Goal: Task Accomplishment & Management: Manage account settings

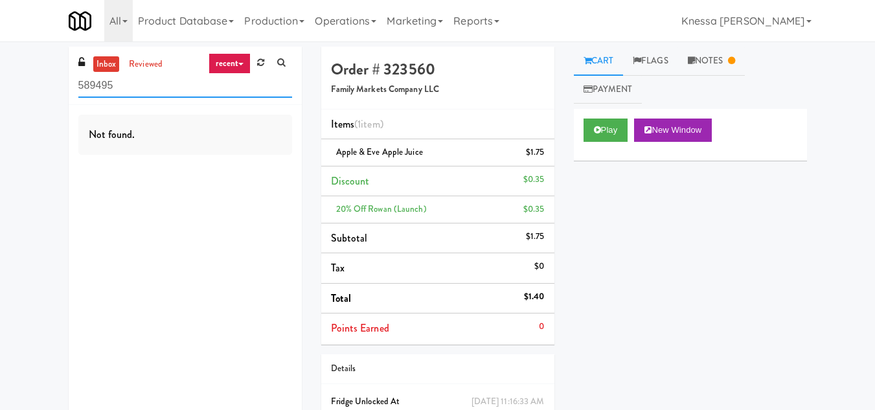
paste input "Locale - Fridge - Right"
type input "Locale - Fridge - Right"
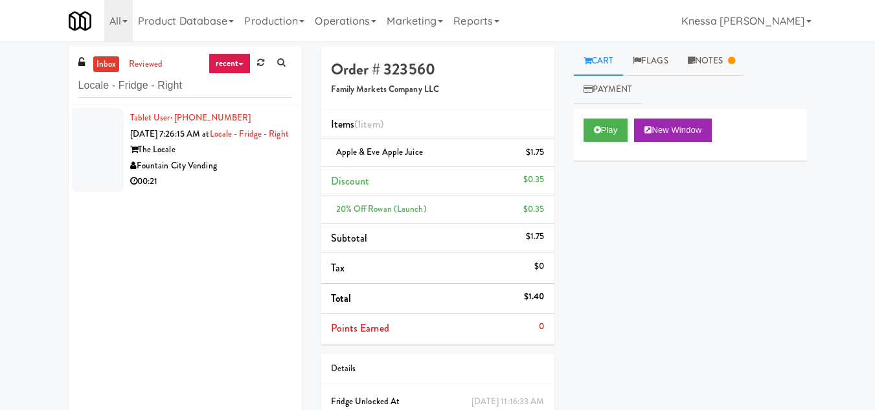
click at [229, 152] on div "Tablet User · (914) 772-6103 [DATE] 7:26:15 AM at Locale - Fridge - Right The L…" at bounding box center [211, 150] width 162 height 80
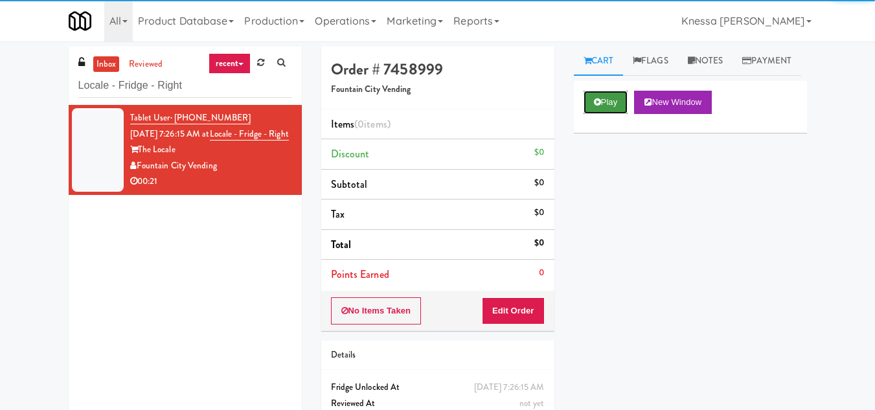
click at [601, 114] on button "Play" at bounding box center [605, 102] width 45 height 23
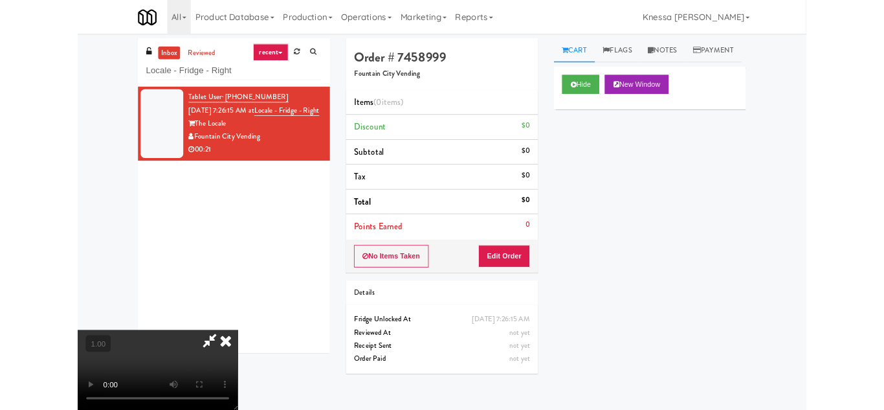
scroll to position [27, 0]
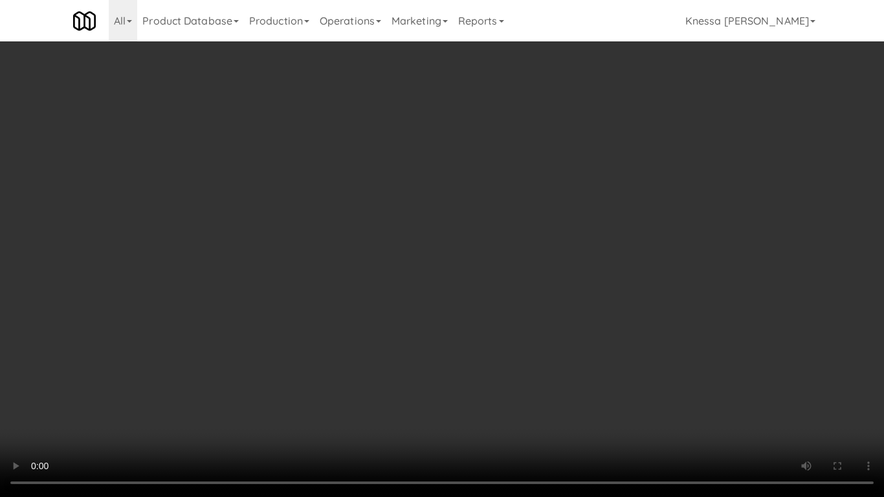
click at [456, 227] on video at bounding box center [442, 248] width 884 height 497
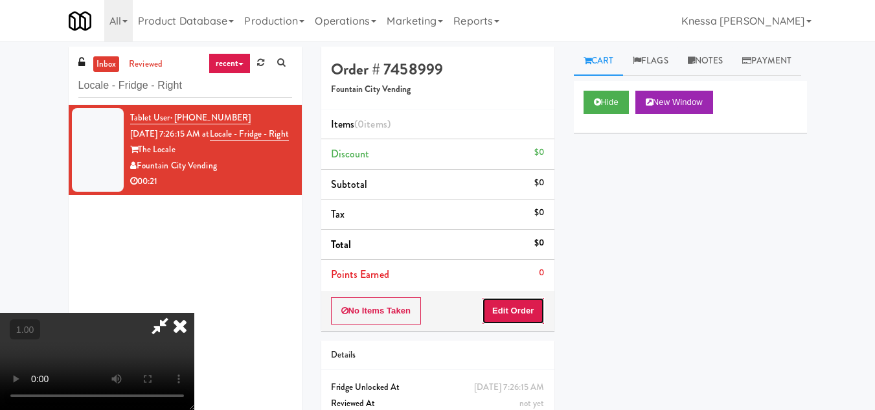
click at [535, 313] on button "Edit Order" at bounding box center [513, 310] width 63 height 27
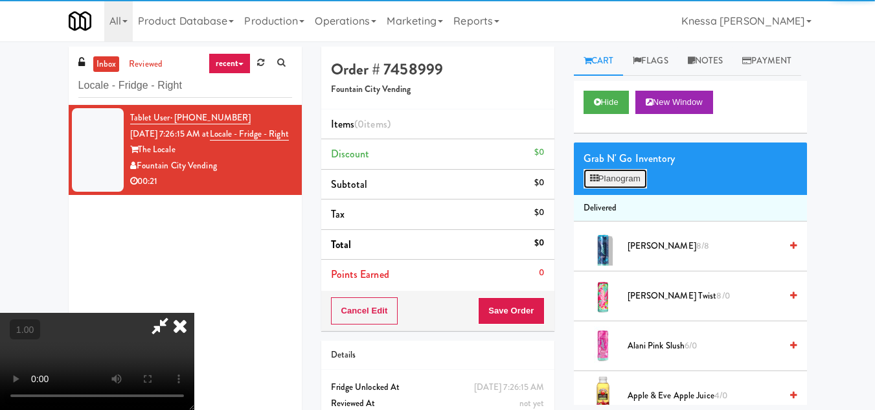
click at [629, 188] on button "Planogram" at bounding box center [614, 178] width 63 height 19
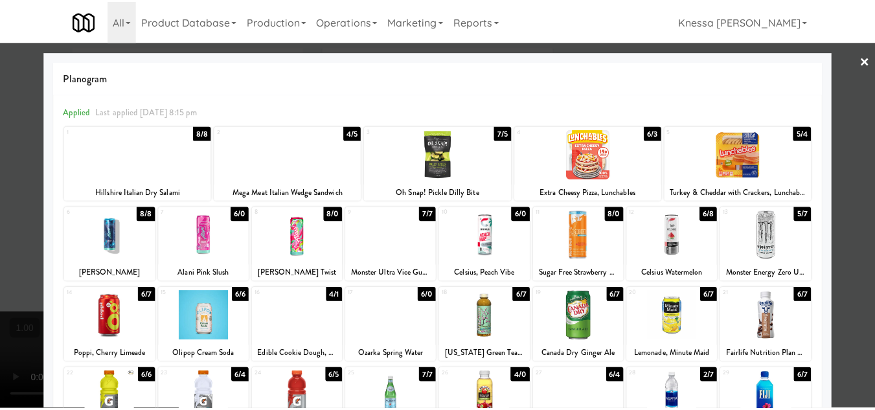
scroll to position [129, 0]
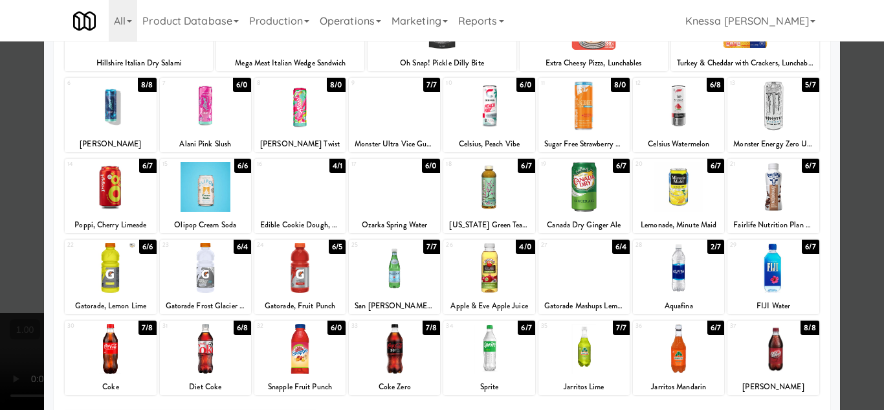
click at [859, 292] on div at bounding box center [442, 205] width 884 height 410
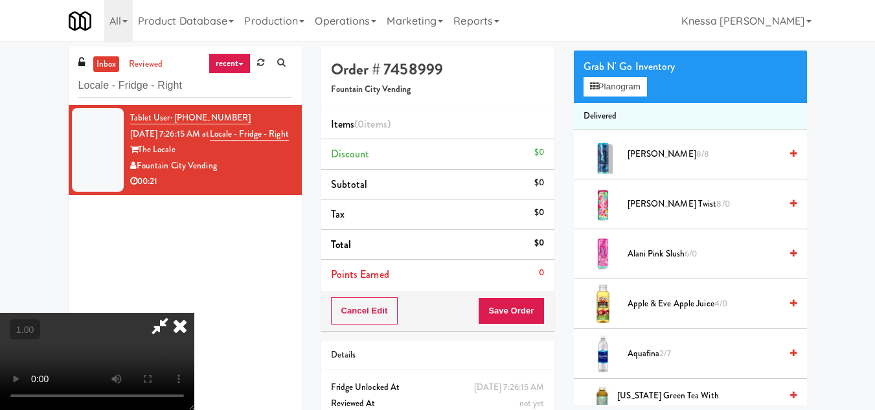
scroll to position [27, 0]
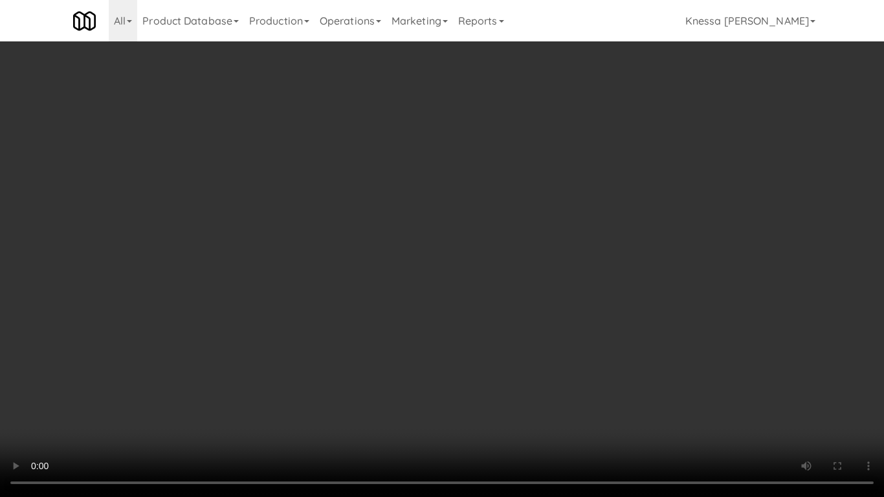
click at [216, 332] on video at bounding box center [442, 248] width 884 height 497
click at [455, 214] on video at bounding box center [442, 248] width 884 height 497
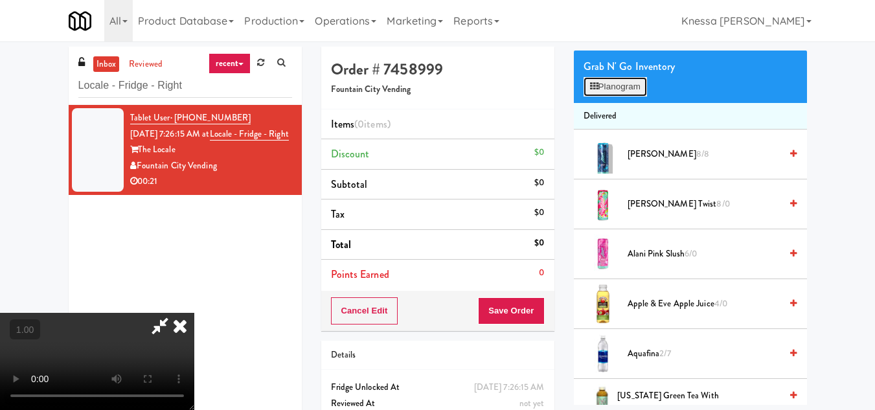
click at [619, 96] on button "Planogram" at bounding box center [614, 86] width 63 height 19
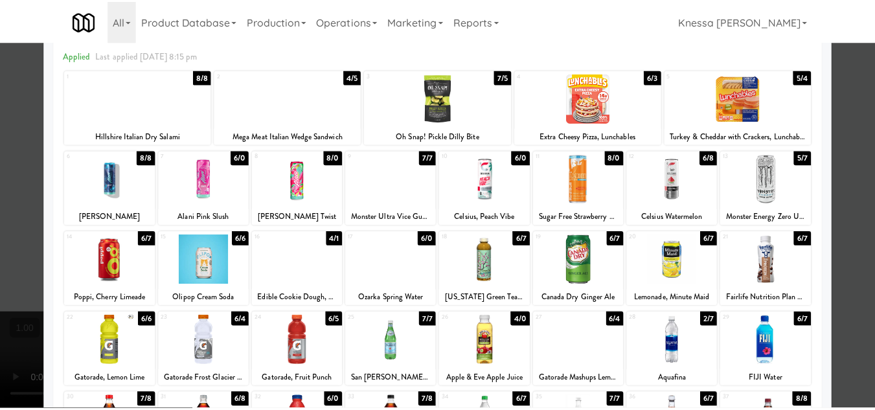
scroll to position [129, 0]
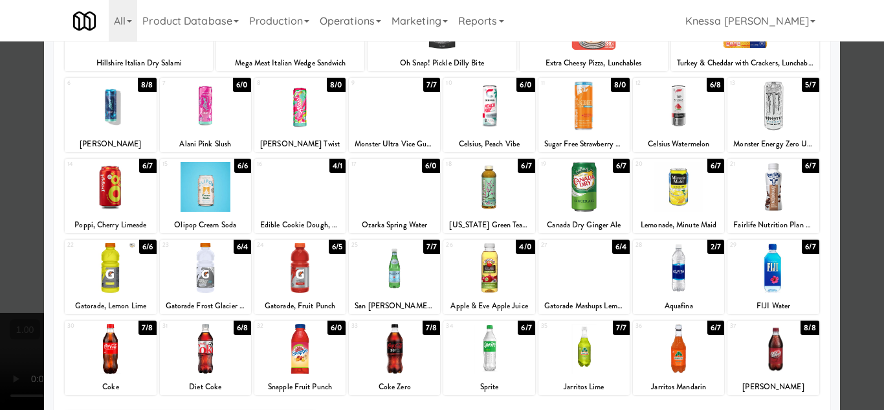
click at [578, 196] on div at bounding box center [584, 187] width 91 height 50
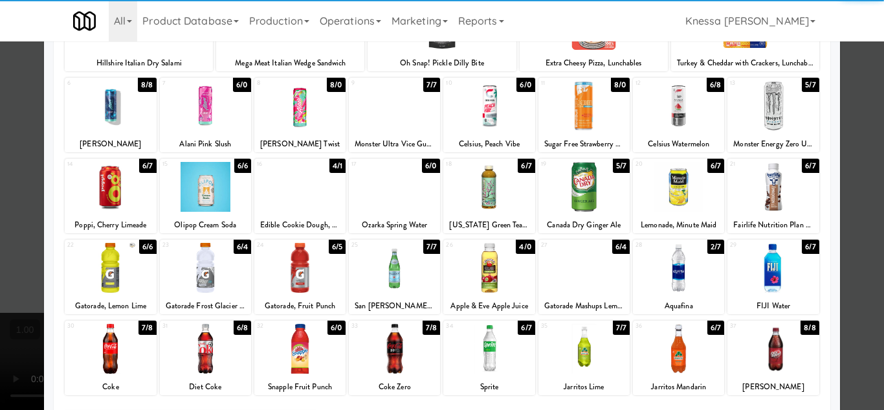
click at [865, 269] on div at bounding box center [442, 205] width 884 height 410
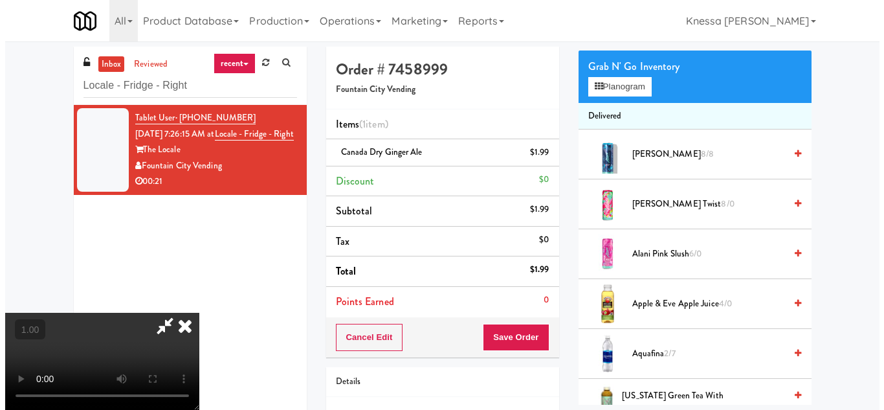
scroll to position [27, 0]
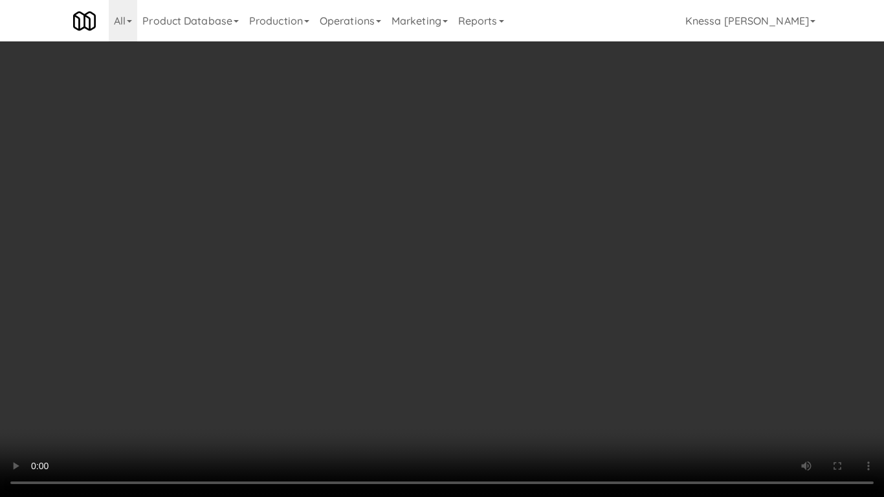
click at [435, 346] on video at bounding box center [442, 248] width 884 height 497
click at [466, 311] on video at bounding box center [442, 248] width 884 height 497
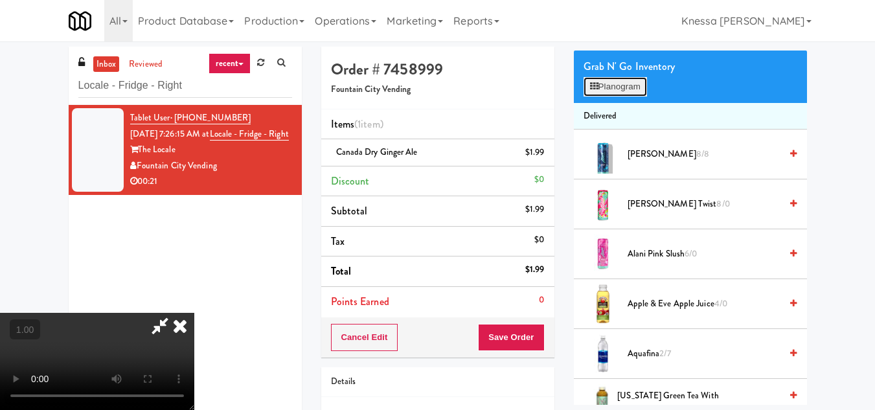
click at [612, 96] on button "Planogram" at bounding box center [614, 86] width 63 height 19
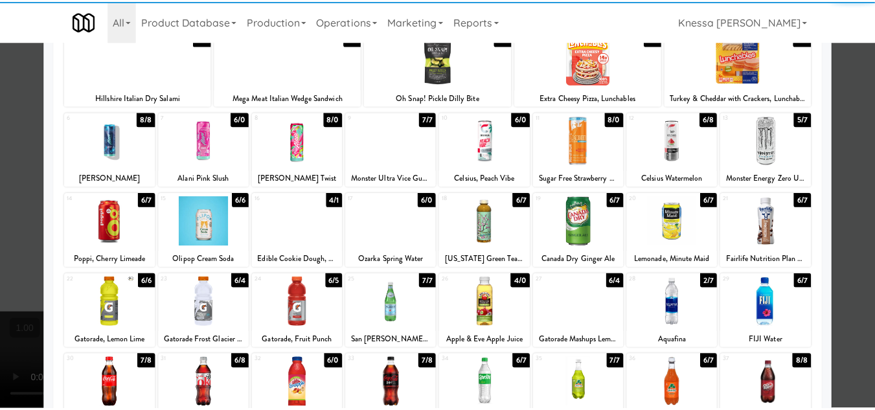
scroll to position [194, 0]
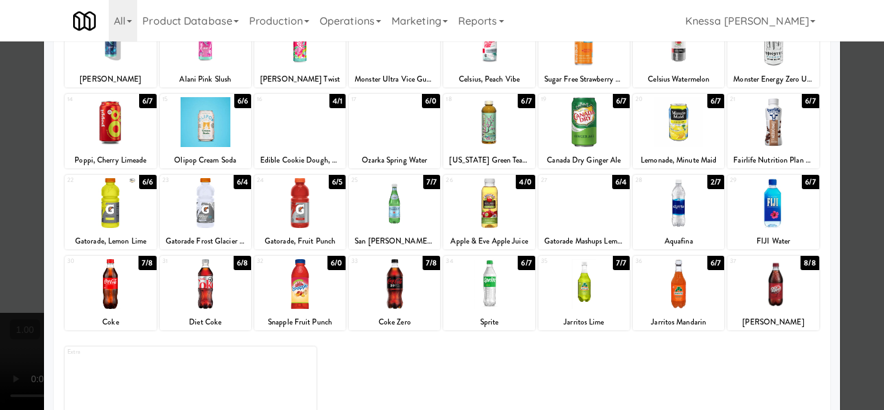
click at [583, 129] on div at bounding box center [584, 122] width 91 height 50
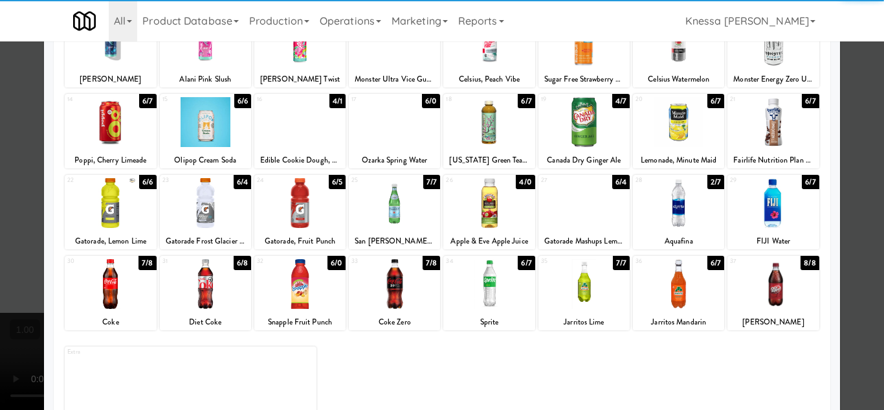
click at [583, 129] on div at bounding box center [584, 122] width 91 height 50
click at [668, 303] on div at bounding box center [678, 284] width 91 height 50
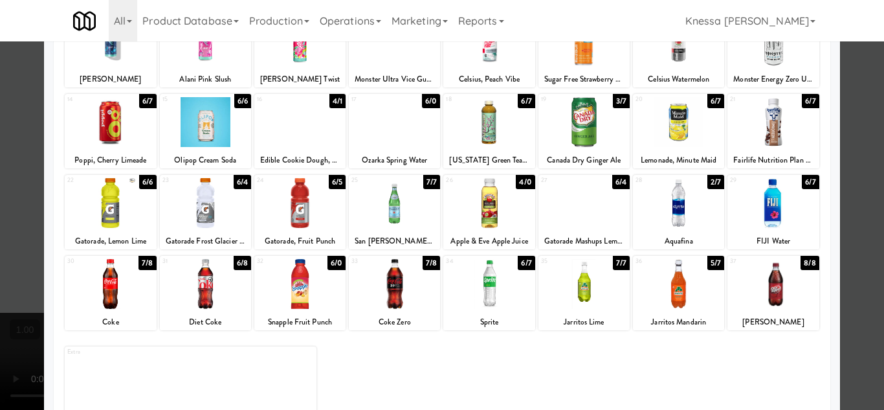
click at [865, 304] on div at bounding box center [442, 205] width 884 height 410
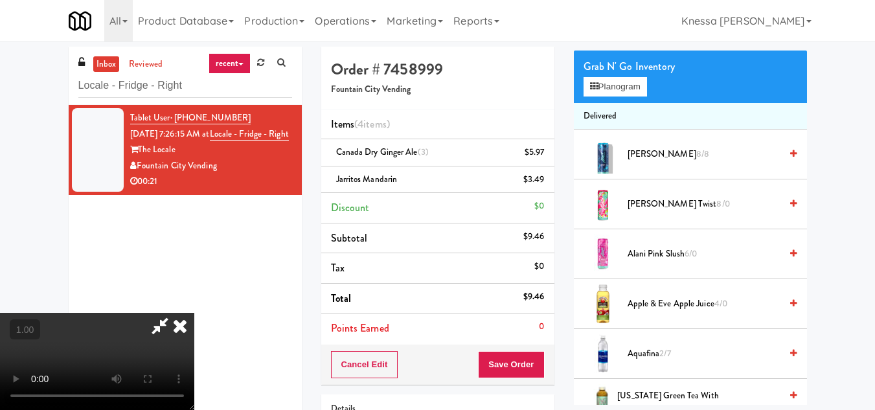
scroll to position [27, 0]
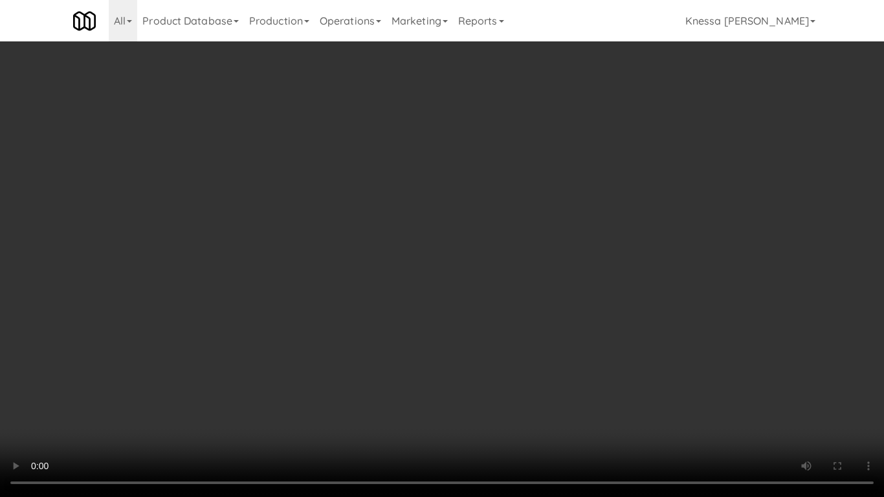
click at [603, 388] on video at bounding box center [442, 248] width 884 height 497
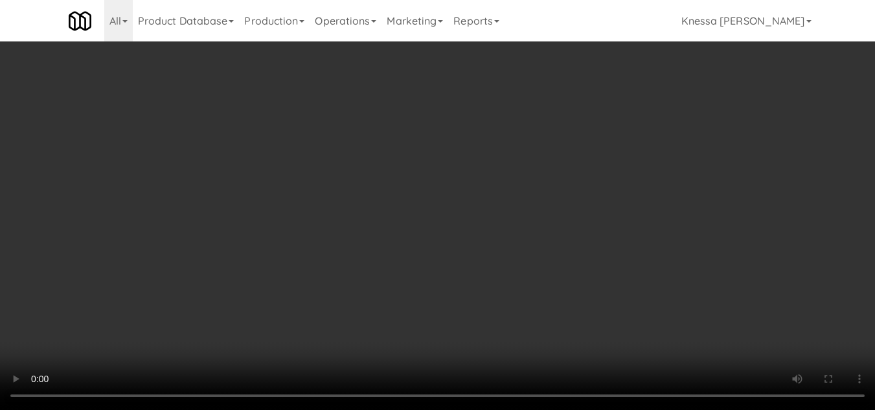
scroll to position [0, 0]
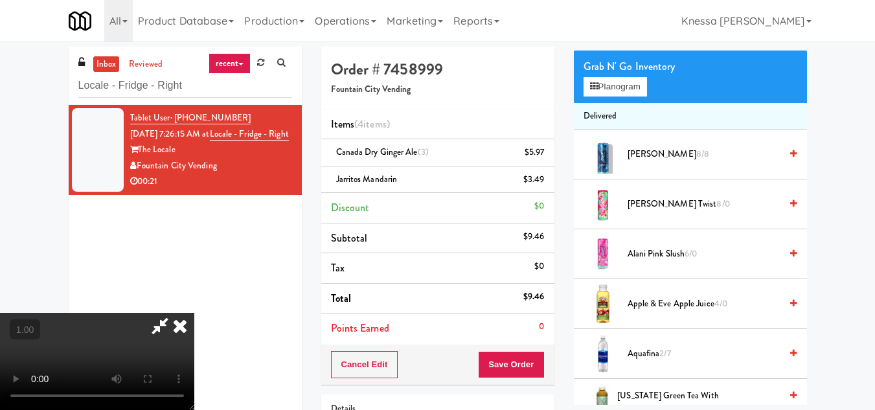
click at [194, 313] on icon at bounding box center [180, 326] width 28 height 26
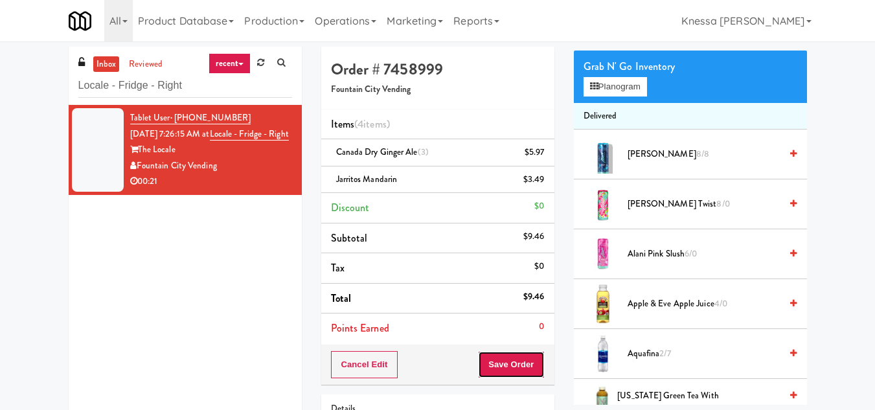
click at [523, 365] on button "Save Order" at bounding box center [511, 364] width 66 height 27
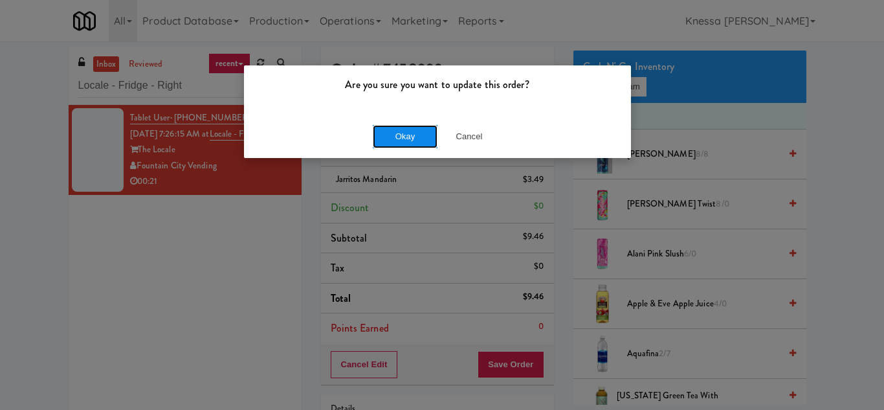
click at [407, 133] on button "Okay" at bounding box center [405, 136] width 65 height 23
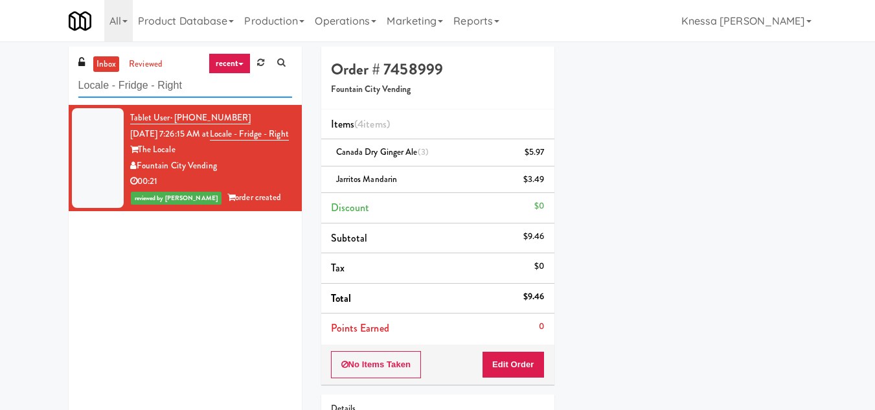
click at [153, 84] on input "Locale - Fridge - Right" at bounding box center [185, 86] width 214 height 24
paste input "[PERSON_NAME] (Left)"
type input "Laurel (Left)"
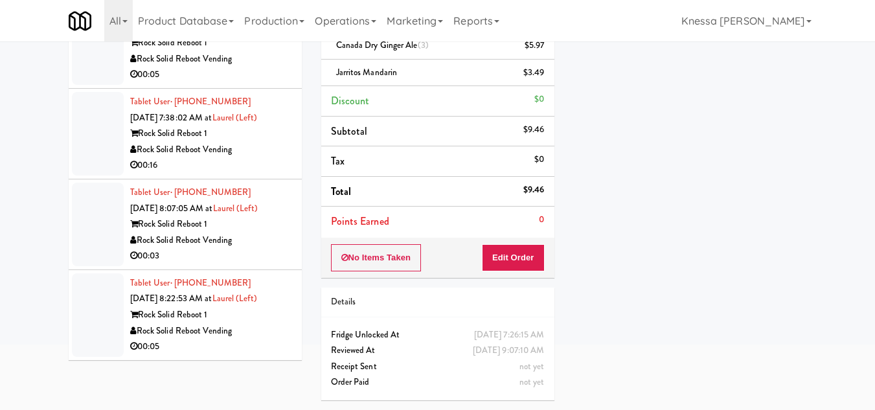
click at [256, 333] on div "Rock Solid Reboot Vending" at bounding box center [211, 331] width 162 height 16
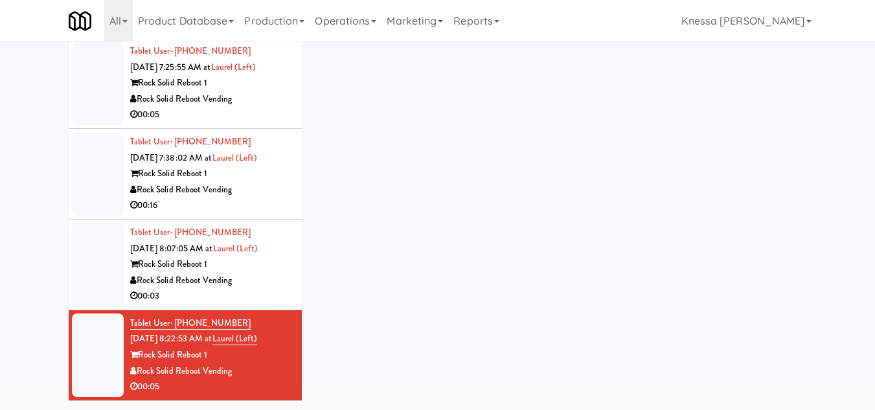
scroll to position [67, 0]
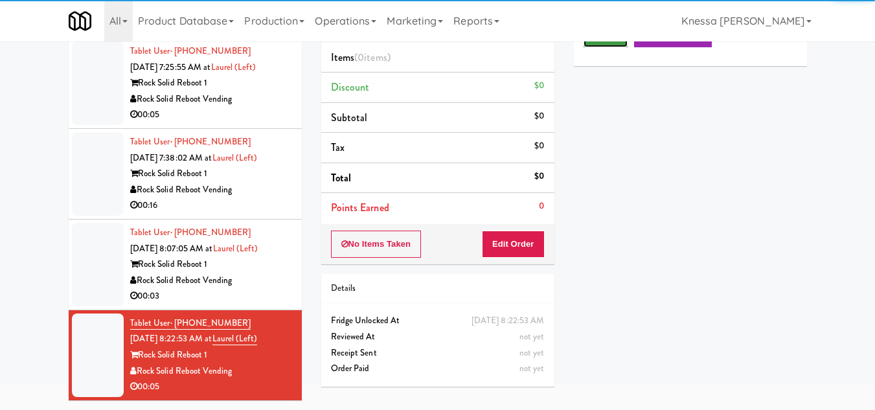
click at [605, 47] on button "Play" at bounding box center [605, 35] width 45 height 23
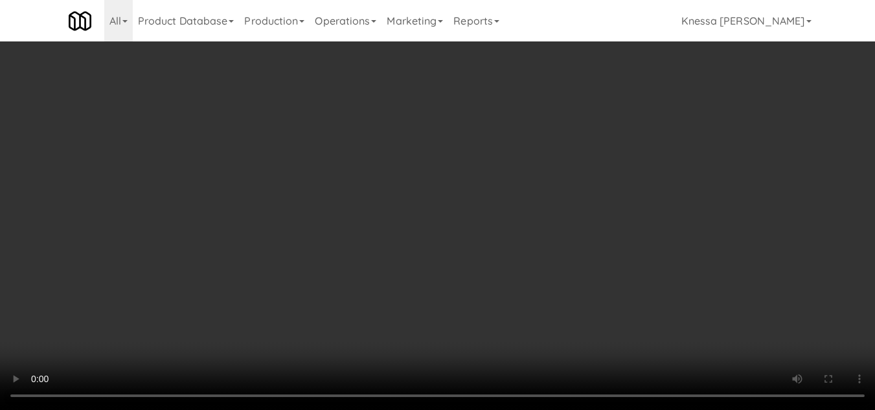
scroll to position [27, 0]
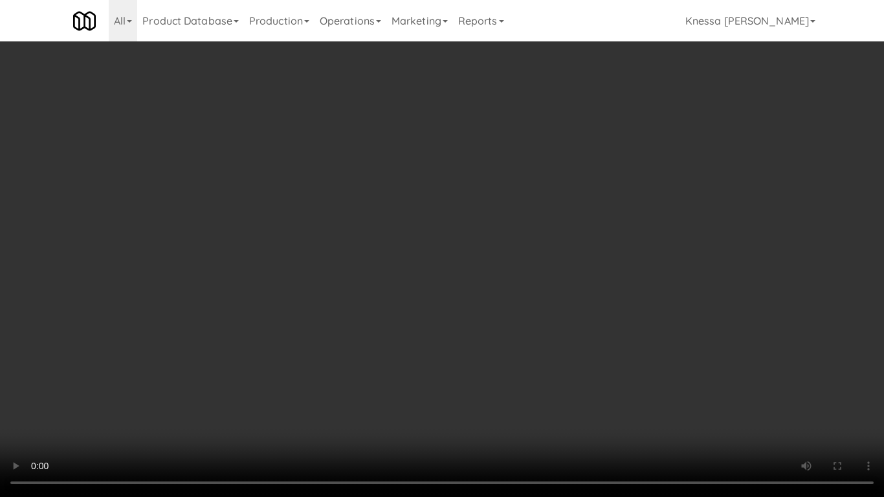
click at [474, 356] on video at bounding box center [442, 248] width 884 height 497
click at [372, 261] on video at bounding box center [442, 248] width 884 height 497
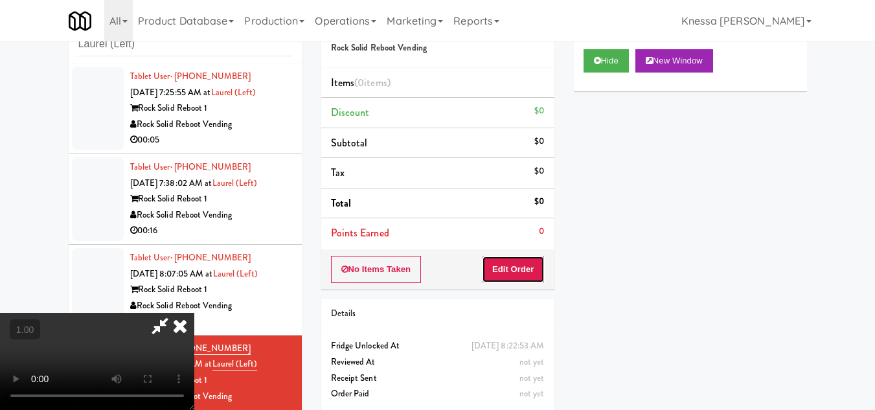
drag, startPoint x: 535, startPoint y: 269, endPoint x: 566, endPoint y: 218, distance: 59.9
click at [535, 269] on button "Edit Order" at bounding box center [513, 269] width 63 height 27
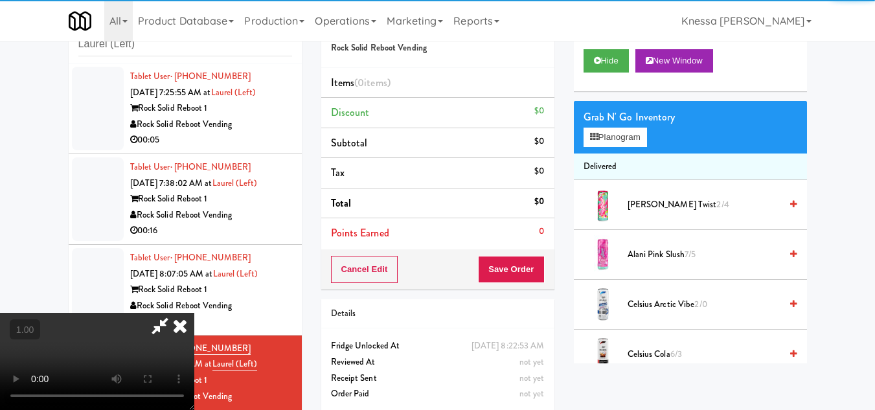
click at [620, 127] on div "Grab N' Go Inventory" at bounding box center [690, 116] width 214 height 19
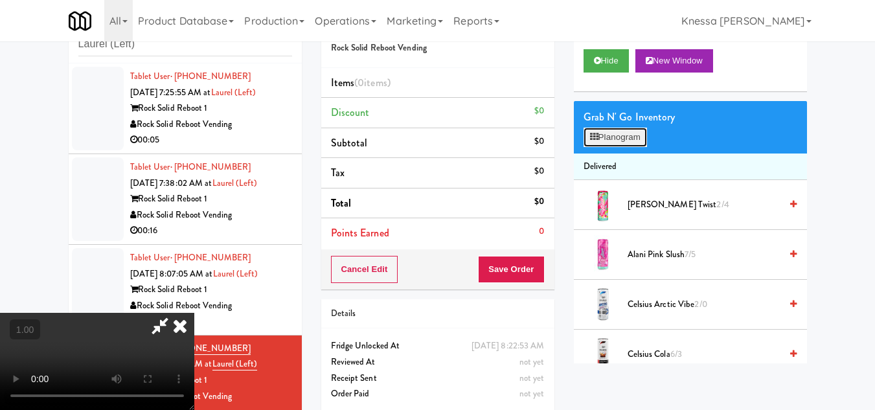
click at [603, 147] on button "Planogram" at bounding box center [614, 137] width 63 height 19
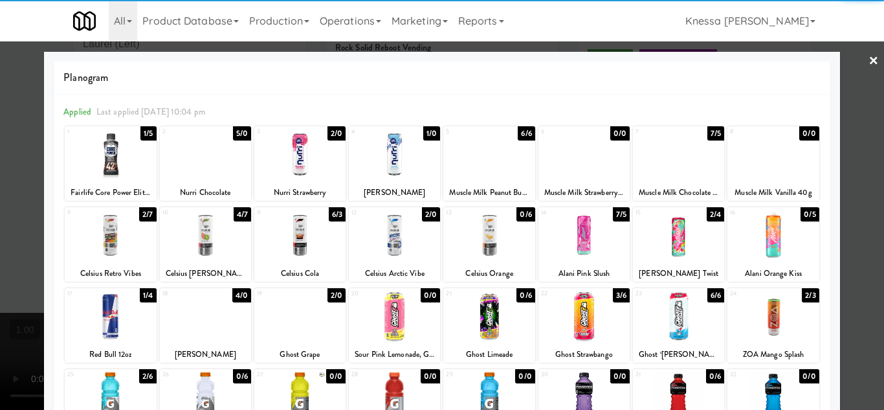
click at [104, 315] on div at bounding box center [110, 316] width 91 height 50
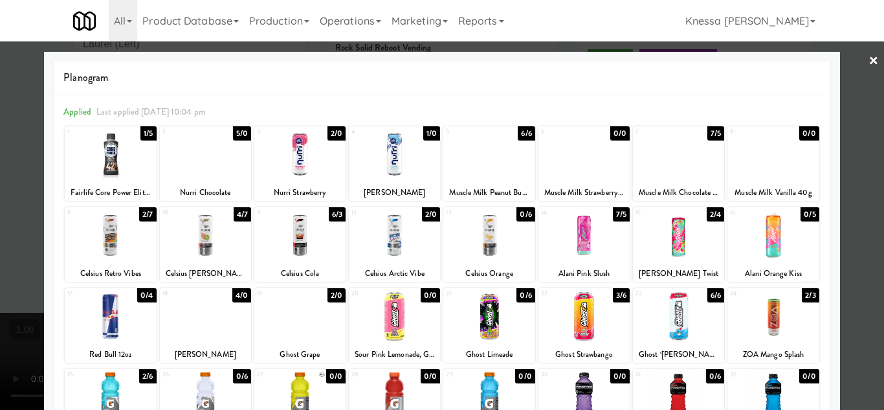
click at [28, 300] on div at bounding box center [442, 205] width 884 height 410
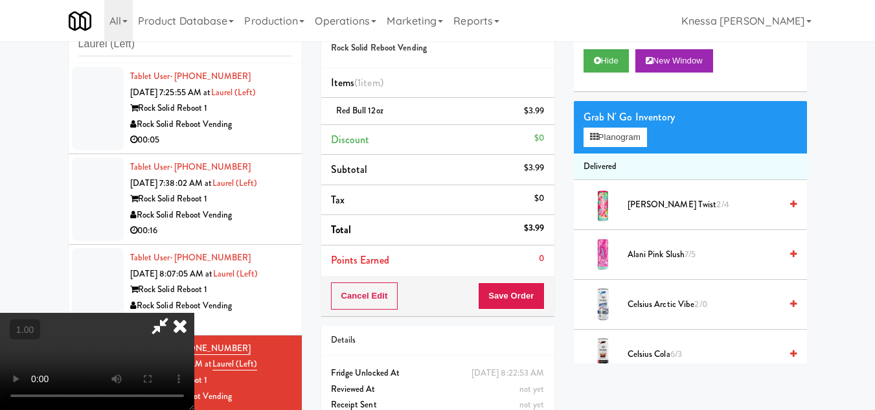
click at [194, 313] on video at bounding box center [97, 361] width 194 height 97
click at [194, 313] on icon at bounding box center [180, 326] width 28 height 26
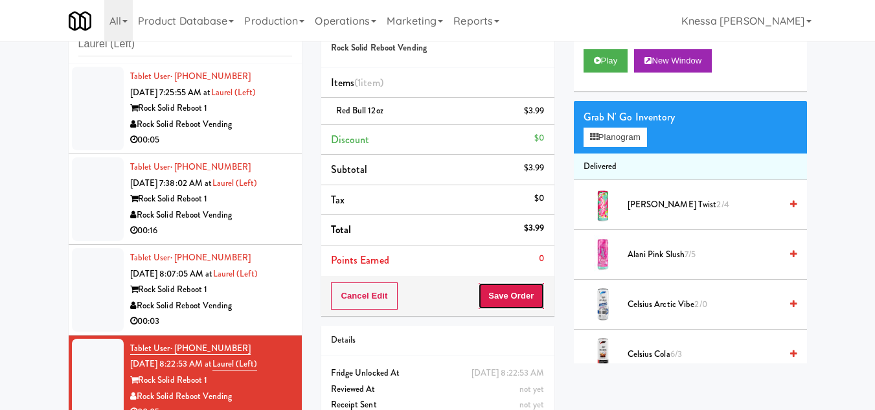
click at [523, 290] on button "Save Order" at bounding box center [511, 295] width 66 height 27
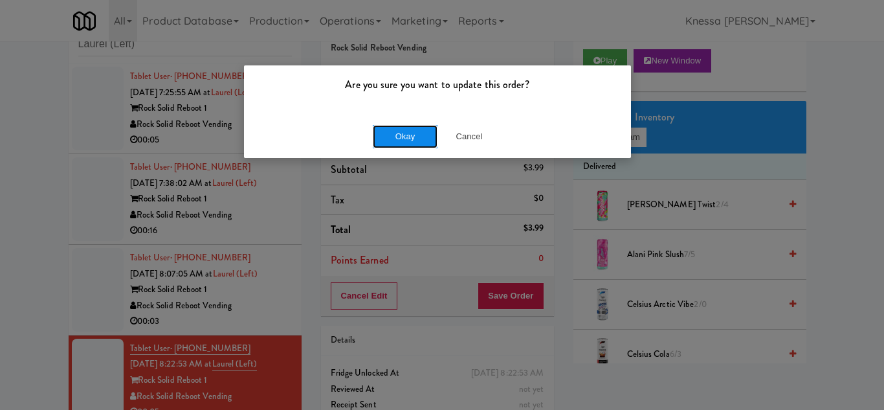
click at [412, 141] on button "Okay" at bounding box center [405, 136] width 65 height 23
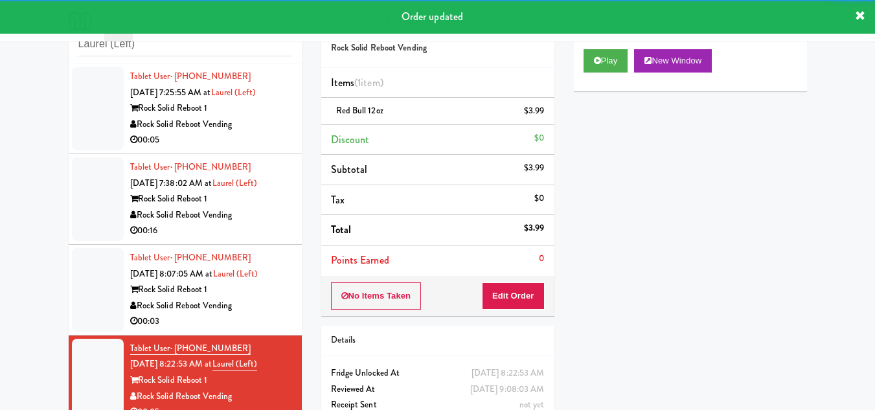
click at [247, 298] on div "Rock Solid Reboot Vending" at bounding box center [211, 306] width 162 height 16
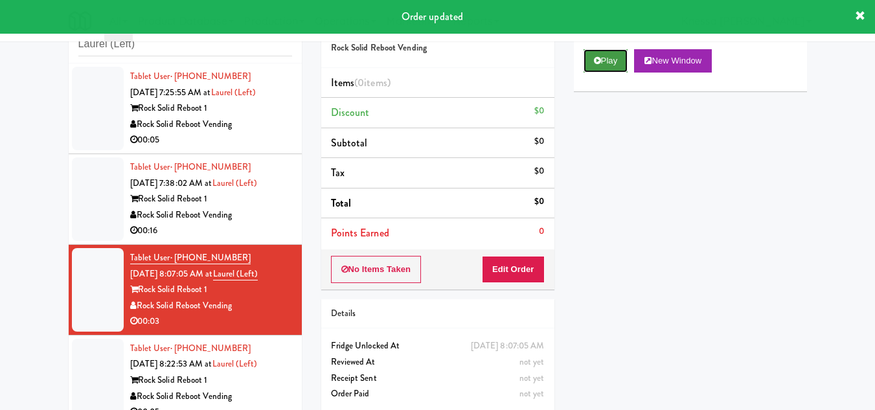
click at [611, 73] on button "Play" at bounding box center [605, 60] width 45 height 23
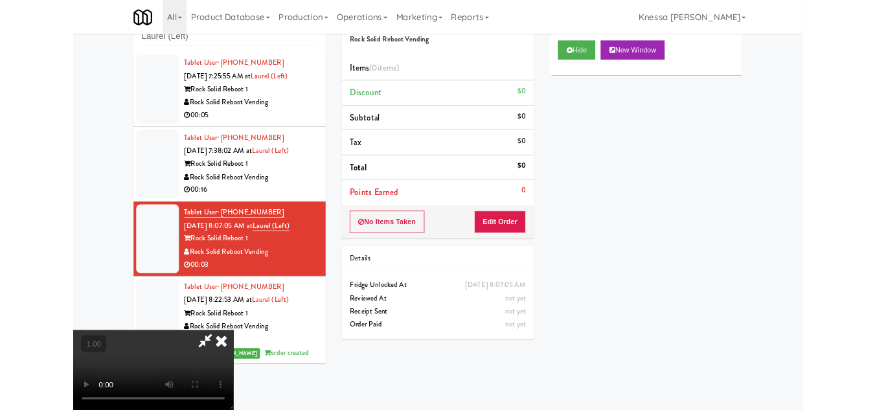
scroll to position [27, 0]
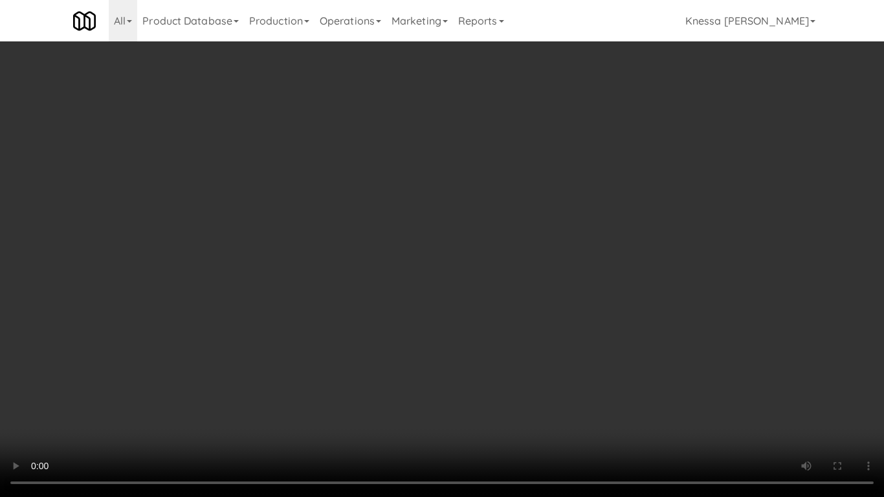
click at [354, 269] on video at bounding box center [442, 248] width 884 height 497
click at [426, 363] on video at bounding box center [442, 248] width 884 height 497
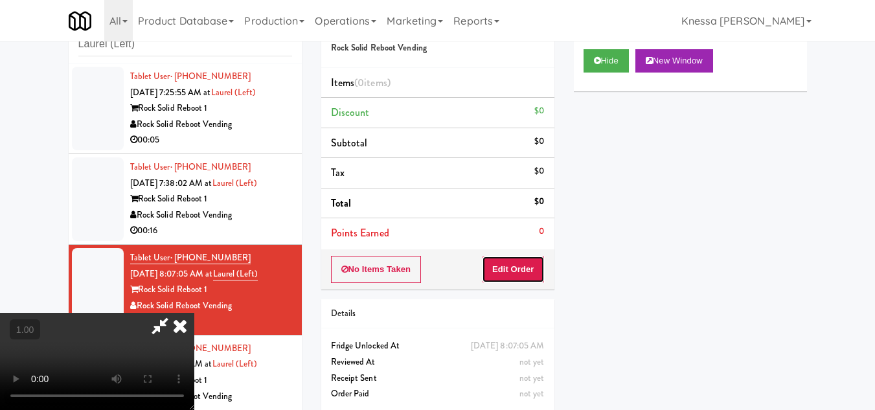
click at [540, 263] on button "Edit Order" at bounding box center [513, 269] width 63 height 27
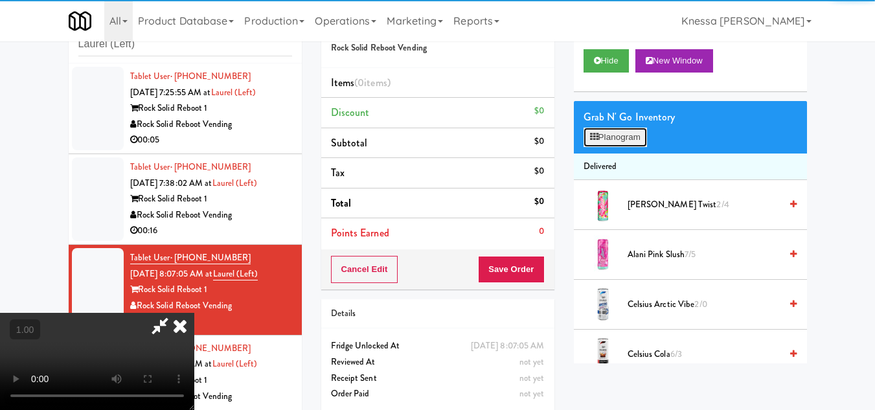
click at [607, 147] on button "Planogram" at bounding box center [614, 137] width 63 height 19
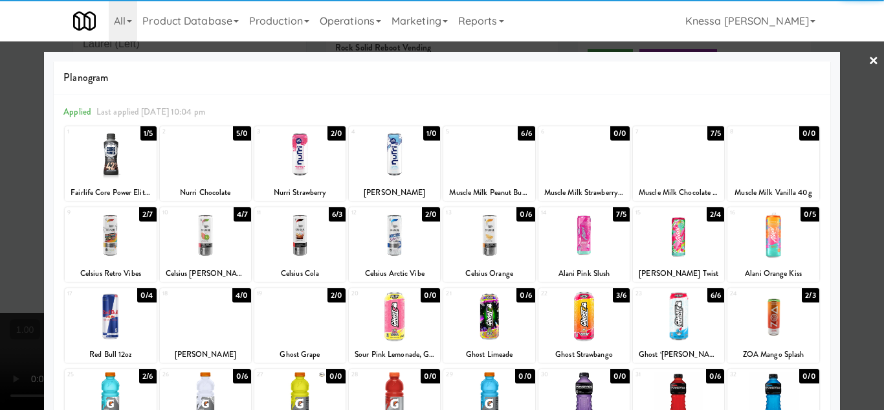
click at [111, 155] on div at bounding box center [110, 154] width 91 height 50
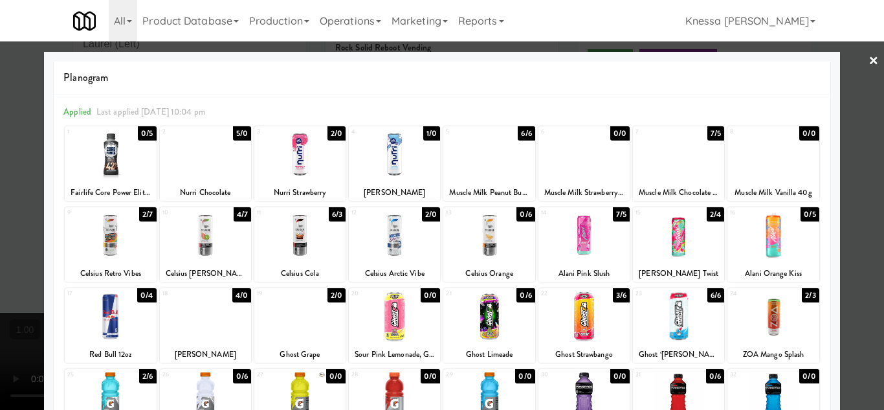
drag, startPoint x: 848, startPoint y: 233, endPoint x: 464, endPoint y: 221, distance: 384.8
click at [848, 233] on div at bounding box center [442, 205] width 884 height 410
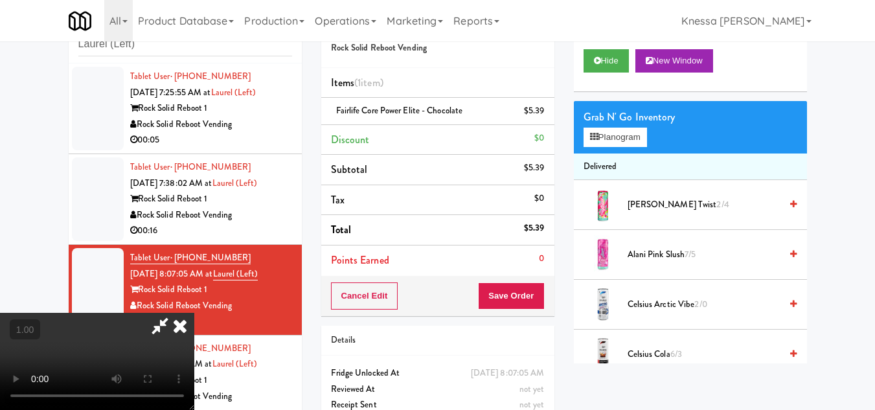
click at [180, 313] on video at bounding box center [97, 361] width 194 height 97
click at [194, 313] on video at bounding box center [97, 361] width 194 height 97
click at [194, 313] on icon at bounding box center [180, 326] width 28 height 26
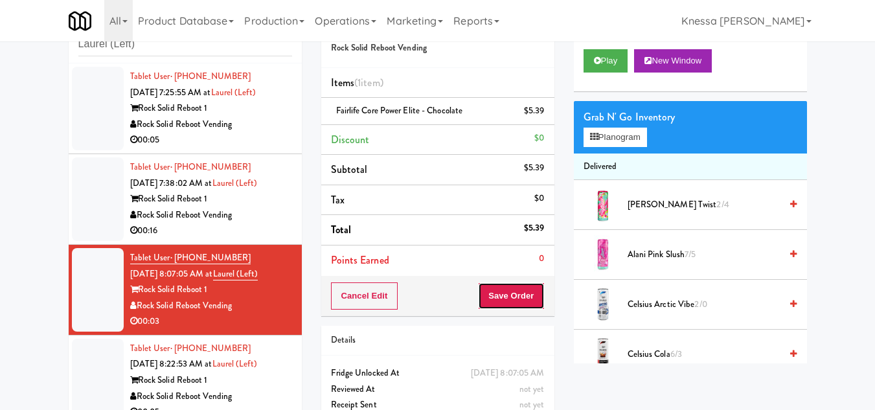
click at [515, 295] on button "Save Order" at bounding box center [511, 295] width 66 height 27
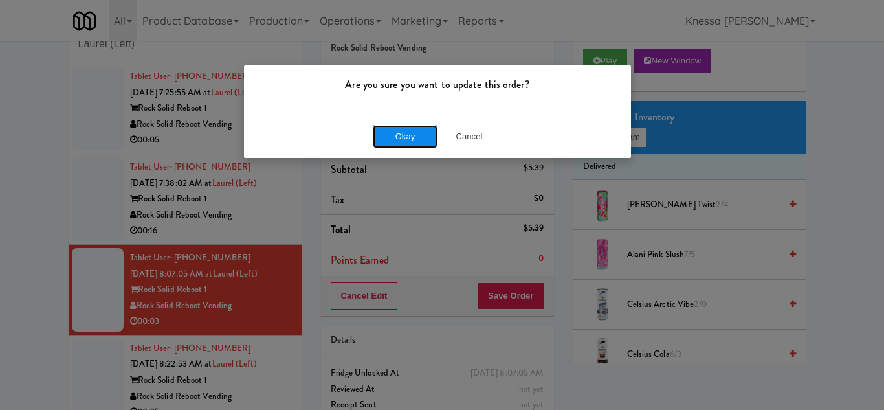
click at [406, 139] on button "Okay" at bounding box center [405, 136] width 65 height 23
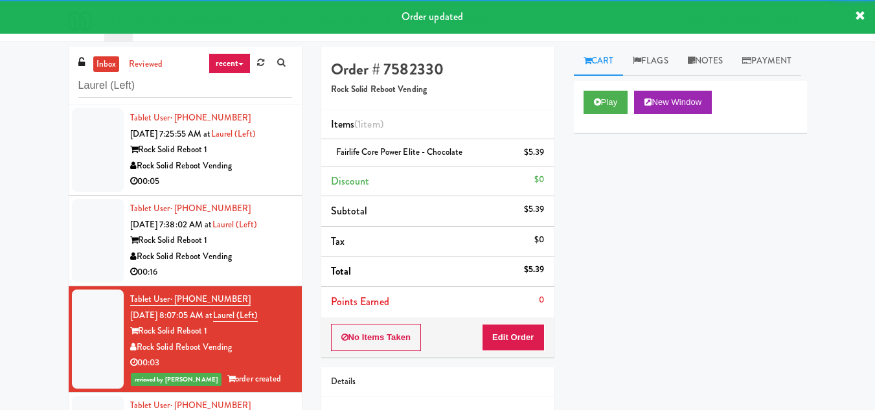
click at [245, 251] on div "Rock Solid Reboot Vending" at bounding box center [211, 257] width 162 height 16
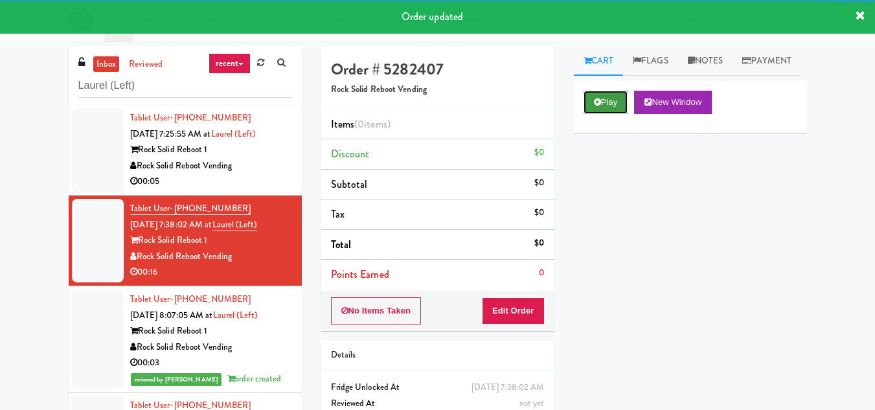
click at [613, 114] on button "Play" at bounding box center [605, 102] width 45 height 23
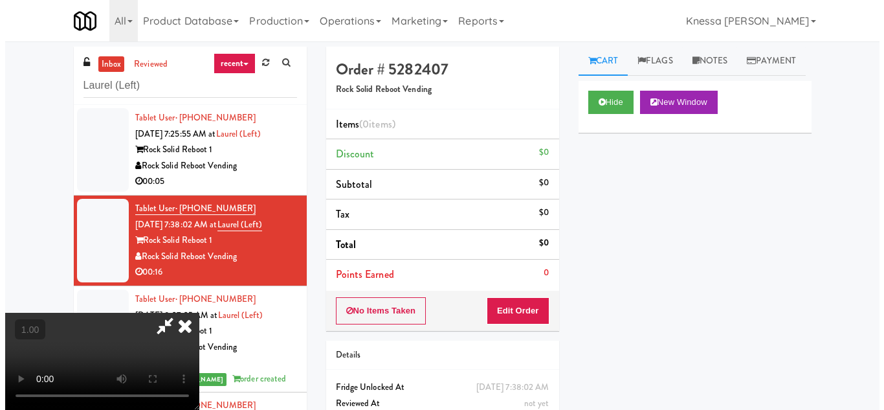
scroll to position [27, 0]
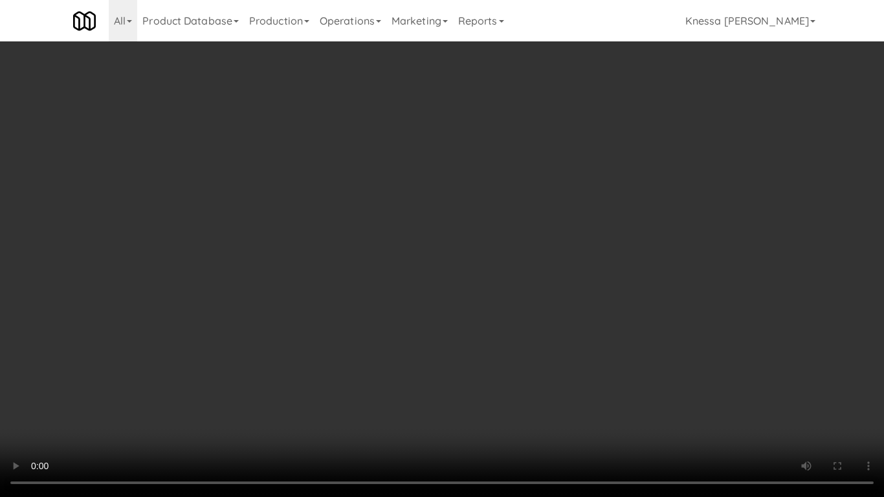
click at [453, 344] on video at bounding box center [442, 248] width 884 height 497
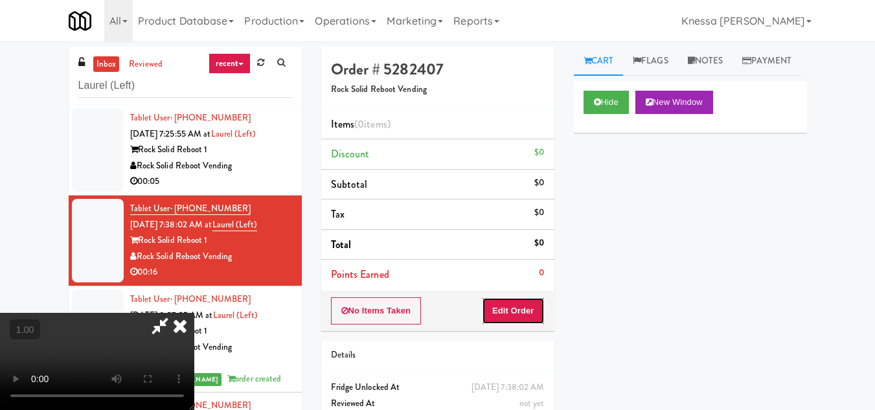
click at [535, 313] on button "Edit Order" at bounding box center [513, 310] width 63 height 27
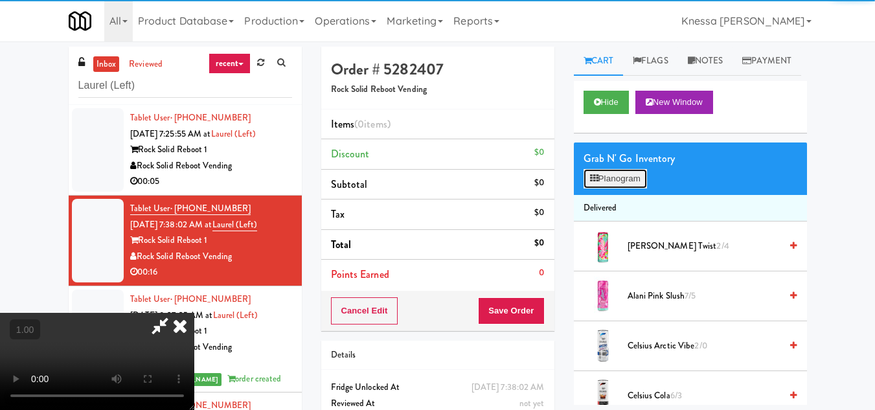
click at [613, 188] on button "Planogram" at bounding box center [614, 178] width 63 height 19
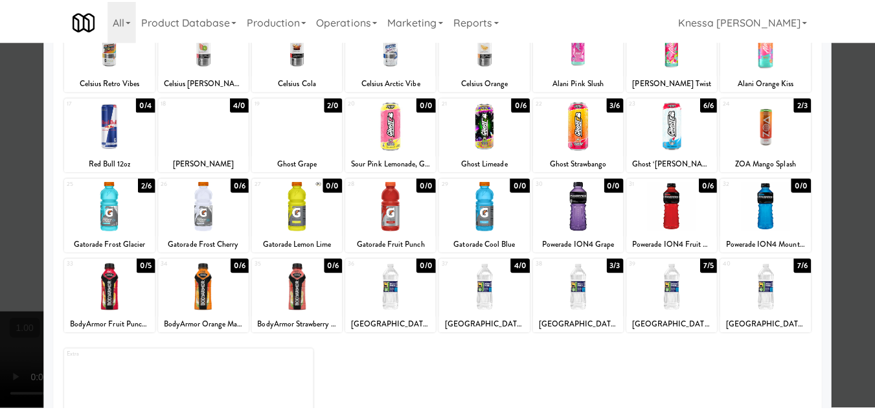
scroll to position [194, 0]
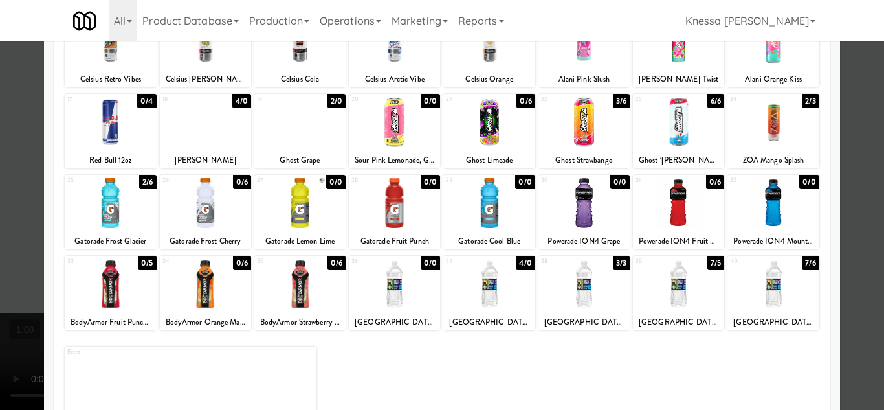
click at [312, 139] on div at bounding box center [299, 122] width 91 height 50
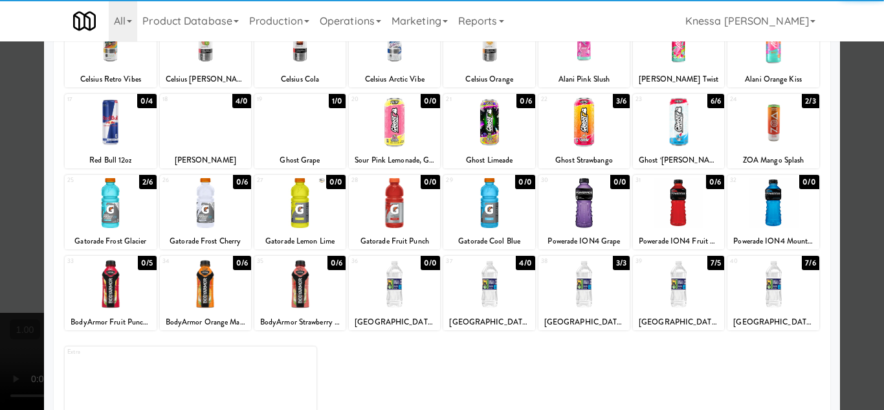
click at [858, 303] on div at bounding box center [442, 205] width 884 height 410
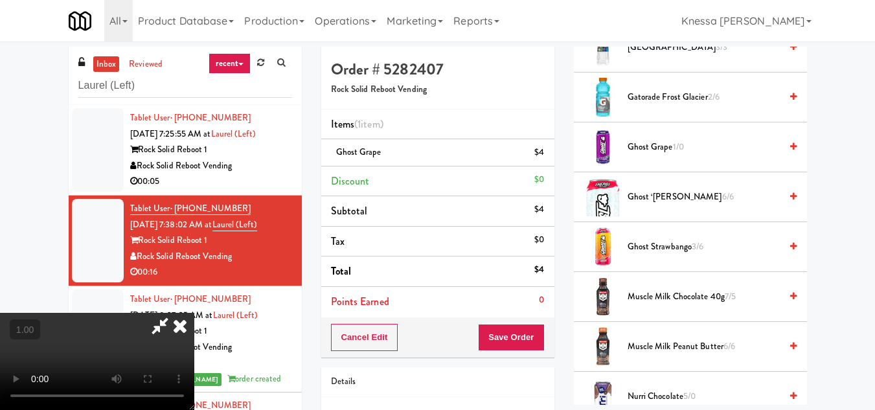
scroll to position [156, 0]
click at [194, 313] on video at bounding box center [97, 361] width 194 height 97
click at [194, 313] on icon at bounding box center [180, 326] width 28 height 26
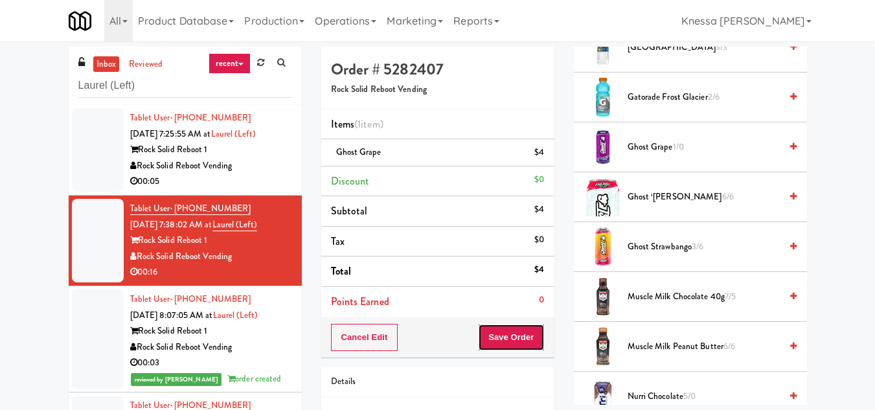
click at [520, 331] on button "Save Order" at bounding box center [511, 337] width 66 height 27
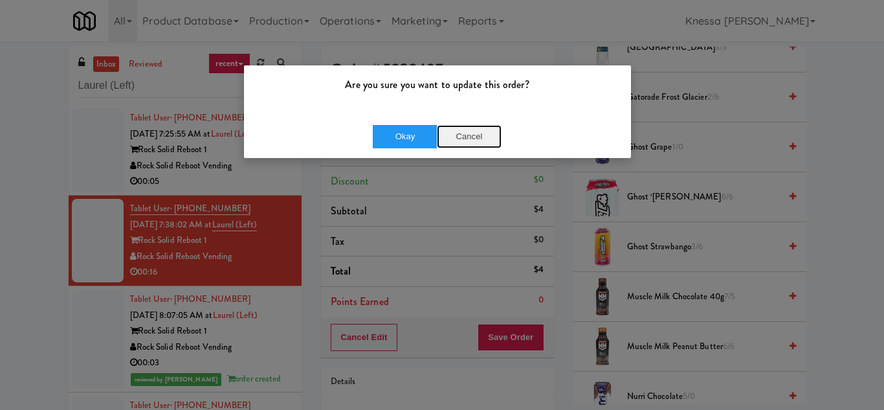
click at [481, 133] on button "Cancel" at bounding box center [469, 136] width 65 height 23
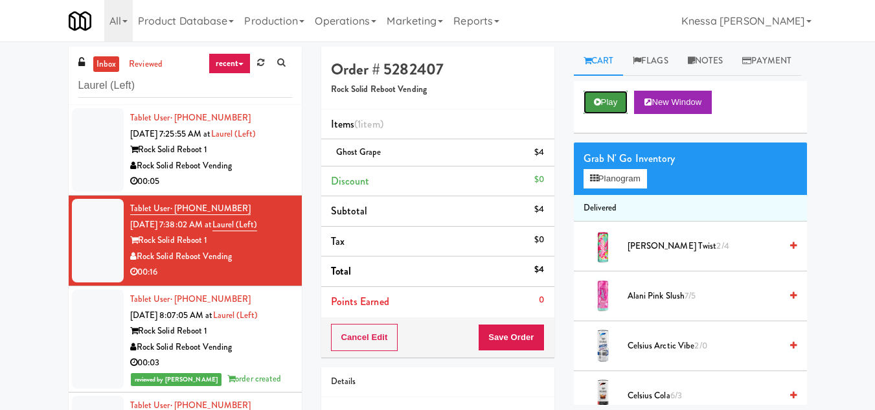
click at [603, 114] on button "Play" at bounding box center [605, 102] width 45 height 23
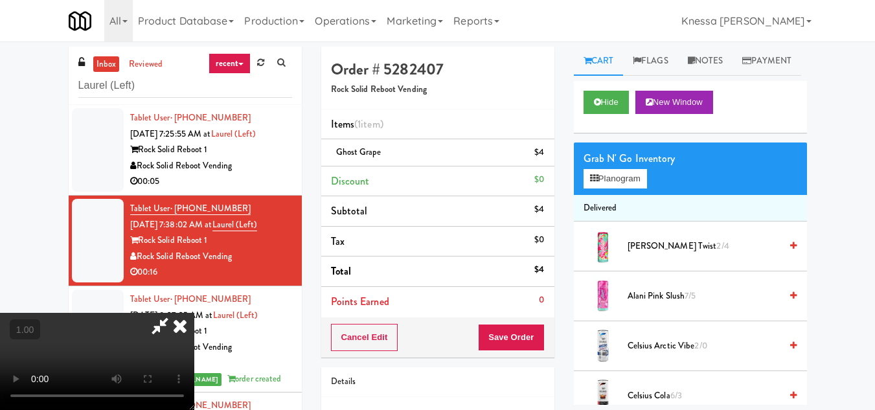
scroll to position [27, 0]
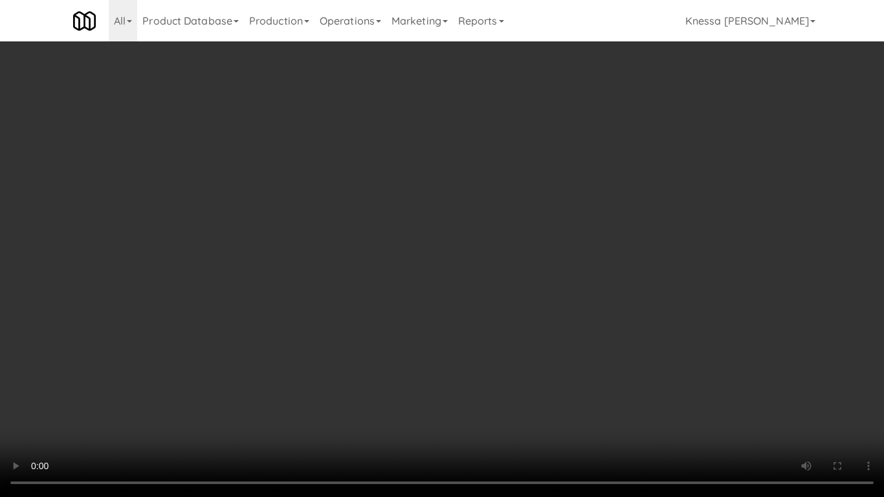
click at [438, 291] on video at bounding box center [442, 248] width 884 height 497
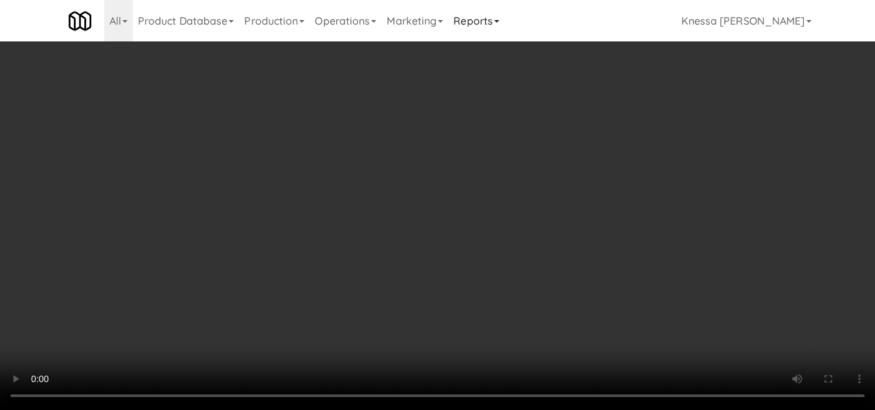
scroll to position [0, 0]
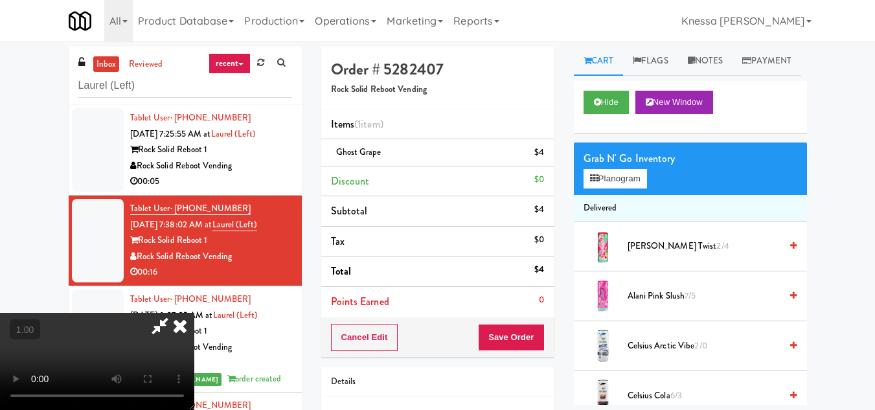
click at [194, 313] on icon at bounding box center [180, 326] width 28 height 26
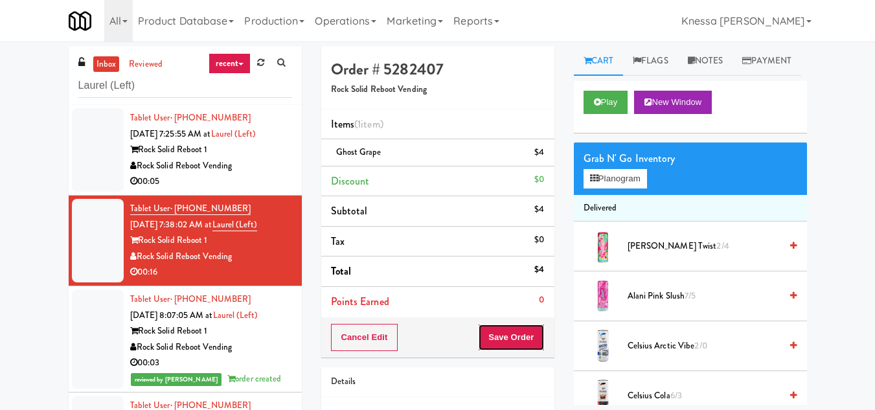
click at [513, 332] on button "Save Order" at bounding box center [511, 337] width 66 height 27
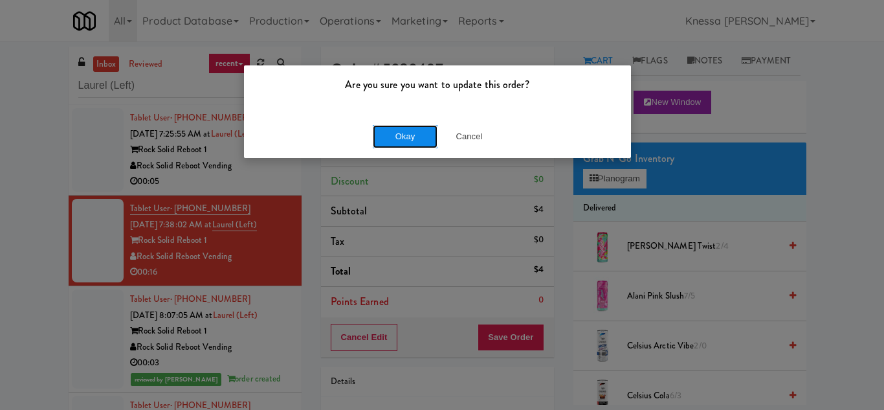
click at [381, 126] on button "Okay" at bounding box center [405, 136] width 65 height 23
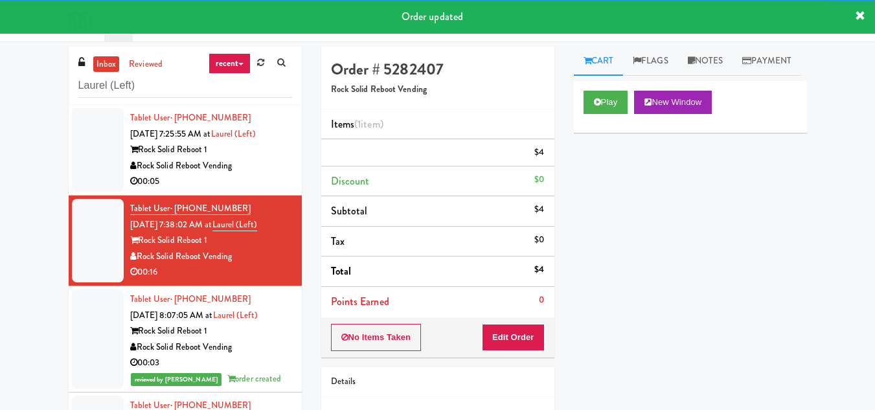
click at [249, 158] on div "Rock Solid Reboot Vending" at bounding box center [211, 166] width 162 height 16
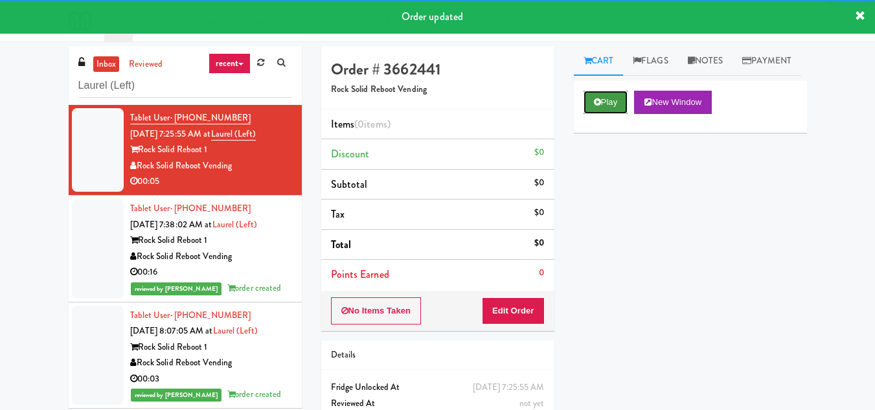
click at [605, 114] on button "Play" at bounding box center [605, 102] width 45 height 23
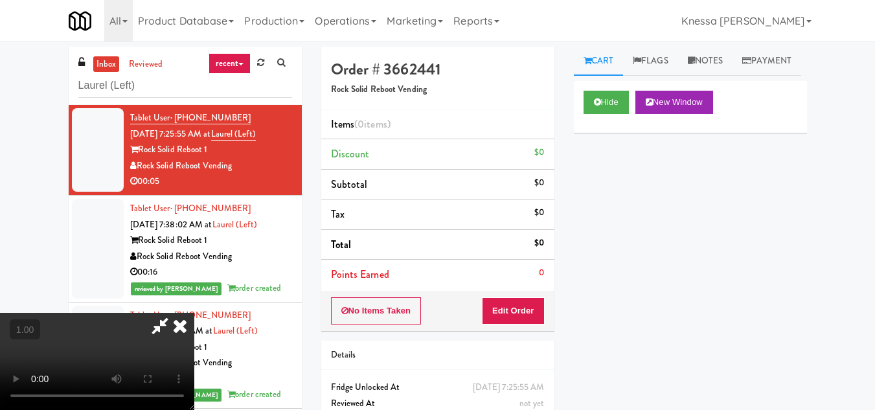
scroll to position [27, 0]
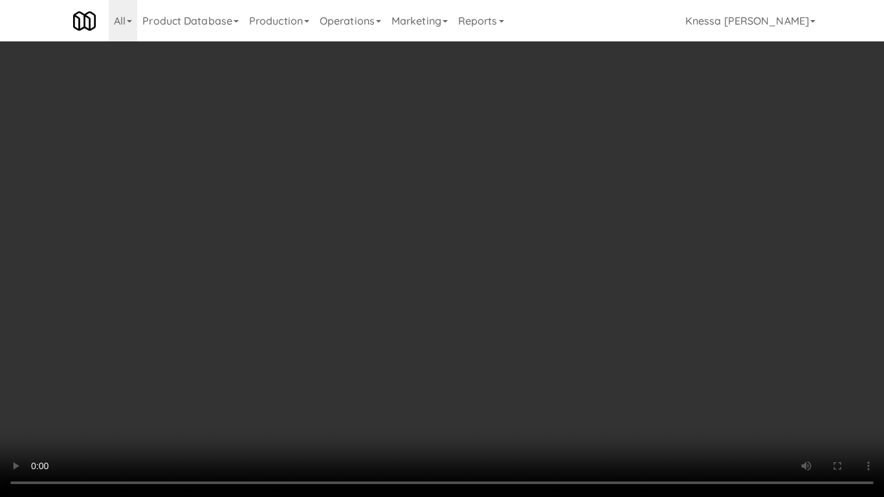
click at [439, 339] on video at bounding box center [442, 248] width 884 height 497
click at [405, 355] on video at bounding box center [442, 248] width 884 height 497
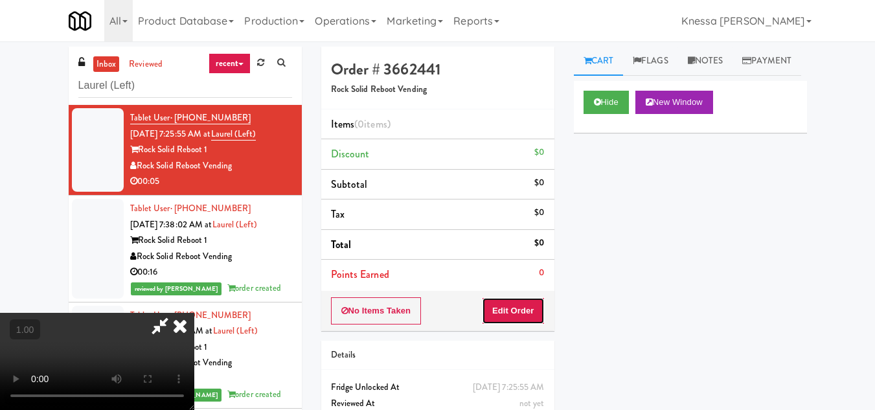
click at [538, 315] on button "Edit Order" at bounding box center [513, 310] width 63 height 27
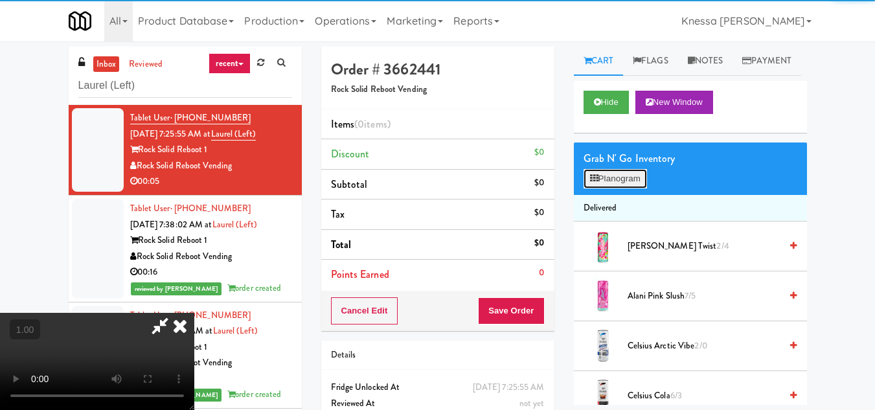
click at [612, 188] on button "Planogram" at bounding box center [614, 178] width 63 height 19
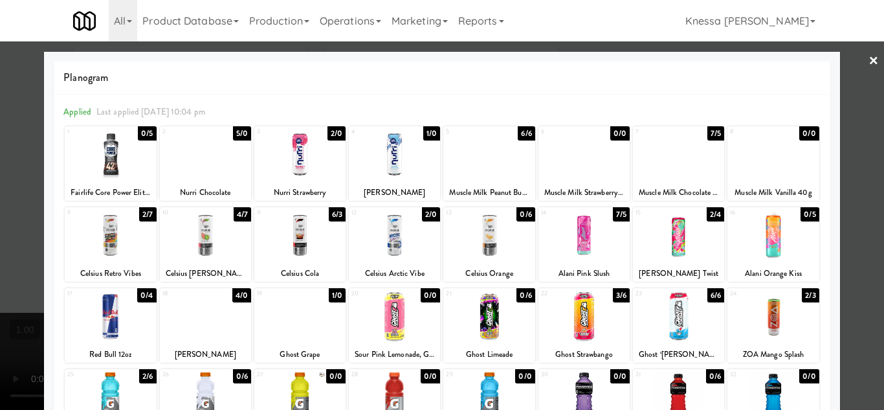
click at [207, 238] on div at bounding box center [205, 235] width 91 height 50
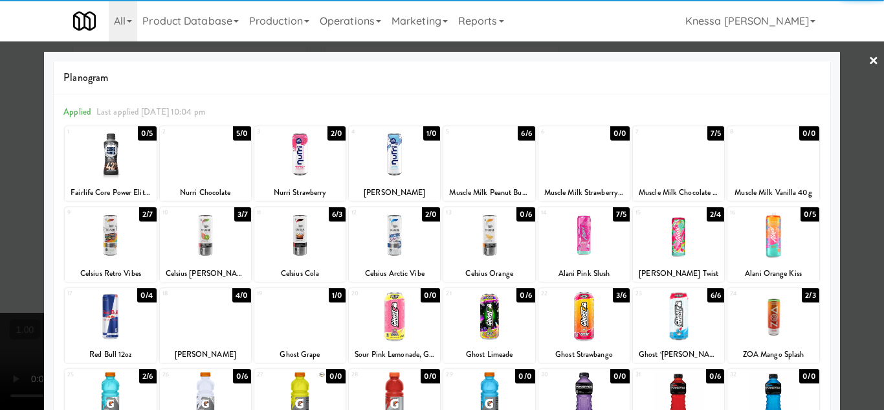
click at [864, 284] on div at bounding box center [442, 205] width 884 height 410
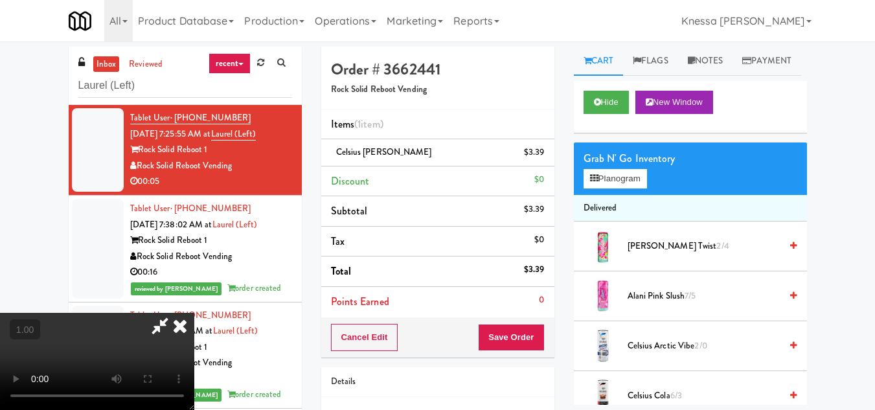
scroll to position [175, 0]
click at [194, 313] on video at bounding box center [97, 361] width 194 height 97
click at [194, 313] on icon at bounding box center [180, 326] width 28 height 26
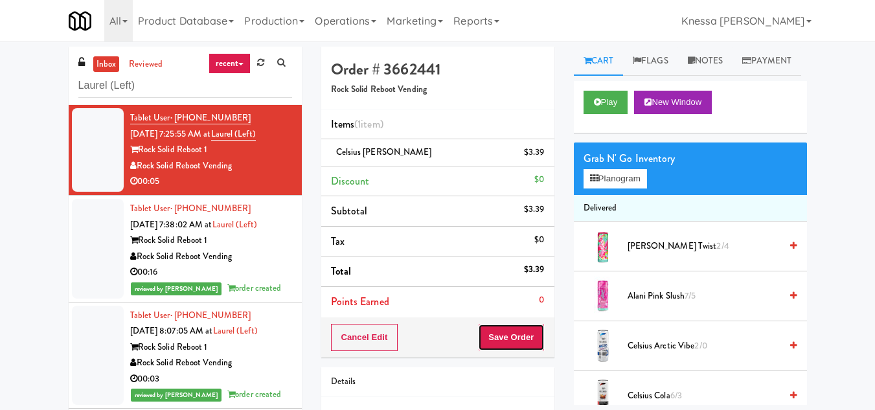
click at [516, 330] on button "Save Order" at bounding box center [511, 337] width 66 height 27
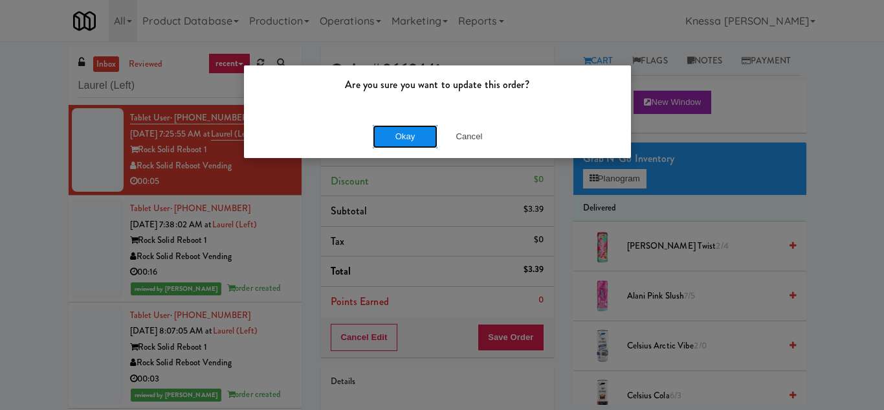
click at [410, 132] on button "Okay" at bounding box center [405, 136] width 65 height 23
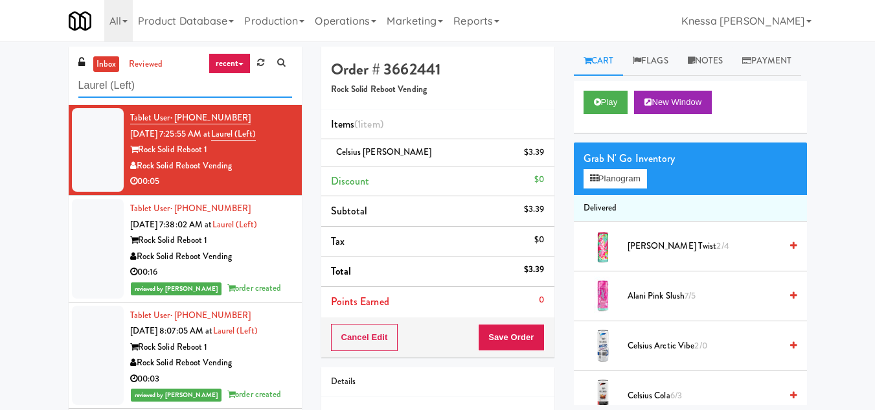
click at [108, 89] on input "Laurel (Left)" at bounding box center [185, 86] width 214 height 24
paste input "[PERSON_NAME] - Cooler"
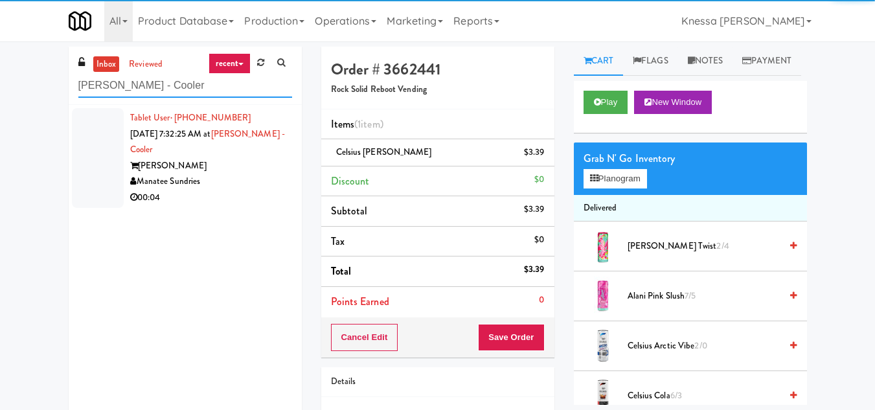
type input "[PERSON_NAME] - Cooler"
click at [227, 190] on div "00:04" at bounding box center [211, 198] width 162 height 16
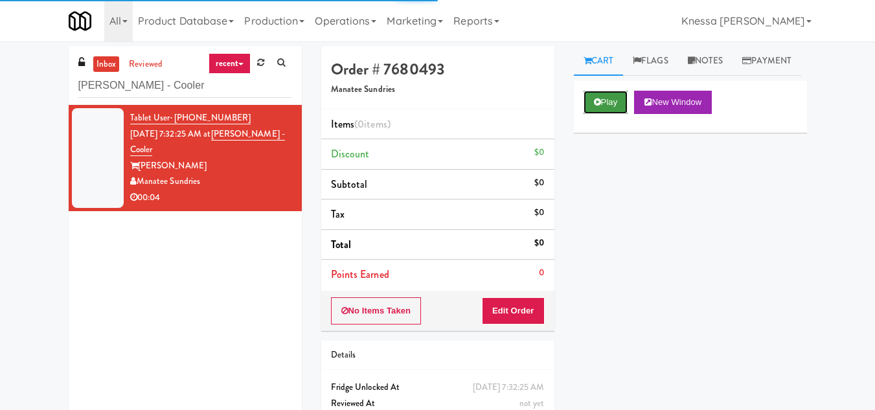
click at [611, 114] on button "Play" at bounding box center [605, 102] width 45 height 23
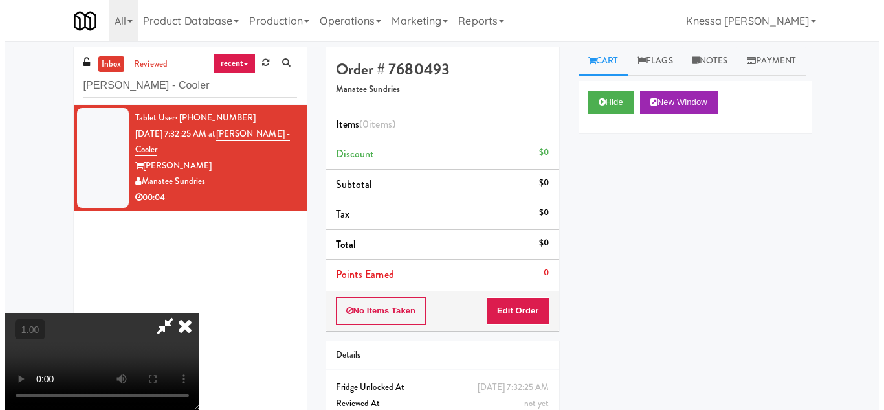
scroll to position [27, 0]
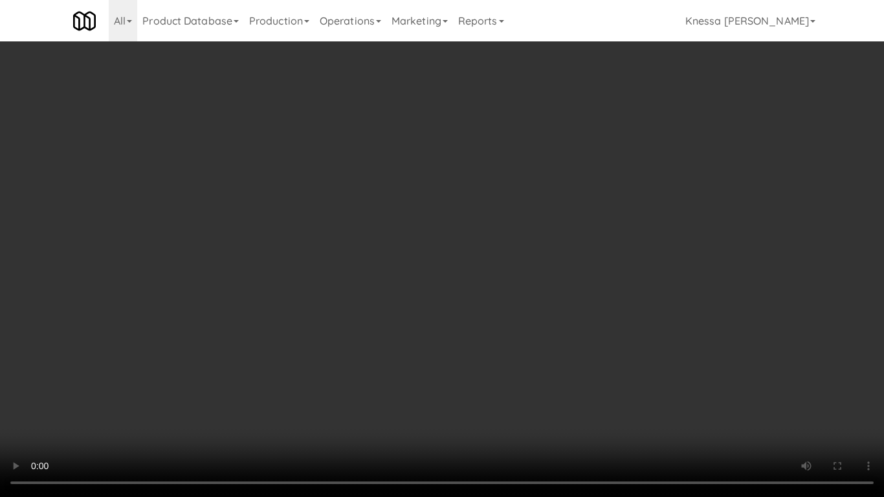
click at [473, 332] on video at bounding box center [442, 248] width 884 height 497
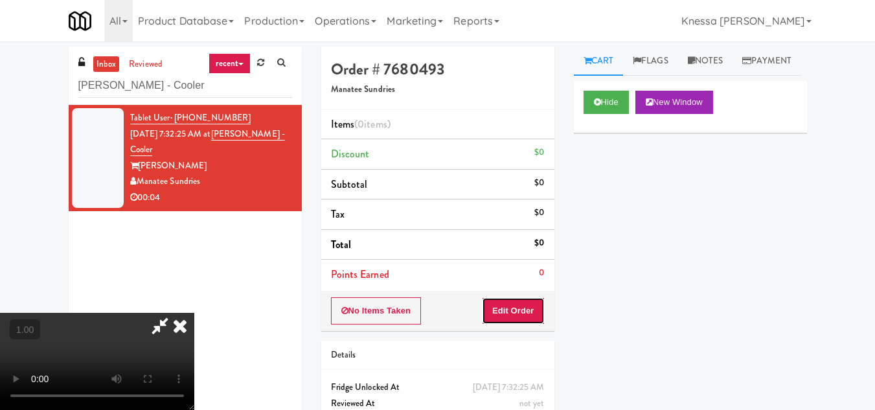
click at [539, 306] on button "Edit Order" at bounding box center [513, 310] width 63 height 27
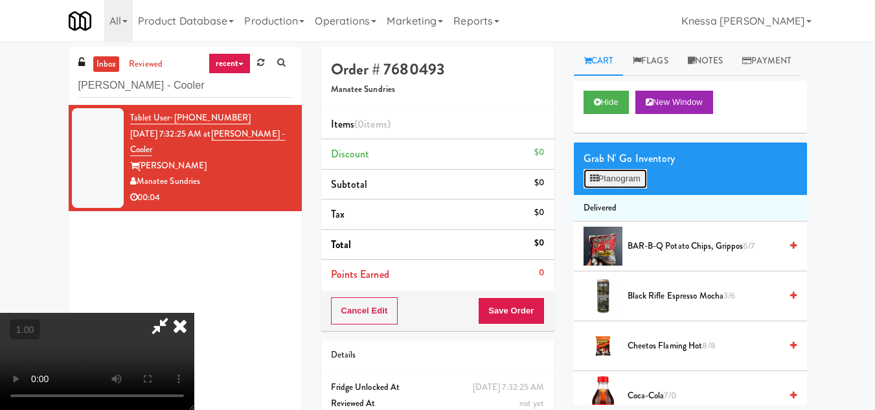
click at [609, 188] on button "Planogram" at bounding box center [614, 178] width 63 height 19
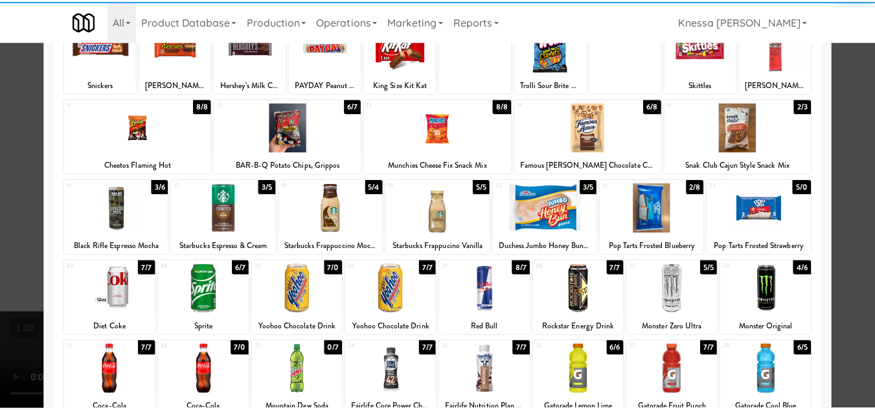
scroll to position [226, 0]
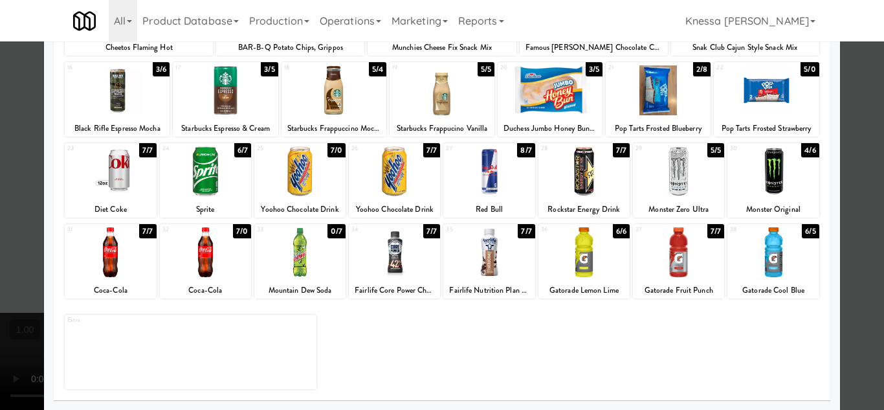
click at [865, 300] on div at bounding box center [442, 205] width 884 height 410
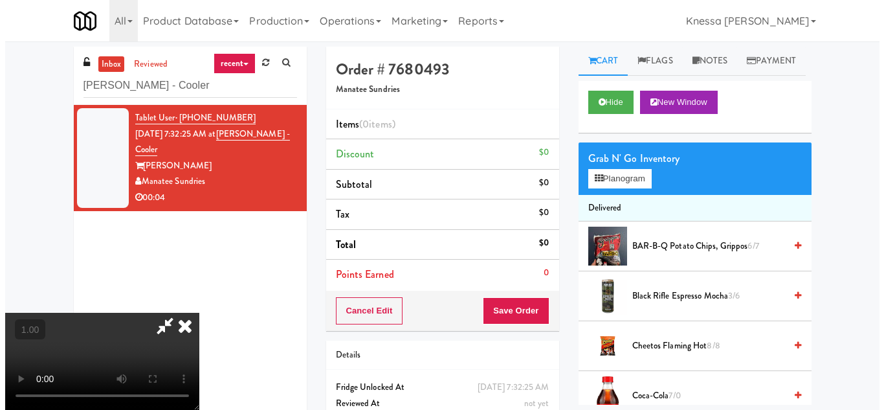
scroll to position [27, 0]
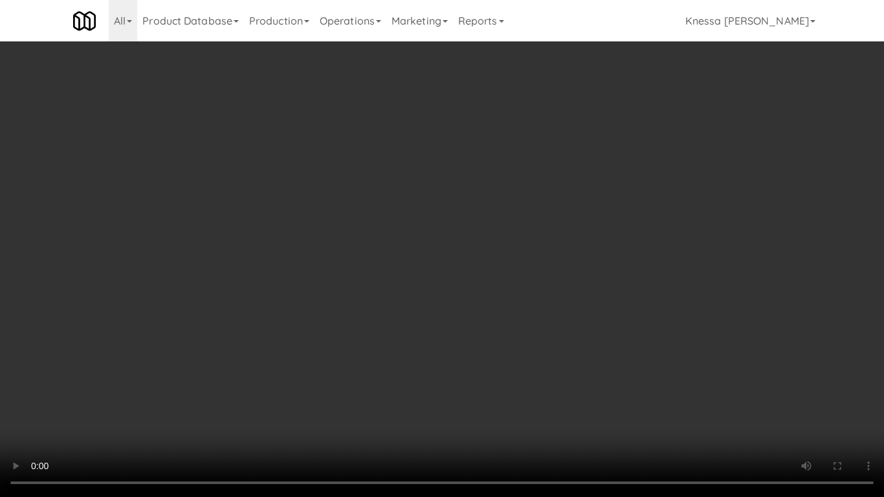
click at [368, 284] on video at bounding box center [442, 248] width 884 height 497
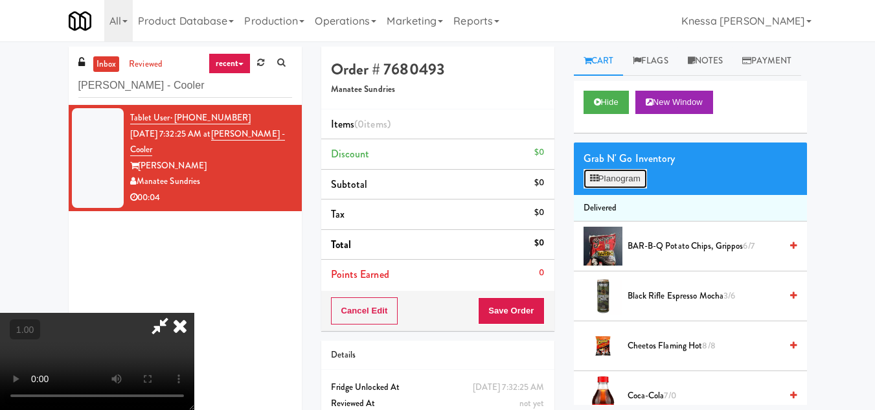
click at [618, 188] on button "Planogram" at bounding box center [614, 178] width 63 height 19
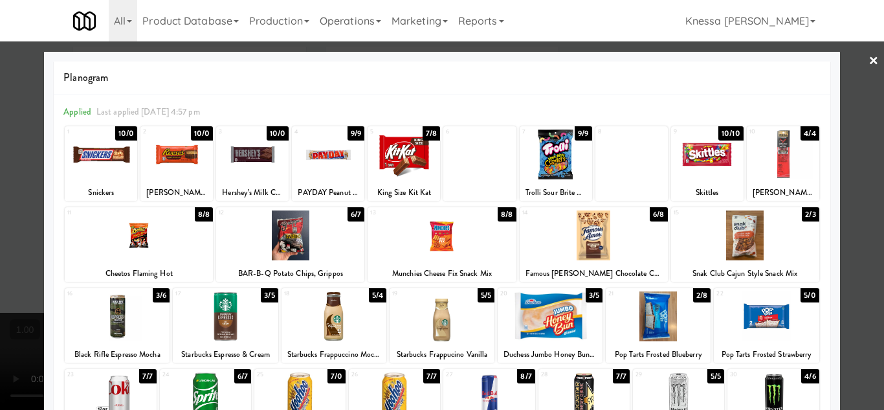
click at [443, 328] on div at bounding box center [442, 316] width 105 height 50
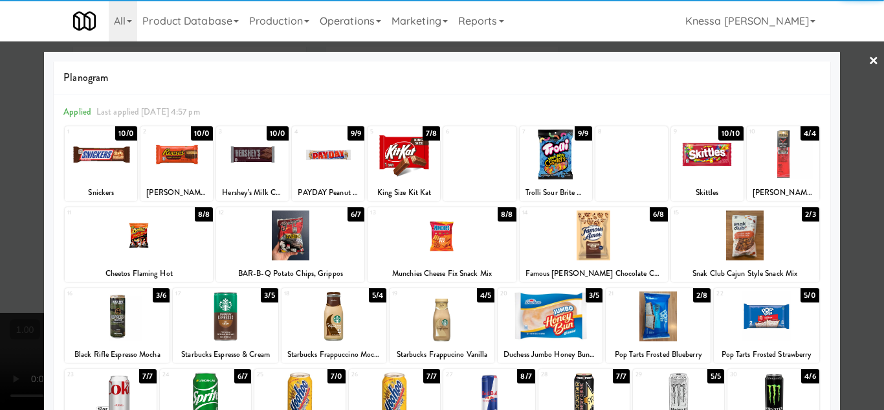
drag, startPoint x: 866, startPoint y: 338, endPoint x: 398, endPoint y: 255, distance: 476.0
click at [861, 337] on div at bounding box center [442, 205] width 884 height 410
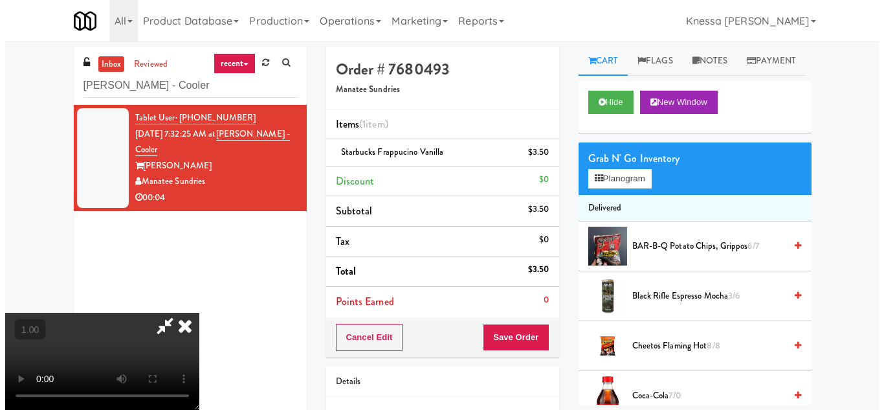
scroll to position [27, 0]
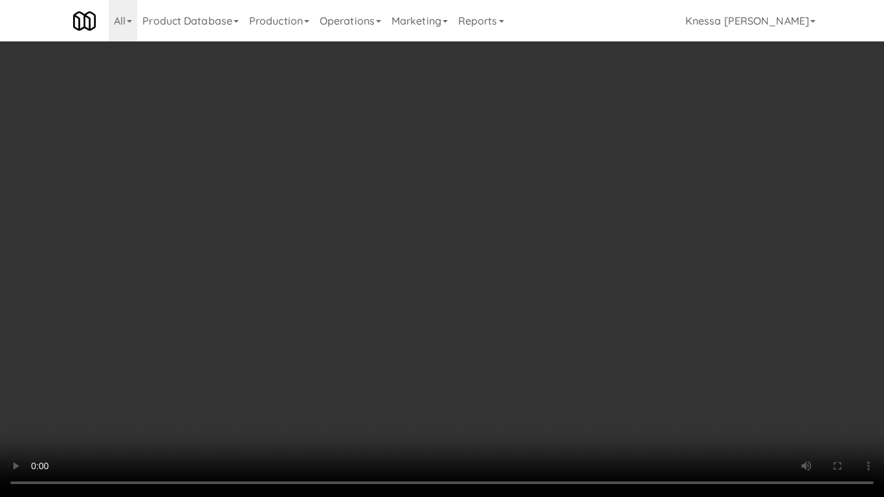
click at [425, 300] on video at bounding box center [442, 248] width 884 height 497
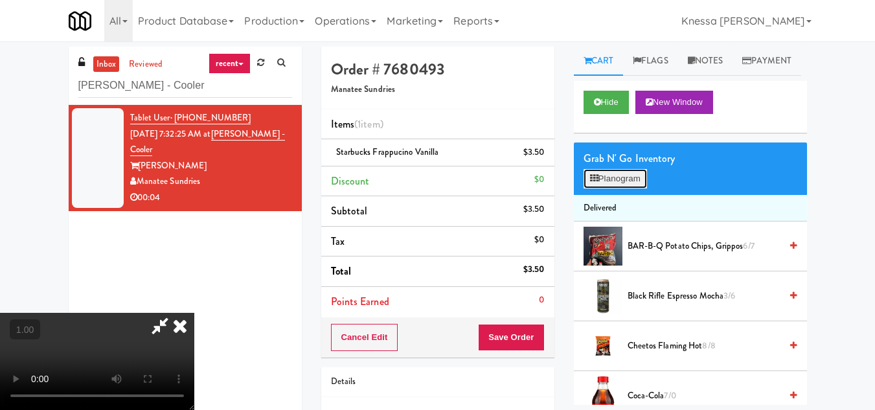
click at [614, 188] on button "Planogram" at bounding box center [614, 178] width 63 height 19
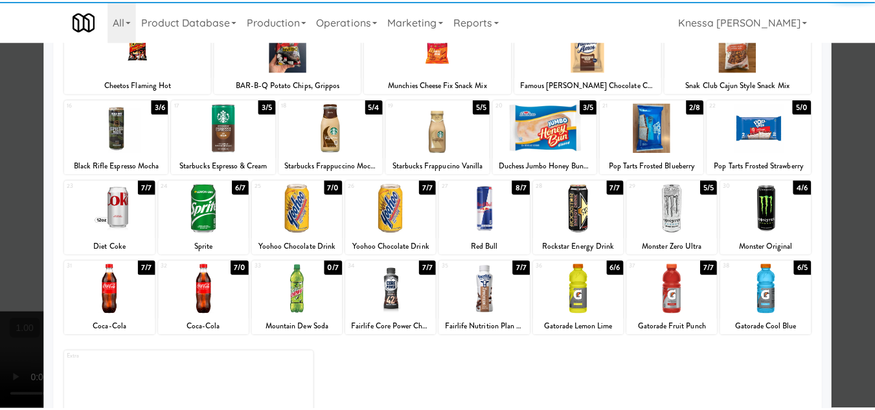
scroll to position [194, 0]
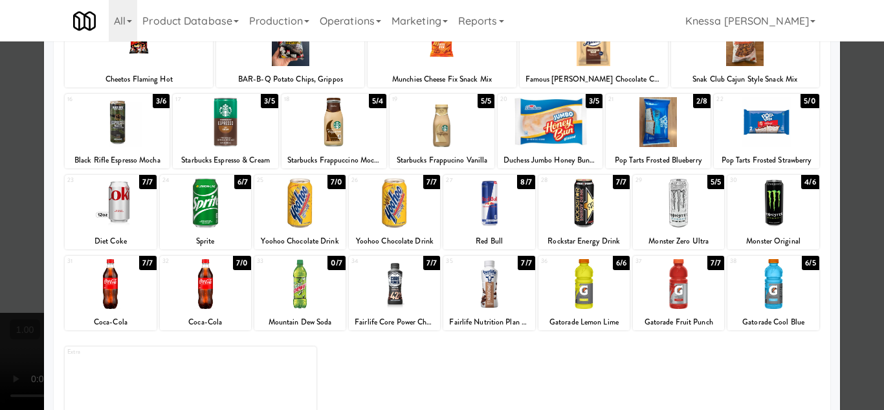
click at [865, 304] on div at bounding box center [442, 205] width 884 height 410
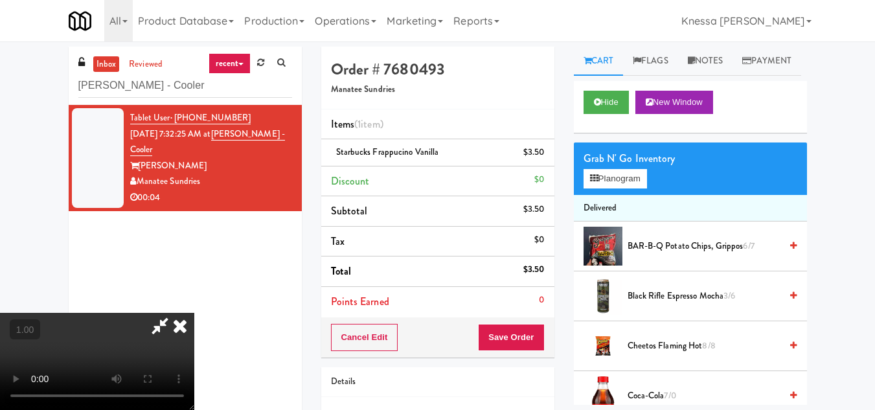
scroll to position [175, 0]
click at [194, 313] on video at bounding box center [97, 361] width 194 height 97
click at [194, 313] on icon at bounding box center [180, 326] width 28 height 26
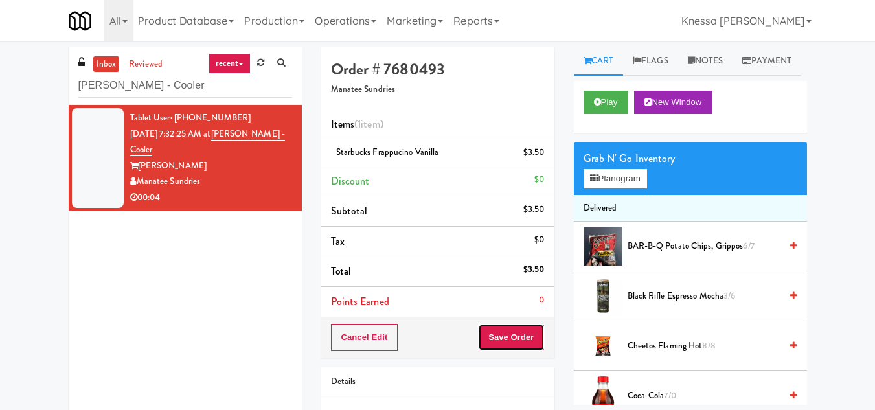
click at [515, 343] on button "Save Order" at bounding box center [511, 337] width 66 height 27
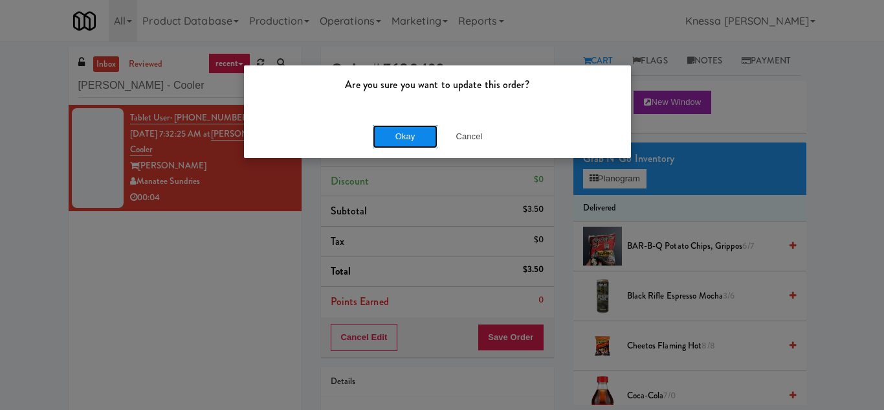
click at [402, 135] on button "Okay" at bounding box center [405, 136] width 65 height 23
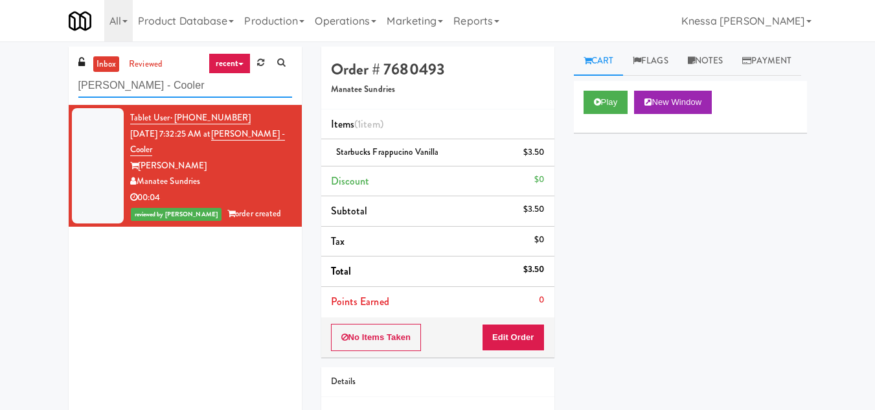
click at [113, 76] on input "[PERSON_NAME] - Cooler" at bounding box center [185, 86] width 214 height 24
paste input "Villas Combo"
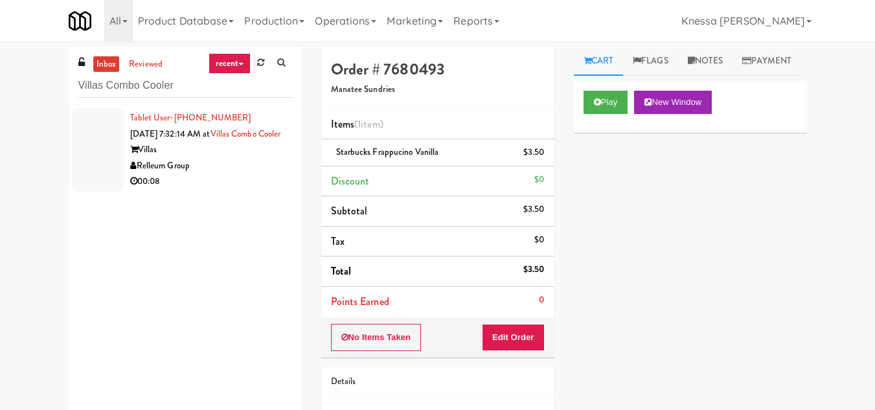
click at [223, 174] on div "Relleum Group" at bounding box center [211, 166] width 162 height 16
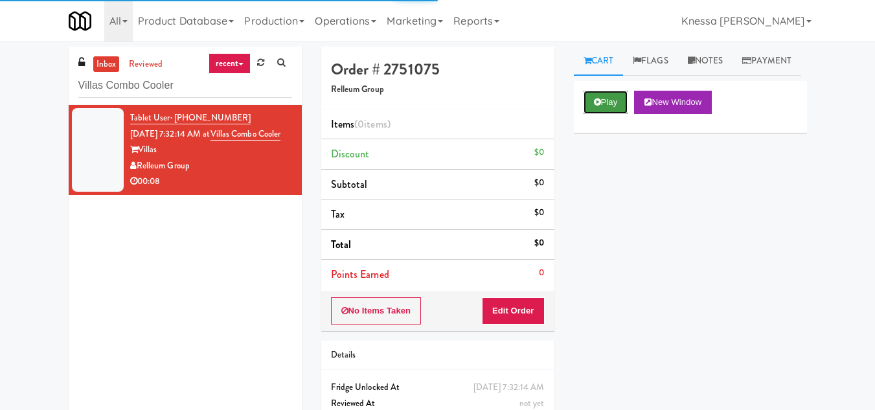
click at [590, 114] on button "Play" at bounding box center [605, 102] width 45 height 23
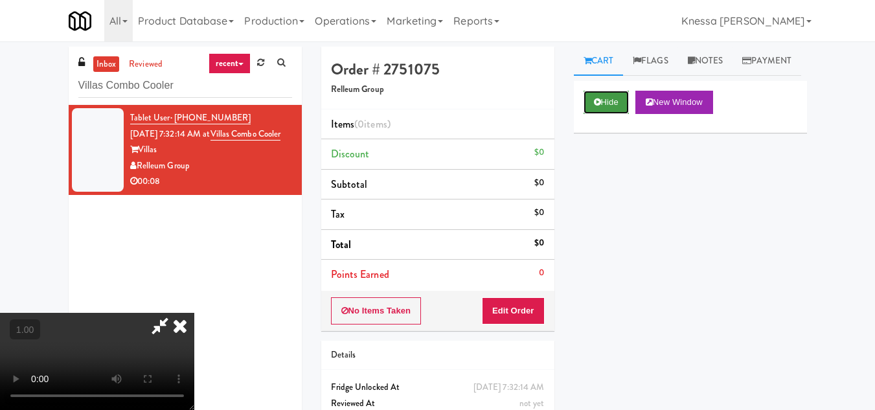
click at [618, 114] on button "Hide" at bounding box center [605, 102] width 45 height 23
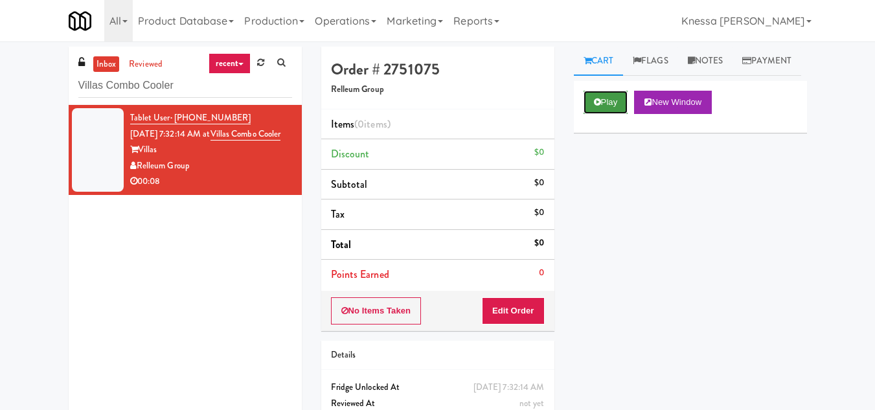
click at [609, 114] on button "Play" at bounding box center [605, 102] width 45 height 23
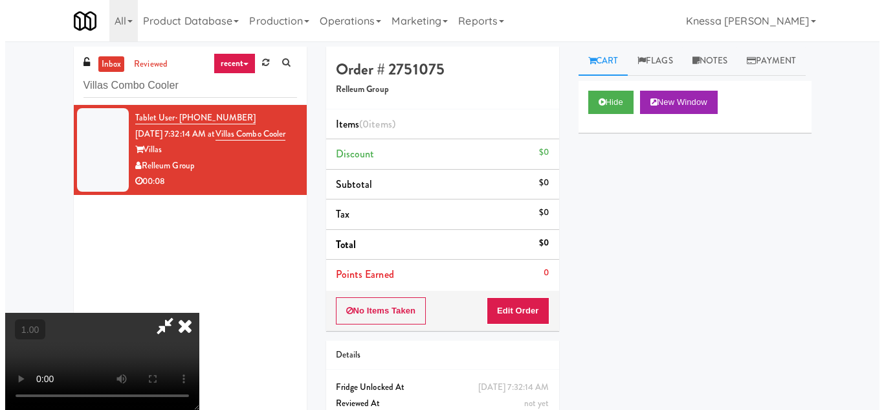
scroll to position [27, 0]
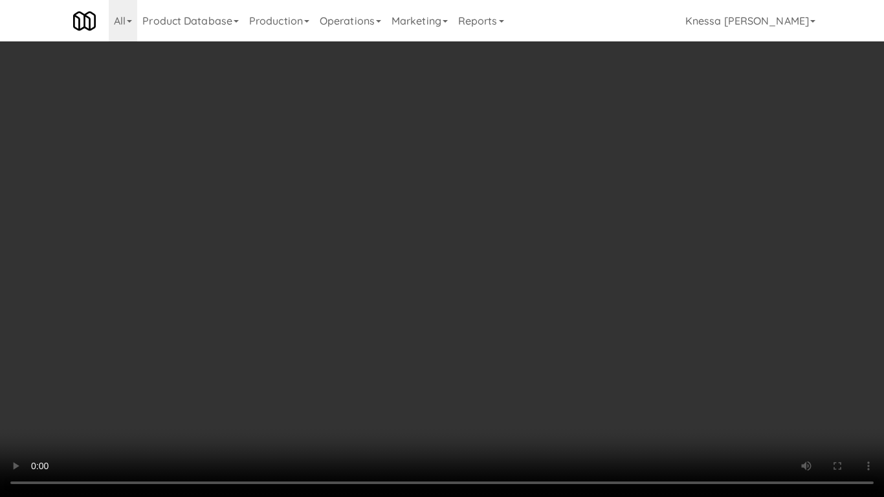
click at [444, 328] on video at bounding box center [442, 248] width 884 height 497
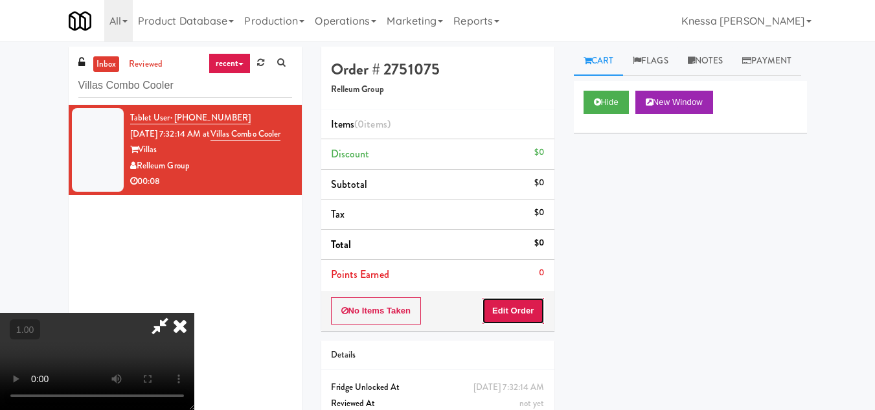
click at [539, 308] on button "Edit Order" at bounding box center [513, 310] width 63 height 27
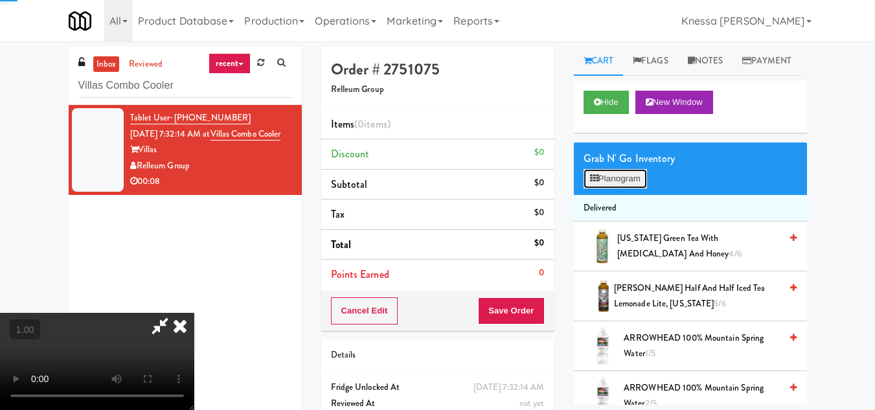
click at [609, 188] on button "Planogram" at bounding box center [614, 178] width 63 height 19
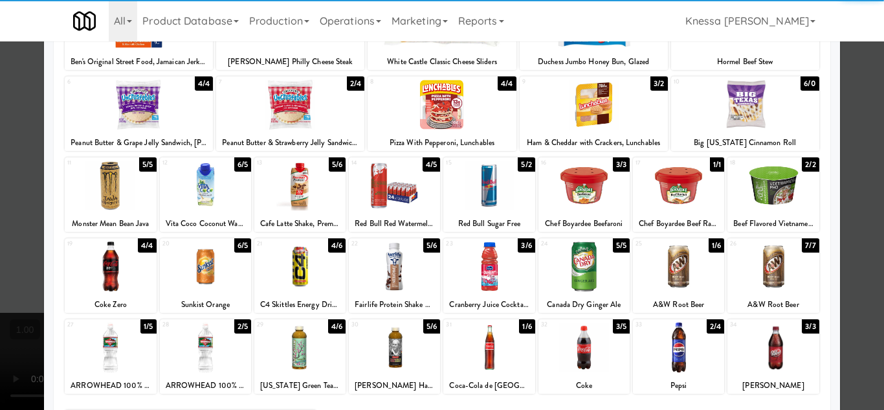
scroll to position [226, 0]
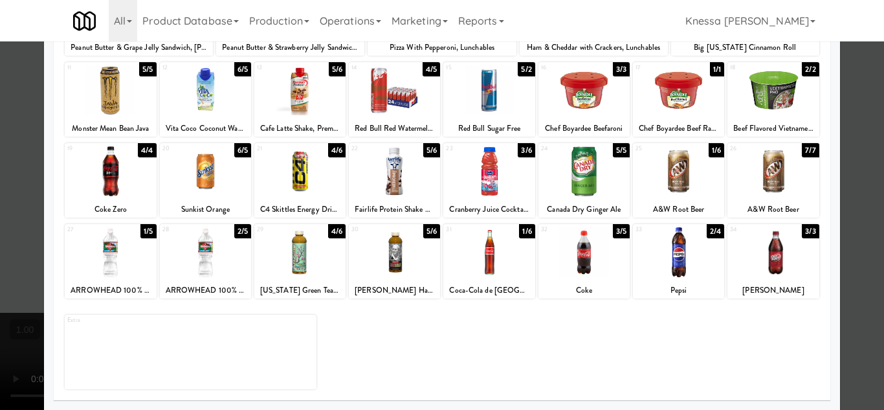
click at [396, 169] on div at bounding box center [394, 171] width 91 height 50
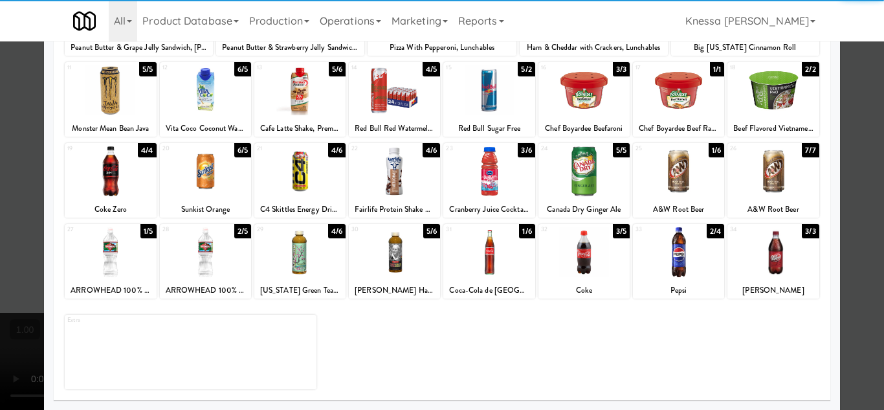
click at [857, 265] on div at bounding box center [442, 205] width 884 height 410
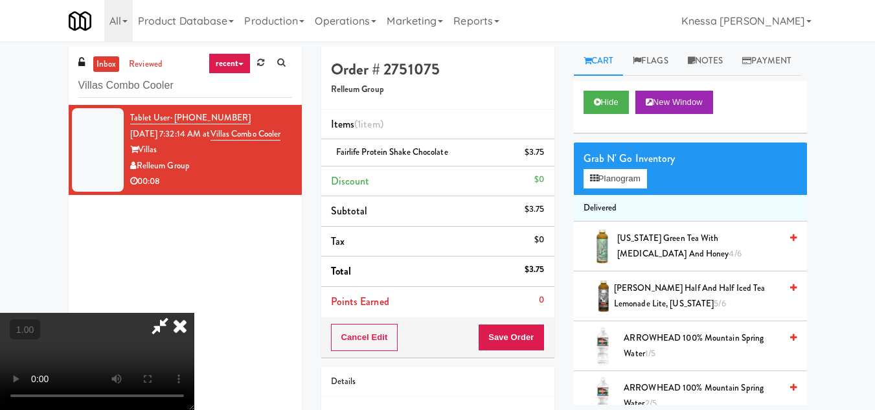
click at [194, 313] on video at bounding box center [97, 361] width 194 height 97
click at [603, 188] on button "Planogram" at bounding box center [614, 178] width 63 height 19
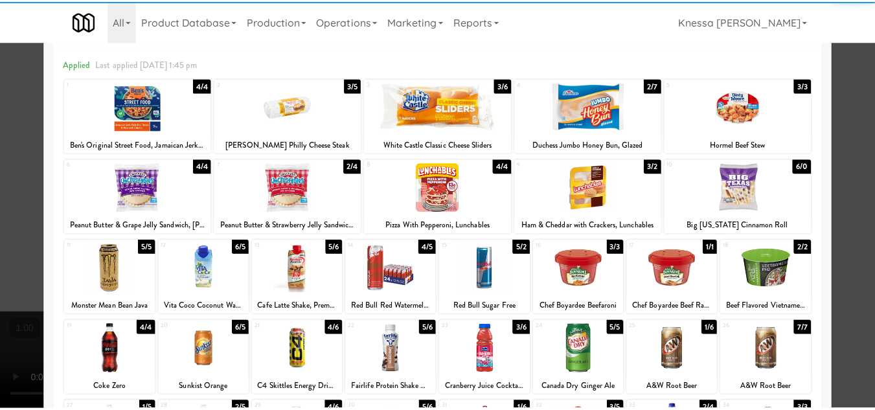
scroll to position [129, 0]
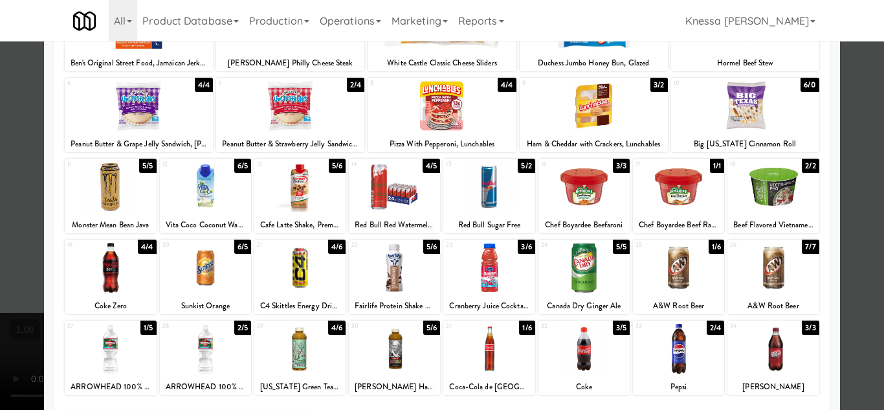
click at [381, 277] on div at bounding box center [394, 268] width 91 height 50
click at [861, 300] on div at bounding box center [442, 205] width 884 height 410
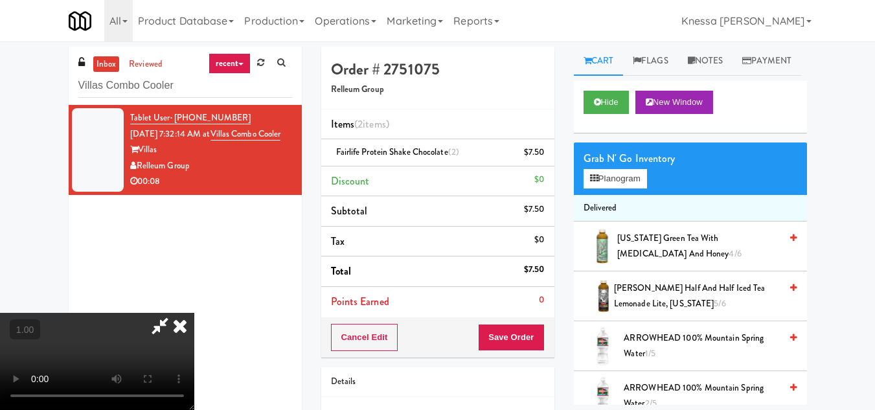
scroll to position [175, 0]
click at [194, 313] on video at bounding box center [97, 361] width 194 height 97
click at [194, 313] on icon at bounding box center [180, 326] width 28 height 26
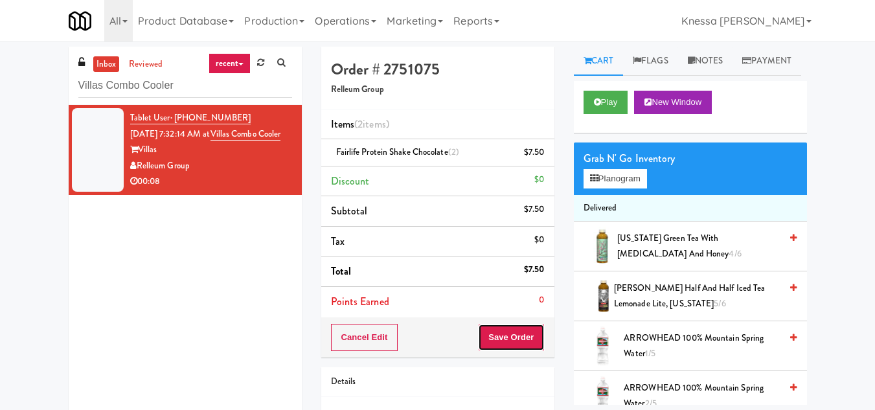
click at [510, 334] on button "Save Order" at bounding box center [511, 337] width 66 height 27
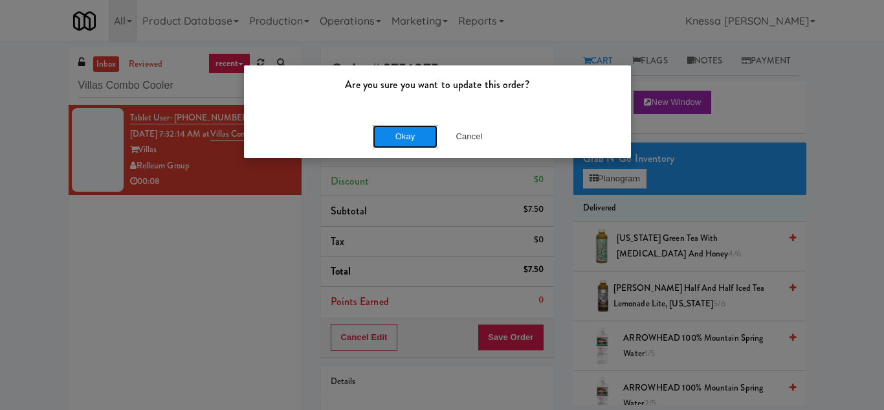
click at [389, 129] on button "Okay" at bounding box center [405, 136] width 65 height 23
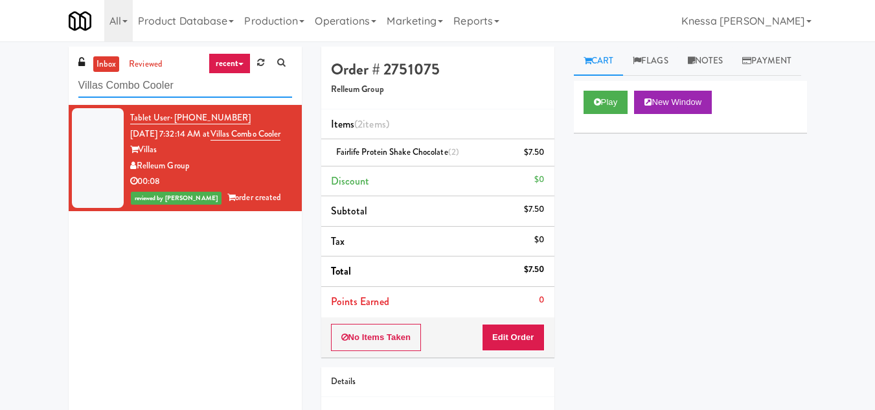
click at [115, 85] on input "Villas Combo Cooler" at bounding box center [185, 86] width 214 height 24
paste input "Rising Sun - Drinks"
type input "Rising Sun - Drinks"
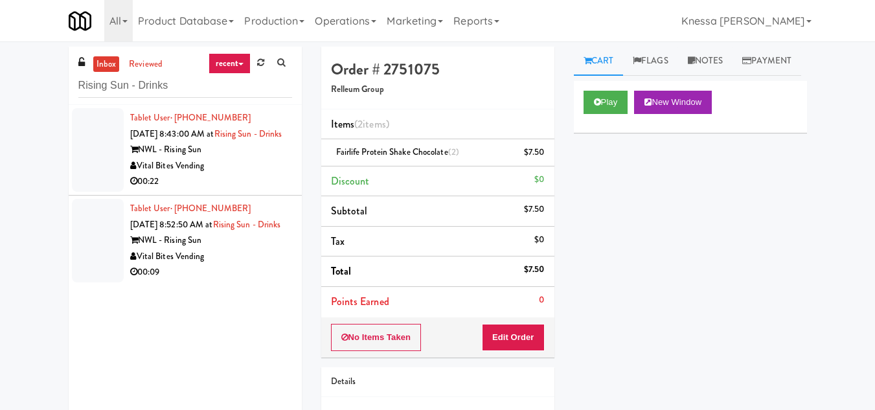
click at [230, 249] on div "NWL - Rising Sun" at bounding box center [211, 240] width 162 height 16
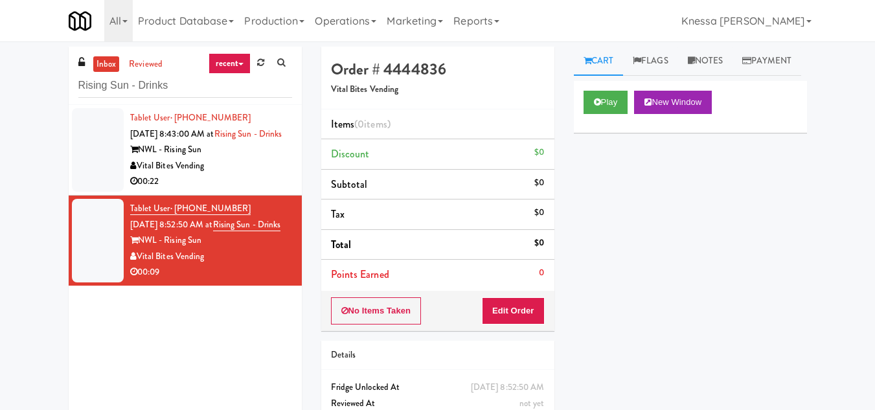
click at [238, 157] on div "NWL - Rising Sun" at bounding box center [211, 150] width 162 height 16
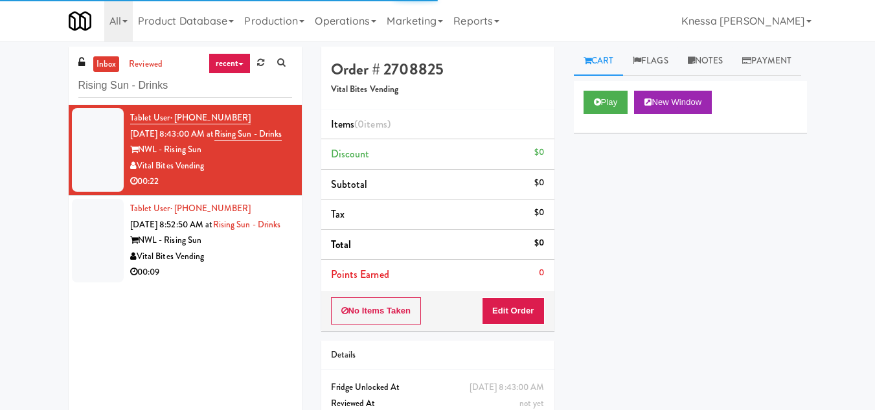
click at [234, 265] on div "Vital Bites Vending" at bounding box center [211, 257] width 162 height 16
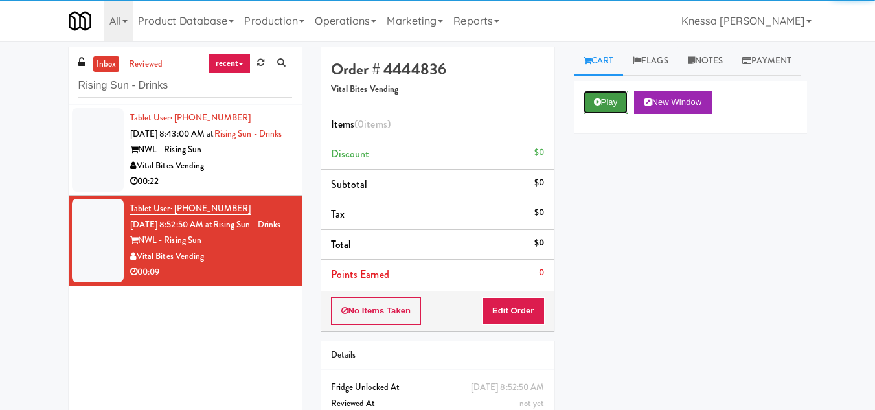
click at [601, 114] on button "Play" at bounding box center [605, 102] width 45 height 23
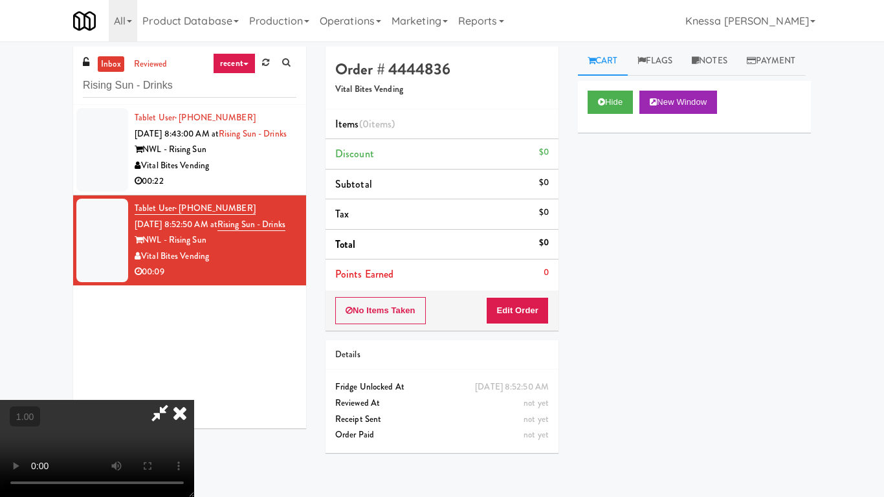
click at [194, 400] on video at bounding box center [97, 448] width 194 height 97
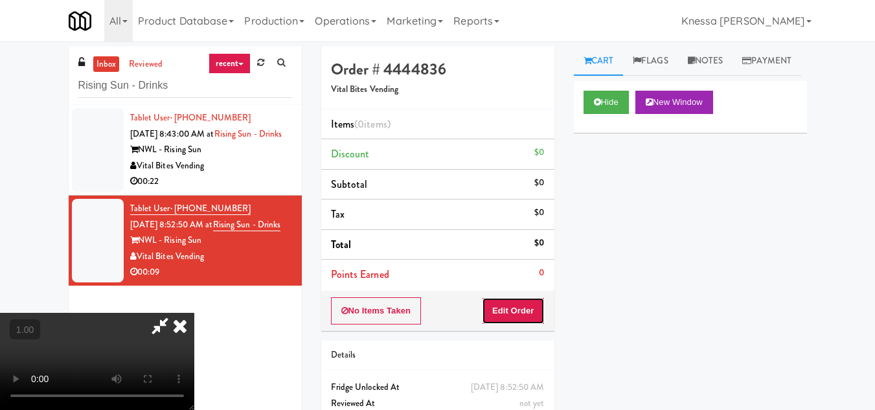
click at [526, 302] on button "Edit Order" at bounding box center [513, 310] width 63 height 27
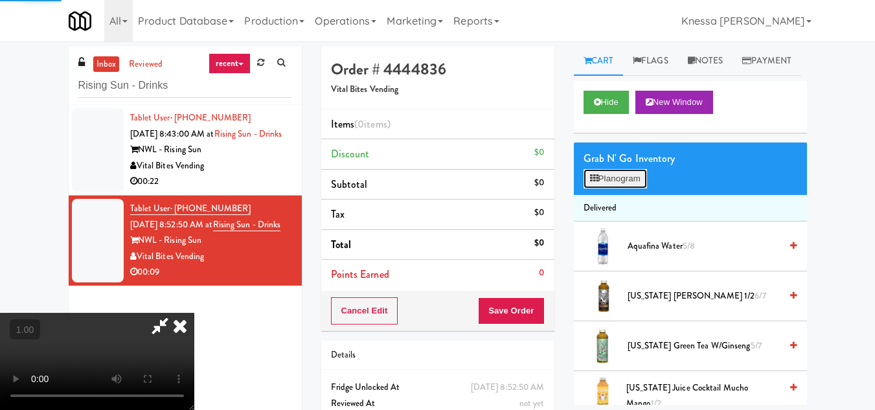
click at [592, 188] on button "Planogram" at bounding box center [614, 178] width 63 height 19
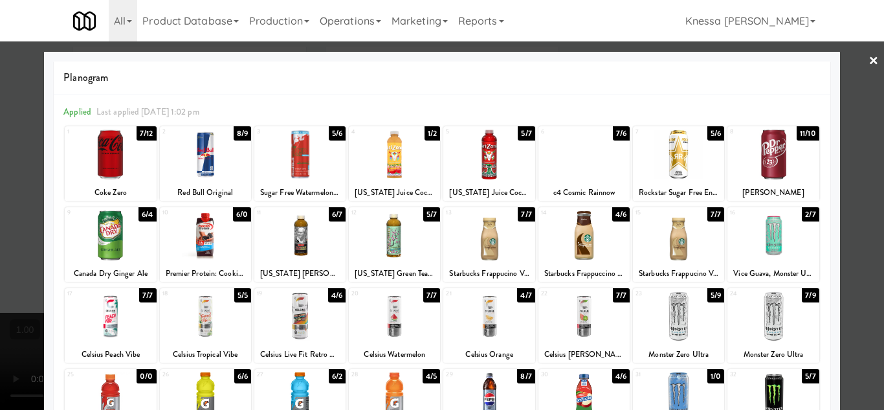
click at [659, 330] on div at bounding box center [678, 316] width 91 height 50
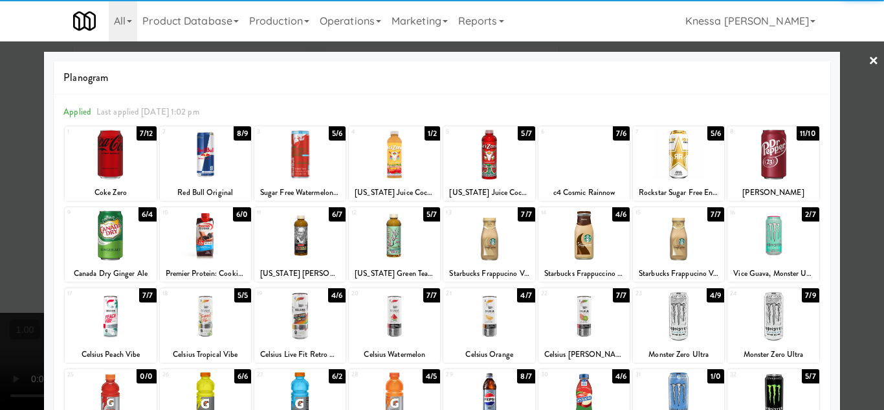
click at [849, 324] on div at bounding box center [442, 205] width 884 height 410
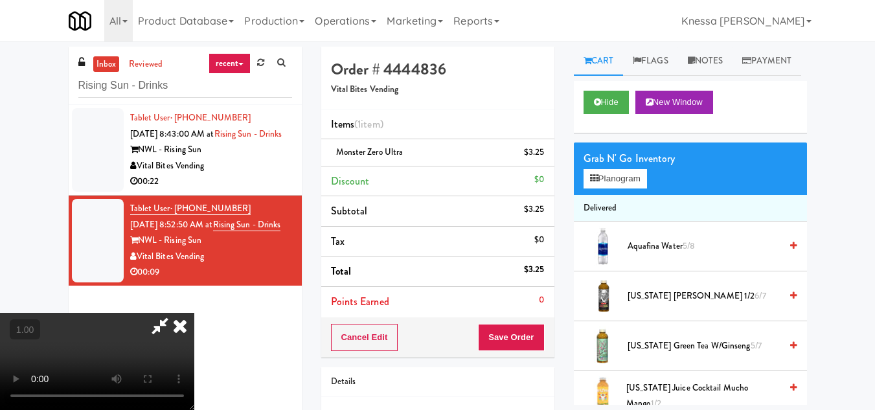
click at [194, 313] on icon at bounding box center [180, 326] width 28 height 26
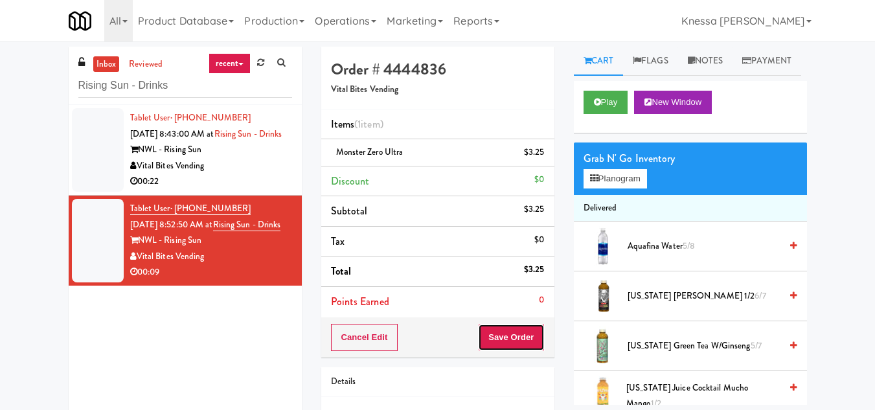
click at [493, 337] on button "Save Order" at bounding box center [511, 337] width 66 height 27
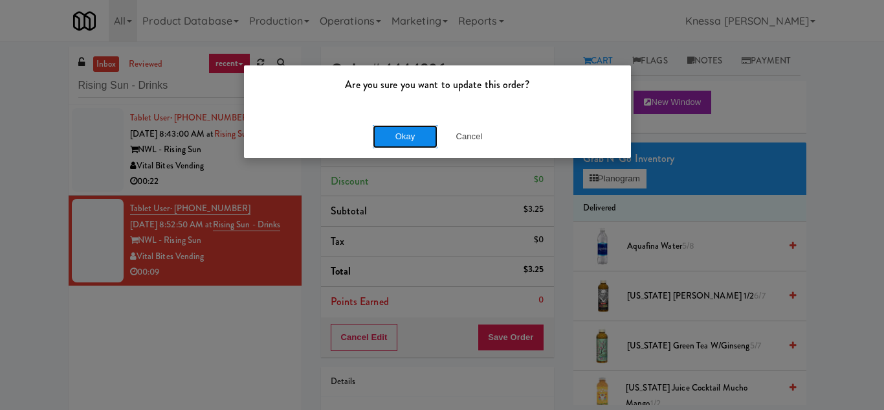
click at [399, 140] on button "Okay" at bounding box center [405, 136] width 65 height 23
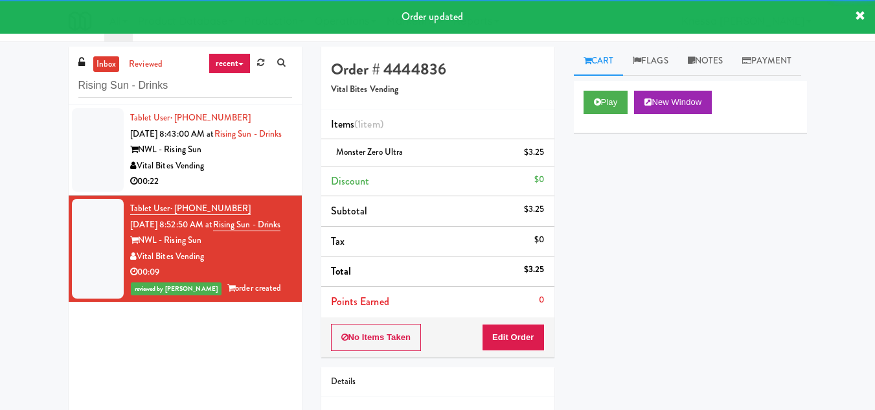
click at [247, 158] on div "NWL - Rising Sun" at bounding box center [211, 150] width 162 height 16
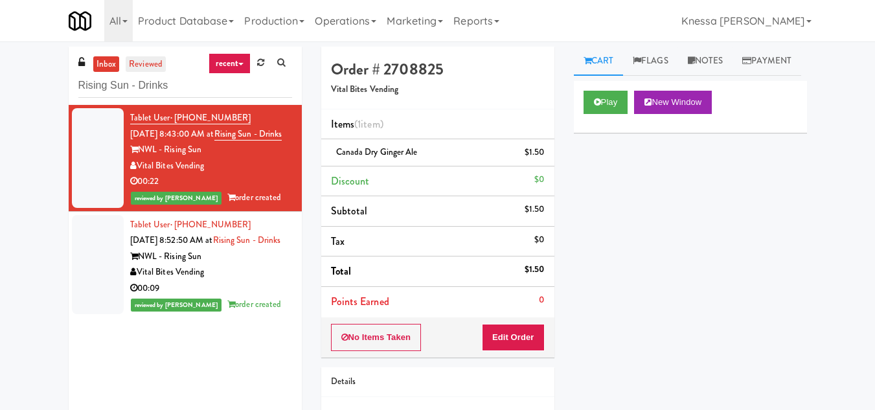
click at [146, 60] on link "reviewed" at bounding box center [146, 64] width 40 height 16
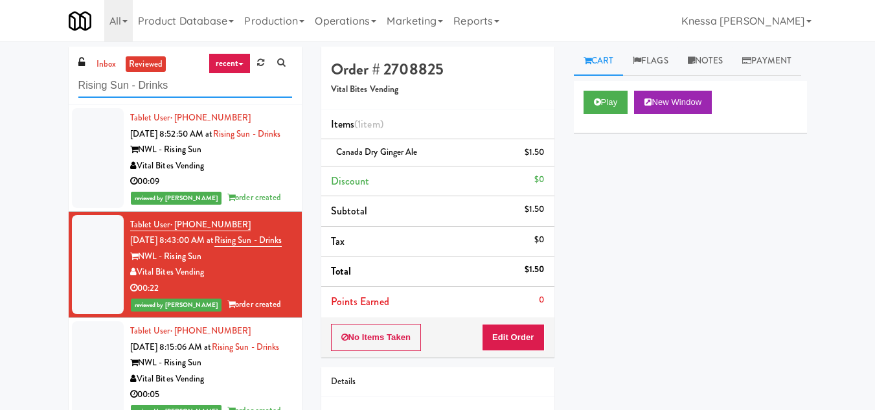
click at [138, 85] on input "Rising Sun - Drinks" at bounding box center [185, 86] width 214 height 24
paste input "Eleven North Fridge"
type input "Eleven North Fridge"
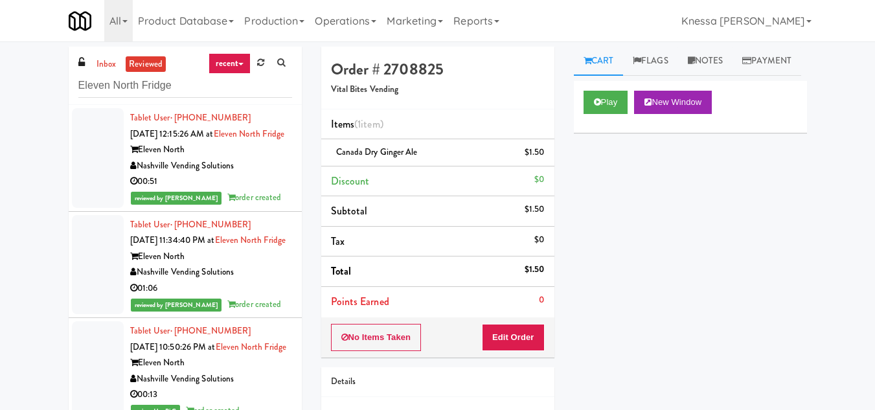
click at [115, 53] on div "inbox reviewed recent all unclear take inventory issue suspicious failed recent…" at bounding box center [185, 76] width 233 height 58
click at [99, 70] on link "inbox" at bounding box center [106, 64] width 27 height 16
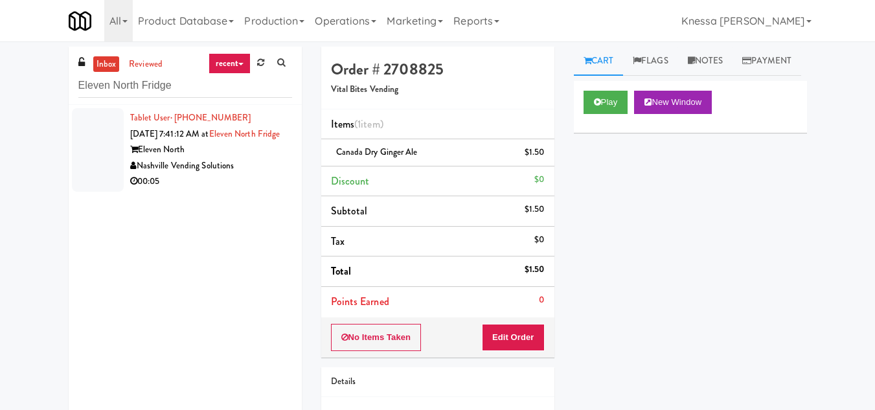
click at [258, 155] on div "Tablet User · (765) 475-6110 [DATE] 7:41:12 AM at [GEOGRAPHIC_DATA] North Nashv…" at bounding box center [211, 150] width 162 height 80
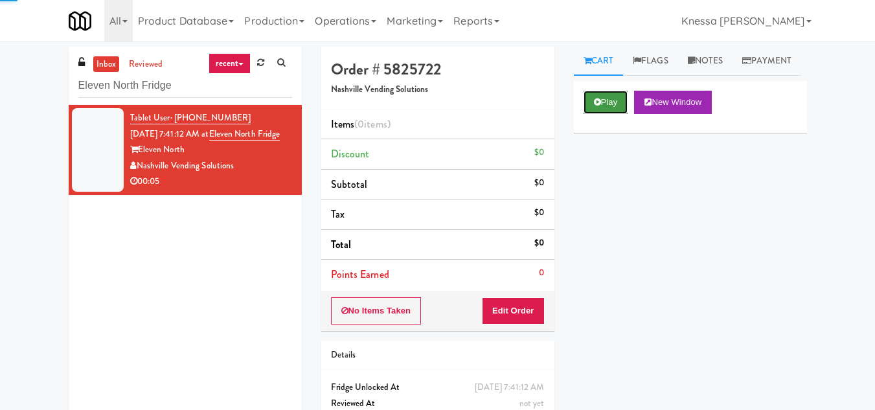
click at [598, 106] on icon at bounding box center [597, 102] width 7 height 8
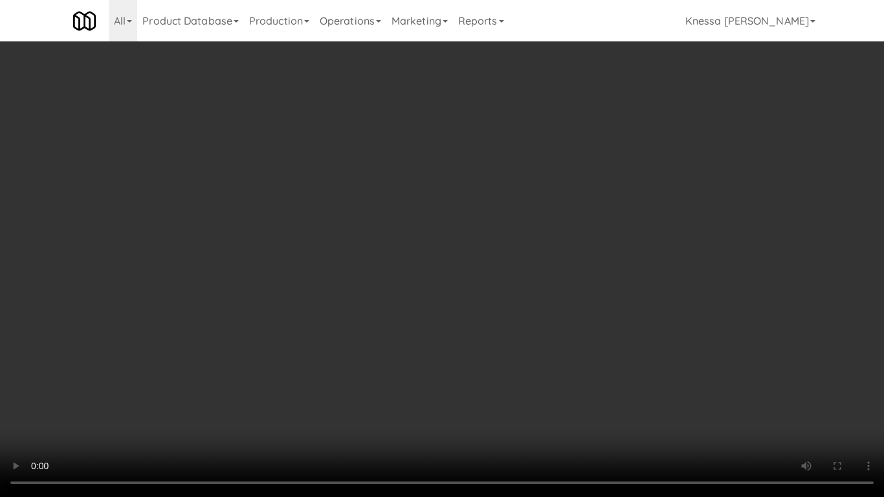
click at [383, 303] on video at bounding box center [442, 248] width 884 height 497
click at [431, 382] on video at bounding box center [442, 248] width 884 height 497
click at [313, 310] on video at bounding box center [442, 248] width 884 height 497
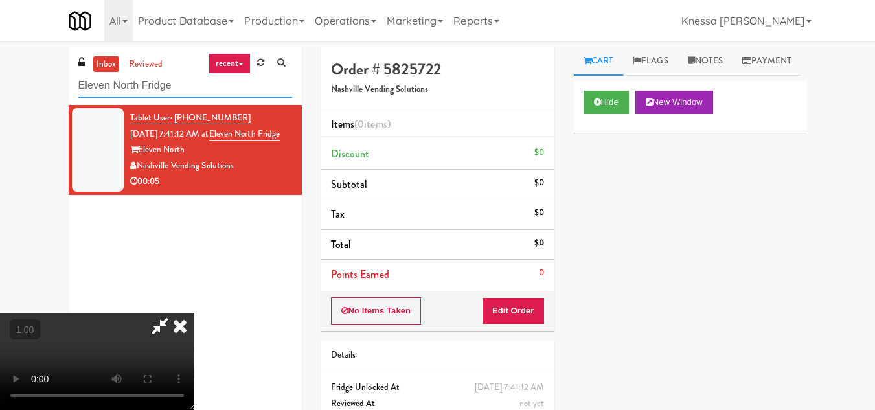
click at [126, 84] on input "Eleven North Fridge" at bounding box center [185, 86] width 214 height 24
paste input "Peabody - Cooler"
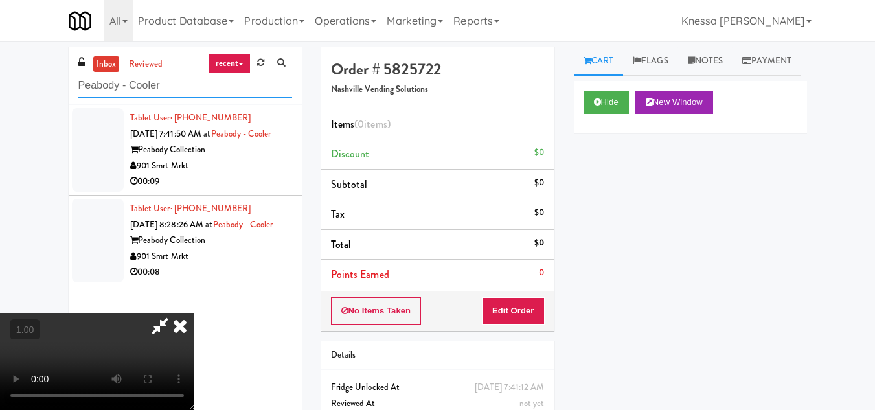
type input "Peabody - Cooler"
click at [194, 313] on icon at bounding box center [180, 326] width 28 height 26
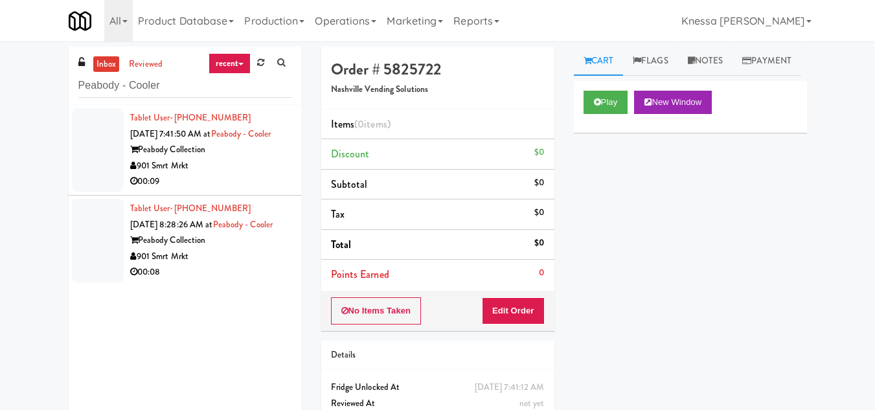
click at [238, 265] on div "901 Smrt Mrkt" at bounding box center [211, 257] width 162 height 16
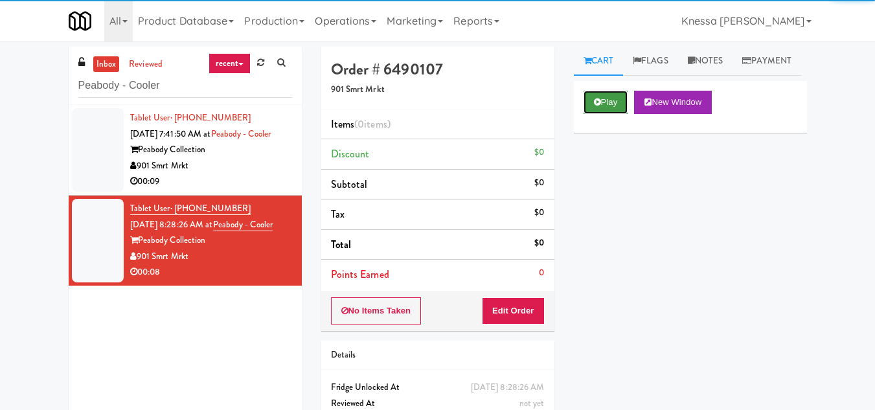
click at [605, 114] on button "Play" at bounding box center [605, 102] width 45 height 23
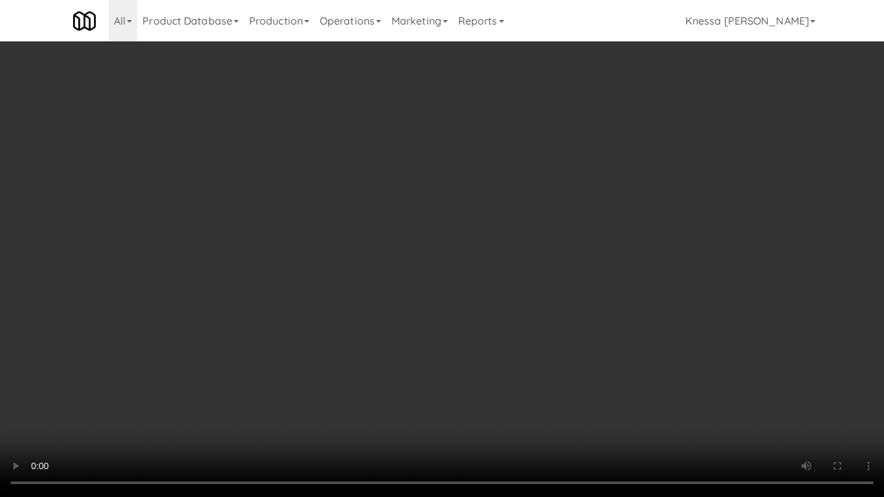
click at [453, 343] on video at bounding box center [442, 248] width 884 height 497
click at [342, 354] on video at bounding box center [442, 248] width 884 height 497
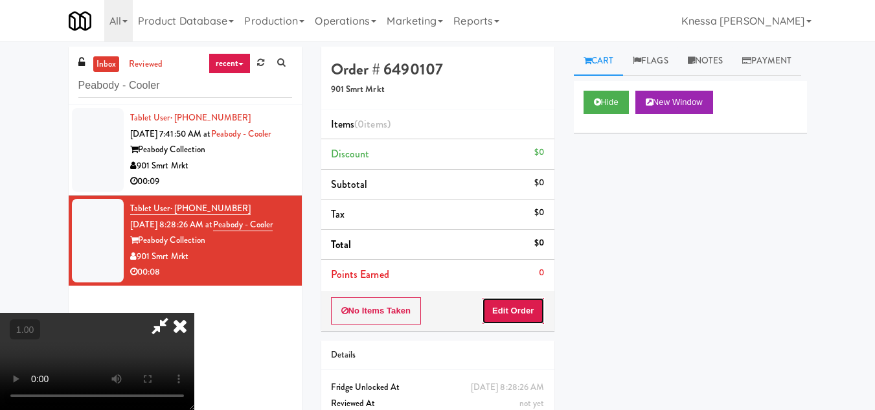
click at [541, 311] on button "Edit Order" at bounding box center [513, 310] width 63 height 27
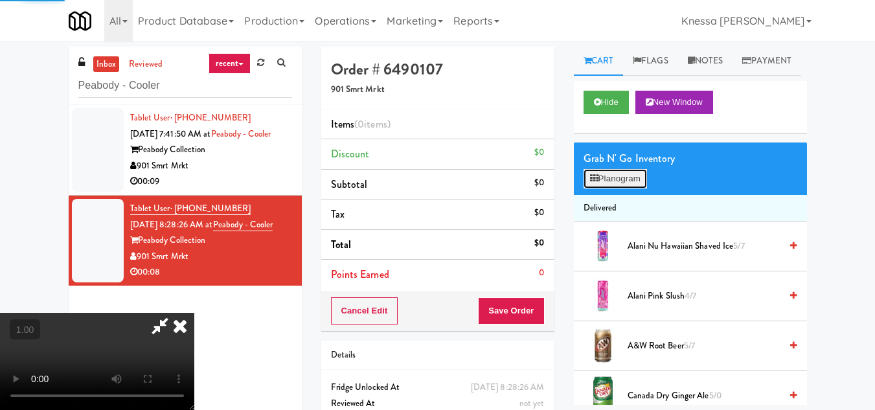
click at [611, 188] on button "Planogram" at bounding box center [614, 178] width 63 height 19
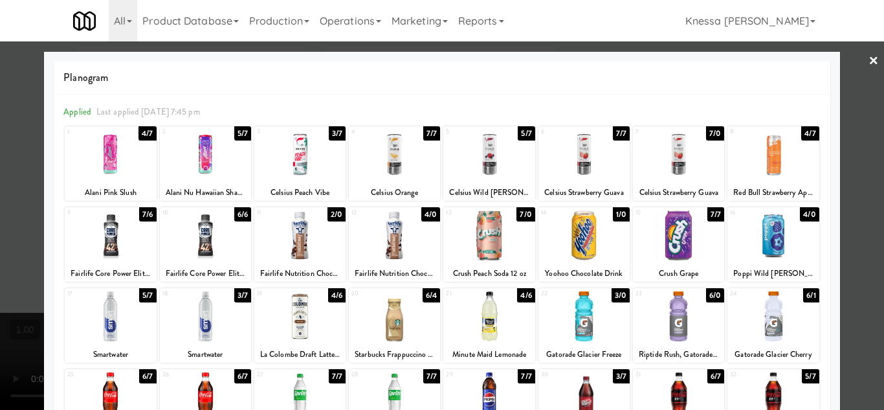
click at [588, 319] on div at bounding box center [584, 316] width 91 height 50
click at [856, 303] on div at bounding box center [442, 205] width 884 height 410
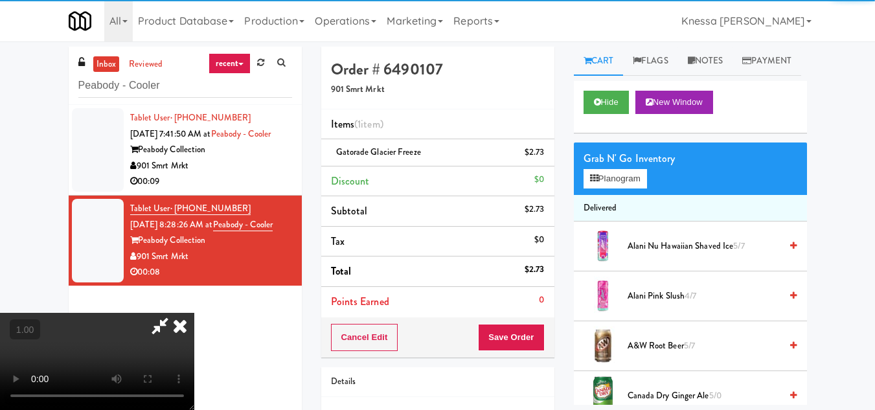
scroll to position [194, 0]
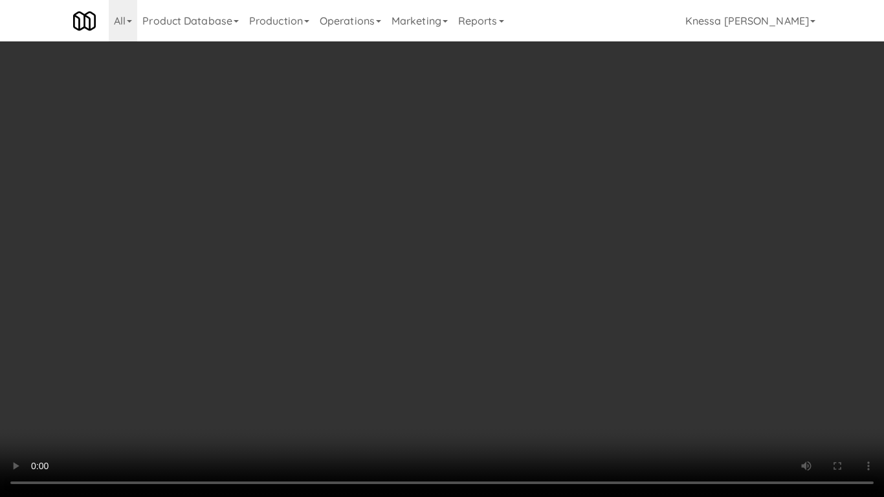
click at [412, 288] on video at bounding box center [442, 248] width 884 height 497
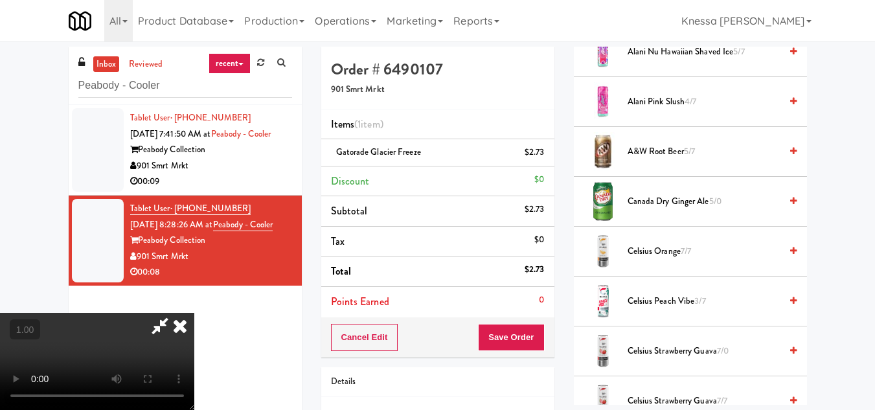
click at [194, 313] on icon at bounding box center [180, 326] width 28 height 26
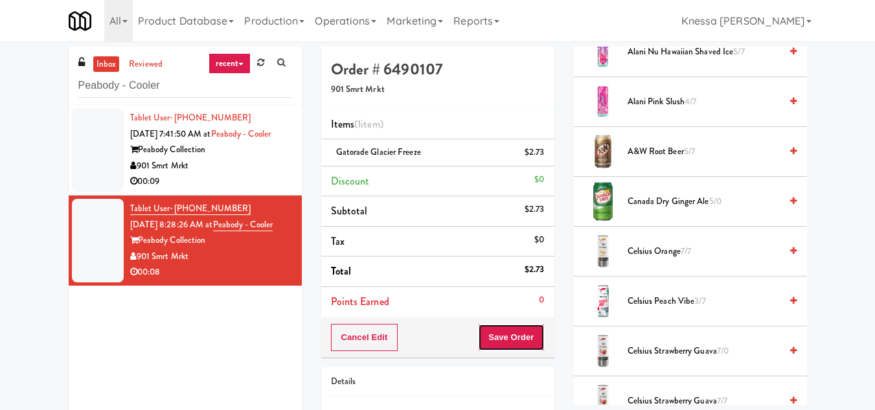
click at [508, 333] on button "Save Order" at bounding box center [511, 337] width 66 height 27
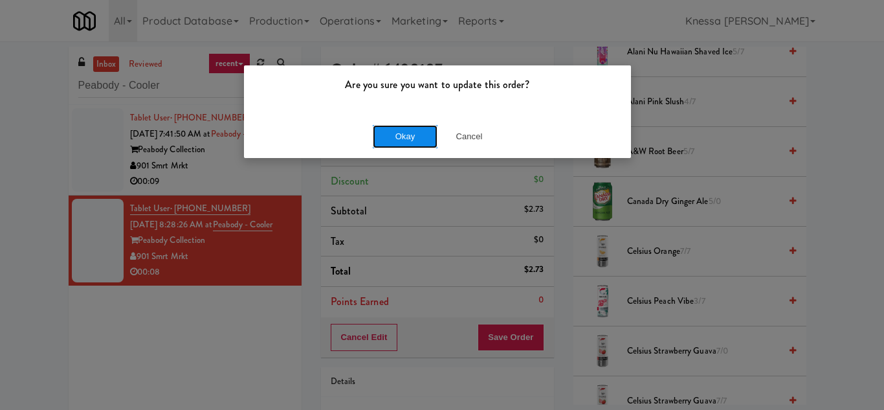
click at [390, 142] on button "Okay" at bounding box center [405, 136] width 65 height 23
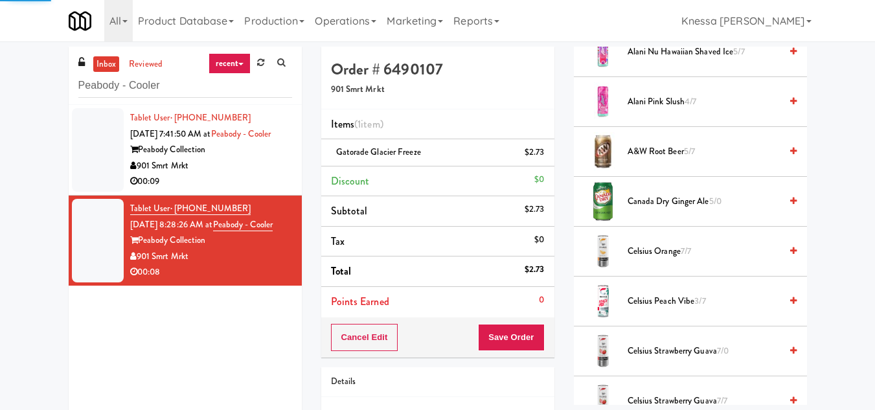
scroll to position [190, 0]
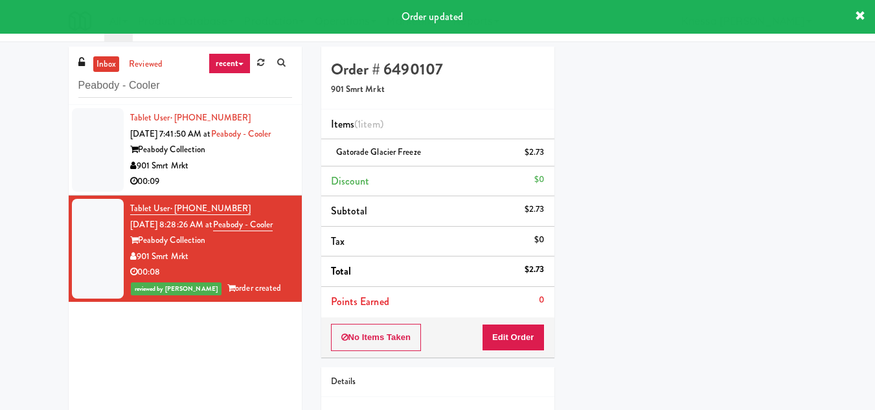
click at [248, 158] on div "Peabody Collection" at bounding box center [211, 150] width 162 height 16
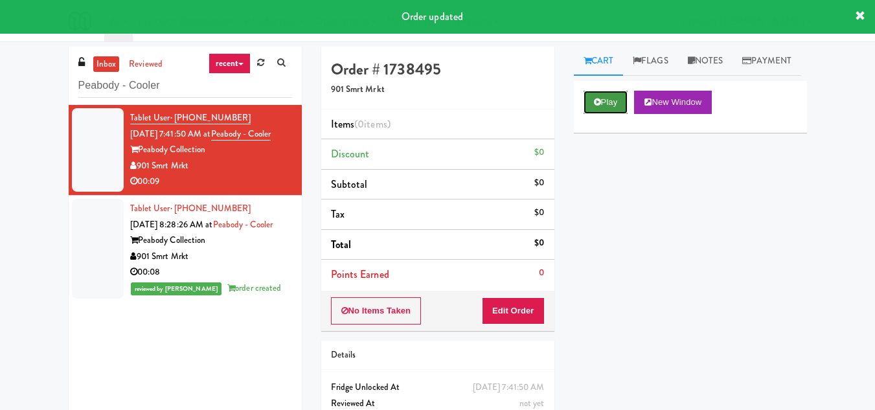
click at [599, 114] on button "Play" at bounding box center [605, 102] width 45 height 23
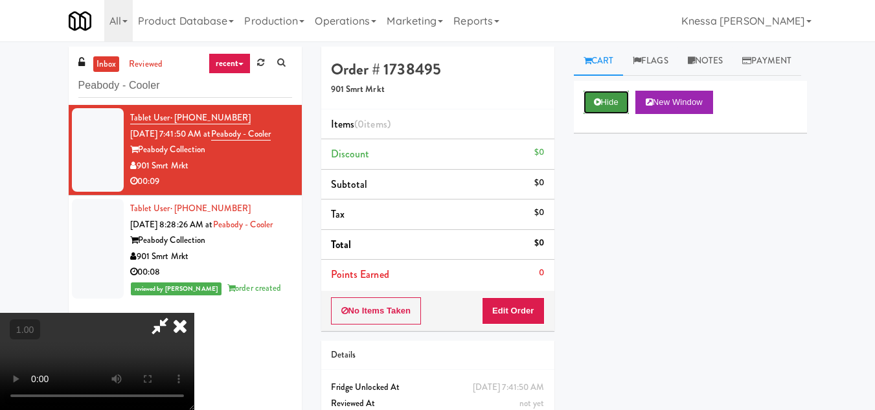
click at [606, 114] on button "Hide" at bounding box center [605, 102] width 45 height 23
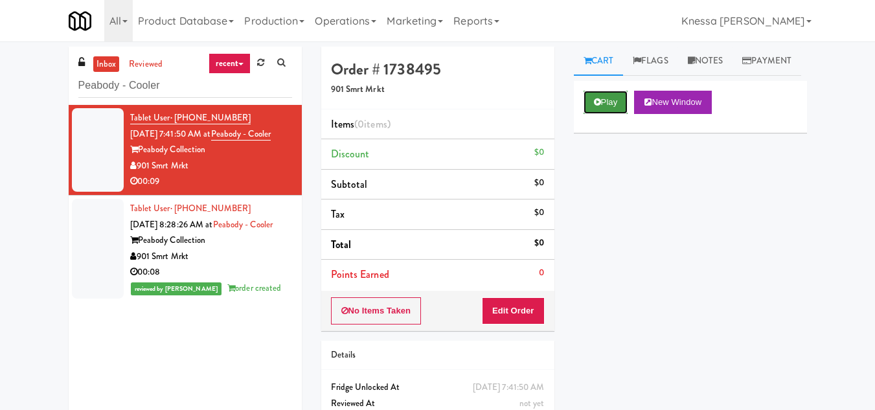
click at [606, 114] on button "Play" at bounding box center [605, 102] width 45 height 23
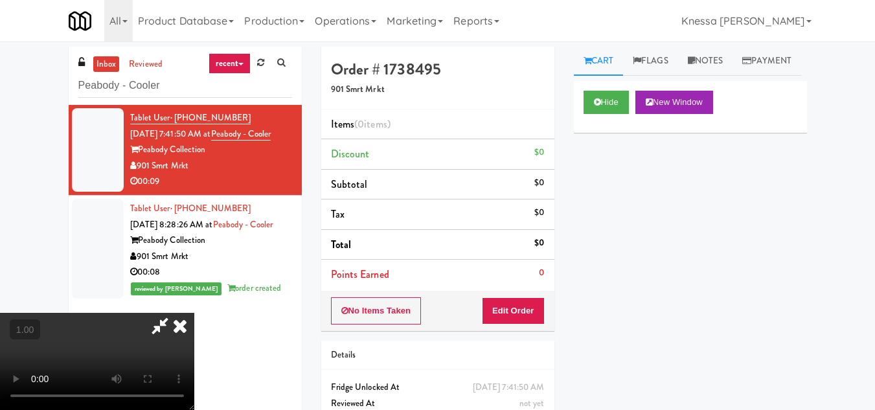
click at [194, 313] on icon at bounding box center [180, 326] width 28 height 26
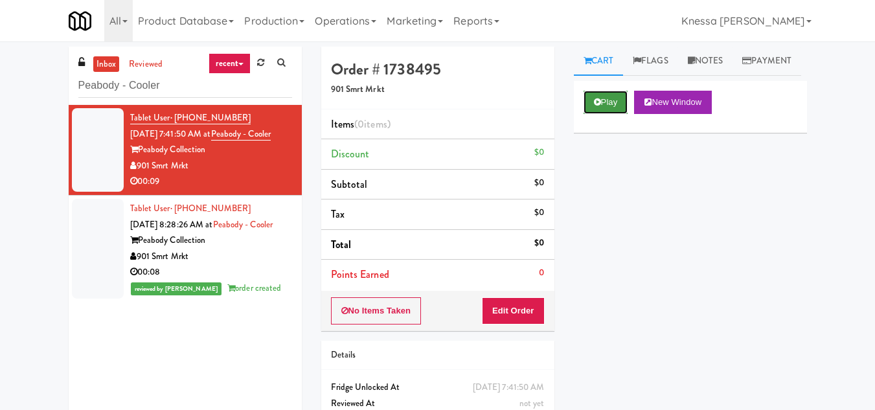
click at [600, 106] on icon at bounding box center [597, 102] width 7 height 8
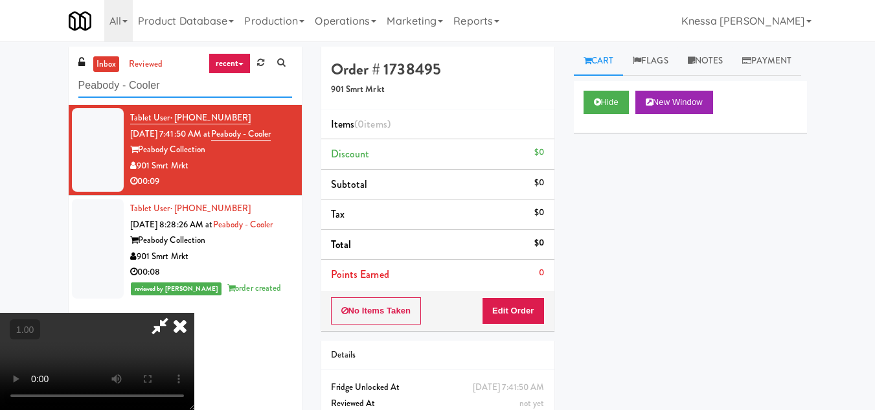
click at [131, 82] on input "Peabody - Cooler" at bounding box center [185, 86] width 214 height 24
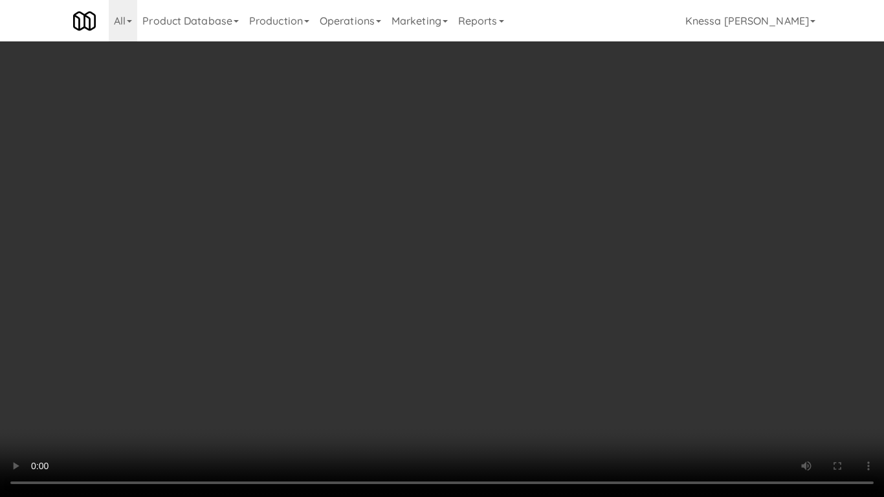
click at [445, 346] on video at bounding box center [442, 248] width 884 height 497
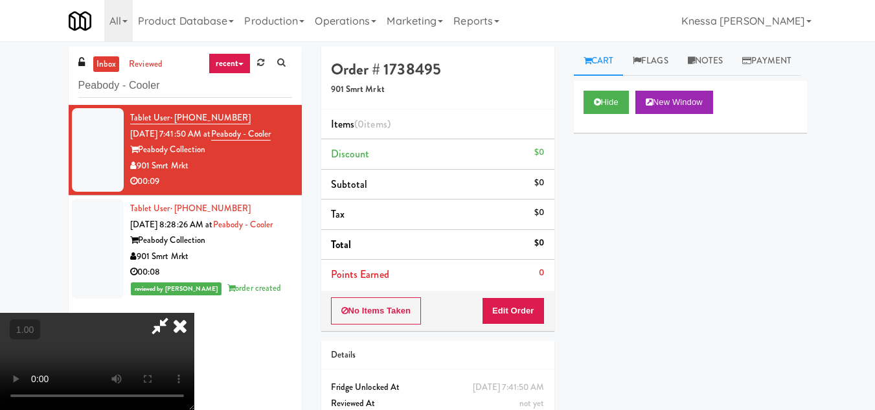
click at [178, 330] on icon at bounding box center [180, 326] width 28 height 26
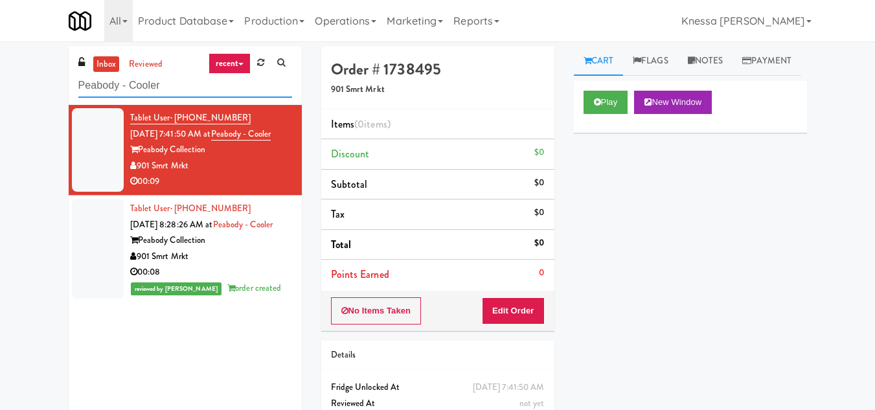
click at [112, 87] on input "Peabody - Cooler" at bounding box center [185, 86] width 214 height 24
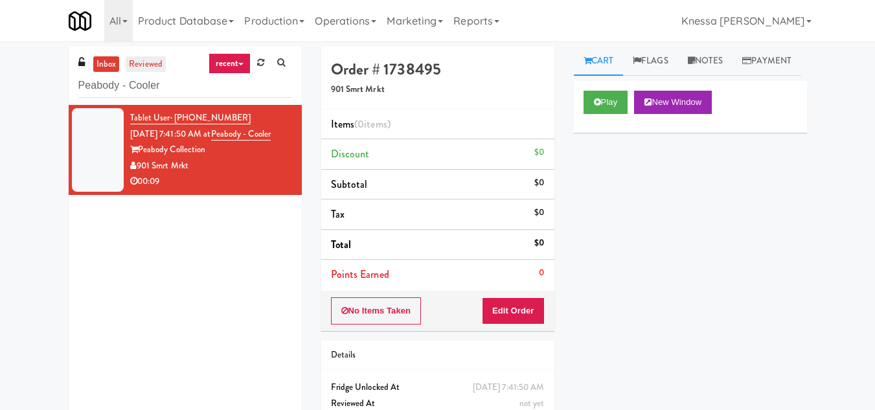
click at [144, 67] on link "reviewed" at bounding box center [146, 64] width 40 height 16
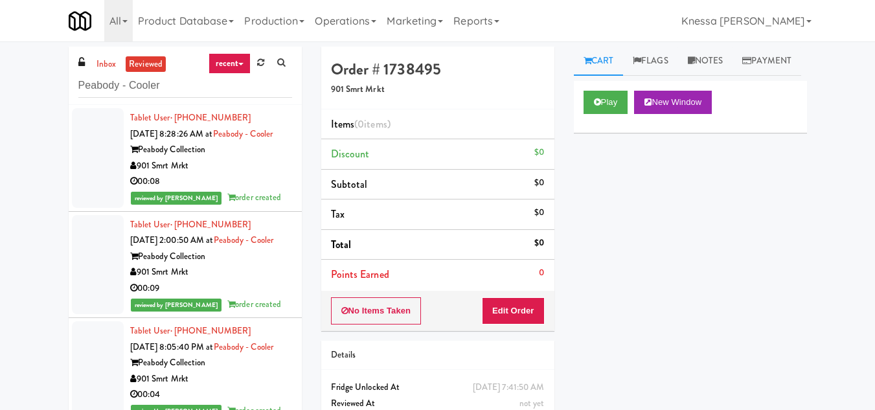
click at [240, 155] on div "Tablet User · (901) 370-9886 [DATE] 8:28:26 AM at Peabody - Cooler Peabody Coll…" at bounding box center [211, 158] width 162 height 96
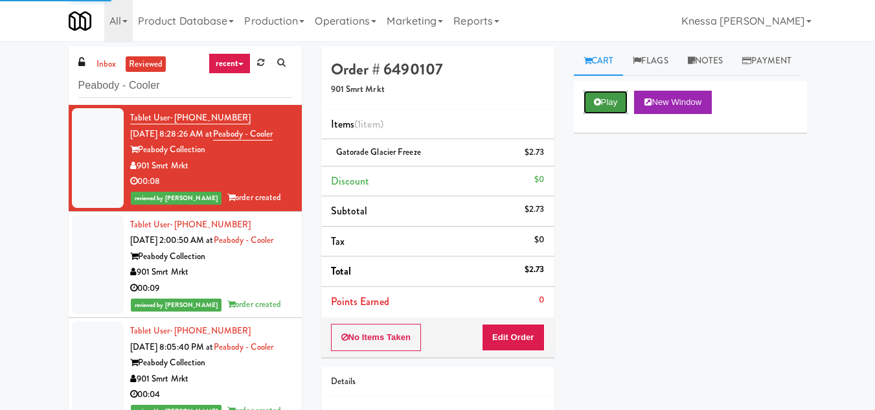
click at [609, 114] on button "Play" at bounding box center [605, 102] width 45 height 23
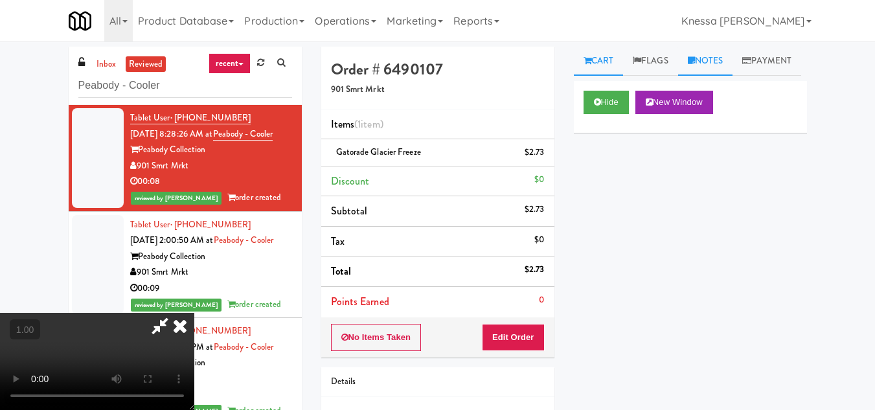
click at [708, 57] on link "Notes" at bounding box center [705, 61] width 55 height 29
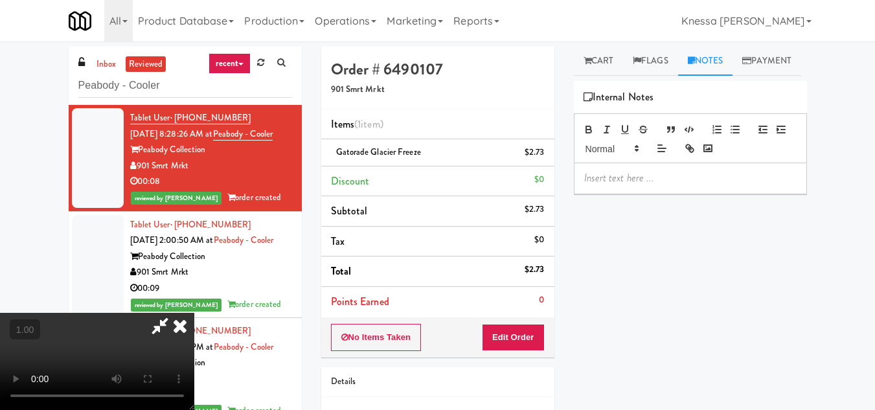
click at [624, 185] on p at bounding box center [690, 178] width 212 height 14
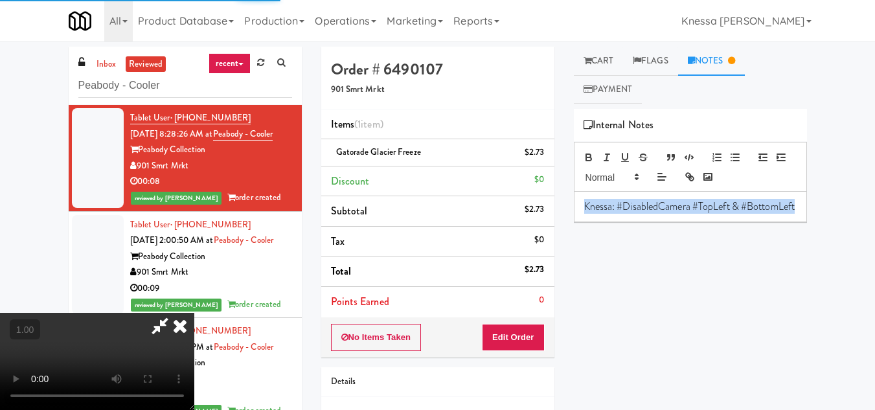
drag, startPoint x: 638, startPoint y: 224, endPoint x: 568, endPoint y: 211, distance: 70.5
click at [568, 211] on div "Cart Flags Notes Payment Hide New Window Primary Flag Clear Flag if unable to d…" at bounding box center [690, 226] width 253 height 358
copy p "Knessa: #DisabledCamera #TopLeft & #BottomLeft"
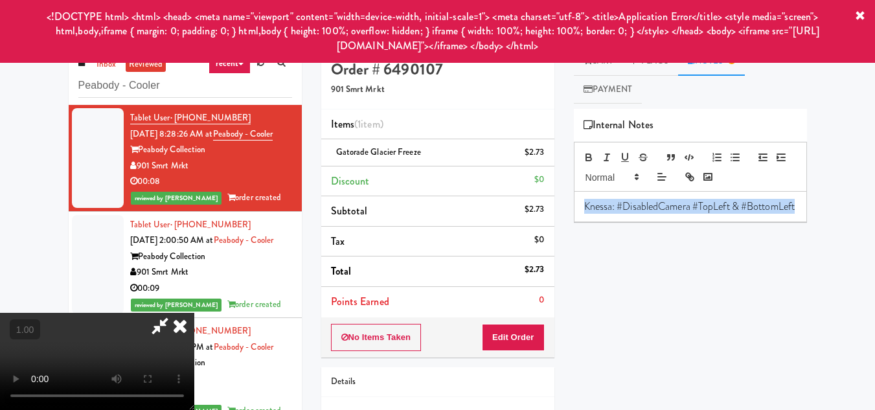
click at [651, 214] on p "Knessa: #DisabledCamera #TopLeft & #BottomLeft" at bounding box center [690, 206] width 212 height 14
drag, startPoint x: 653, startPoint y: 225, endPoint x: 572, endPoint y: 205, distance: 83.4
click at [572, 205] on div "Cart Flags Notes Payment Hide New Window Primary Flag Clear Flag if unable to d…" at bounding box center [690, 226] width 253 height 358
copy p "Knessa: #DisabledCamera #TopLeft & #BottomLeft"
click at [657, 214] on p "Knessa: #DisabledCamera #TopLeft & #BottomLeft" at bounding box center [690, 206] width 212 height 14
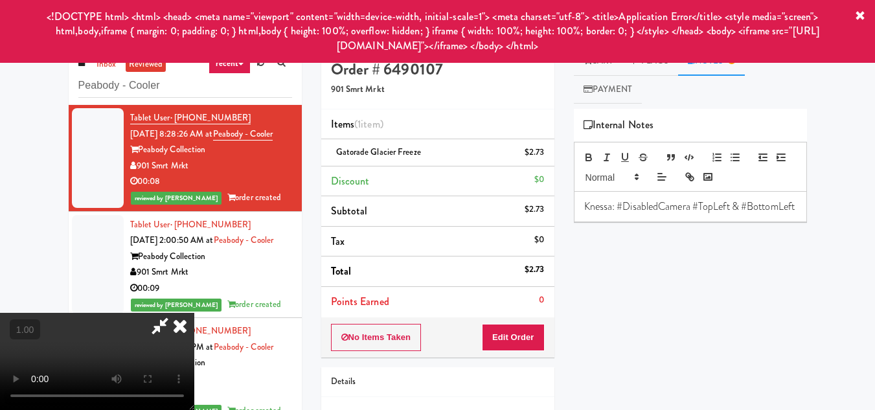
click at [628, 314] on div "Hide New Window Primary Flag Clear Flag if unable to determine what was taken o…" at bounding box center [690, 352] width 233 height 486
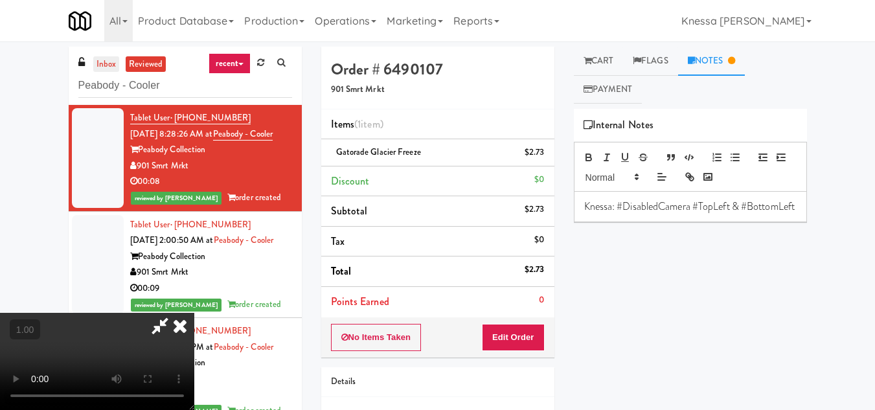
click at [101, 64] on link "inbox" at bounding box center [106, 64] width 27 height 16
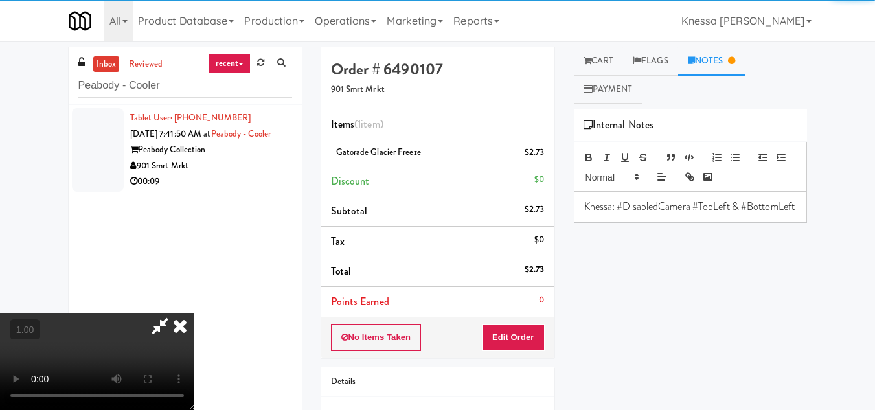
click at [194, 313] on icon at bounding box center [180, 326] width 28 height 26
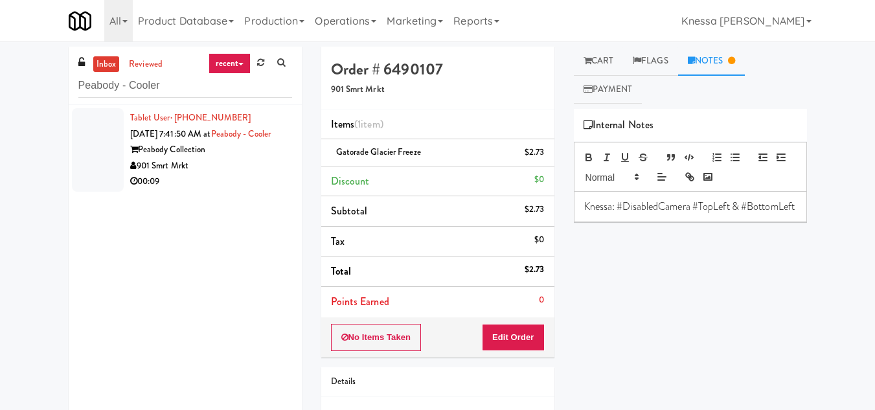
click at [230, 158] on div "Peabody Collection" at bounding box center [211, 150] width 162 height 16
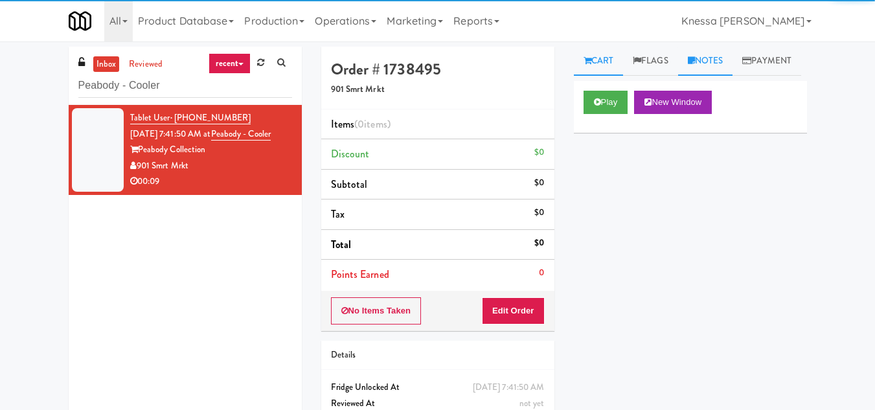
click at [724, 60] on link "Notes" at bounding box center [705, 61] width 55 height 29
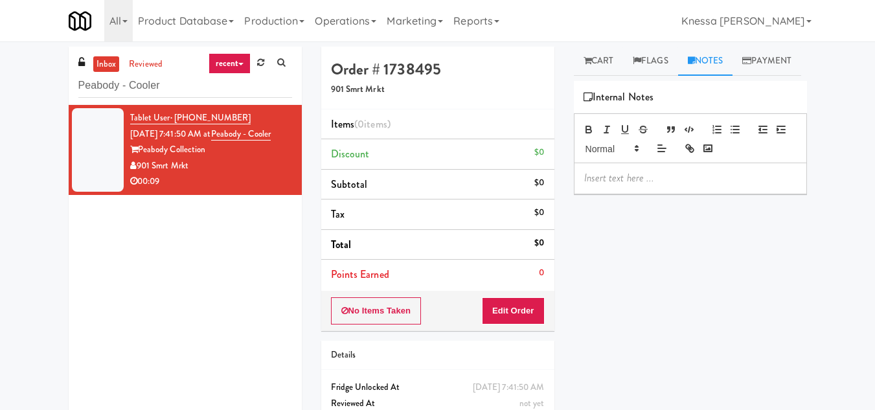
click at [636, 185] on p at bounding box center [690, 178] width 212 height 14
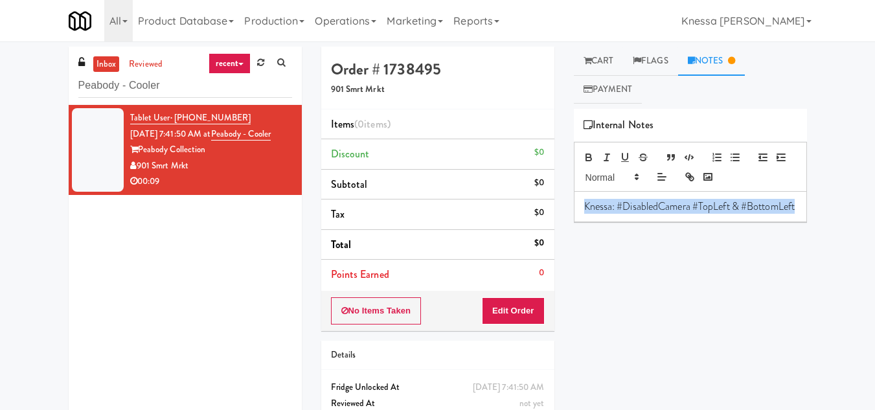
drag, startPoint x: 605, startPoint y: 216, endPoint x: 559, endPoint y: 200, distance: 48.5
click at [559, 200] on div "Order # 1738495 901 Smrt Mrkt Items (0 items ) Discount $0 Subtotal $0 Tax $0 T…" at bounding box center [563, 255] width 505 height 416
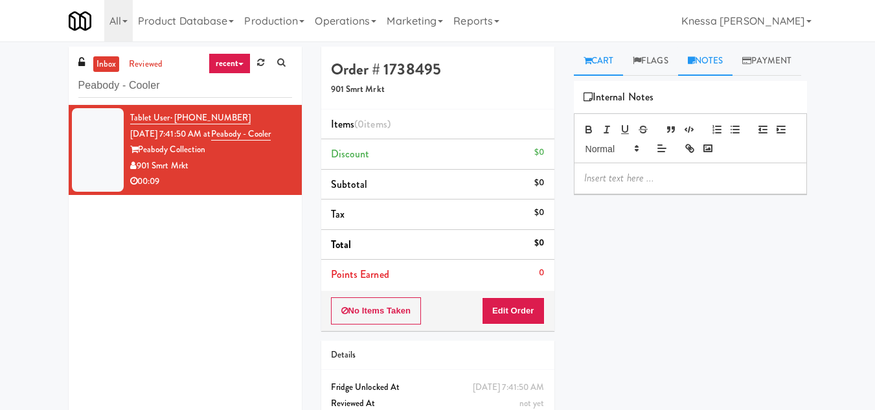
click at [600, 56] on link "Cart" at bounding box center [599, 61] width 50 height 29
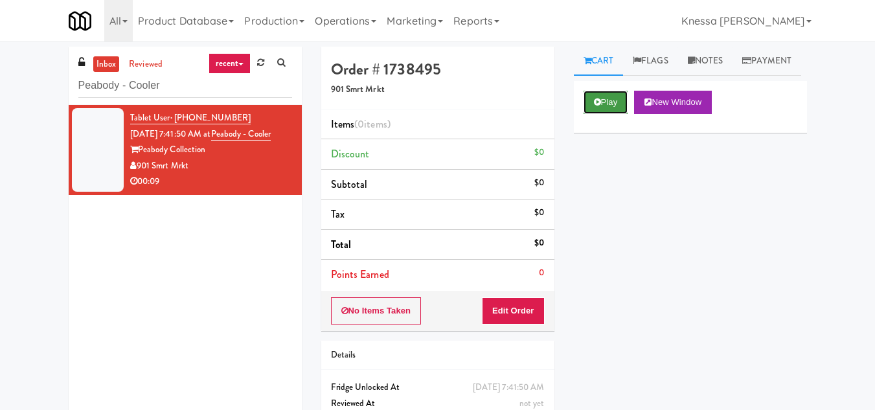
click at [605, 114] on button "Play" at bounding box center [605, 102] width 45 height 23
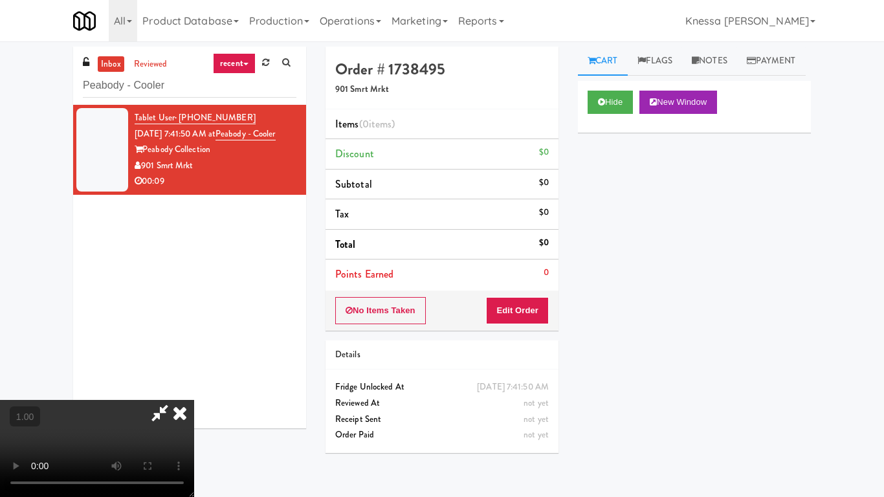
click at [194, 400] on video at bounding box center [97, 448] width 194 height 97
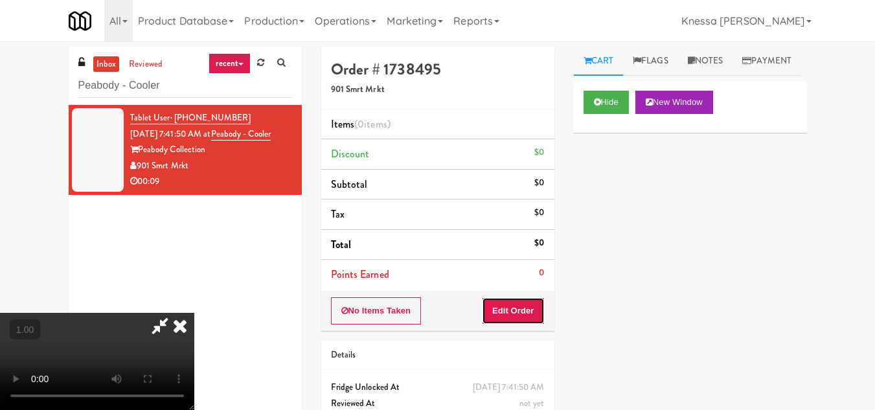
click at [540, 313] on button "Edit Order" at bounding box center [513, 310] width 63 height 27
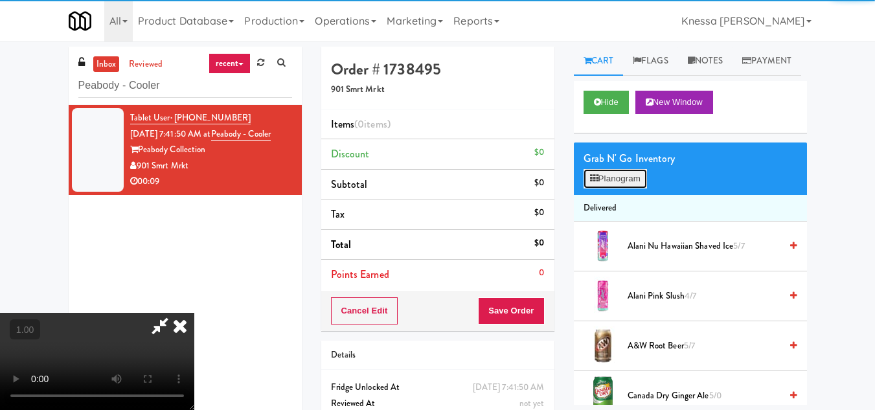
click at [618, 188] on button "Planogram" at bounding box center [614, 178] width 63 height 19
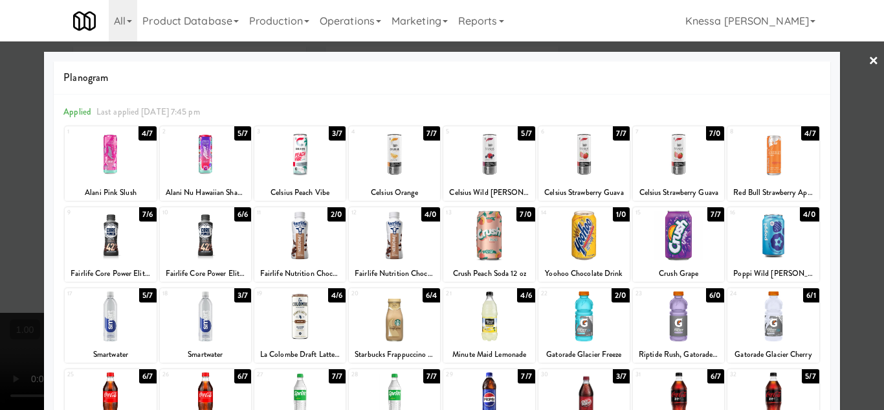
drag, startPoint x: 771, startPoint y: 162, endPoint x: 800, endPoint y: 170, distance: 29.7
click at [770, 162] on div at bounding box center [773, 154] width 91 height 50
drag, startPoint x: 849, startPoint y: 229, endPoint x: 841, endPoint y: 224, distance: 9.3
click at [848, 229] on div at bounding box center [442, 205] width 884 height 410
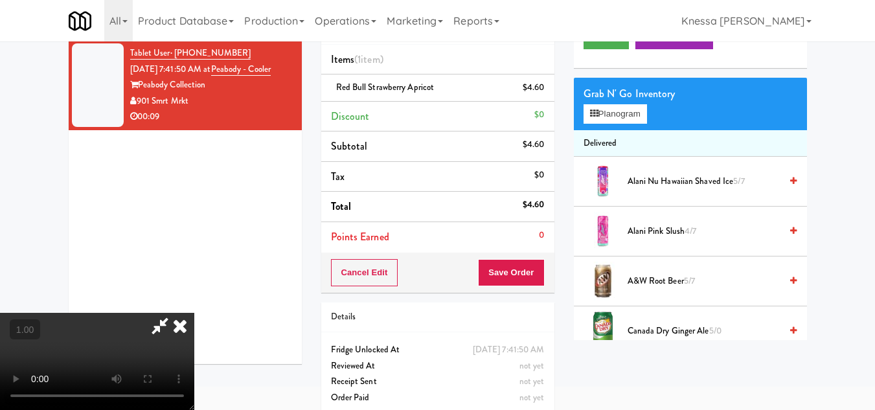
scroll to position [41, 0]
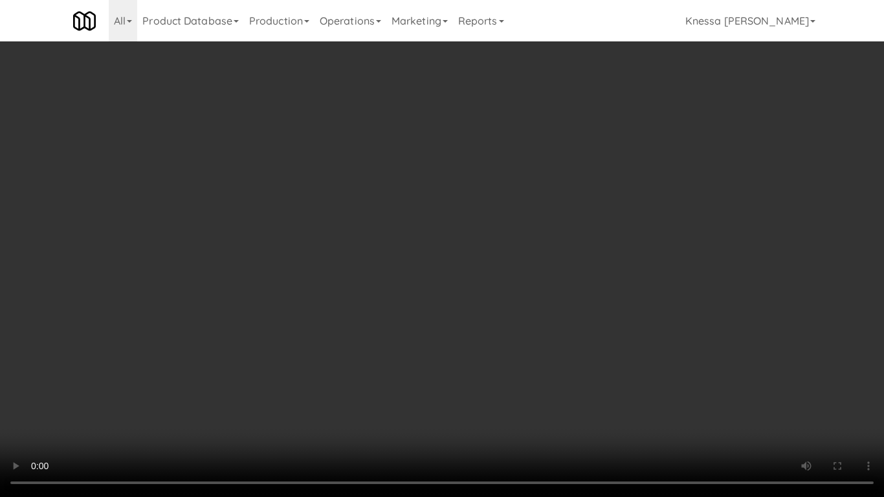
click at [396, 342] on video at bounding box center [442, 248] width 884 height 497
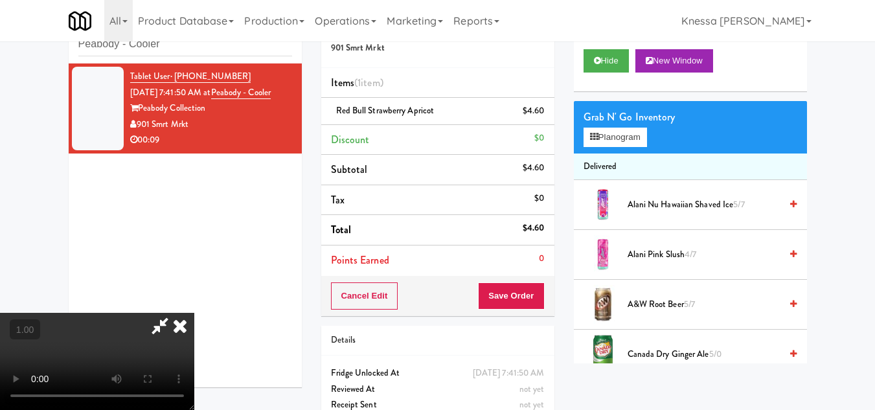
click at [194, 313] on icon at bounding box center [180, 326] width 28 height 26
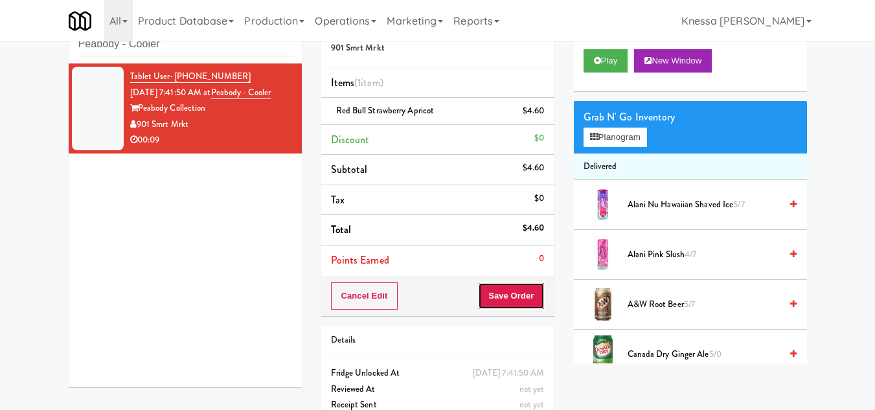
click at [514, 298] on button "Save Order" at bounding box center [511, 295] width 66 height 27
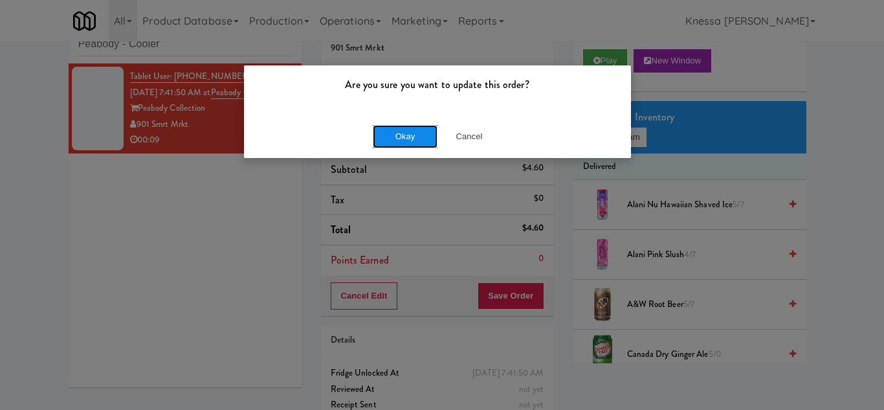
click at [390, 131] on button "Okay" at bounding box center [405, 136] width 65 height 23
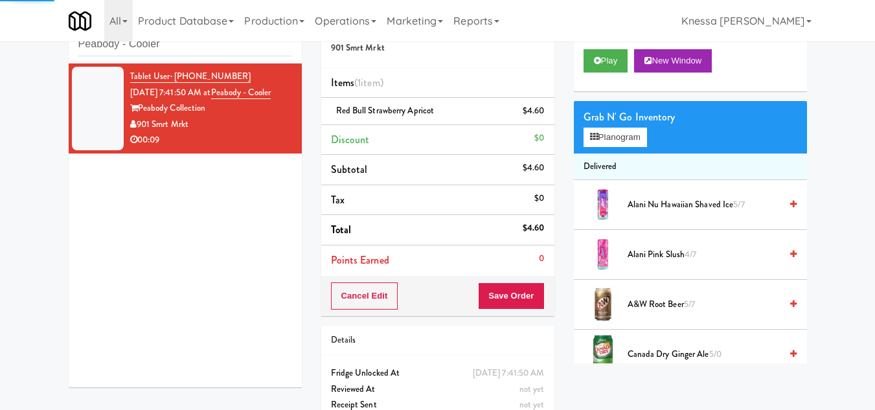
scroll to position [0, 0]
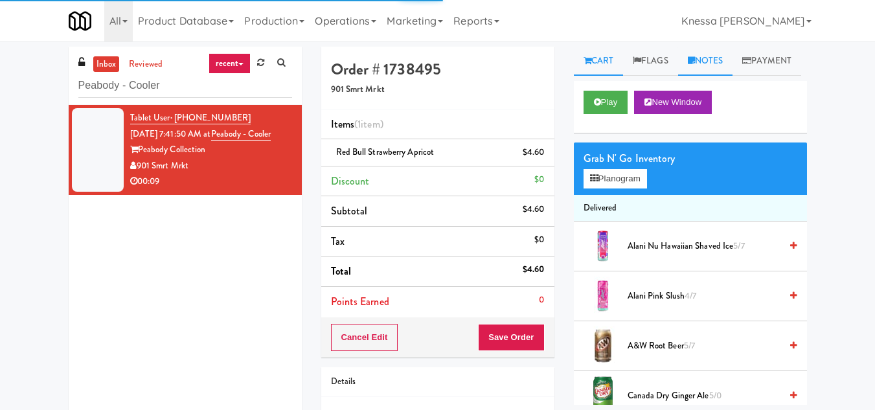
click at [717, 60] on link "Notes" at bounding box center [705, 61] width 55 height 29
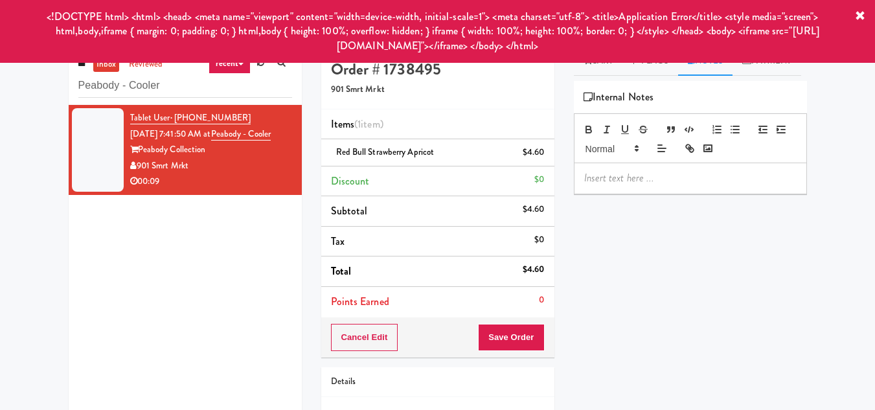
click at [630, 185] on p at bounding box center [690, 178] width 212 height 14
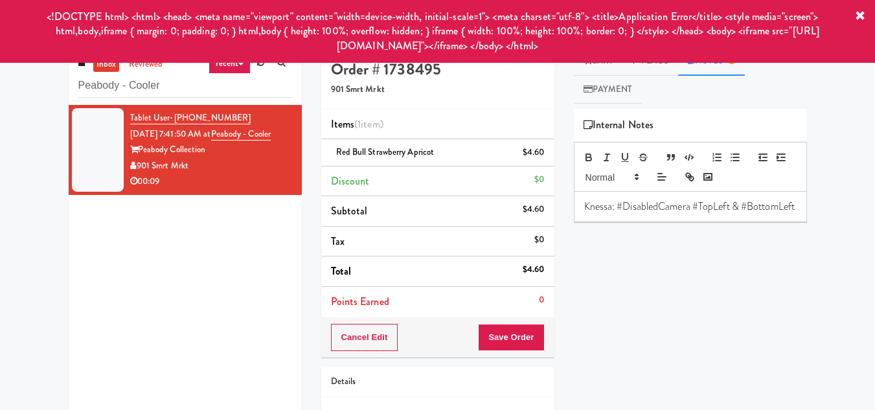
click at [201, 289] on div "Tablet User · (865) 321-2535 [DATE] 7:41:50 AM at Peabody - Cooler Peabody Coll…" at bounding box center [185, 267] width 233 height 324
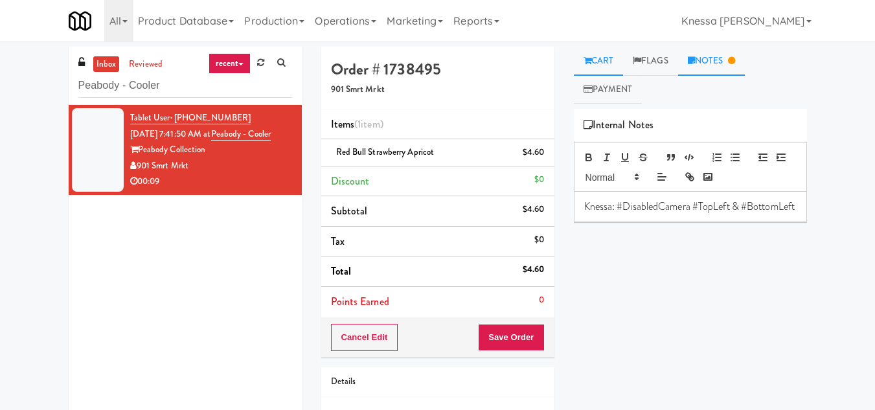
click at [574, 69] on link "Cart" at bounding box center [599, 61] width 50 height 29
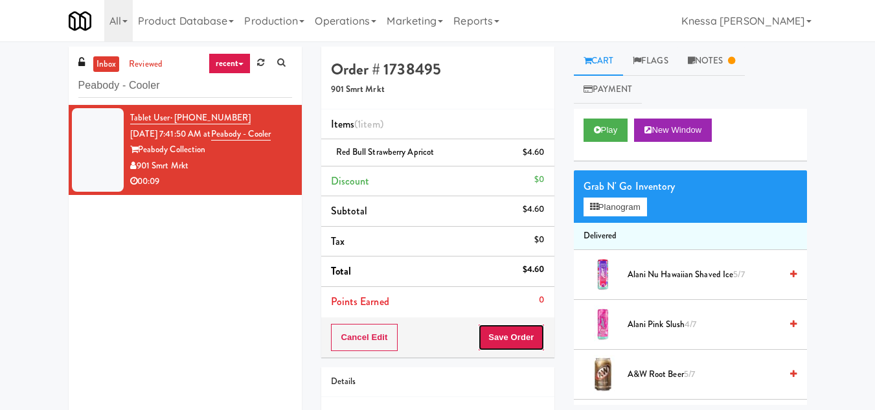
click at [514, 342] on button "Save Order" at bounding box center [511, 337] width 66 height 27
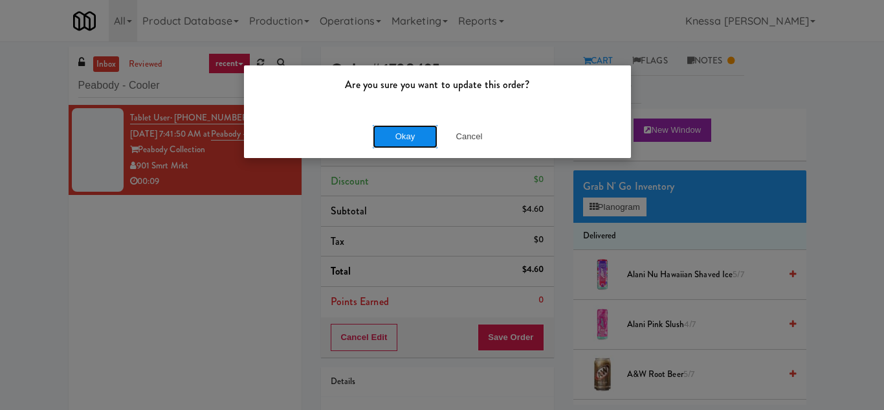
click at [392, 145] on button "Okay" at bounding box center [405, 136] width 65 height 23
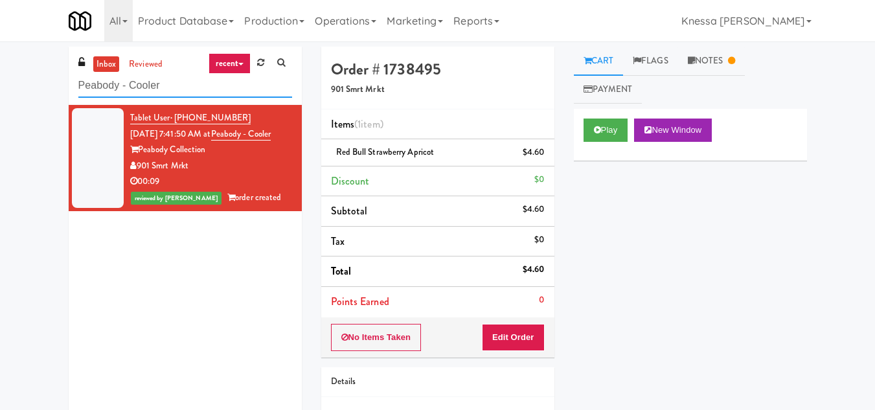
click at [121, 85] on input "Peabody - Cooler" at bounding box center [185, 86] width 214 height 24
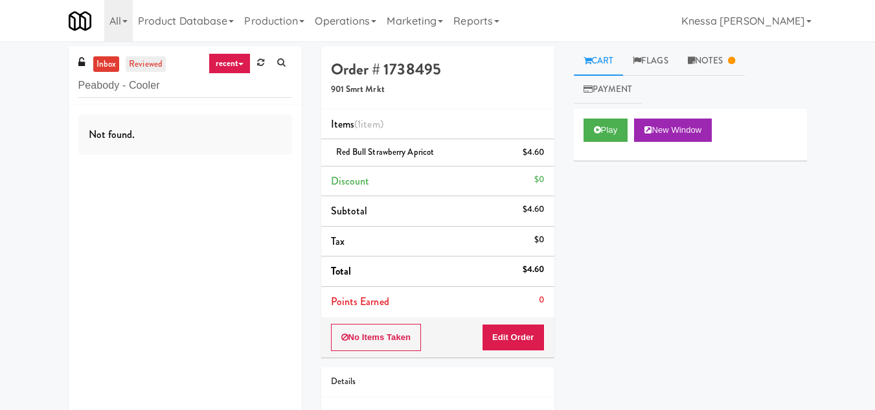
click at [146, 69] on link "reviewed" at bounding box center [146, 64] width 40 height 16
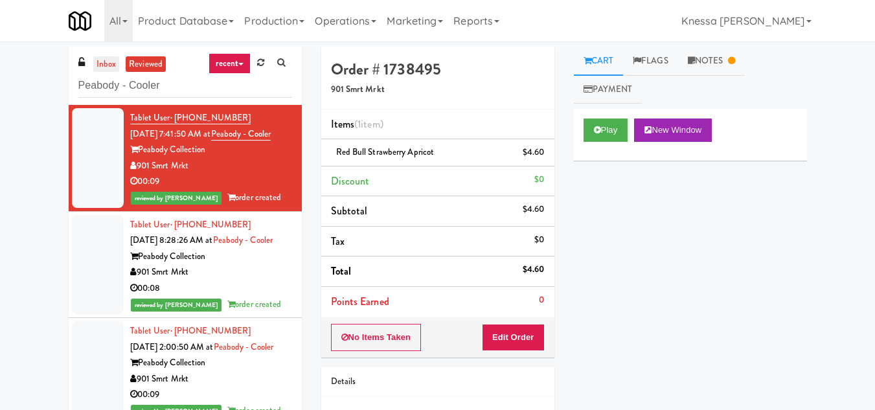
click at [109, 59] on link "inbox" at bounding box center [106, 64] width 27 height 16
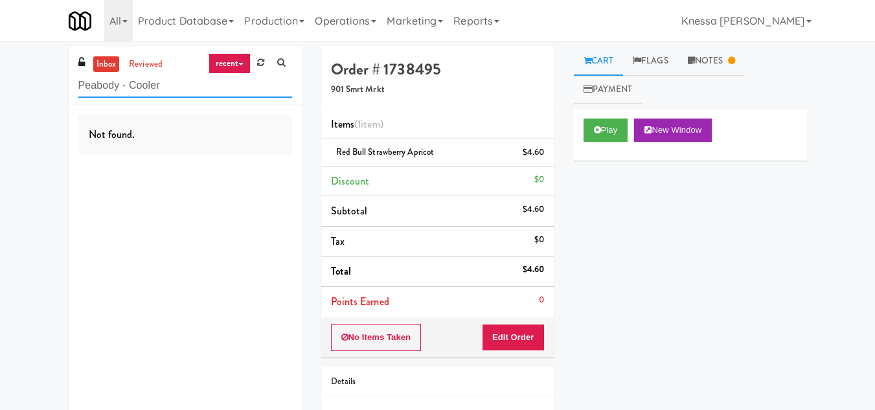
click at [119, 84] on input "Peabody - Cooler" at bounding box center [185, 86] width 214 height 24
paste input "First Street - Cooler - Left"
click at [142, 93] on input "First Street - Cooler - Left" at bounding box center [185, 86] width 214 height 24
click at [712, 69] on link "Notes" at bounding box center [711, 61] width 67 height 29
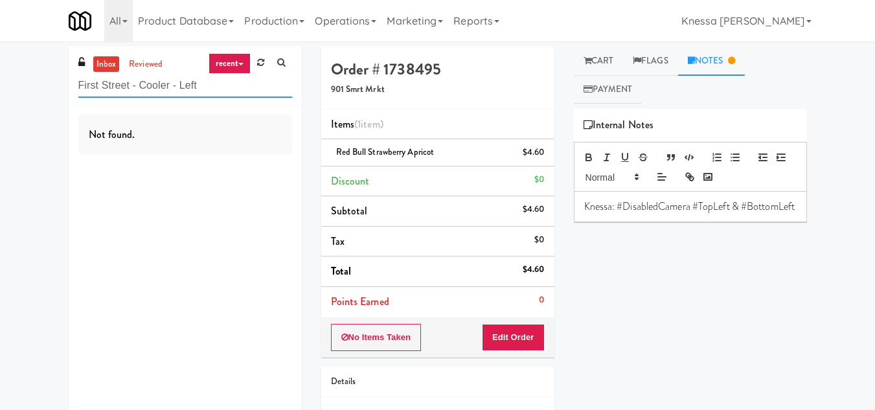
click at [122, 84] on input "First Street - Cooler - Left" at bounding box center [185, 86] width 214 height 24
paste input "Peabody - Cooler"
click at [151, 63] on link "reviewed" at bounding box center [146, 64] width 40 height 16
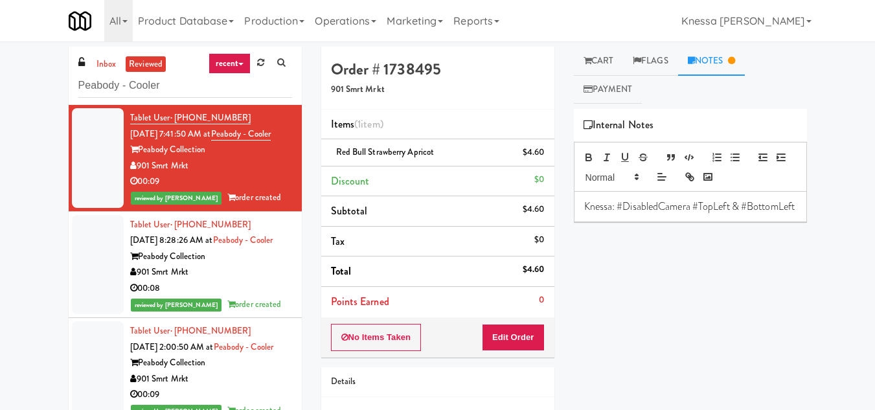
click at [232, 158] on div "Peabody Collection" at bounding box center [211, 150] width 162 height 16
click at [242, 158] on div "Peabody Collection" at bounding box center [211, 150] width 162 height 16
click at [622, 55] on link "Cart" at bounding box center [599, 61] width 50 height 29
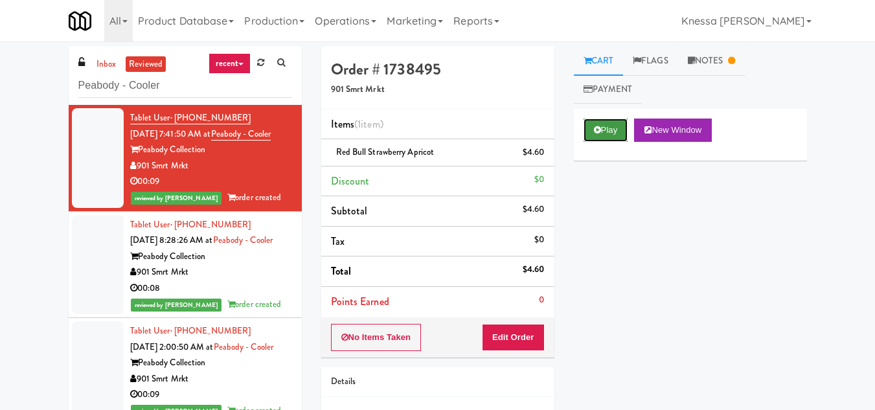
click at [611, 133] on button "Play" at bounding box center [605, 129] width 45 height 23
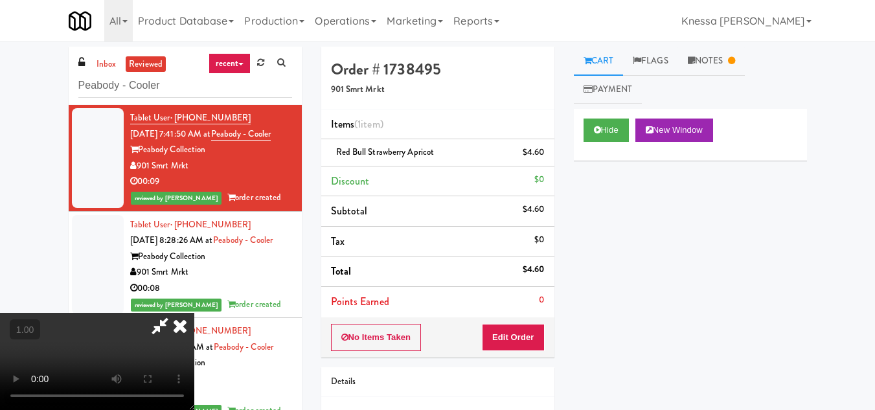
click at [194, 313] on icon at bounding box center [180, 326] width 28 height 26
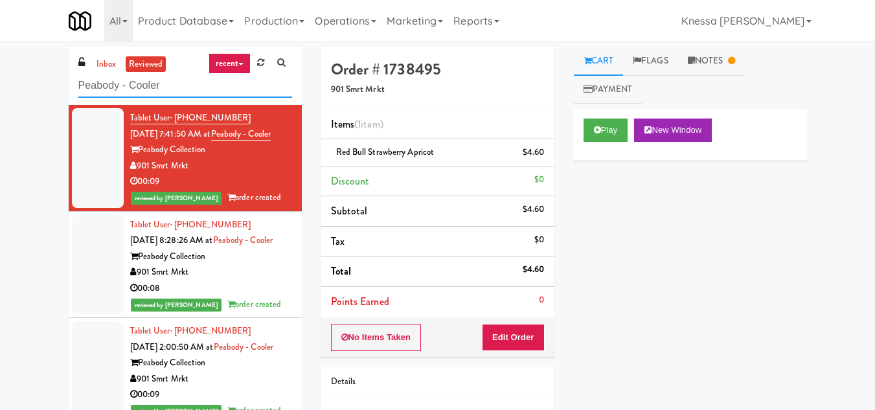
click at [133, 83] on input "Peabody - Cooler" at bounding box center [185, 86] width 214 height 24
paste input "Eleven North Fridge"
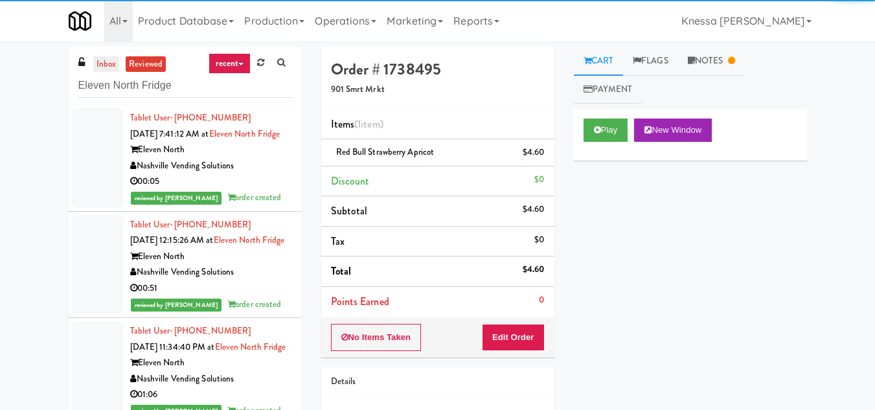
click at [107, 67] on link "inbox" at bounding box center [106, 64] width 27 height 16
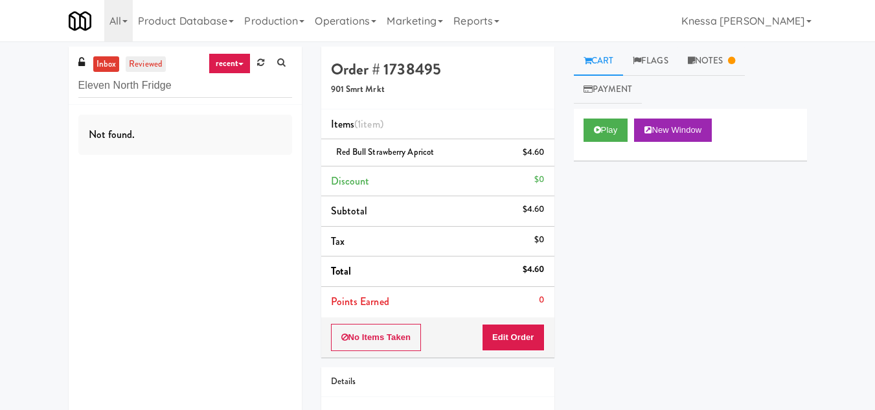
click at [140, 67] on link "reviewed" at bounding box center [146, 64] width 40 height 16
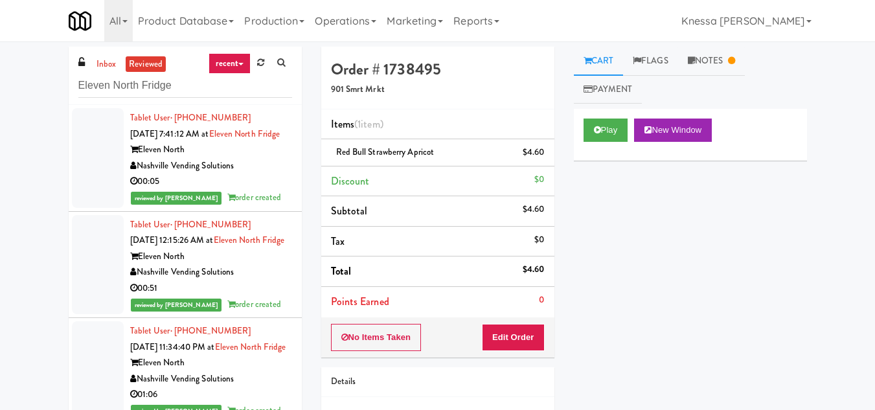
click at [242, 158] on div "Eleven North" at bounding box center [211, 150] width 162 height 16
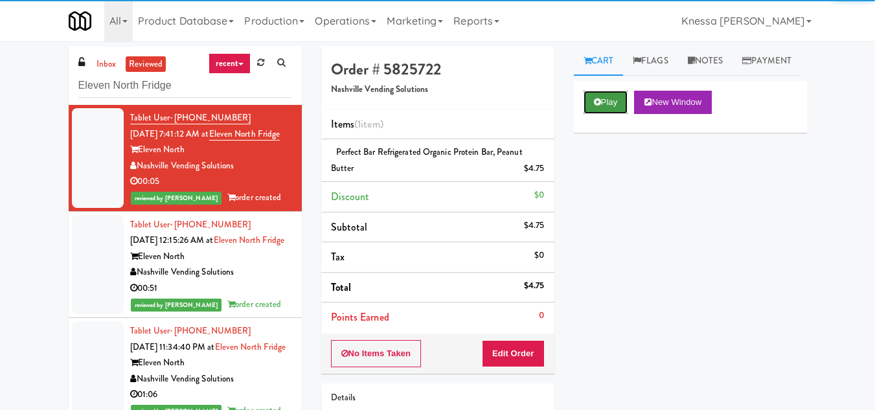
click at [608, 114] on button "Play" at bounding box center [605, 102] width 45 height 23
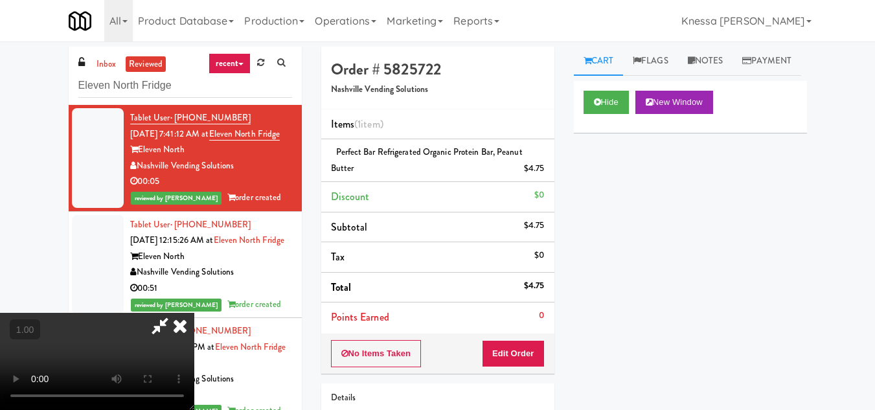
click at [194, 313] on icon at bounding box center [180, 326] width 28 height 26
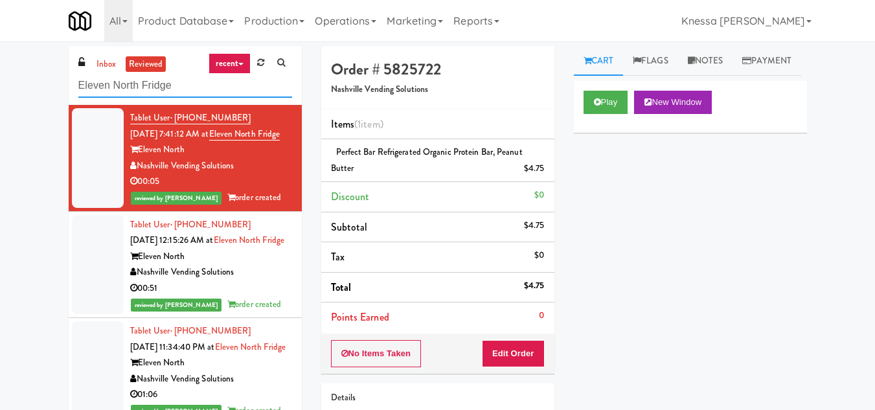
click at [116, 84] on input "Eleven North Fridge" at bounding box center [185, 86] width 214 height 24
click at [118, 84] on input "Eleven North Fridge" at bounding box center [185, 86] width 214 height 24
paste input "Peabody - Cooler"
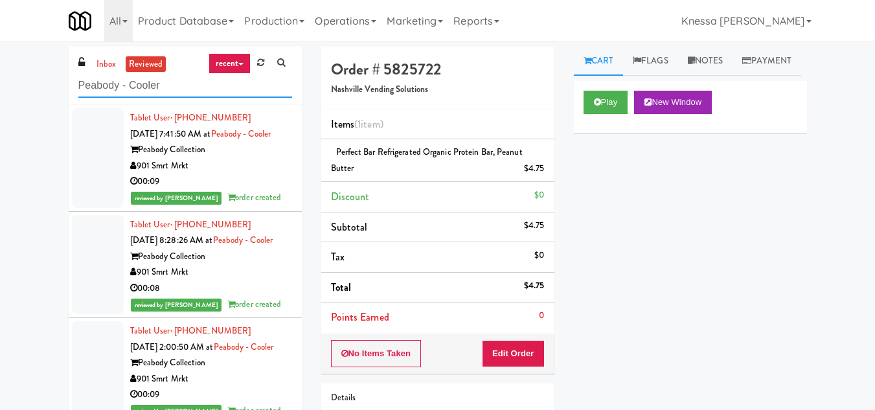
click at [107, 74] on input "Peabody - Cooler" at bounding box center [185, 86] width 214 height 24
type input "Peabody - Cooler"
click at [104, 62] on link "inbox" at bounding box center [106, 64] width 27 height 16
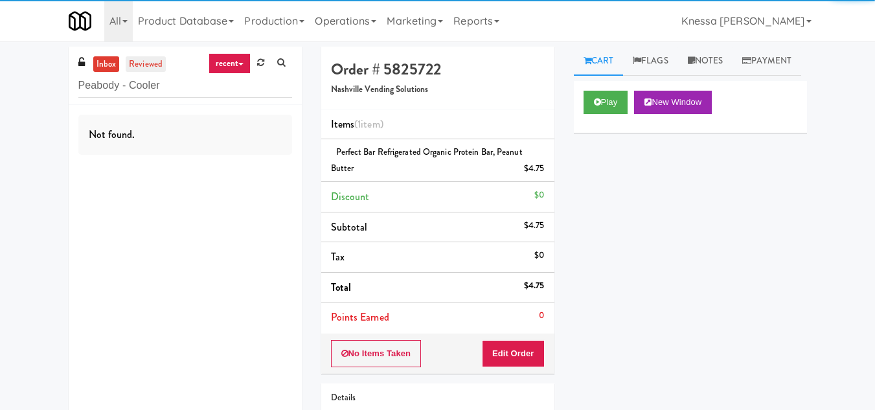
click at [152, 59] on link "reviewed" at bounding box center [146, 64] width 40 height 16
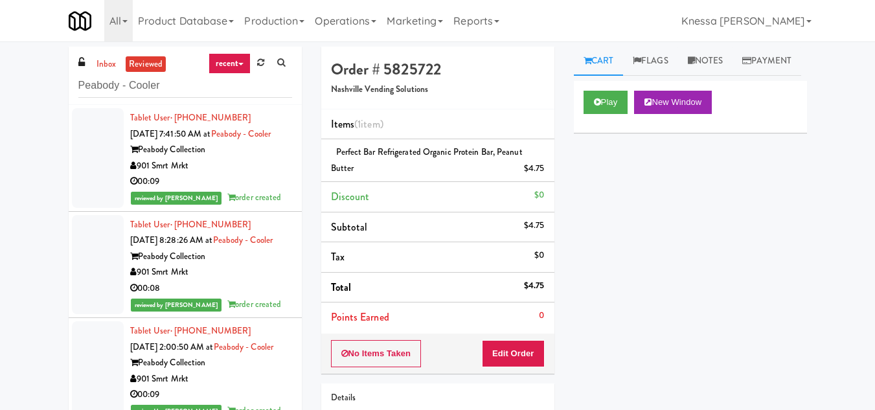
click at [232, 265] on div "Peabody Collection" at bounding box center [211, 257] width 162 height 16
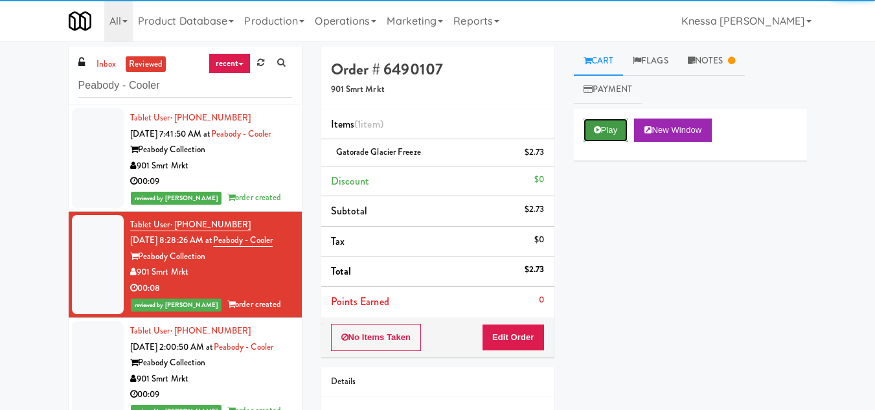
click at [601, 130] on button "Play" at bounding box center [605, 129] width 45 height 23
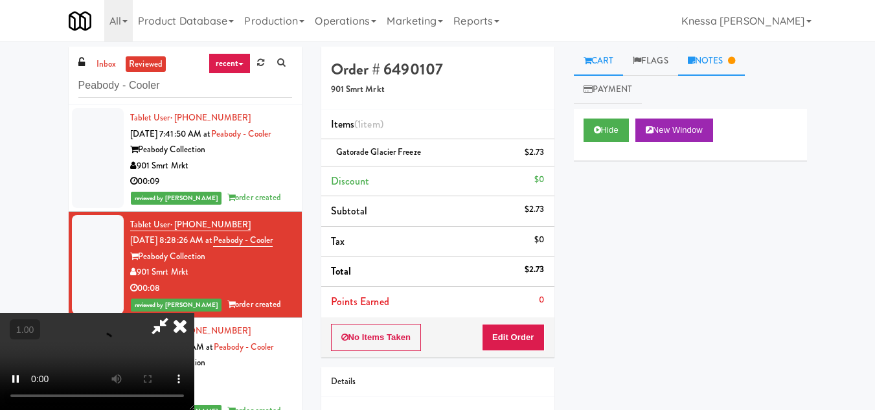
click at [724, 58] on link "Notes" at bounding box center [711, 61] width 67 height 29
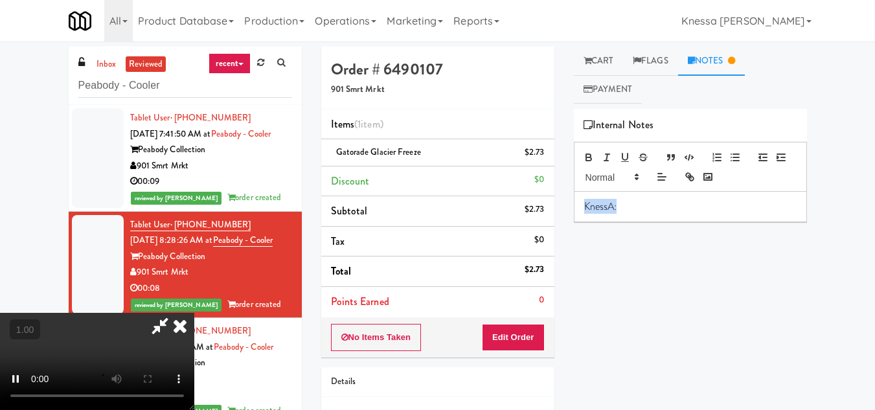
drag, startPoint x: 626, startPoint y: 210, endPoint x: 555, endPoint y: 214, distance: 71.3
click at [555, 214] on div "Order # 6490107 901 Smrt Mrkt Items (1 item ) Gatorade Glacier Freeze $2.73 Dis…" at bounding box center [563, 268] width 505 height 443
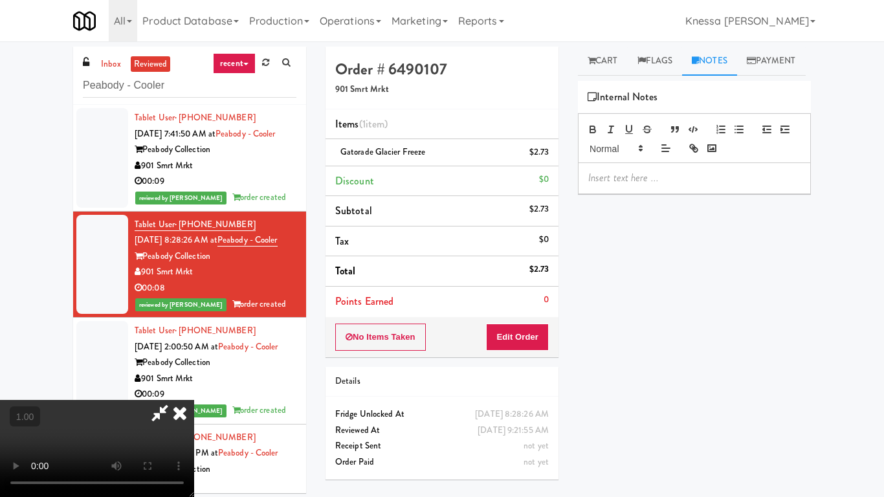
click at [194, 400] on video at bounding box center [97, 448] width 194 height 97
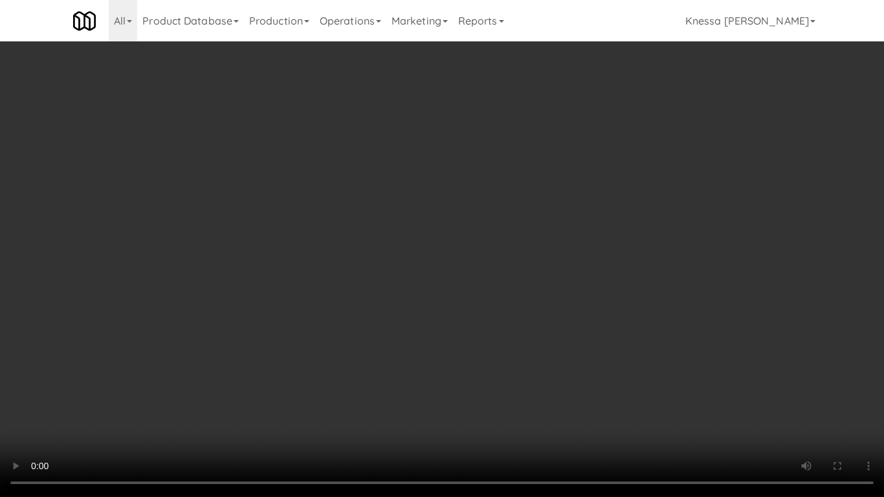
click at [298, 321] on video at bounding box center [442, 248] width 884 height 497
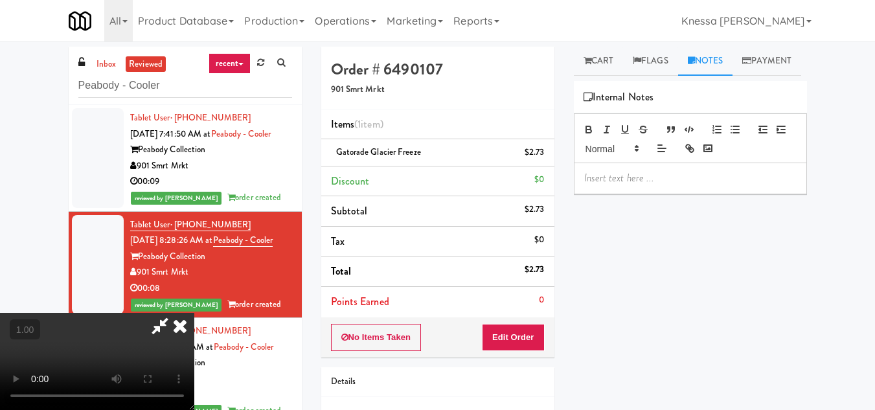
click at [194, 313] on icon at bounding box center [180, 326] width 28 height 26
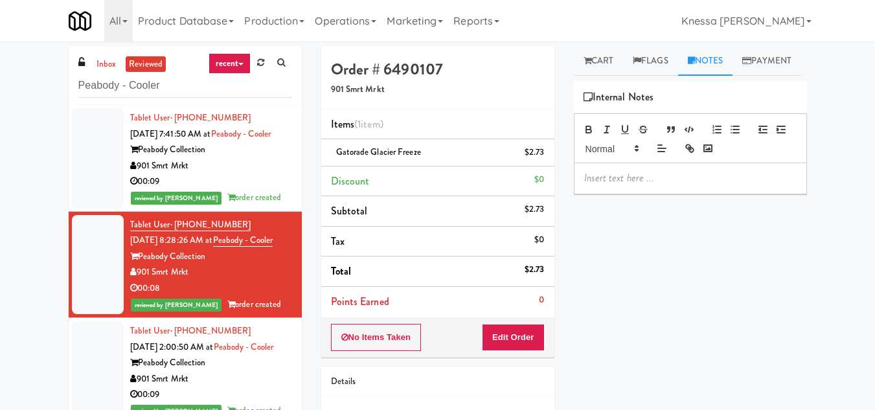
click at [634, 185] on p at bounding box center [690, 178] width 212 height 14
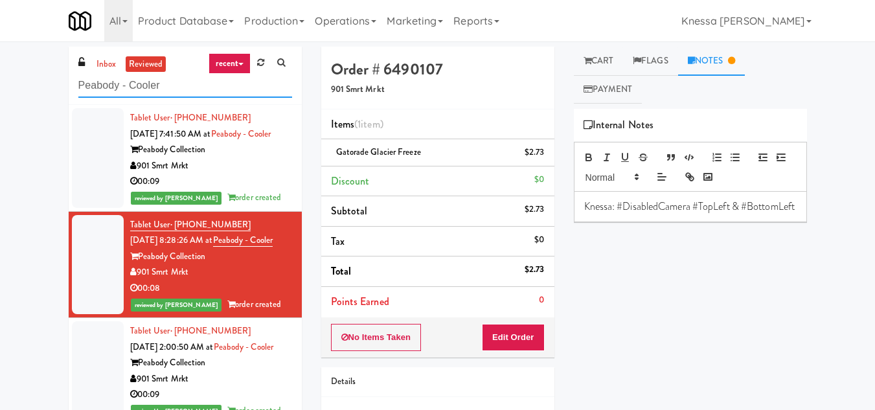
click at [134, 81] on input "Peabody - Cooler" at bounding box center [185, 86] width 214 height 24
paste input "First Street - Cooler - Left"
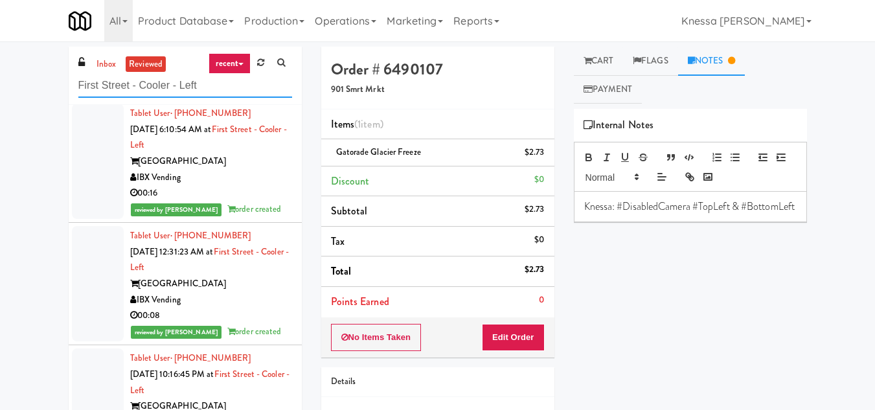
scroll to position [259, 0]
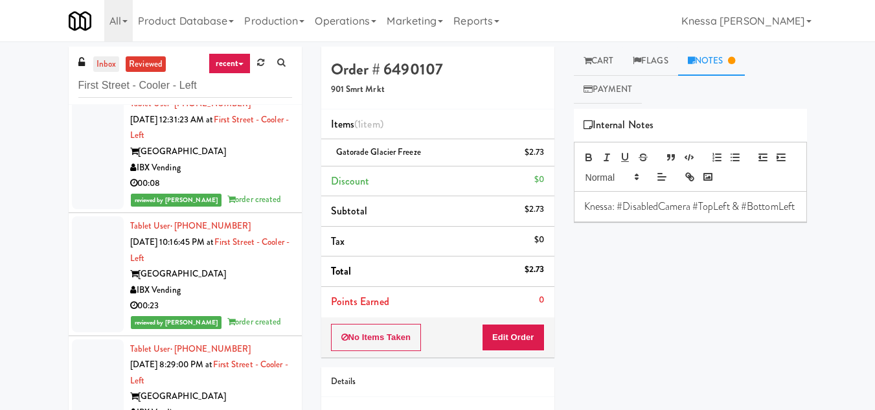
click at [106, 60] on link "inbox" at bounding box center [106, 64] width 27 height 16
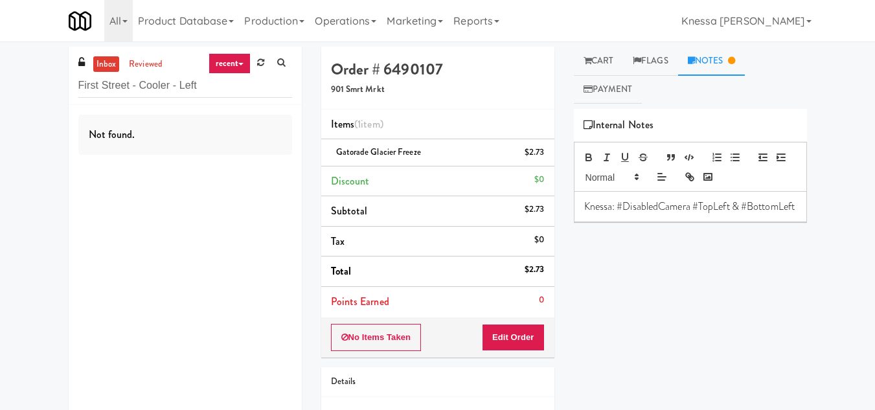
scroll to position [0, 0]
click at [152, 58] on link "reviewed" at bounding box center [146, 64] width 40 height 16
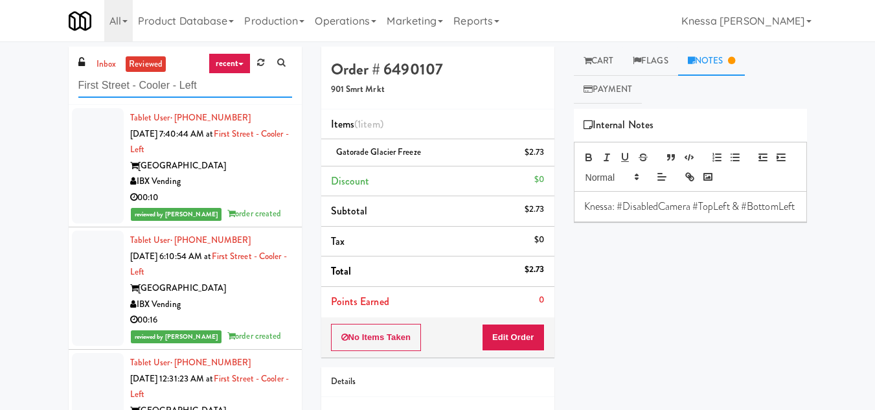
click at [145, 90] on input "First Street - Cooler - Left" at bounding box center [185, 86] width 214 height 24
paste input "Peabody - Cooler"
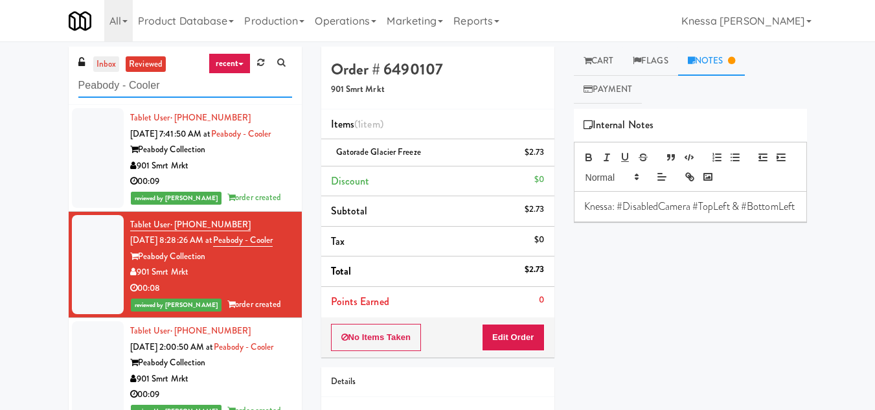
type input "Peabody - Cooler"
click at [104, 62] on link "inbox" at bounding box center [106, 64] width 27 height 16
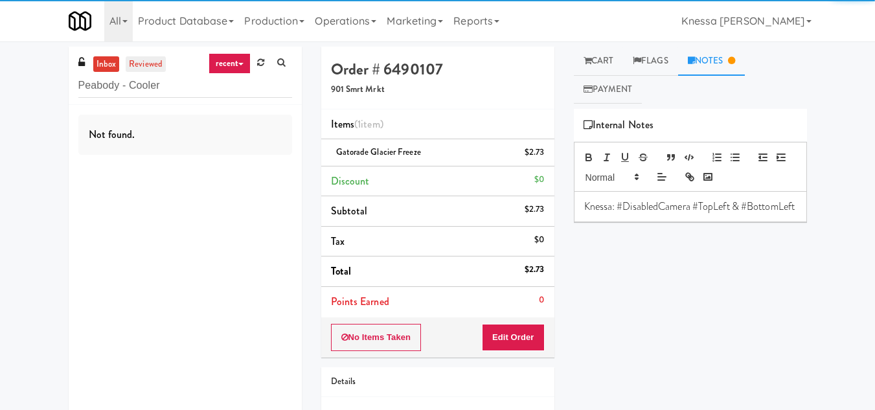
click at [154, 62] on link "reviewed" at bounding box center [146, 64] width 40 height 16
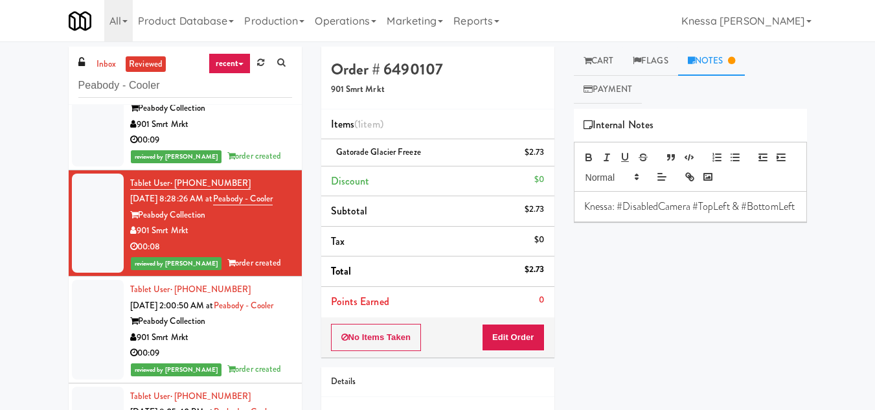
scroll to position [65, 0]
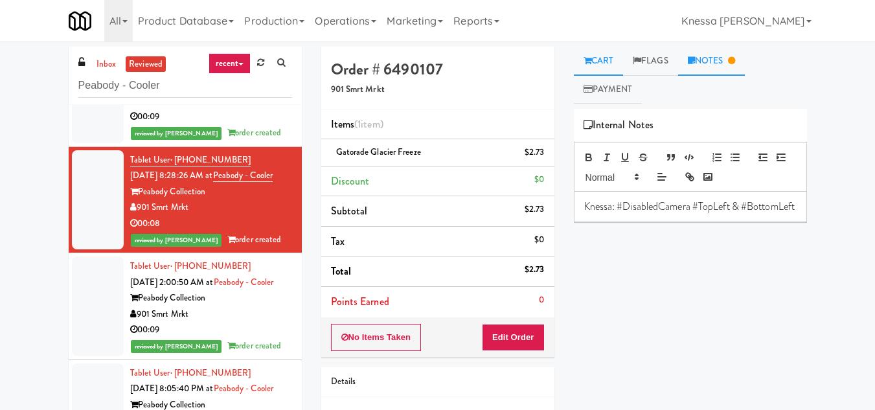
click at [609, 55] on link "Cart" at bounding box center [599, 61] width 50 height 29
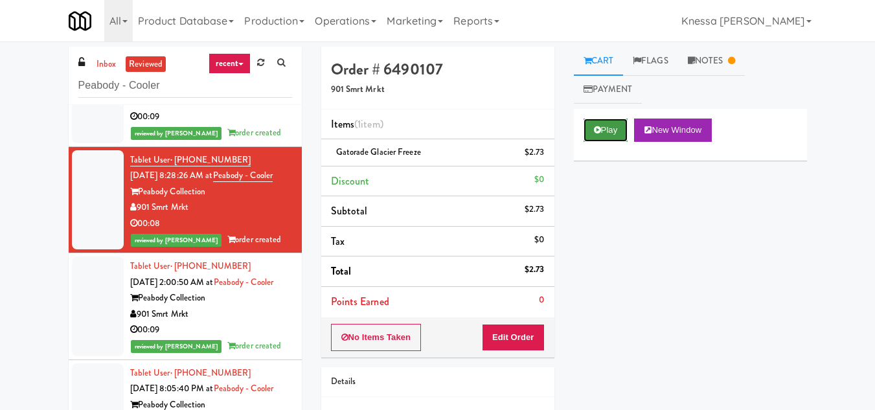
click at [612, 129] on button "Play" at bounding box center [605, 129] width 45 height 23
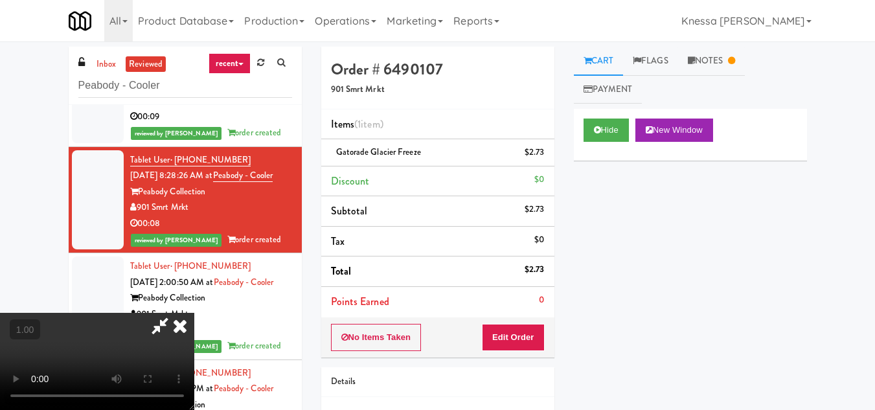
click at [194, 313] on icon at bounding box center [180, 326] width 28 height 26
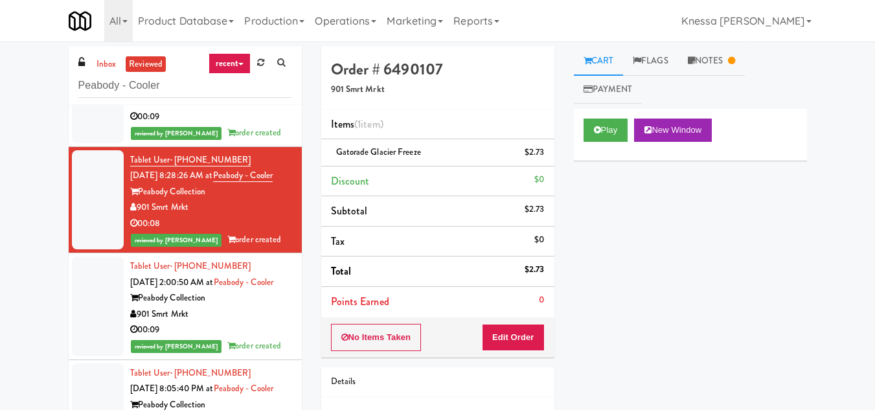
click at [228, 109] on div "901 Smrt Mrkt" at bounding box center [211, 101] width 162 height 16
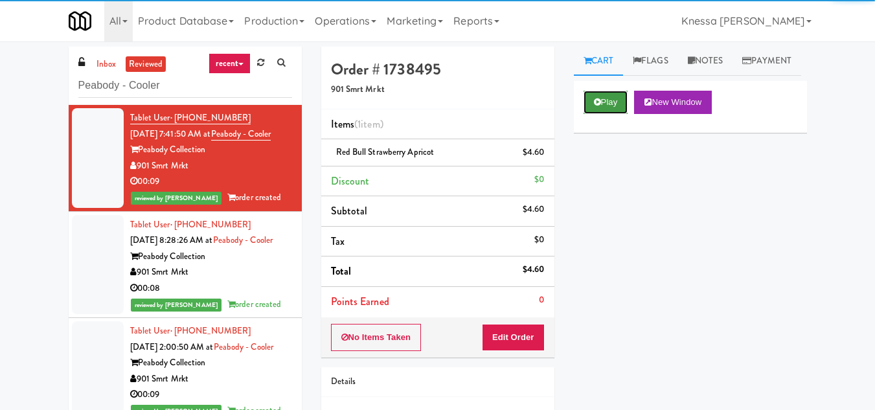
click at [605, 114] on button "Play" at bounding box center [605, 102] width 45 height 23
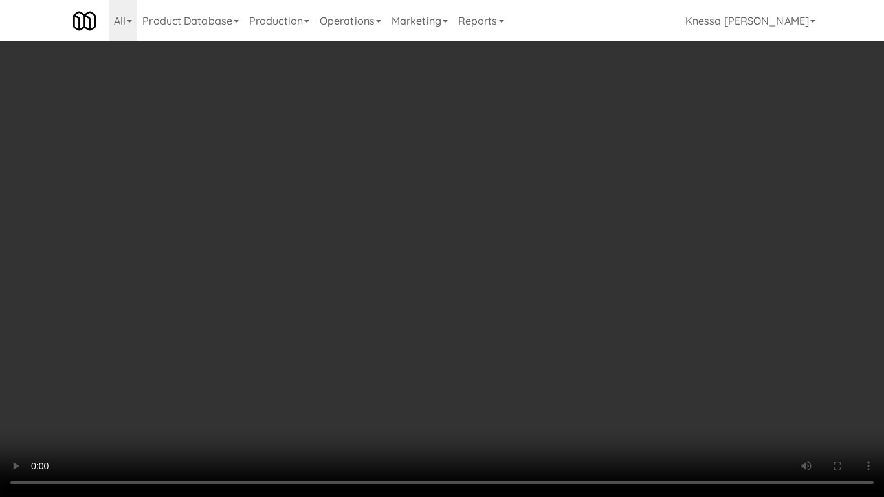
click at [506, 304] on video at bounding box center [442, 248] width 884 height 497
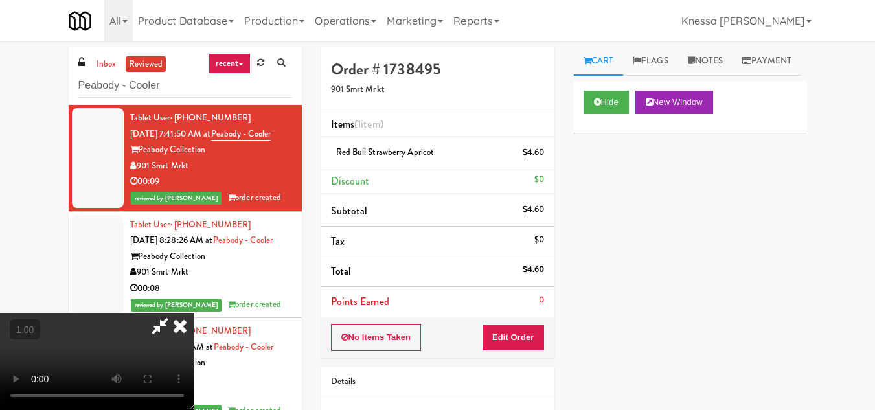
click at [194, 313] on icon at bounding box center [180, 326] width 28 height 26
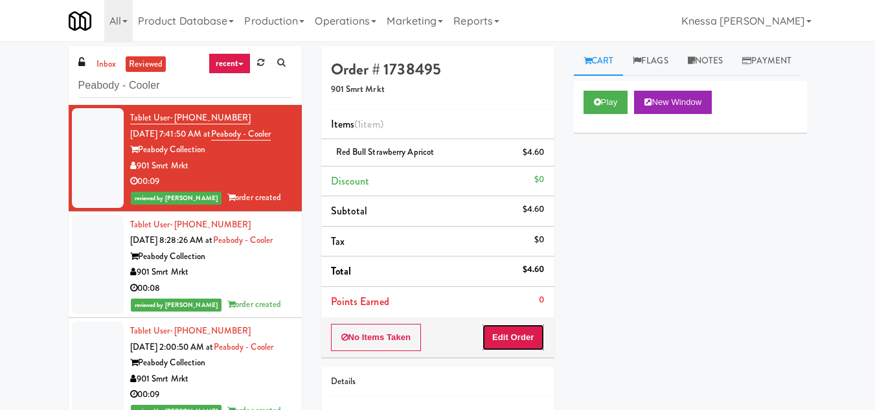
click at [512, 332] on button "Edit Order" at bounding box center [513, 337] width 63 height 27
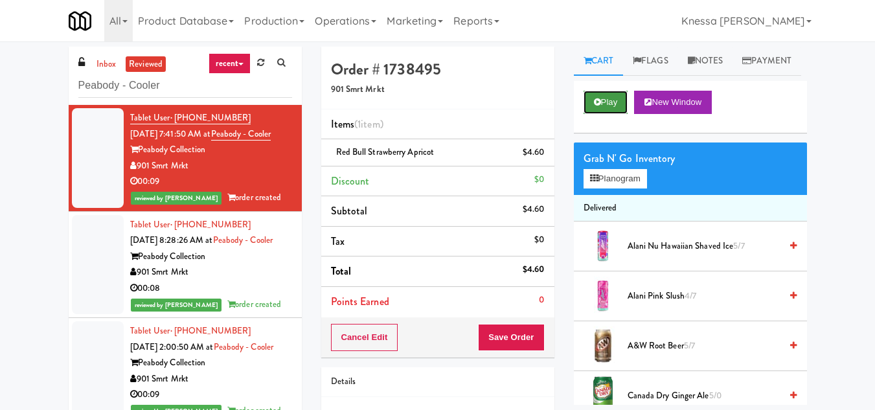
click at [601, 114] on button "Play" at bounding box center [605, 102] width 45 height 23
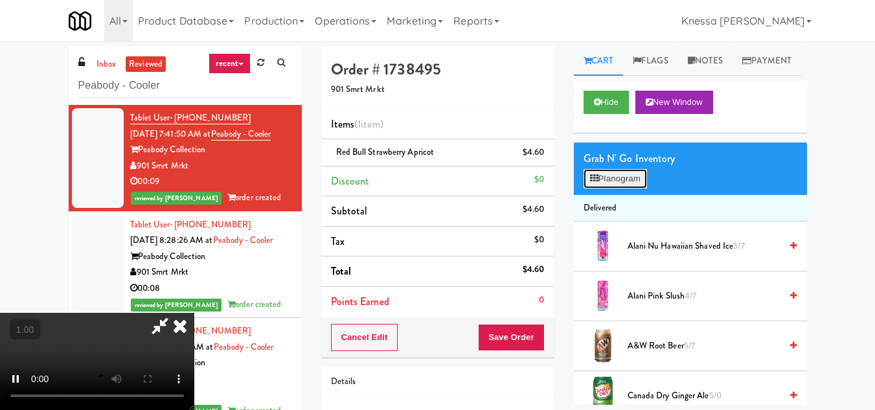
click at [606, 188] on button "Planogram" at bounding box center [614, 178] width 63 height 19
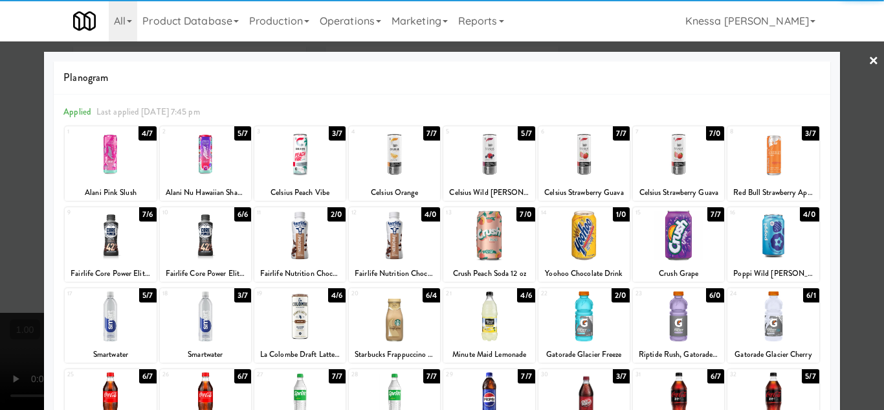
click at [572, 321] on div at bounding box center [584, 316] width 91 height 50
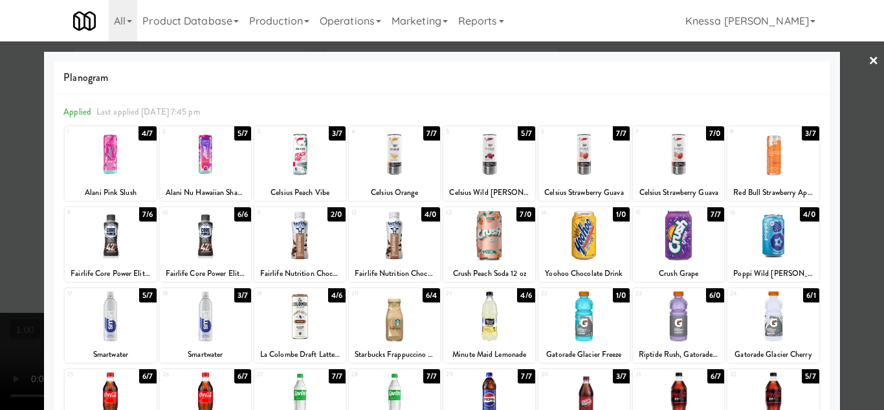
click at [854, 300] on div at bounding box center [442, 205] width 884 height 410
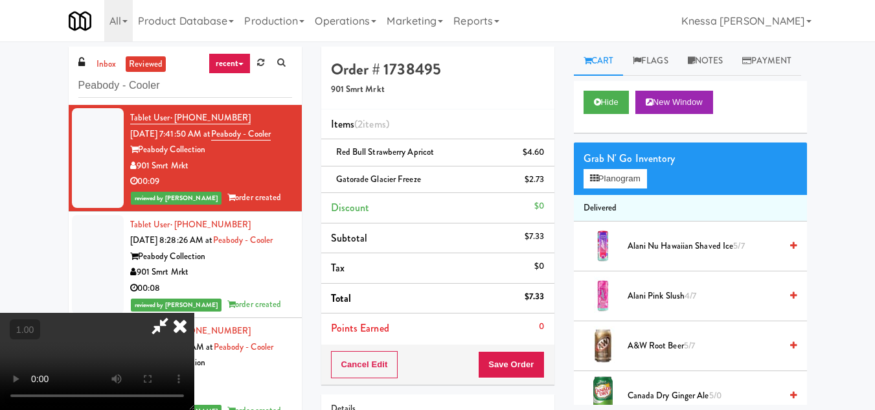
click at [175, 313] on icon at bounding box center [160, 326] width 30 height 26
click at [506, 363] on button "Save Order" at bounding box center [511, 364] width 66 height 27
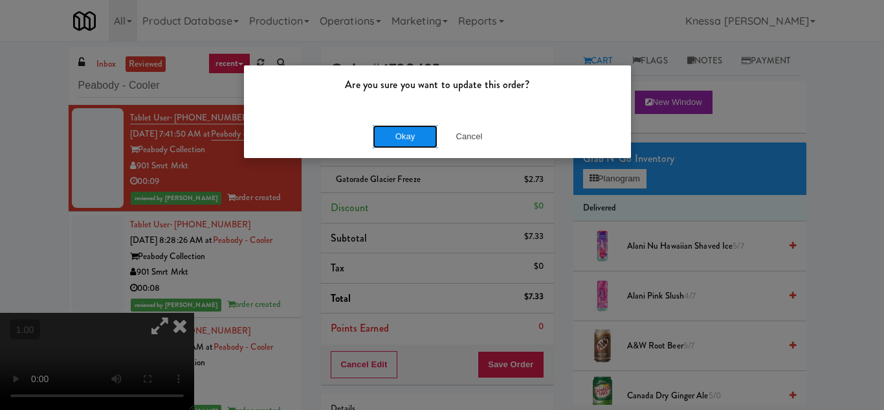
click at [410, 134] on button "Okay" at bounding box center [405, 136] width 65 height 23
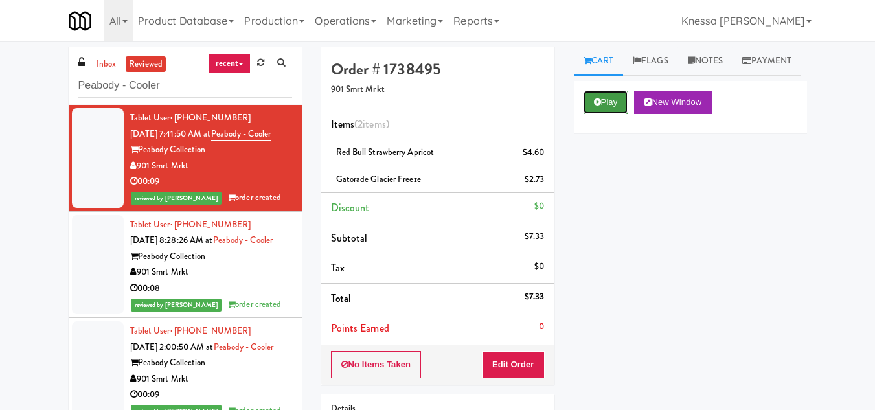
click at [608, 114] on button "Play" at bounding box center [605, 102] width 45 height 23
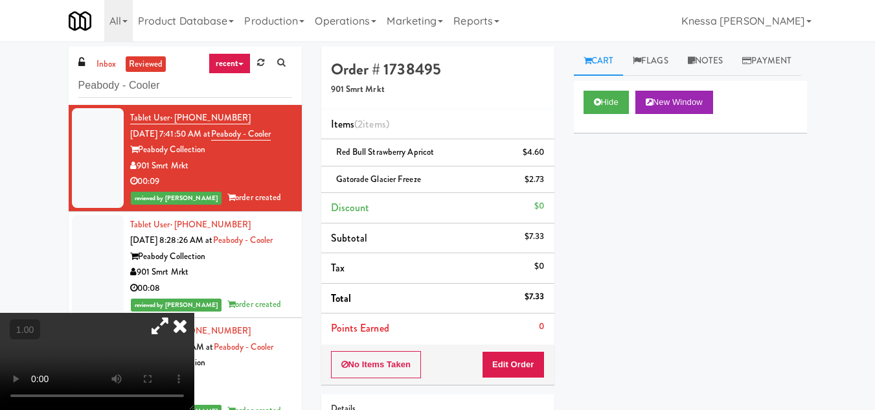
click at [194, 313] on icon at bounding box center [180, 326] width 28 height 26
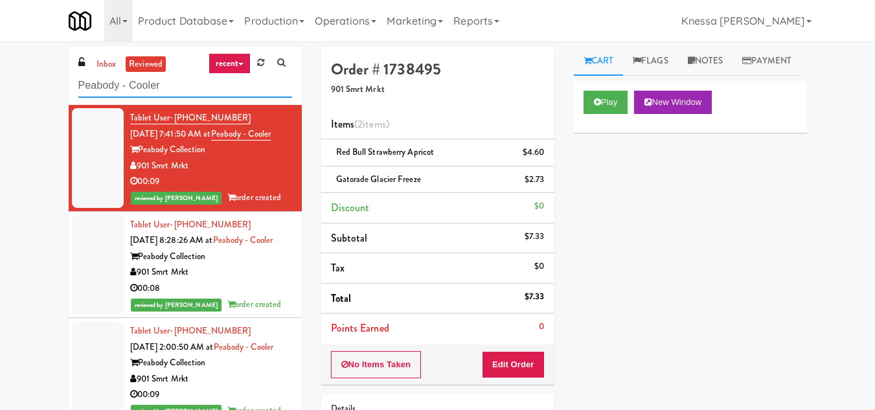
click at [126, 82] on input "Peabody - Cooler" at bounding box center [185, 86] width 214 height 24
paste input "Tapestry Station [GEOGRAPHIC_DATA]-[GEOGRAPHIC_DATA]"
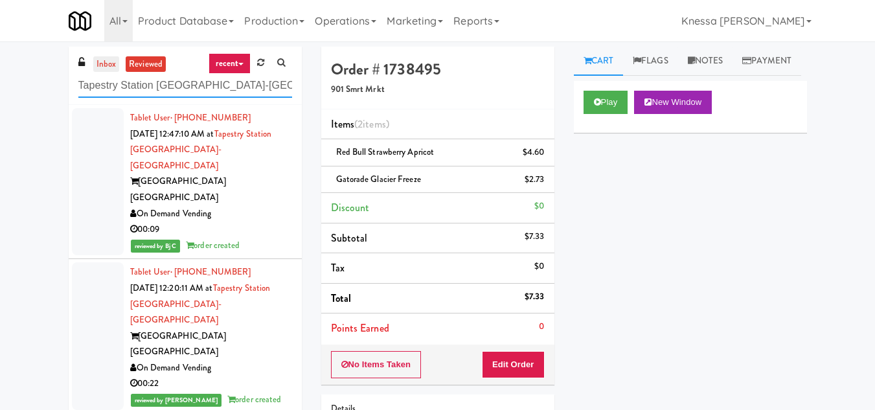
type input "Tapestry Station [GEOGRAPHIC_DATA]-[GEOGRAPHIC_DATA]"
click at [108, 69] on link "inbox" at bounding box center [106, 64] width 27 height 16
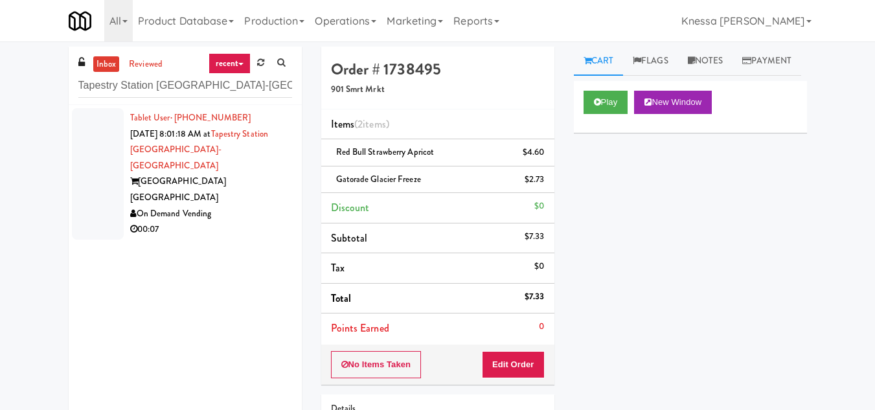
click at [257, 174] on div "[GEOGRAPHIC_DATA] [GEOGRAPHIC_DATA]" at bounding box center [211, 190] width 162 height 32
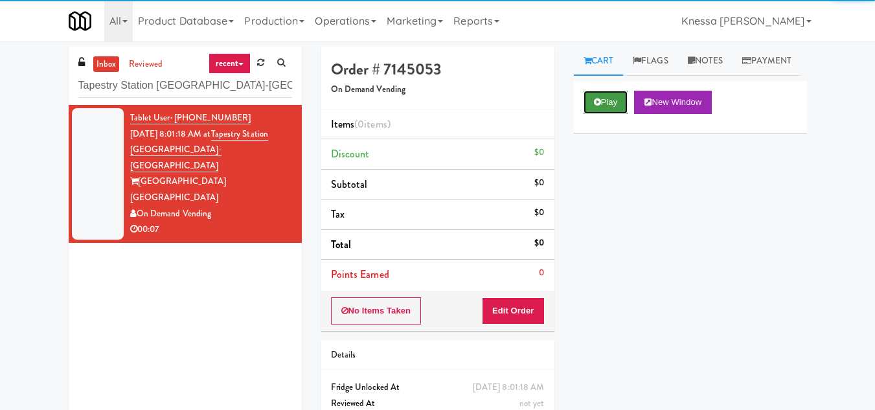
click at [612, 114] on button "Play" at bounding box center [605, 102] width 45 height 23
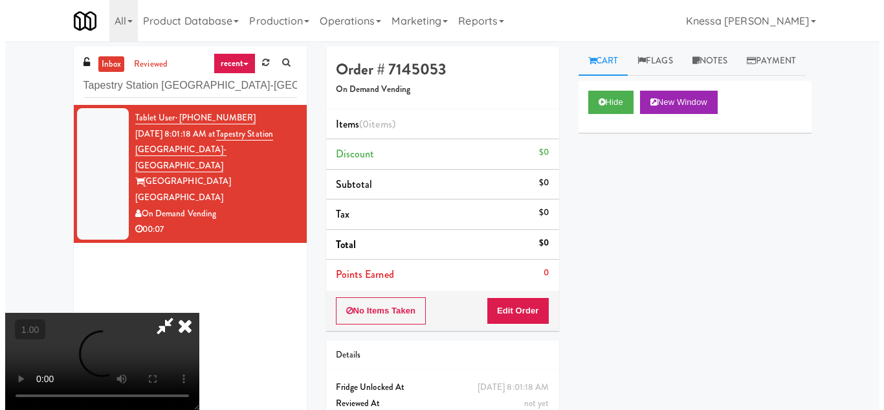
scroll to position [27, 0]
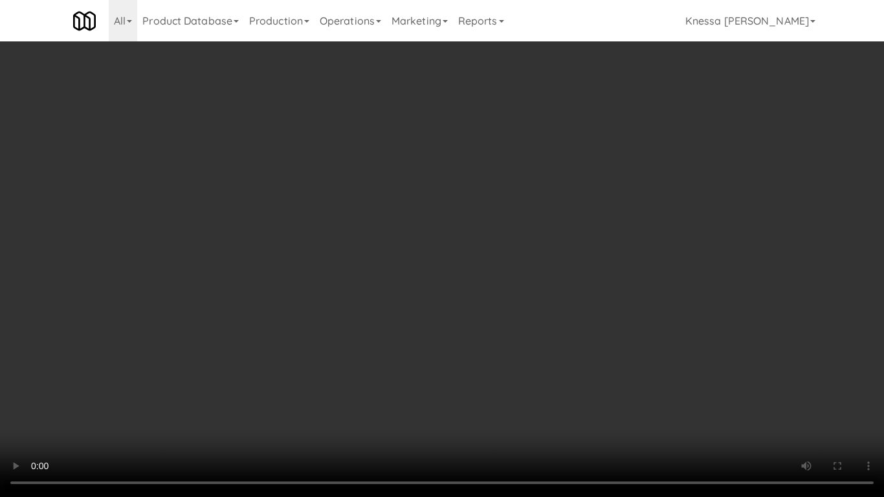
click at [409, 313] on video at bounding box center [442, 248] width 884 height 497
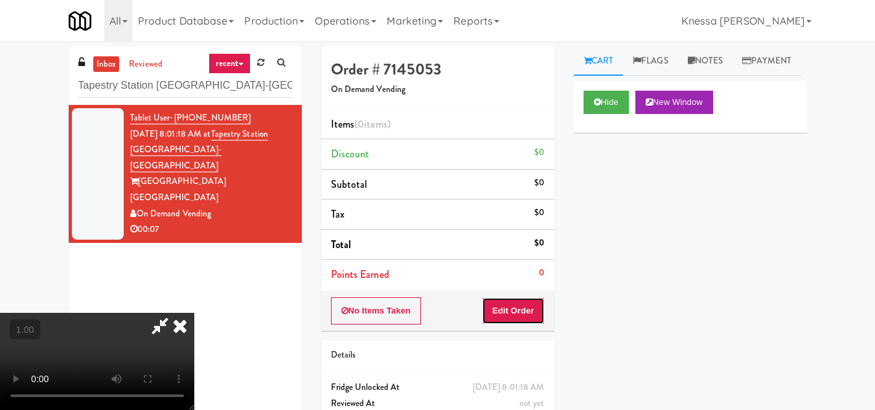
click at [542, 300] on button "Edit Order" at bounding box center [513, 310] width 63 height 27
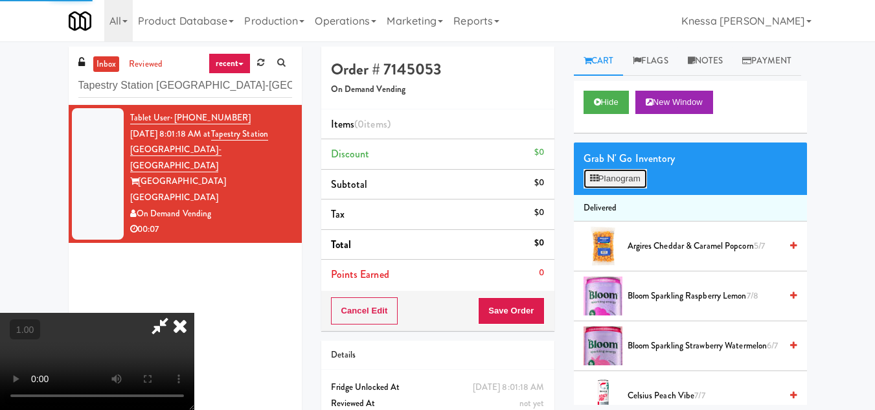
click at [609, 188] on button "Planogram" at bounding box center [614, 178] width 63 height 19
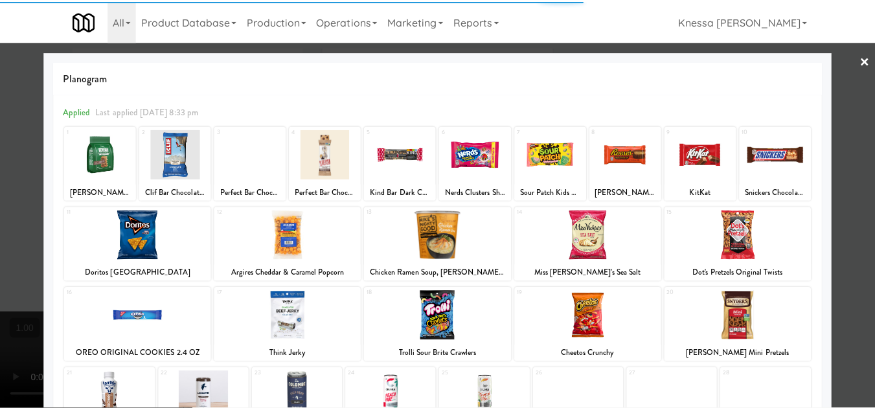
scroll to position [226, 0]
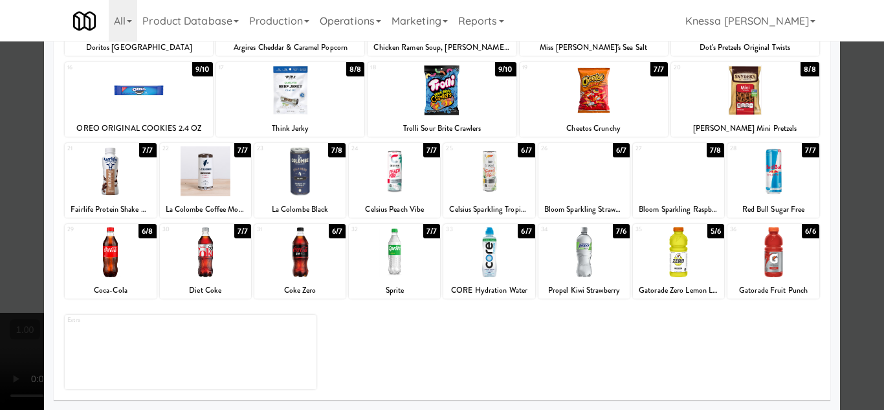
click at [867, 251] on div at bounding box center [442, 205] width 884 height 410
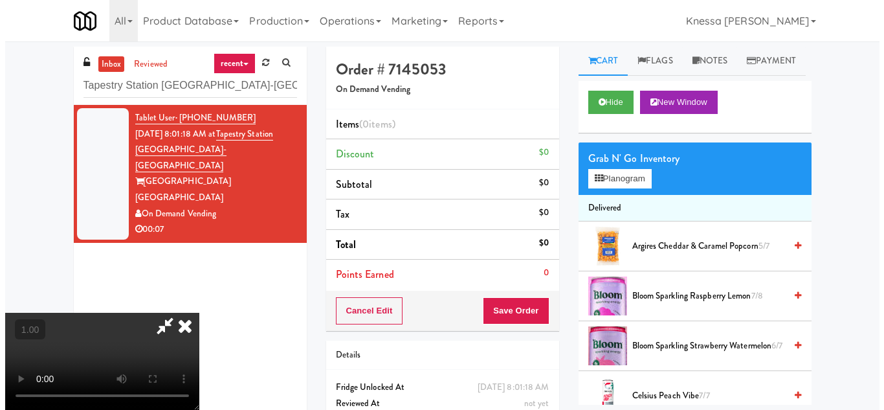
scroll to position [27, 0]
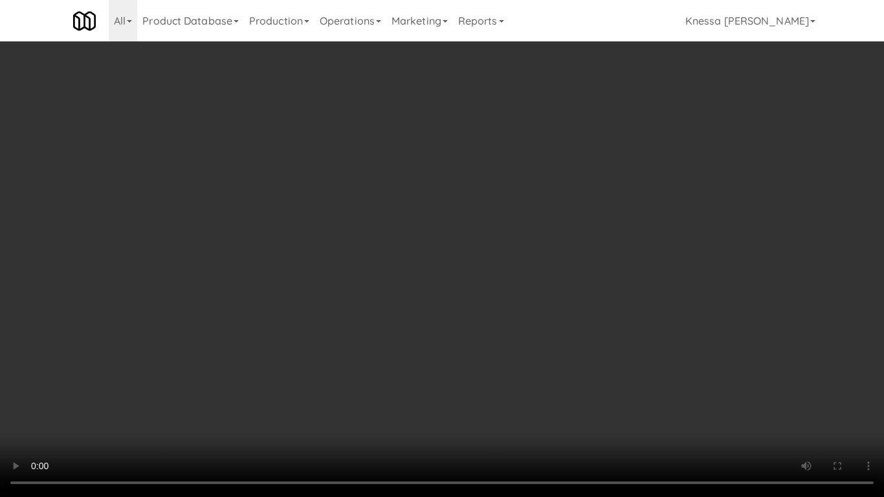
click at [348, 294] on video at bounding box center [442, 248] width 884 height 497
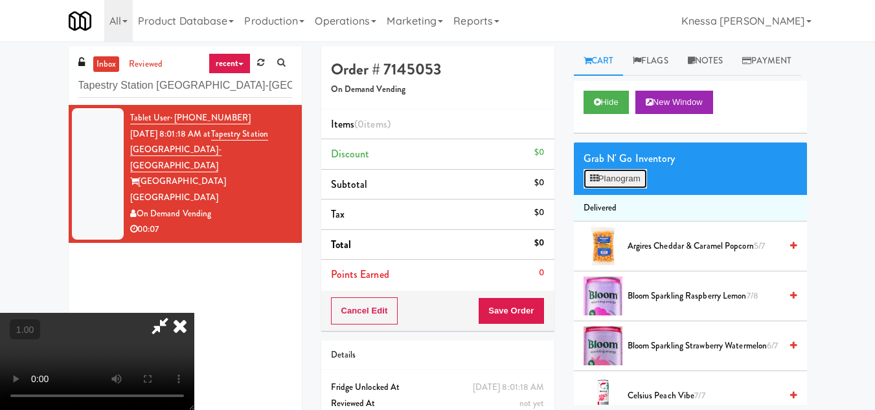
click at [604, 188] on button "Planogram" at bounding box center [614, 178] width 63 height 19
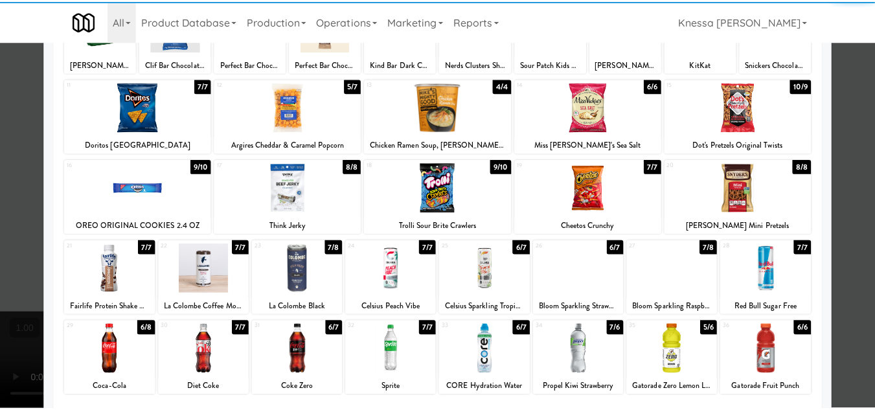
scroll to position [129, 0]
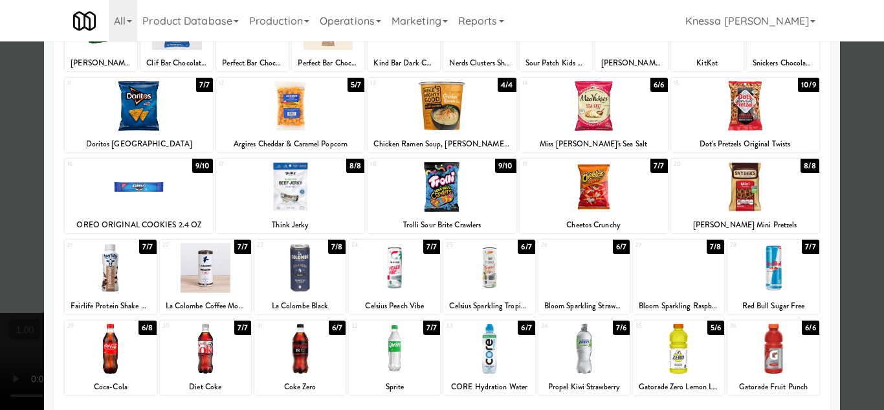
click at [297, 281] on div at bounding box center [299, 268] width 91 height 50
click at [857, 291] on div at bounding box center [442, 205] width 884 height 410
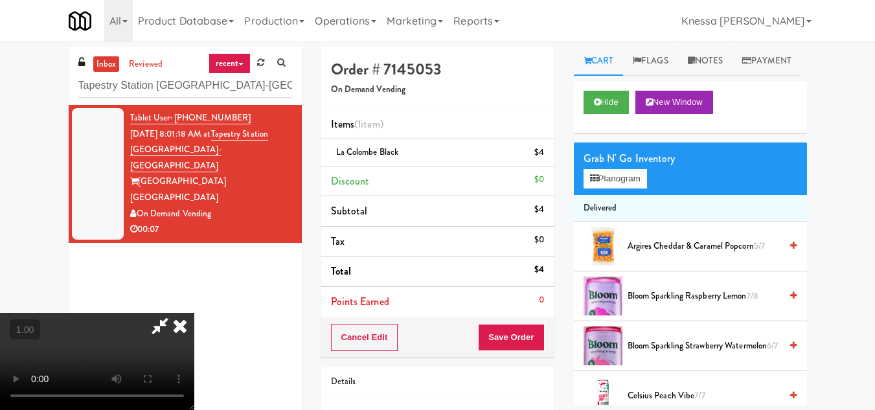
click at [194, 313] on icon at bounding box center [180, 326] width 28 height 26
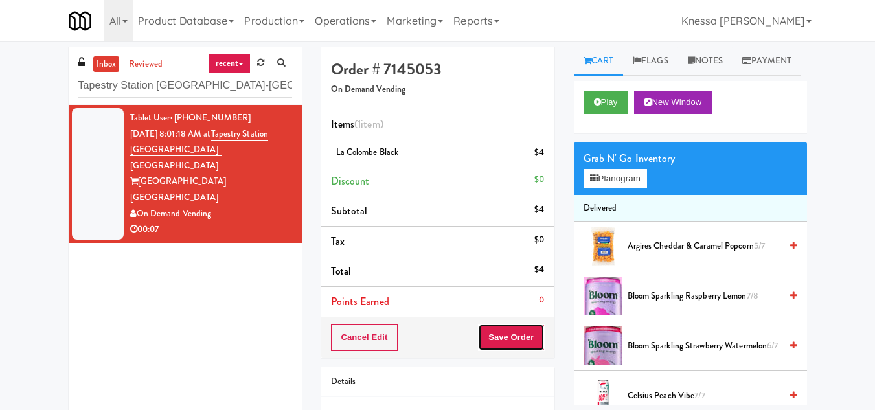
click at [508, 338] on button "Save Order" at bounding box center [511, 337] width 66 height 27
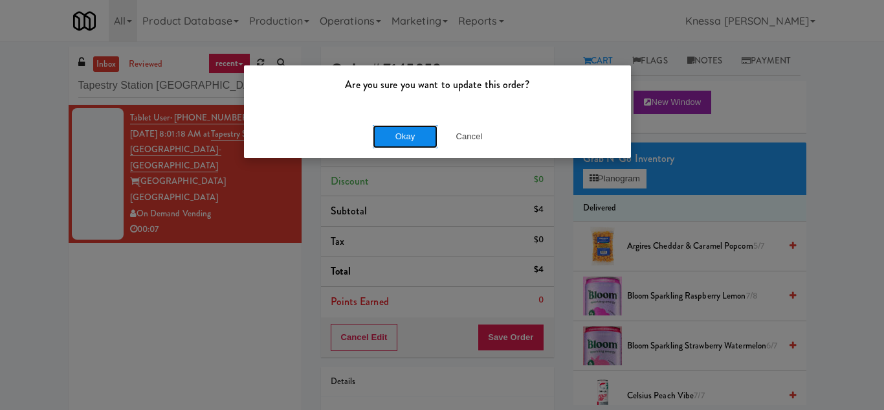
click at [394, 136] on button "Okay" at bounding box center [405, 136] width 65 height 23
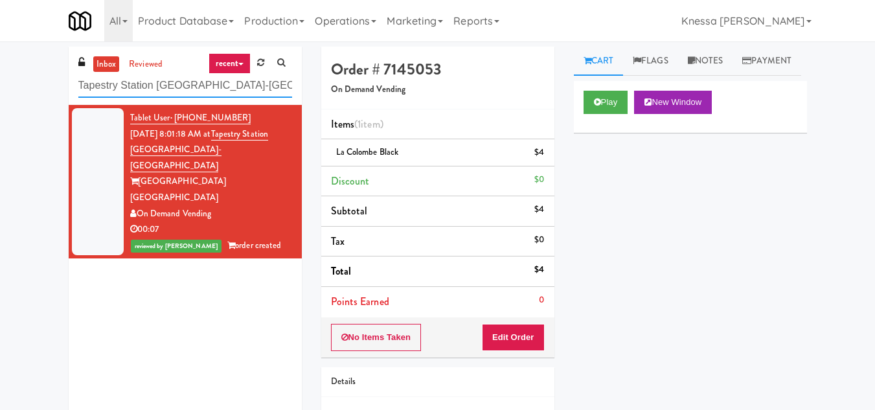
click at [132, 82] on input "Tapestry Station [GEOGRAPHIC_DATA]-[GEOGRAPHIC_DATA]" at bounding box center [185, 86] width 214 height 24
paste input "he Mo - Fridge"
type input "The Mo - Fridge"
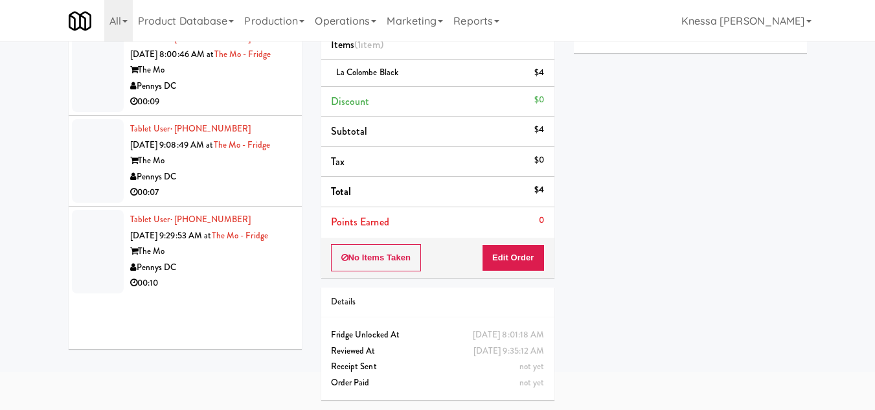
click at [234, 276] on div "Pennys DC" at bounding box center [211, 268] width 162 height 16
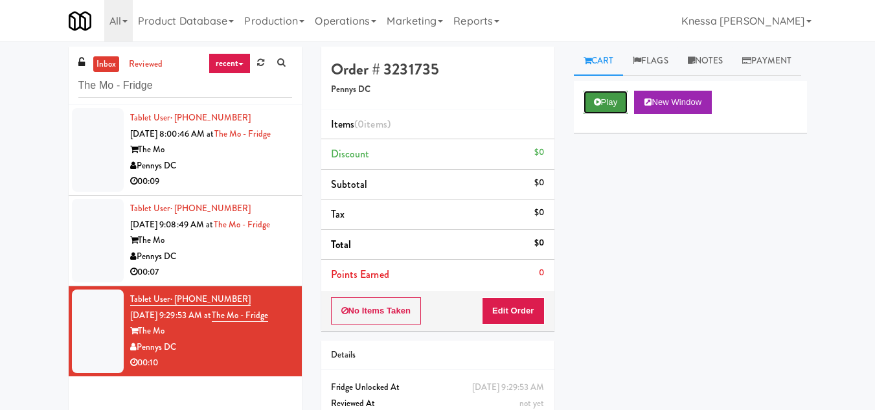
click at [597, 106] on icon at bounding box center [597, 102] width 7 height 8
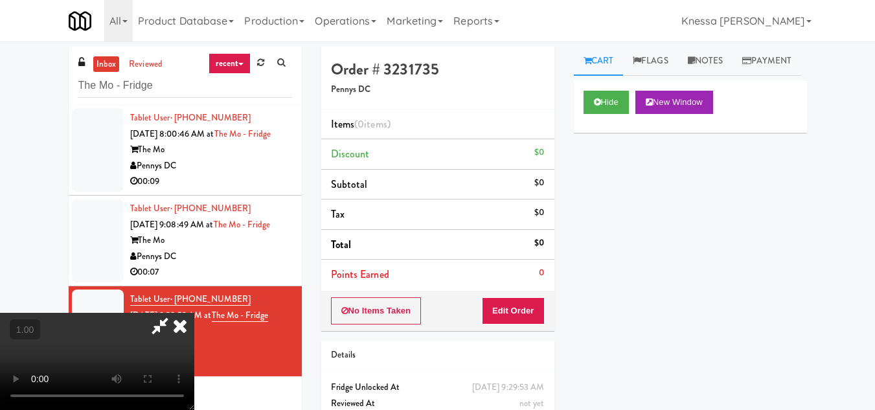
scroll to position [27, 0]
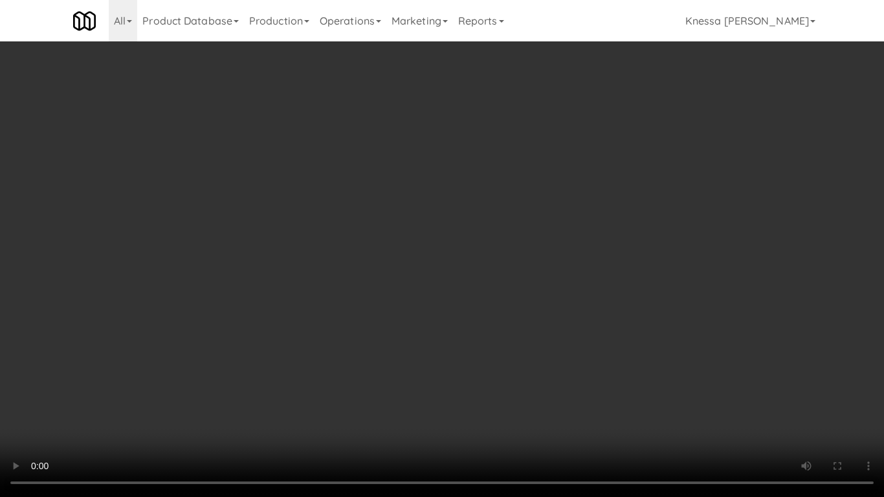
click at [461, 268] on video at bounding box center [442, 248] width 884 height 497
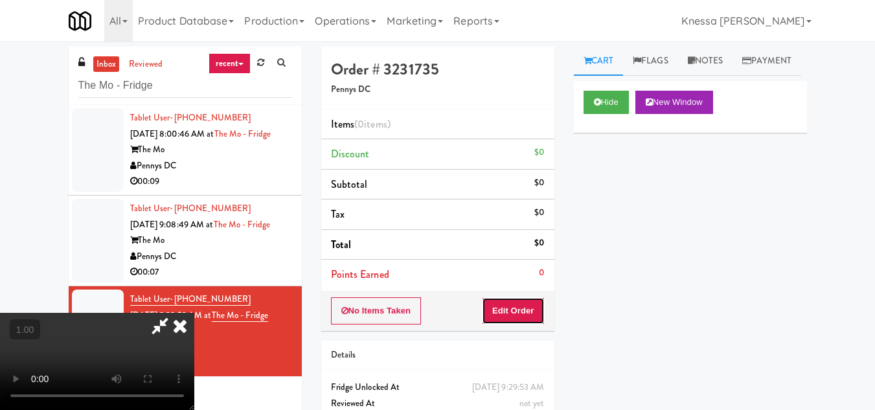
click at [534, 304] on button "Edit Order" at bounding box center [513, 310] width 63 height 27
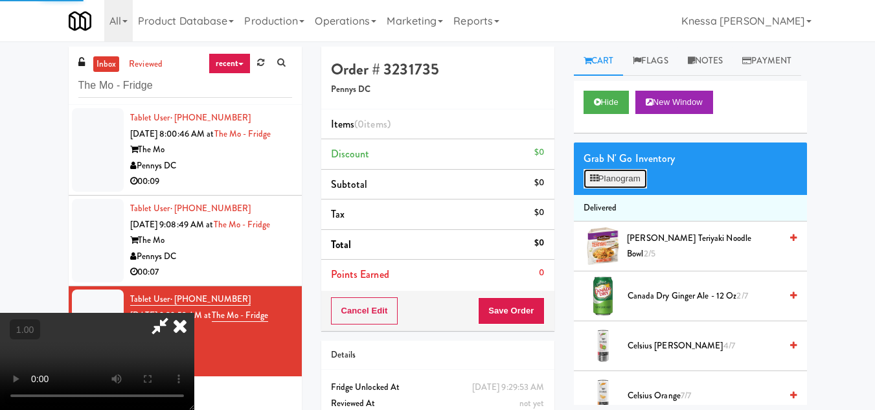
click at [609, 188] on button "Planogram" at bounding box center [614, 178] width 63 height 19
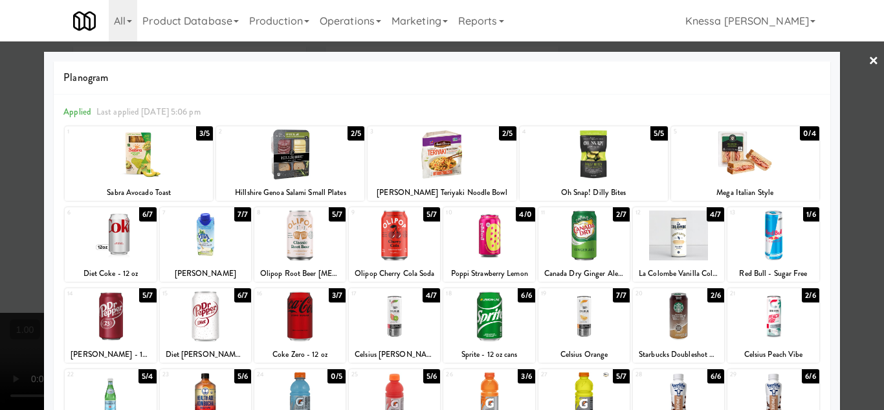
click at [676, 322] on div at bounding box center [678, 316] width 91 height 50
click at [855, 322] on div at bounding box center [442, 205] width 884 height 410
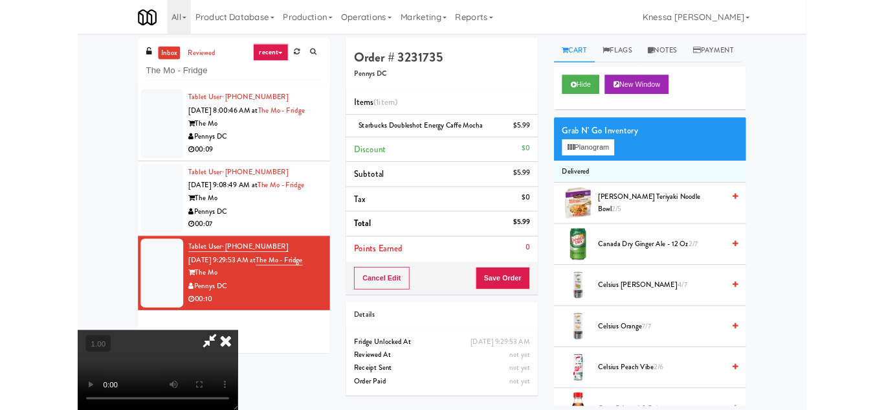
scroll to position [27, 0]
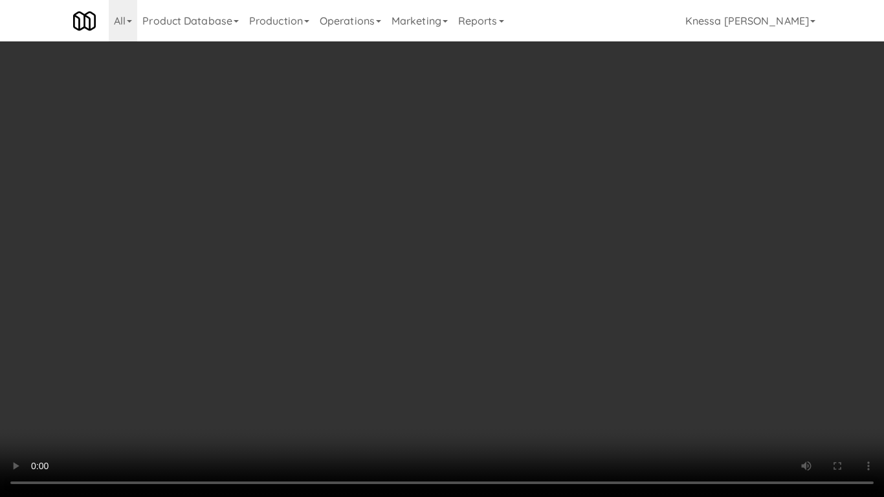
click at [453, 267] on video at bounding box center [442, 248] width 884 height 497
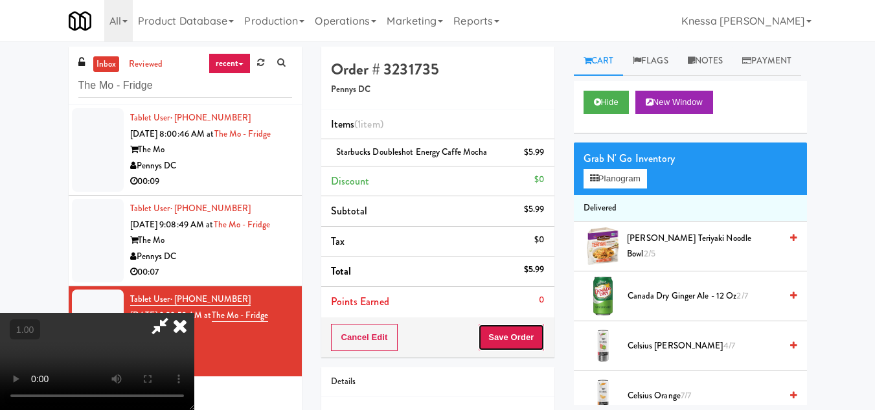
click at [526, 341] on button "Save Order" at bounding box center [511, 337] width 66 height 27
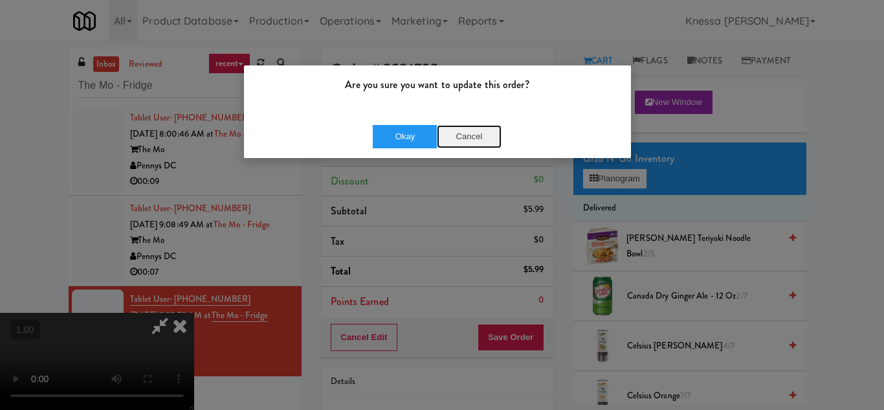
click at [477, 133] on button "Cancel" at bounding box center [469, 136] width 65 height 23
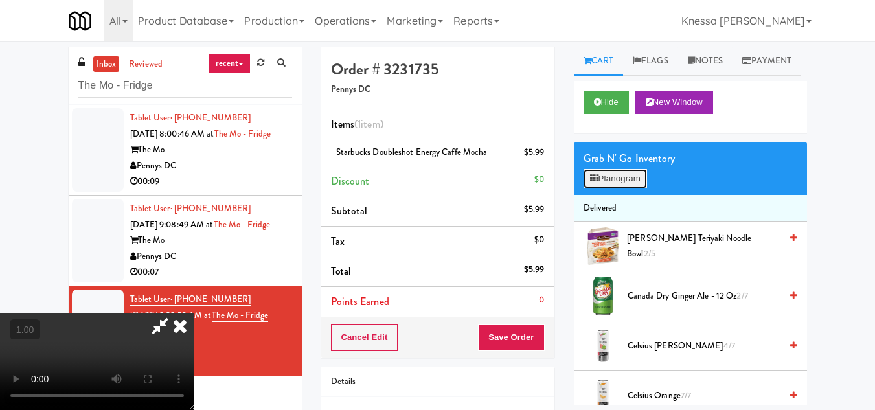
click at [603, 188] on button "Planogram" at bounding box center [614, 178] width 63 height 19
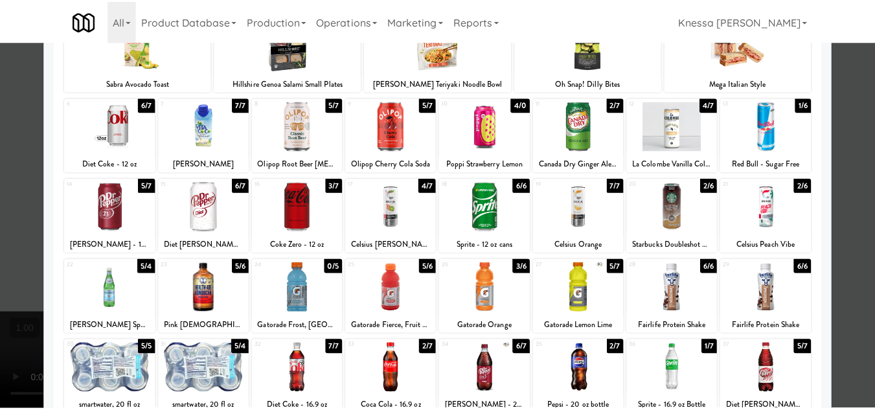
scroll to position [129, 0]
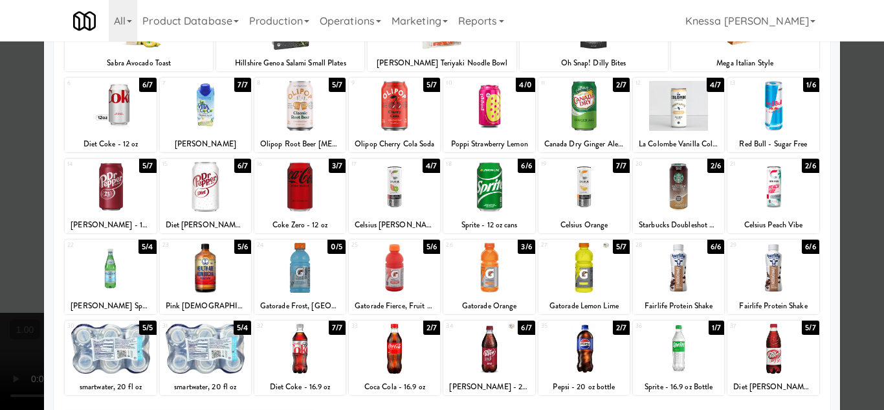
click at [399, 267] on div at bounding box center [394, 268] width 91 height 50
click at [862, 330] on div at bounding box center [442, 205] width 884 height 410
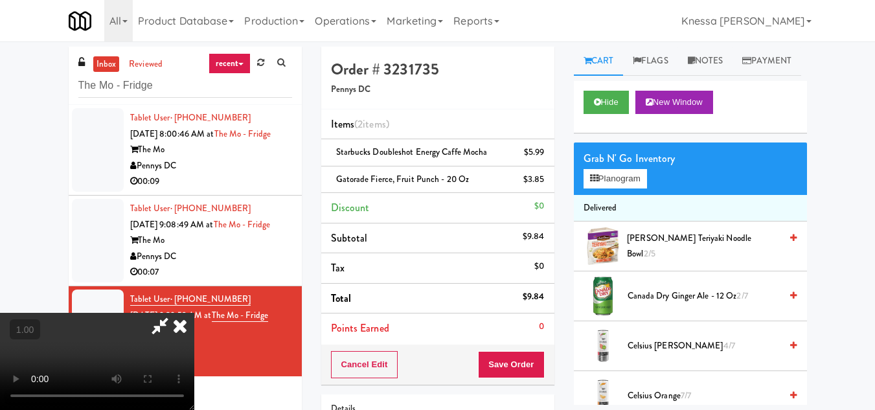
scroll to position [27, 0]
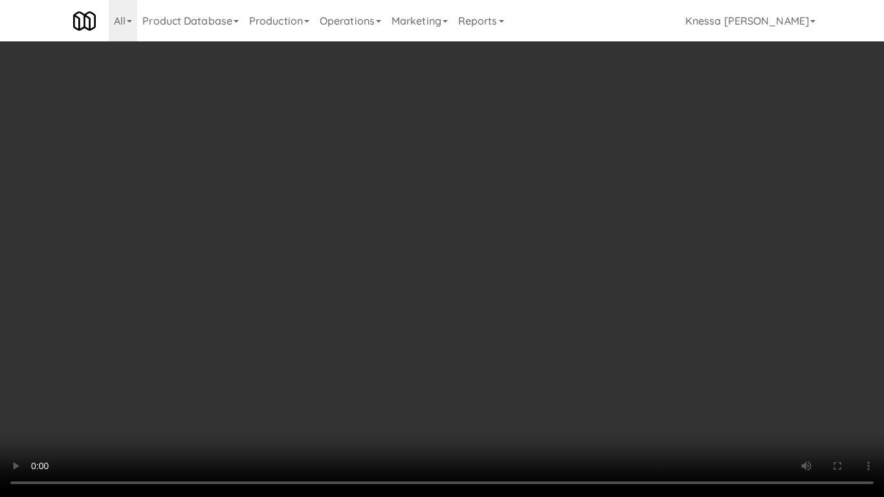
click at [495, 326] on video at bounding box center [442, 248] width 884 height 497
click at [444, 312] on video at bounding box center [442, 248] width 884 height 497
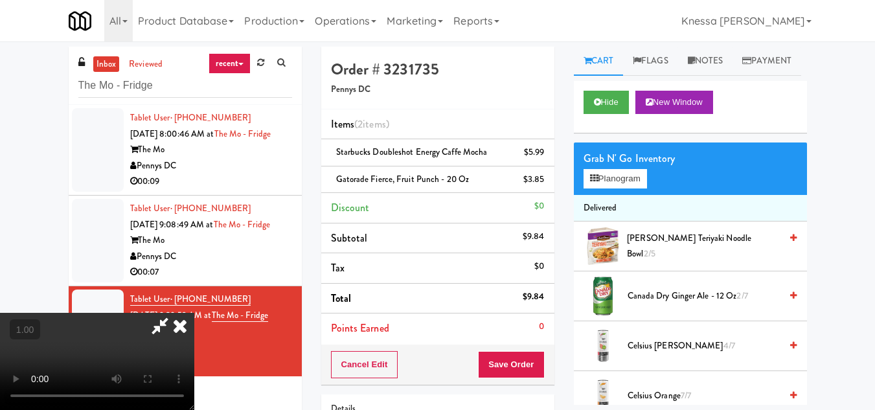
scroll to position [0, 0]
click at [194, 313] on icon at bounding box center [180, 326] width 28 height 26
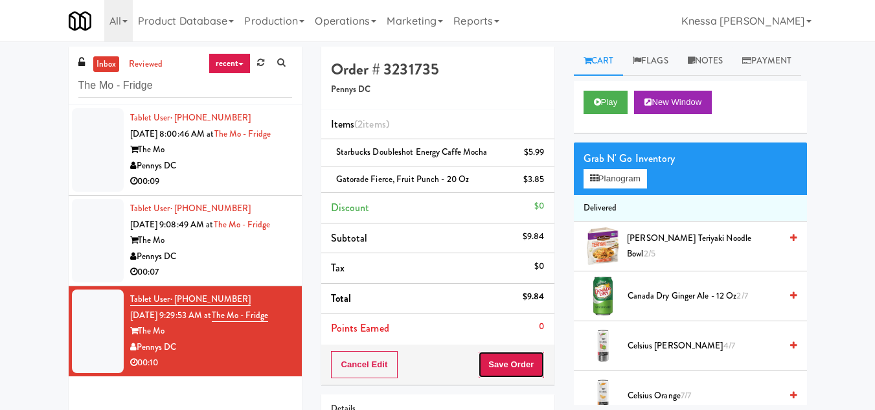
click at [514, 365] on button "Save Order" at bounding box center [511, 364] width 66 height 27
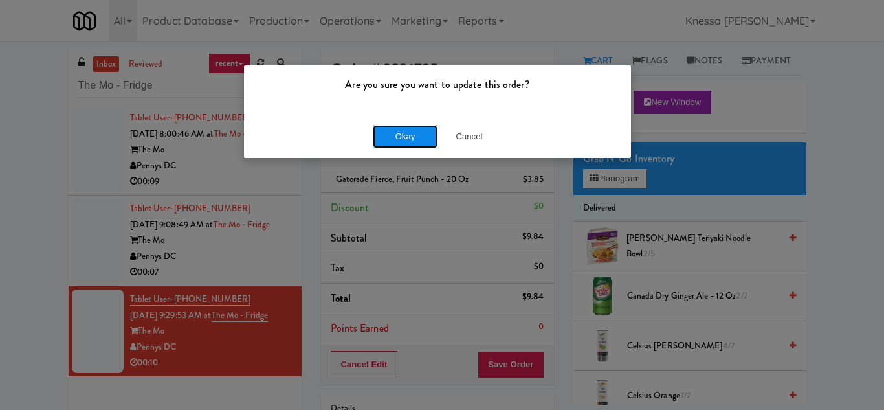
click at [400, 128] on button "Okay" at bounding box center [405, 136] width 65 height 23
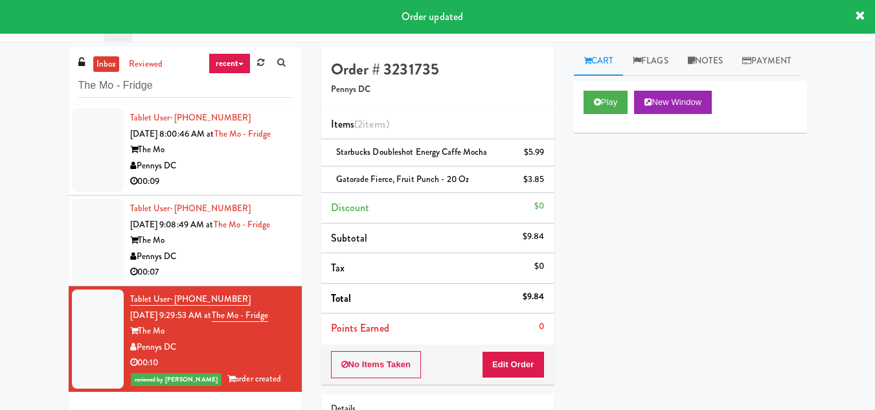
click at [203, 265] on div "Pennys DC" at bounding box center [211, 257] width 162 height 16
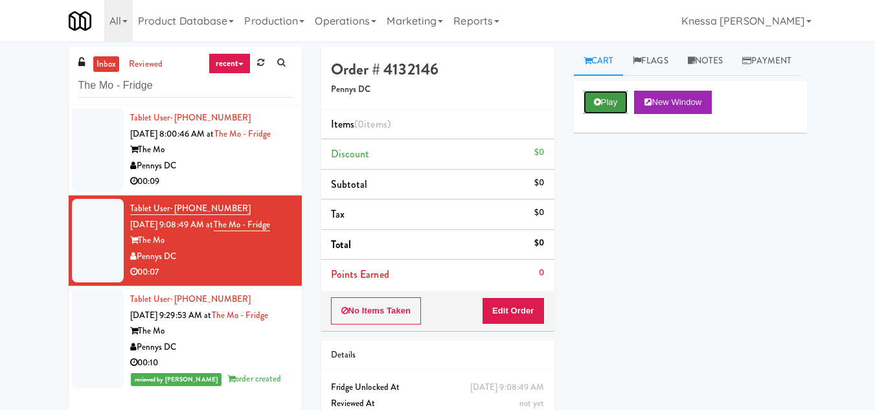
click at [598, 106] on icon at bounding box center [597, 102] width 7 height 8
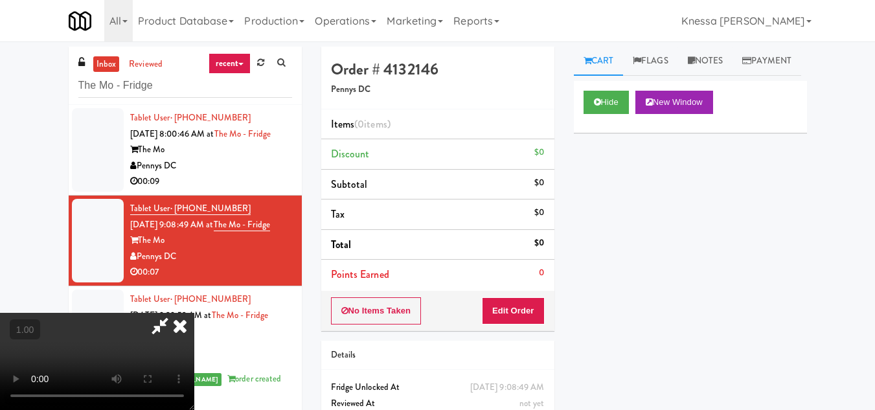
scroll to position [27, 0]
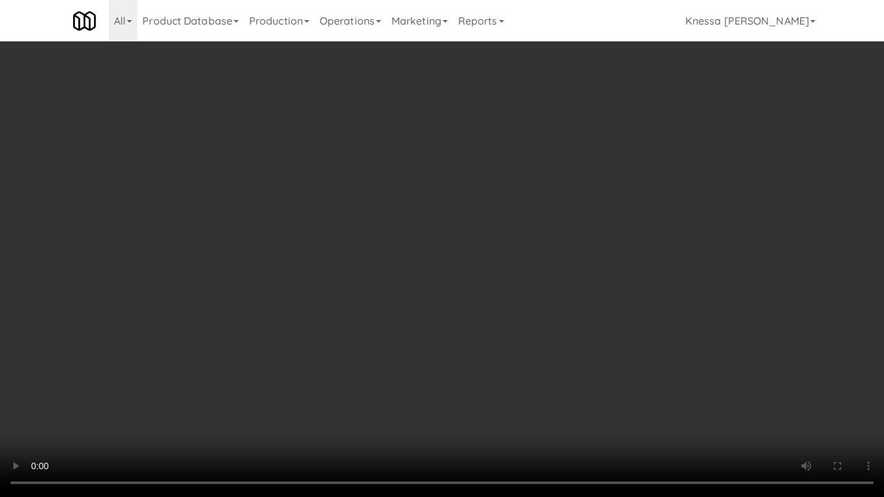
click at [473, 329] on video at bounding box center [442, 248] width 884 height 497
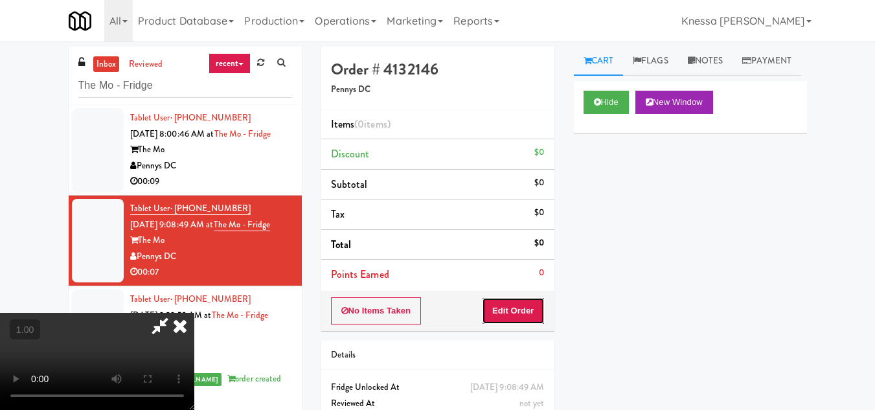
click at [530, 311] on button "Edit Order" at bounding box center [513, 310] width 63 height 27
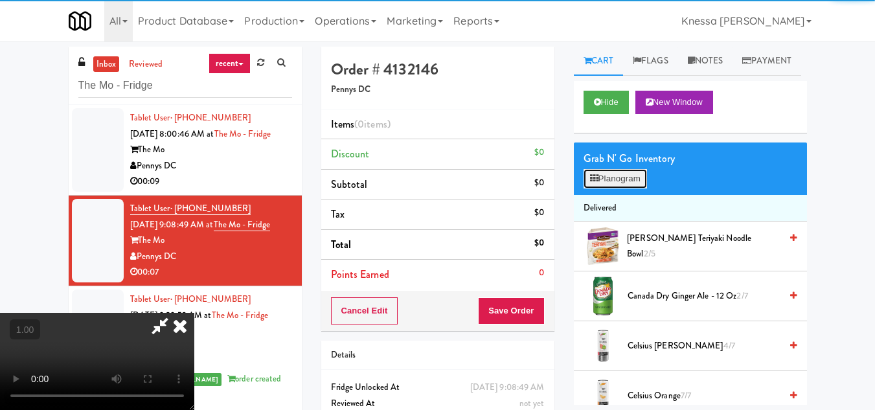
click at [607, 188] on button "Planogram" at bounding box center [614, 178] width 63 height 19
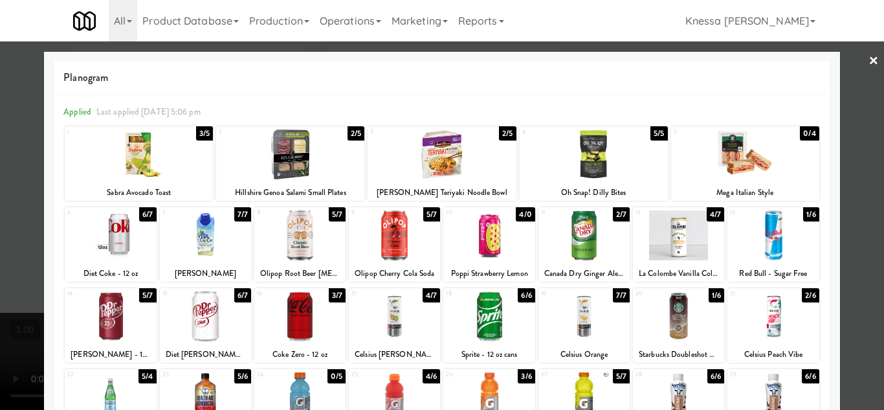
click at [381, 322] on div at bounding box center [394, 316] width 91 height 50
click at [846, 312] on div at bounding box center [442, 205] width 884 height 410
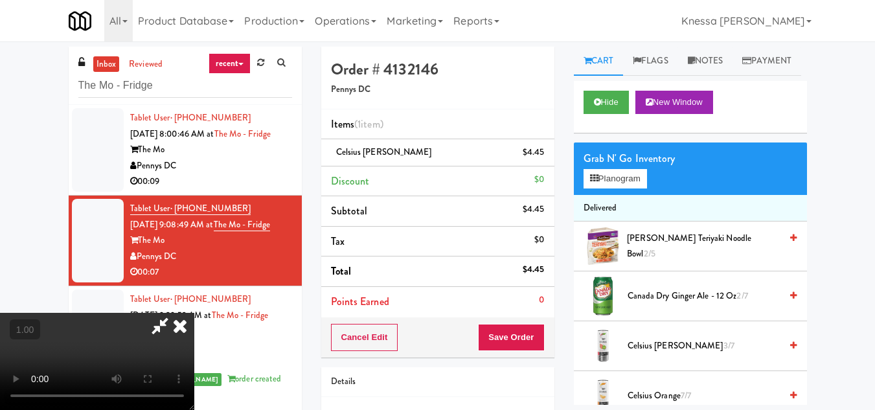
click at [194, 313] on video at bounding box center [97, 361] width 194 height 97
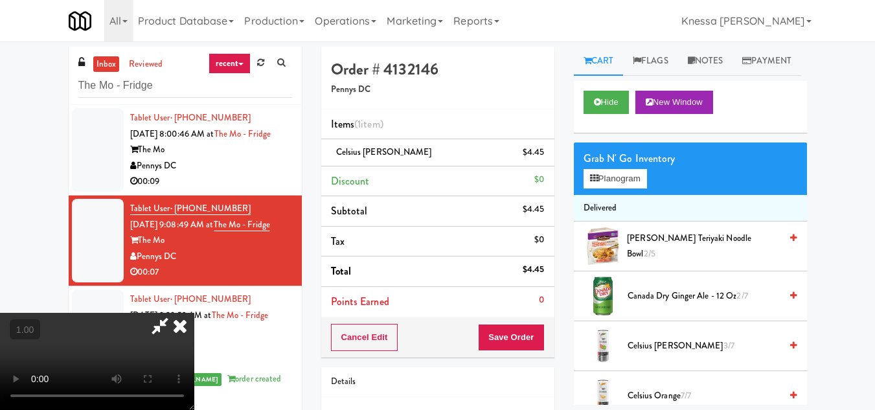
scroll to position [175, 0]
click at [194, 313] on video at bounding box center [97, 361] width 194 height 97
click at [194, 313] on icon at bounding box center [180, 326] width 28 height 26
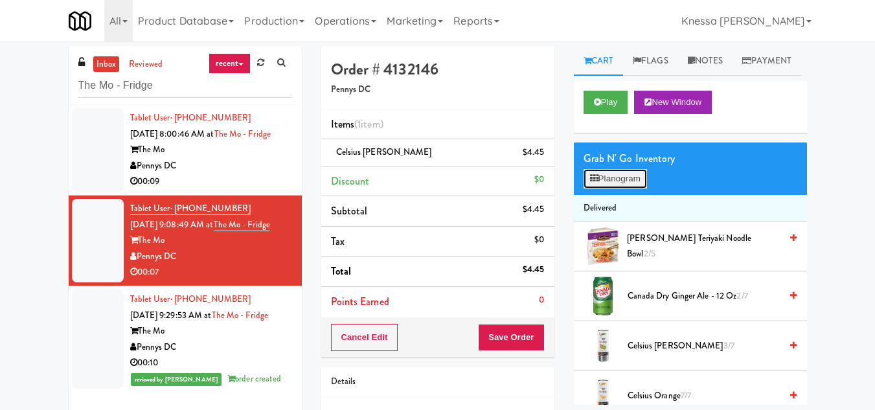
click at [600, 188] on button "Planogram" at bounding box center [614, 178] width 63 height 19
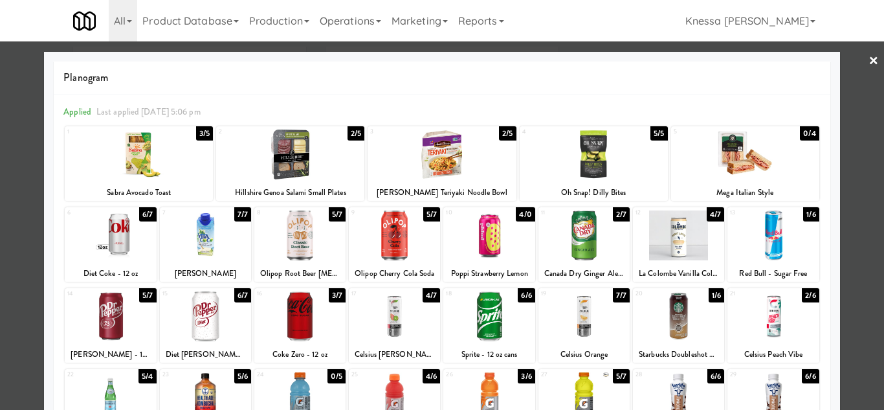
click at [394, 312] on div at bounding box center [394, 316] width 91 height 50
click at [860, 322] on div at bounding box center [442, 205] width 884 height 410
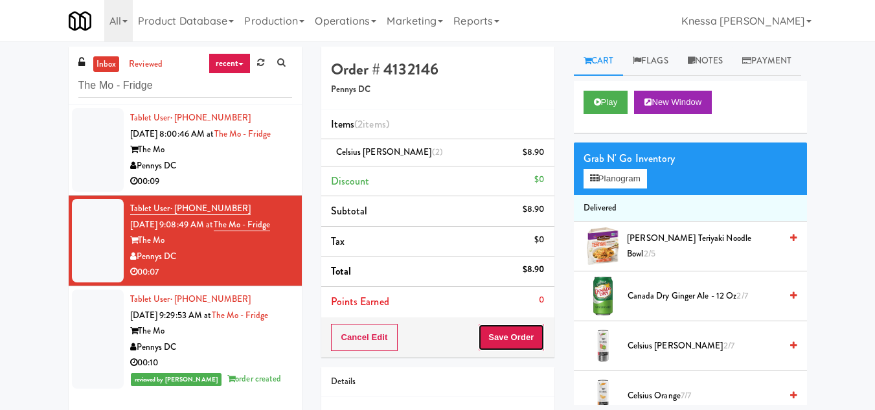
click at [522, 339] on button "Save Order" at bounding box center [511, 337] width 66 height 27
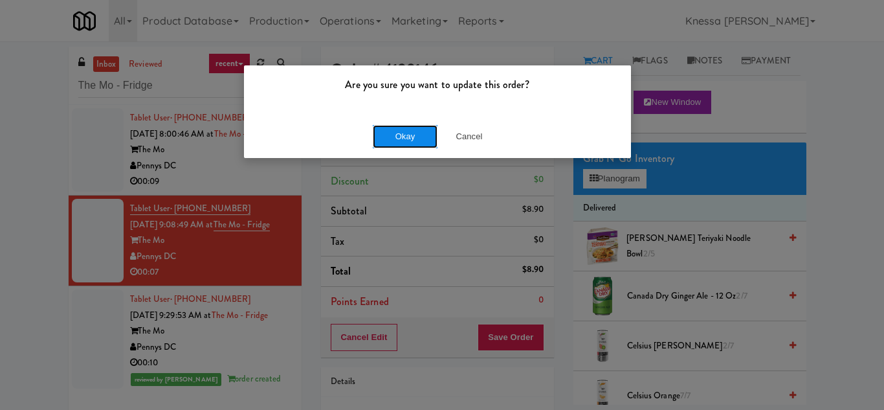
click at [398, 135] on button "Okay" at bounding box center [405, 136] width 65 height 23
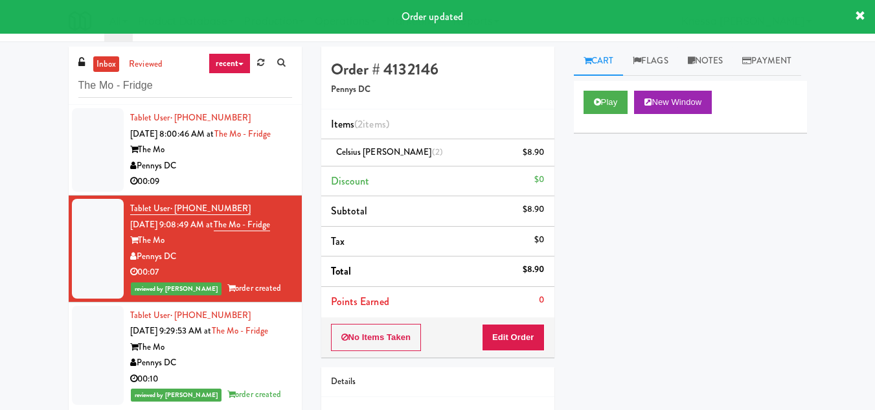
click at [238, 158] on div "The Mo" at bounding box center [211, 150] width 162 height 16
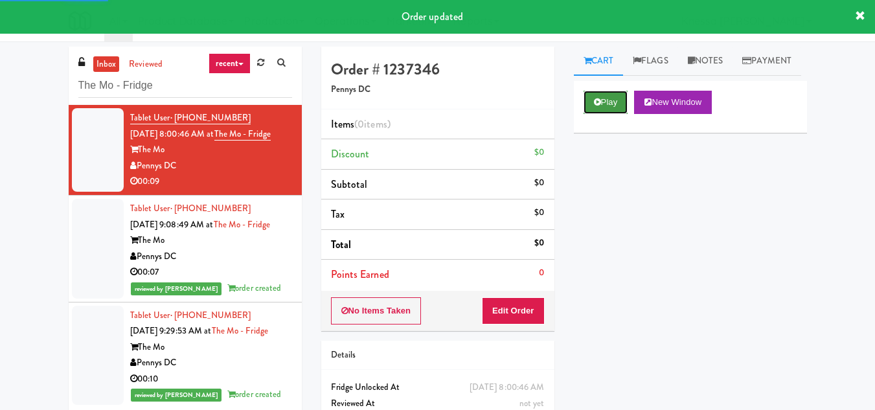
click at [601, 114] on button "Play" at bounding box center [605, 102] width 45 height 23
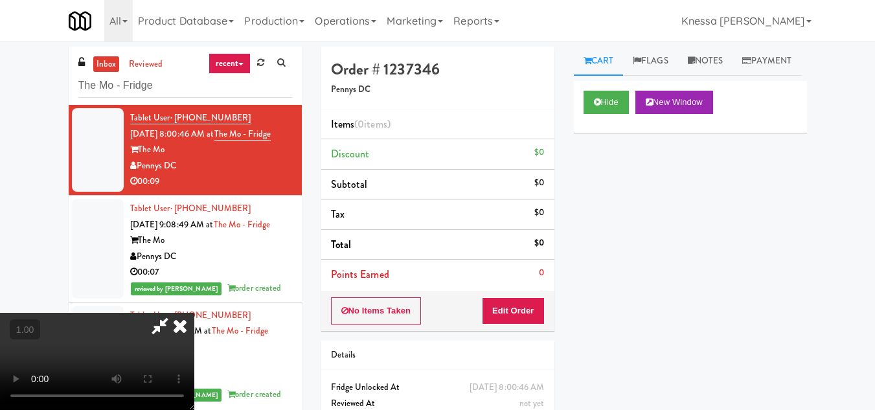
scroll to position [27, 0]
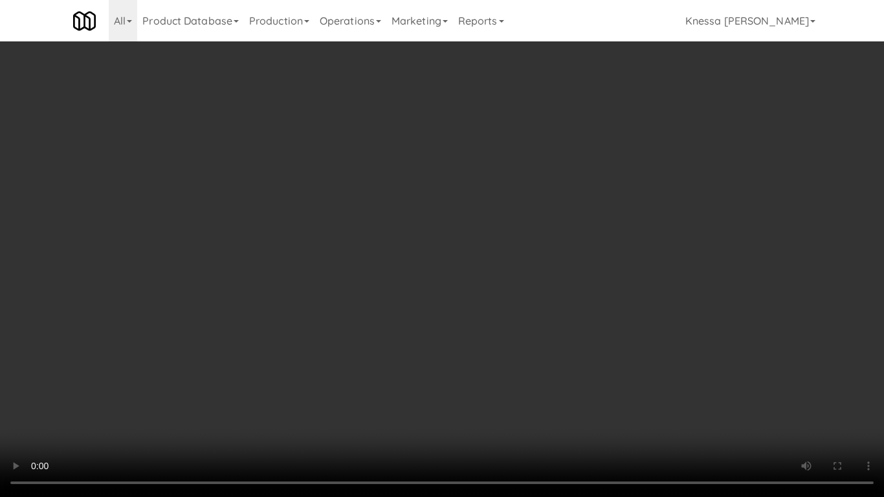
click at [465, 286] on video at bounding box center [442, 248] width 884 height 497
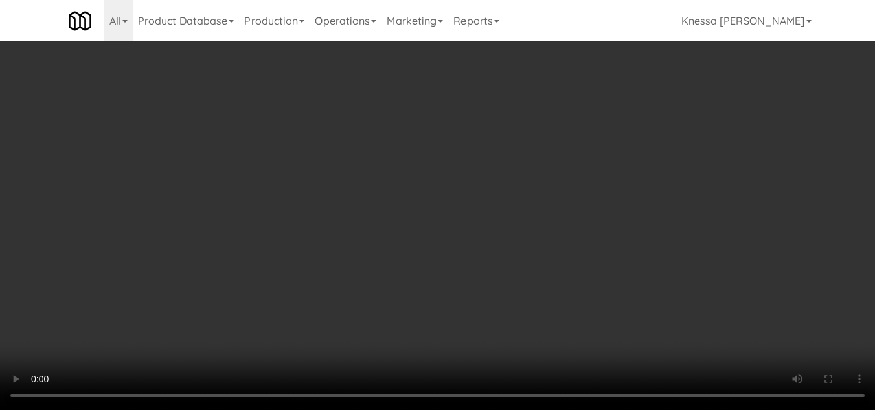
scroll to position [0, 0]
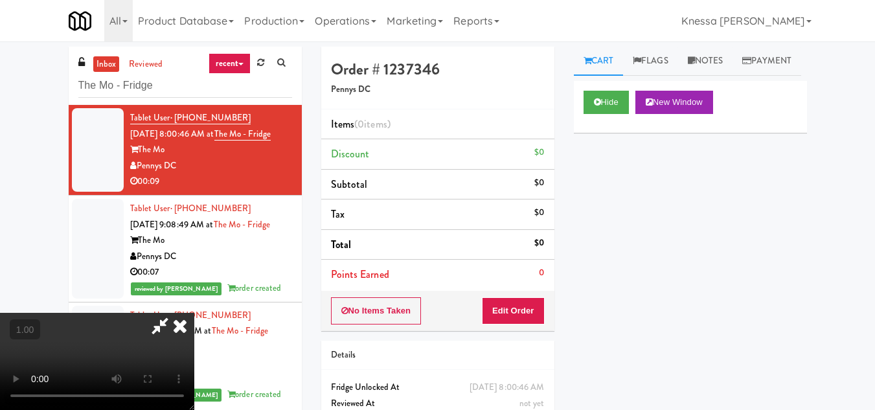
click at [194, 313] on icon at bounding box center [180, 326] width 28 height 26
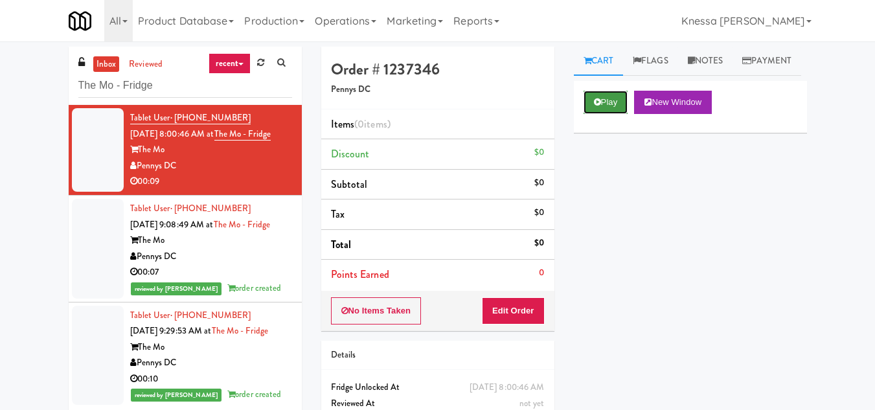
click at [596, 106] on icon at bounding box center [597, 102] width 7 height 8
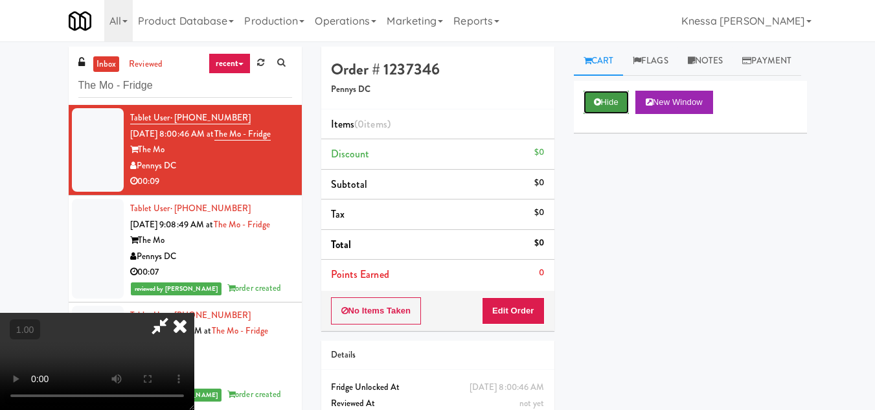
click at [596, 106] on icon at bounding box center [597, 102] width 7 height 8
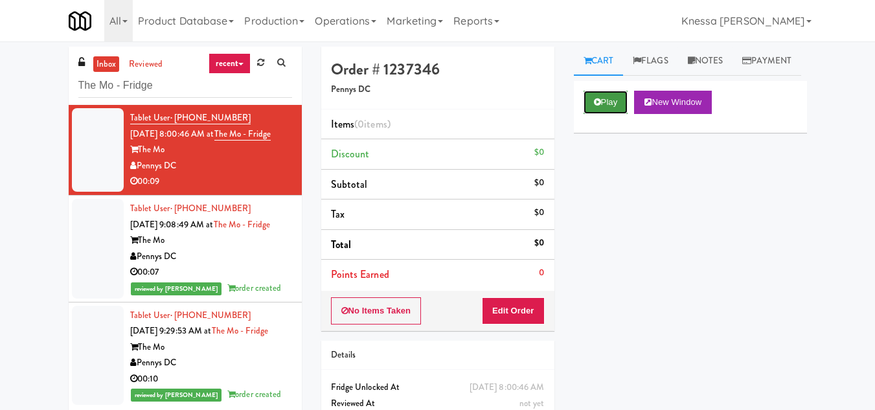
click at [596, 106] on icon at bounding box center [597, 102] width 7 height 8
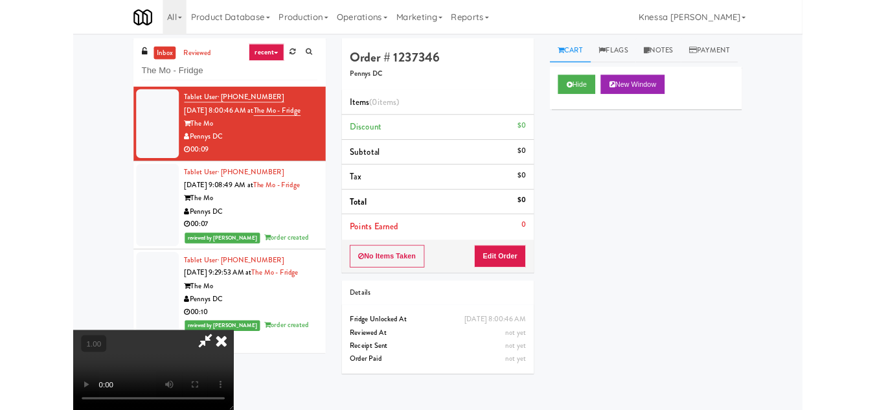
scroll to position [27, 0]
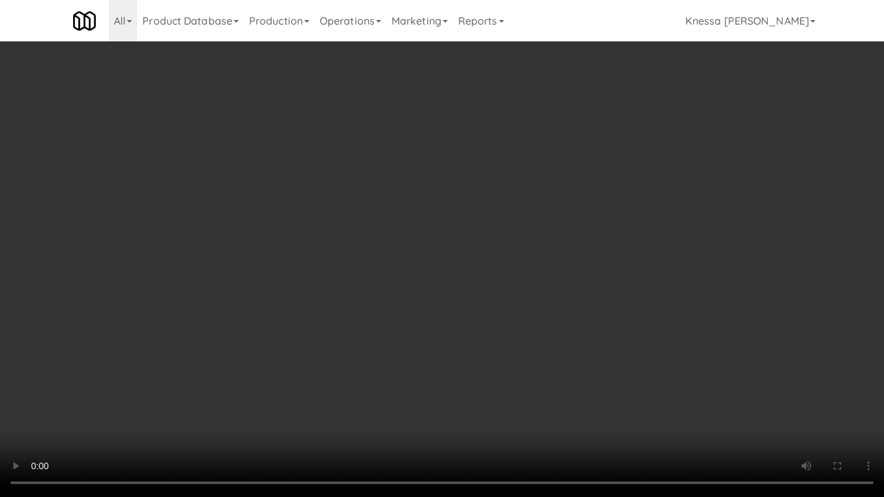
click at [480, 288] on video at bounding box center [442, 248] width 884 height 497
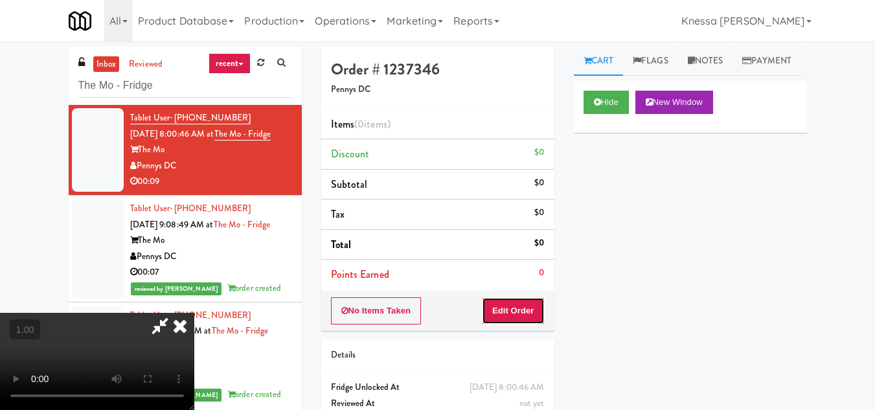
click at [539, 312] on button "Edit Order" at bounding box center [513, 310] width 63 height 27
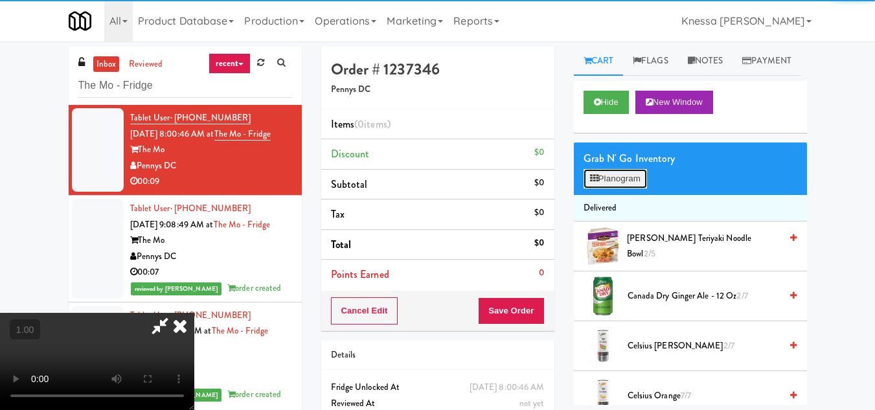
click at [606, 188] on button "Planogram" at bounding box center [614, 178] width 63 height 19
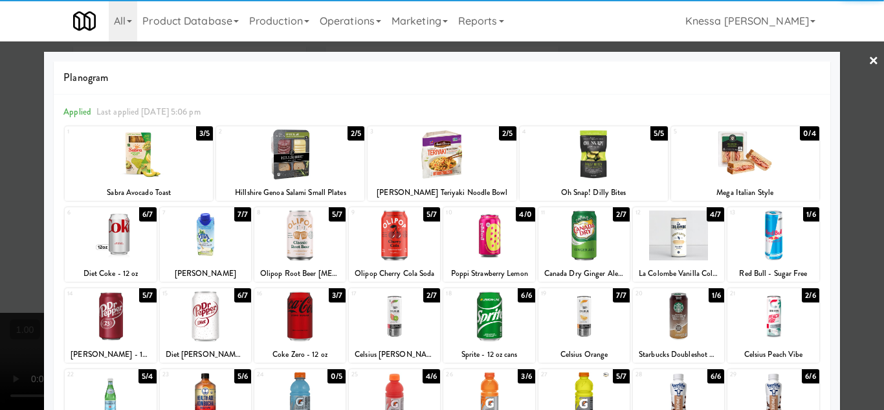
click at [765, 236] on div at bounding box center [773, 235] width 91 height 50
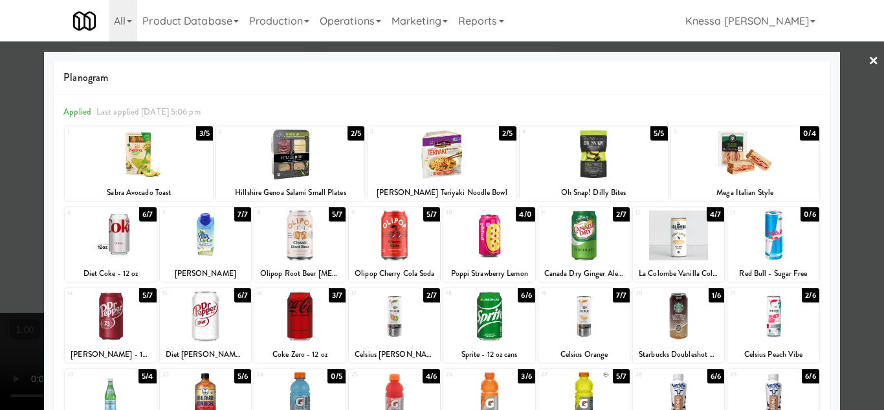
click at [852, 292] on div at bounding box center [442, 205] width 884 height 410
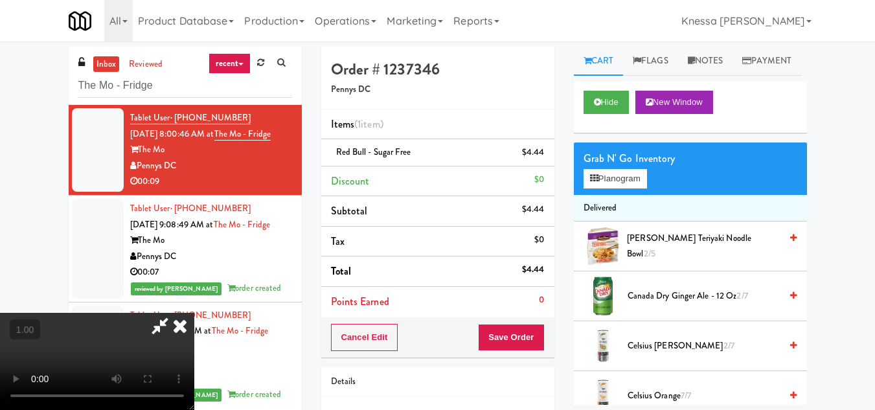
click at [194, 313] on video at bounding box center [97, 361] width 194 height 97
click at [628, 188] on button "Planogram" at bounding box center [614, 178] width 63 height 19
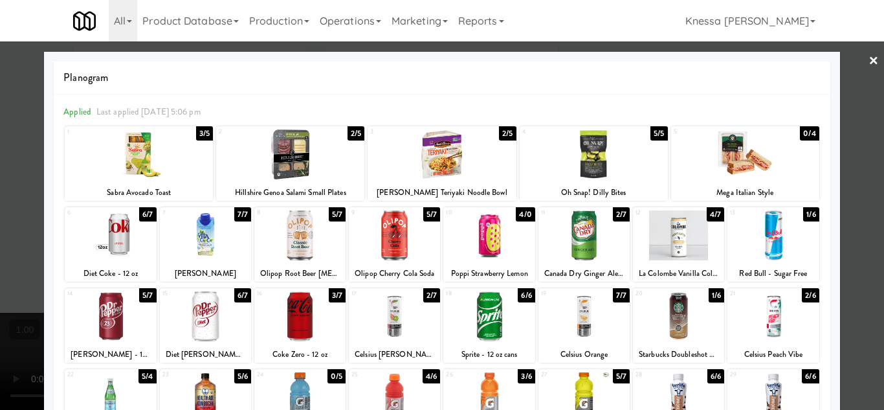
click at [771, 330] on div at bounding box center [773, 316] width 91 height 50
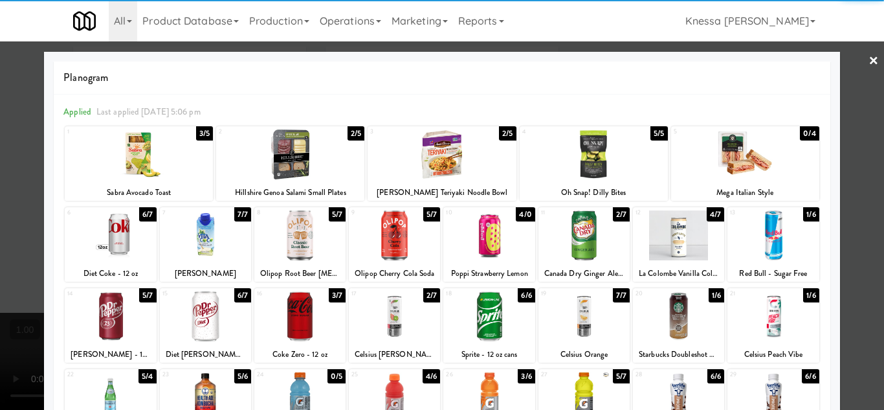
click at [857, 320] on div at bounding box center [442, 205] width 884 height 410
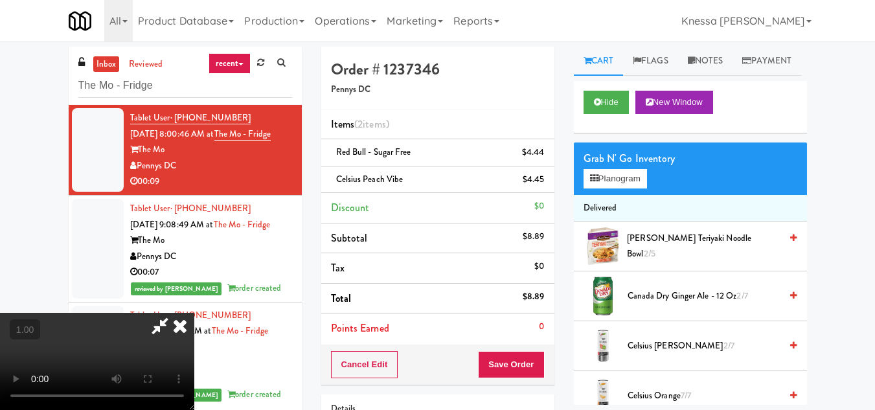
click at [194, 313] on icon at bounding box center [180, 326] width 28 height 26
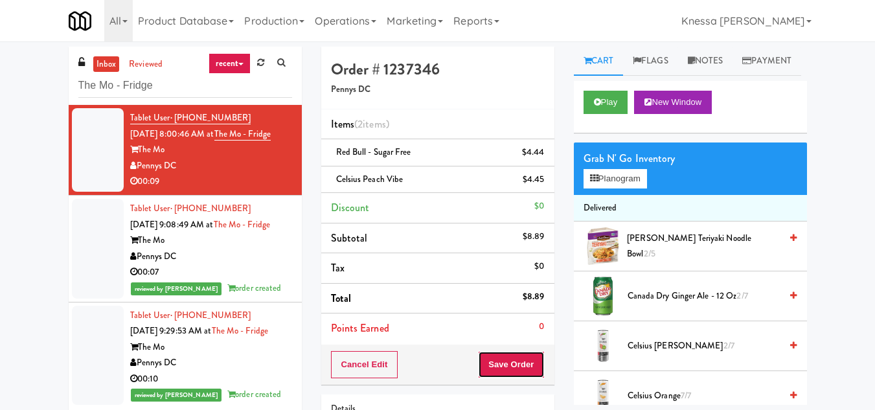
click at [509, 361] on button "Save Order" at bounding box center [511, 364] width 66 height 27
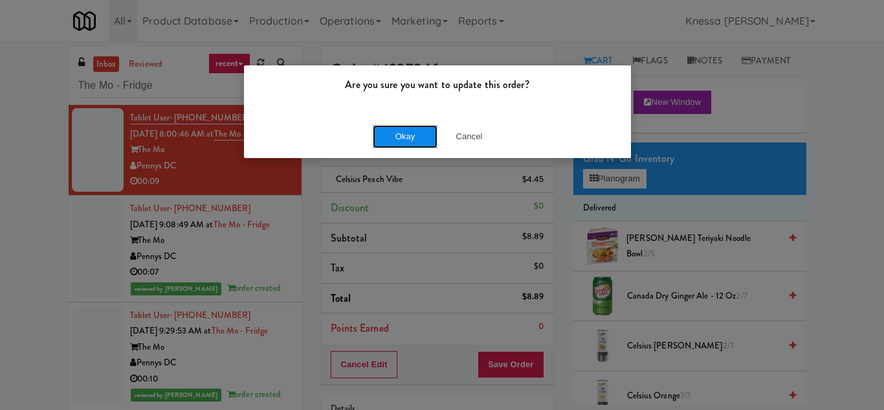
click at [399, 137] on button "Okay" at bounding box center [405, 136] width 65 height 23
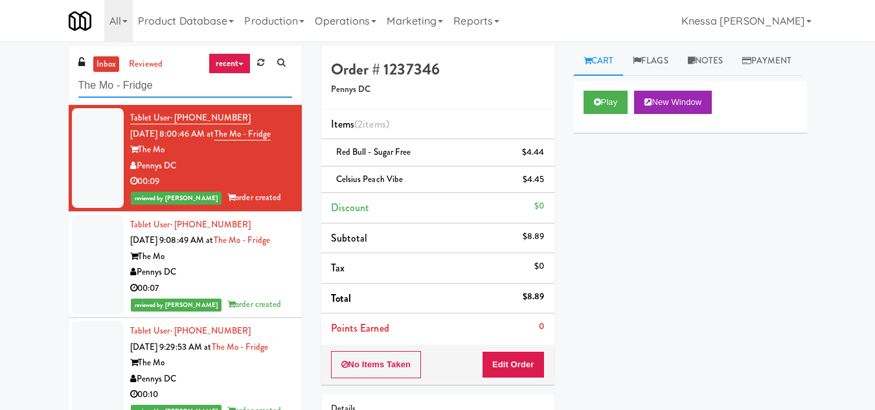
click at [108, 87] on input "The Mo - Fridge" at bounding box center [185, 86] width 214 height 24
paste input "Waters, Breakroom Cooler"
type input "The Waters, Breakroom Cooler"
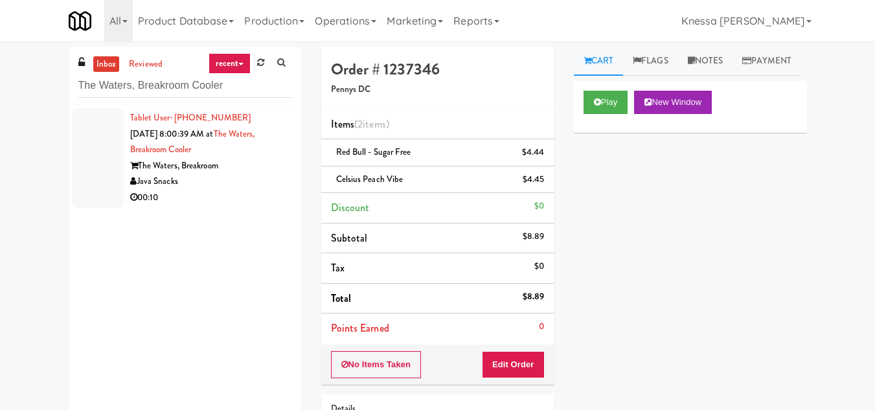
click at [238, 174] on div "Java Snacks" at bounding box center [211, 182] width 162 height 16
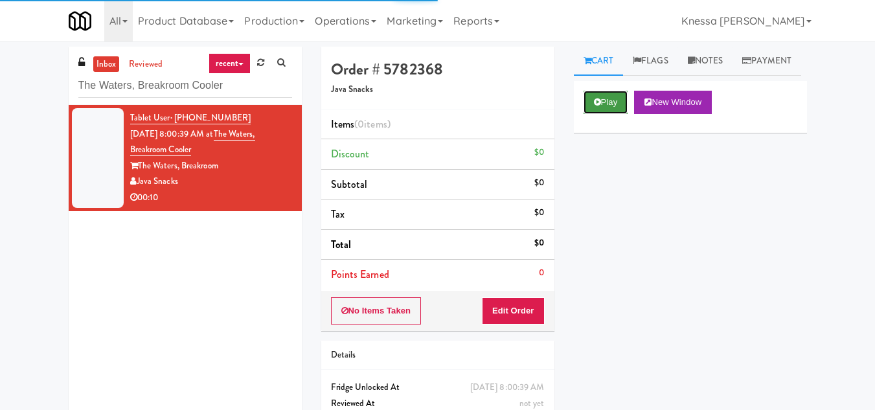
click at [598, 106] on icon at bounding box center [597, 102] width 7 height 8
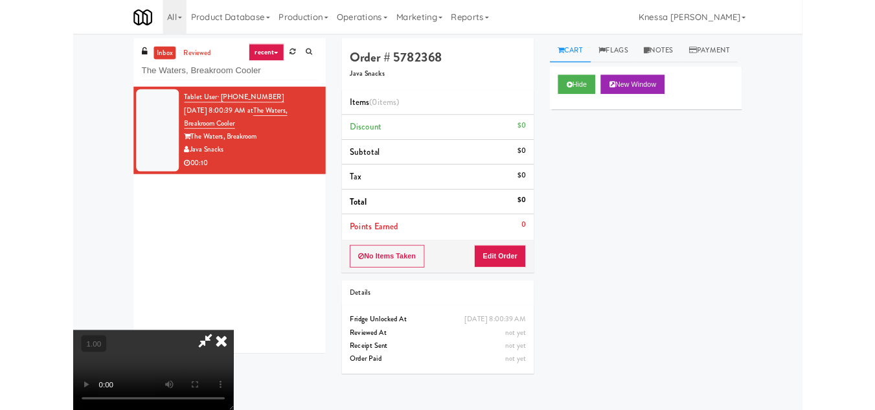
scroll to position [27, 0]
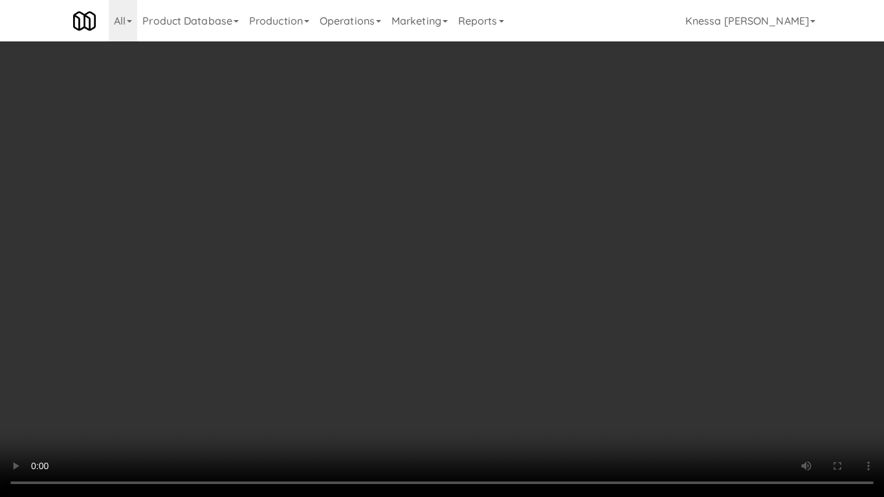
click at [491, 313] on video at bounding box center [442, 248] width 884 height 497
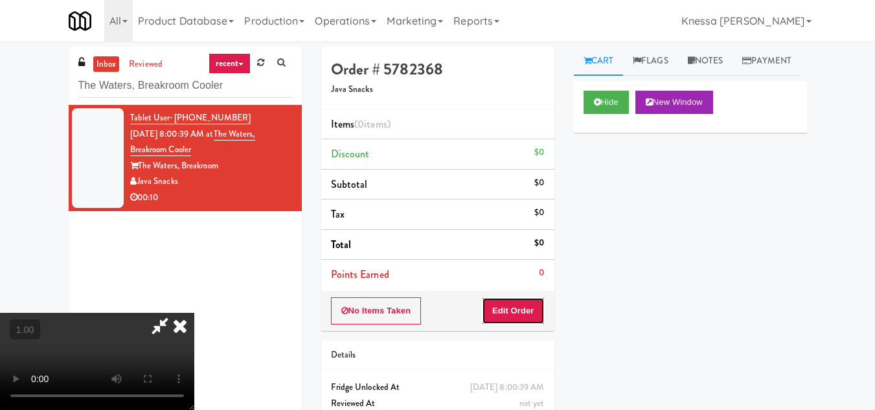
click at [544, 302] on button "Edit Order" at bounding box center [513, 310] width 63 height 27
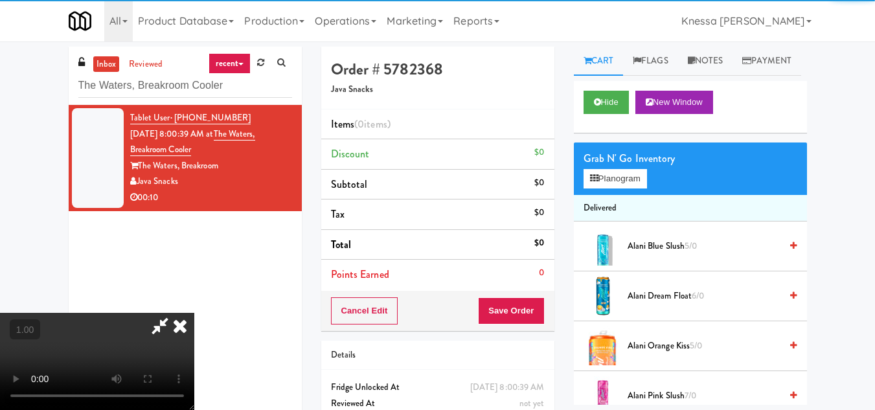
click at [610, 168] on div "Grab N' Go Inventory" at bounding box center [690, 158] width 214 height 19
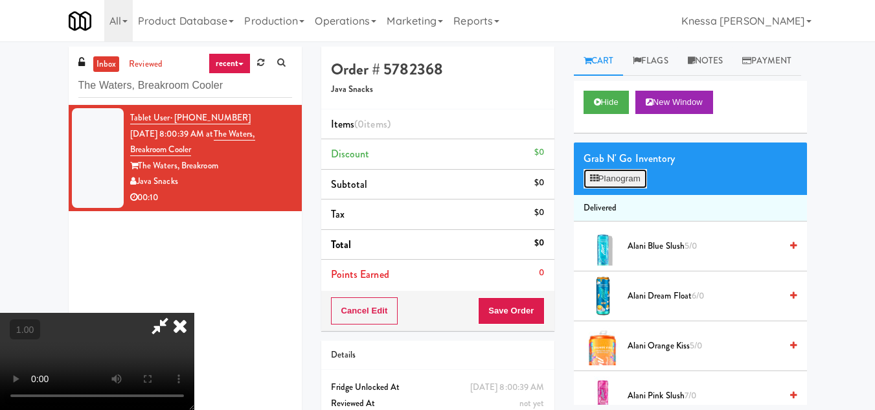
click at [603, 188] on button "Planogram" at bounding box center [614, 178] width 63 height 19
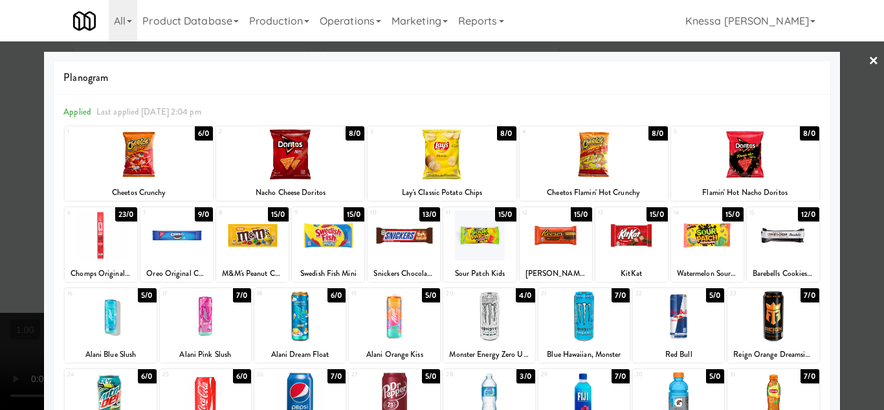
click at [487, 319] on div at bounding box center [489, 316] width 91 height 50
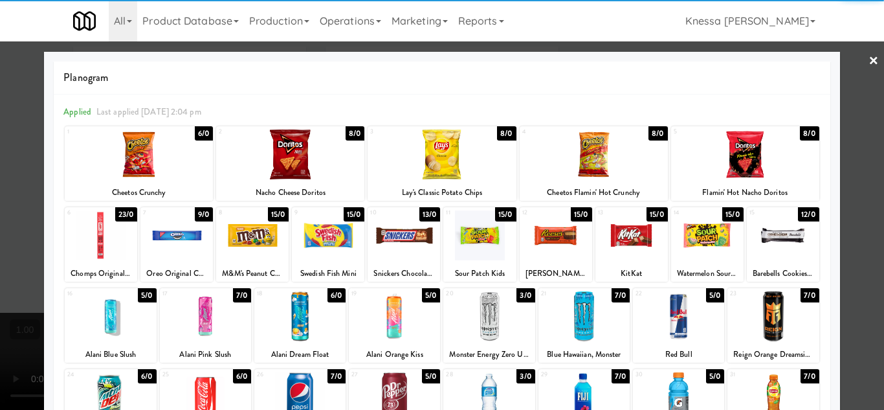
drag, startPoint x: 871, startPoint y: 346, endPoint x: 824, endPoint y: 344, distance: 47.3
click at [870, 346] on div at bounding box center [442, 205] width 884 height 410
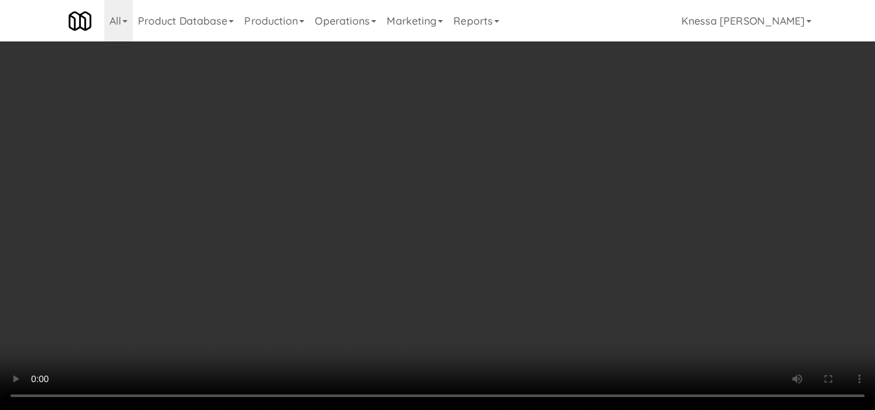
scroll to position [27, 0]
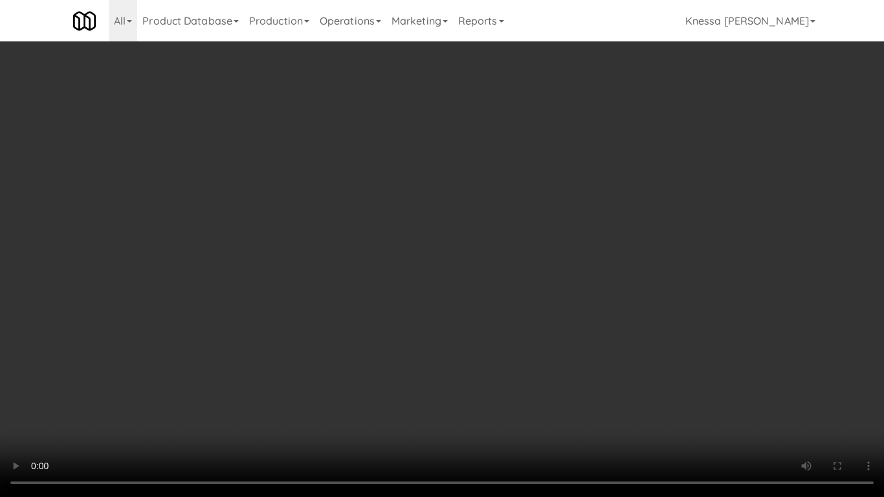
click at [443, 409] on video at bounding box center [442, 248] width 884 height 497
click at [455, 246] on video at bounding box center [442, 248] width 884 height 497
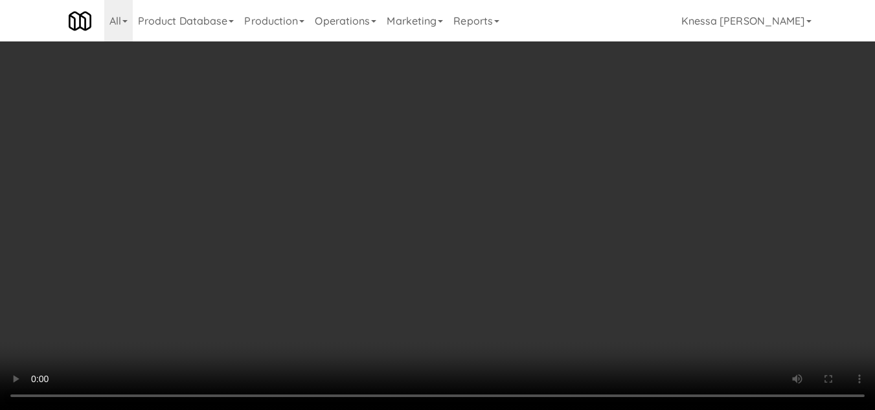
scroll to position [0, 0]
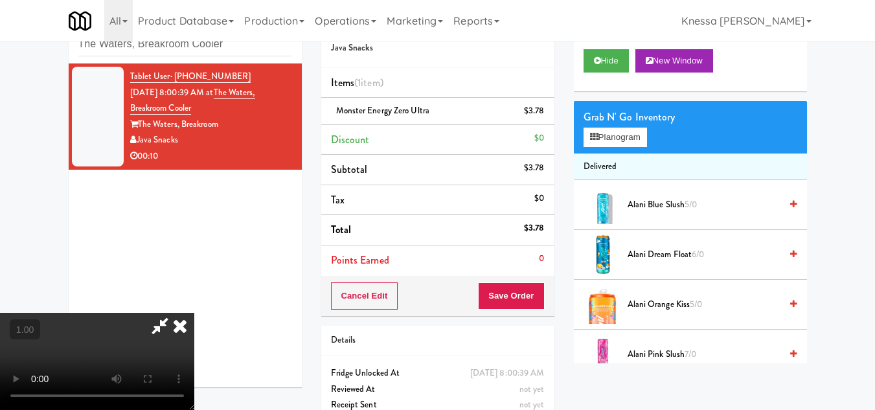
click at [194, 313] on icon at bounding box center [180, 326] width 28 height 26
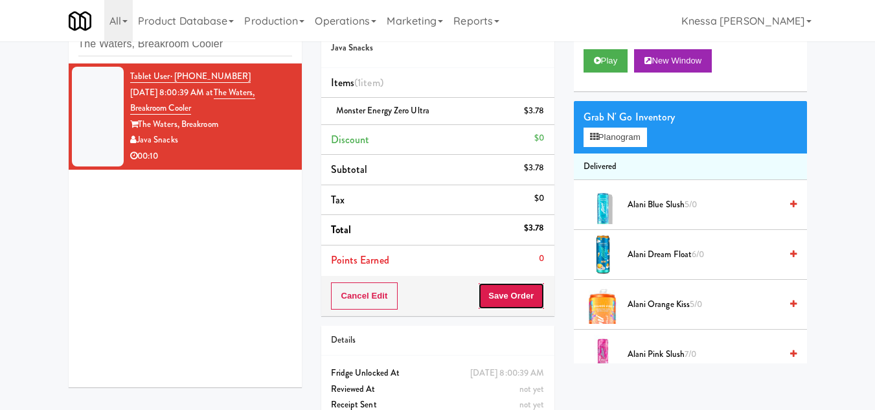
click at [510, 292] on button "Save Order" at bounding box center [511, 295] width 66 height 27
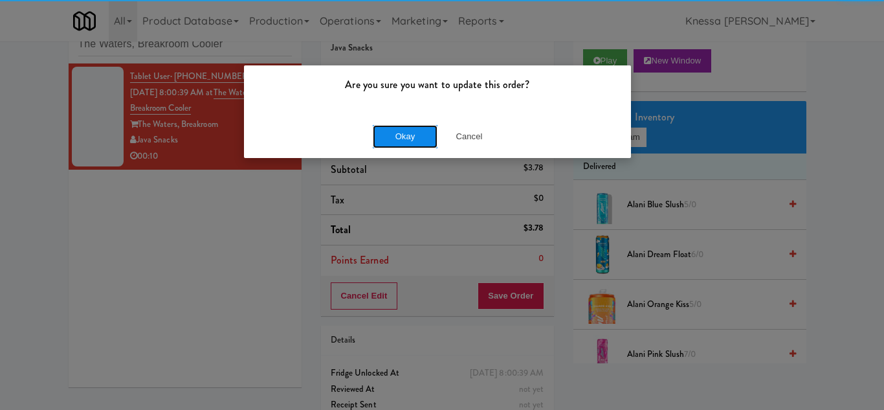
click at [403, 133] on button "Okay" at bounding box center [405, 136] width 65 height 23
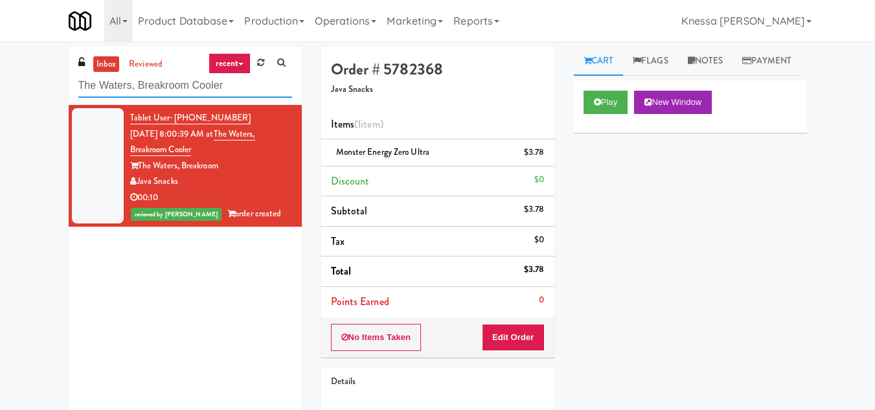
click at [150, 85] on input "The Waters, Breakroom Cooler" at bounding box center [185, 86] width 214 height 24
paste input "520 N [PERSON_NAME] - Right - Ambient"
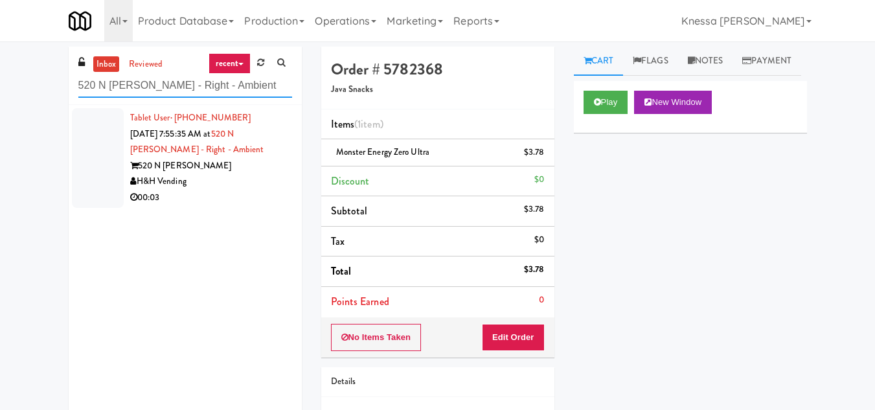
type input "520 N [PERSON_NAME] - Right - Ambient"
click at [238, 161] on div "520 N [PERSON_NAME]" at bounding box center [211, 166] width 162 height 16
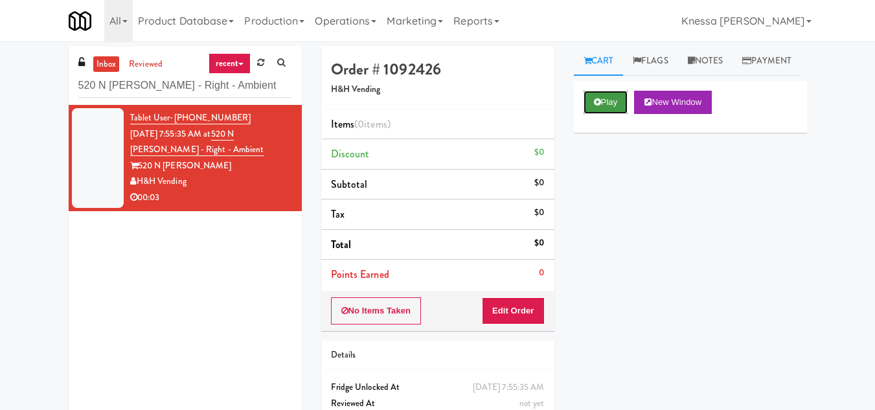
click at [611, 114] on button "Play" at bounding box center [605, 102] width 45 height 23
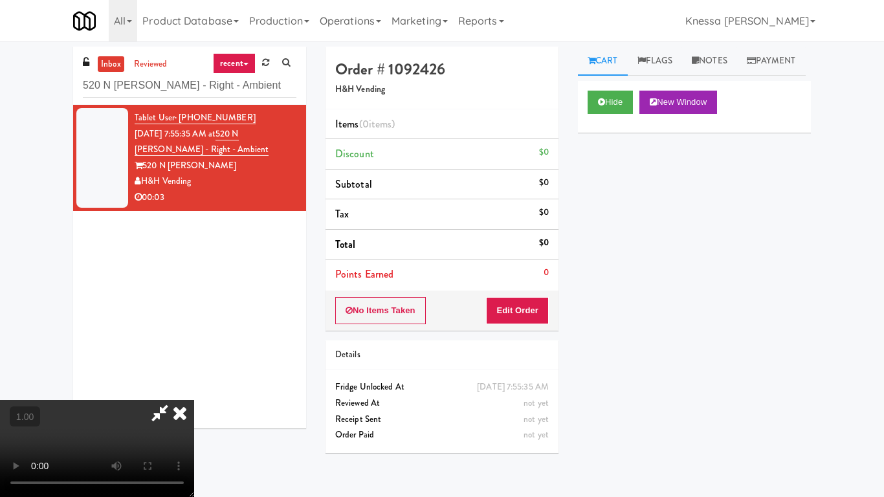
click at [194, 400] on video at bounding box center [97, 448] width 194 height 97
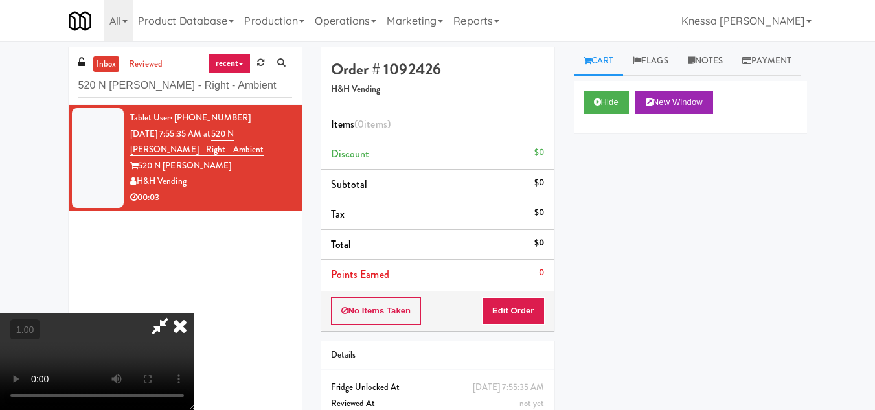
click at [545, 298] on div "No Items Taken Edit Order" at bounding box center [437, 311] width 233 height 40
click at [541, 304] on button "Edit Order" at bounding box center [513, 310] width 63 height 27
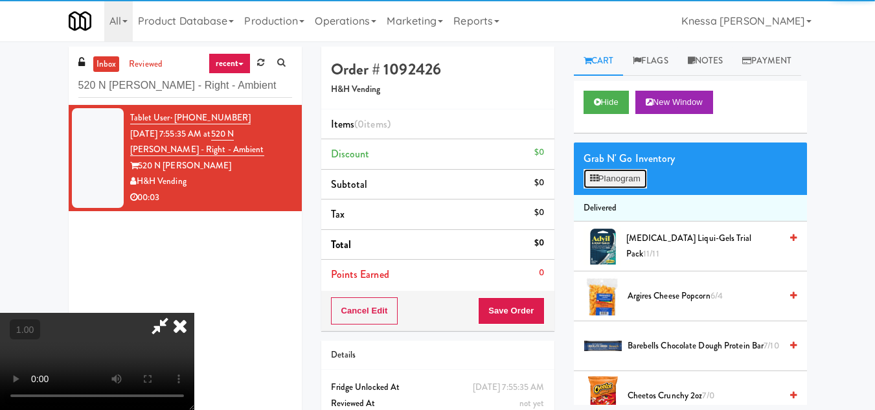
click at [624, 188] on button "Planogram" at bounding box center [614, 178] width 63 height 19
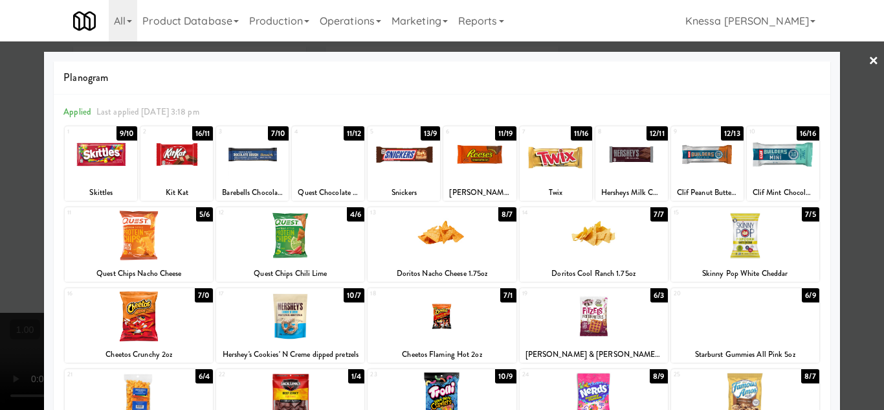
click at [870, 280] on div at bounding box center [442, 205] width 884 height 410
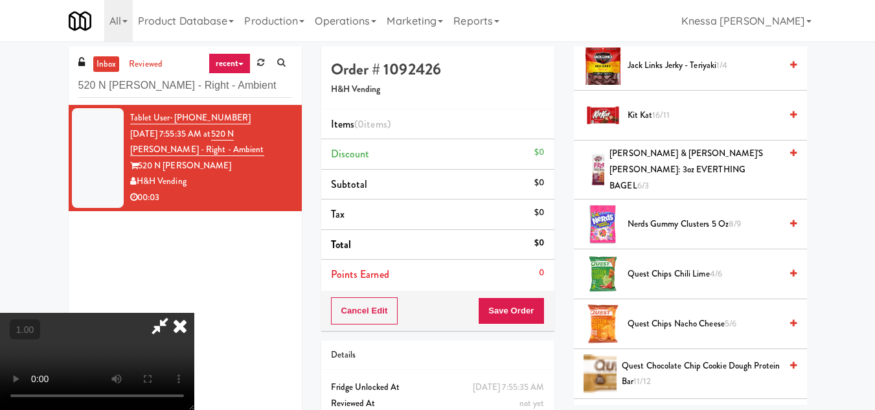
scroll to position [1008, 0]
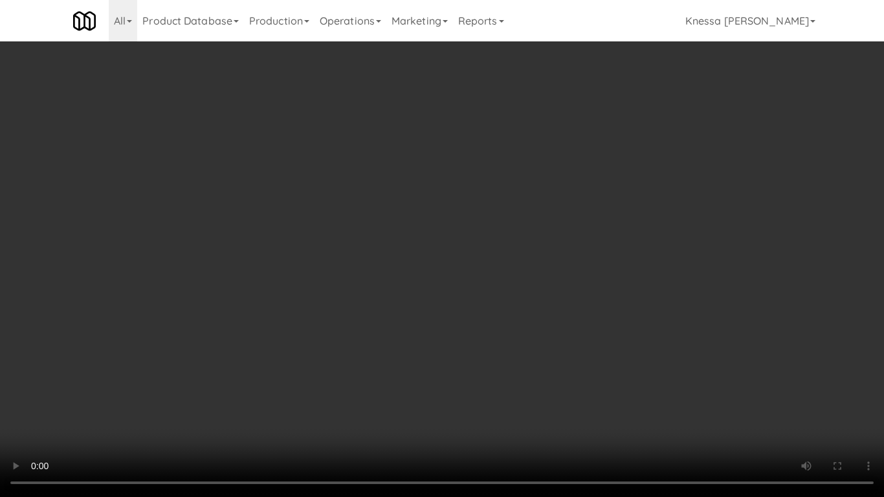
click at [251, 387] on video at bounding box center [442, 248] width 884 height 497
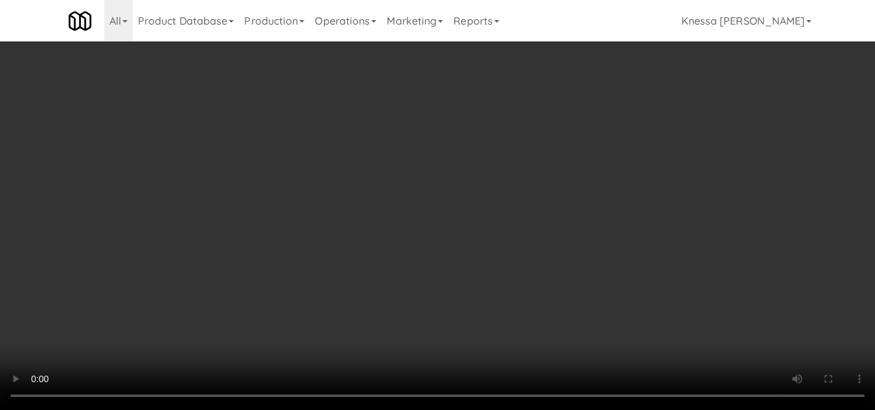
scroll to position [0, 0]
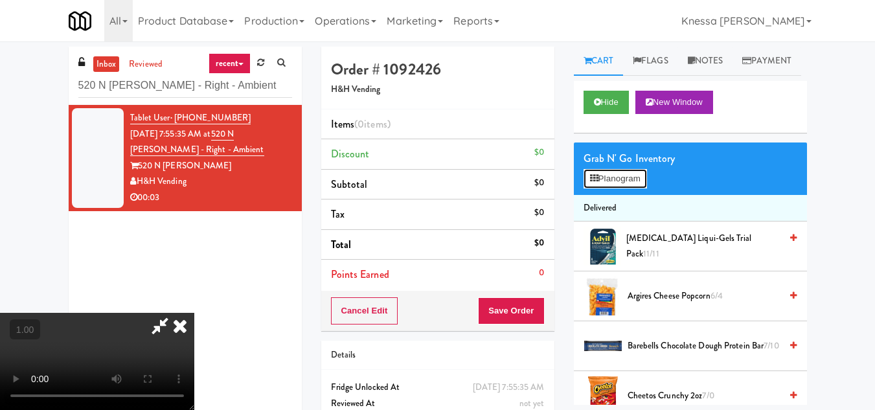
click at [630, 188] on button "Planogram" at bounding box center [614, 178] width 63 height 19
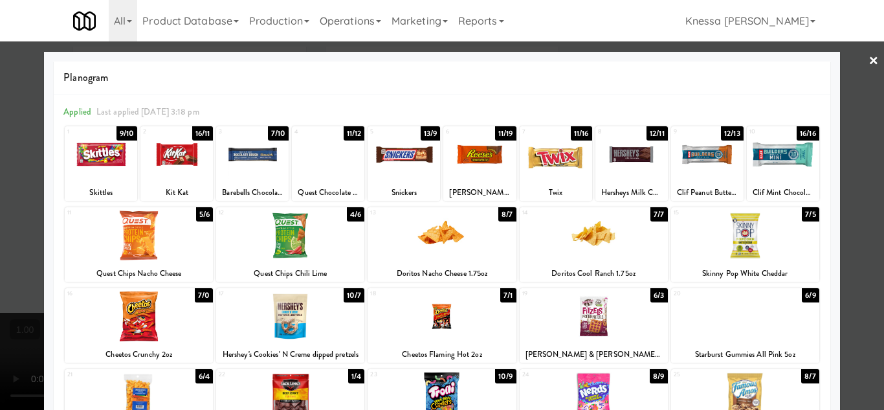
click at [233, 165] on div at bounding box center [252, 154] width 73 height 50
drag, startPoint x: 291, startPoint y: 191, endPoint x: 353, endPoint y: 194, distance: 61.6
click at [353, 194] on div "Quest Chocolate Chip Cookie Dough Protein Bar" at bounding box center [328, 193] width 69 height 16
click at [871, 273] on div at bounding box center [442, 205] width 884 height 410
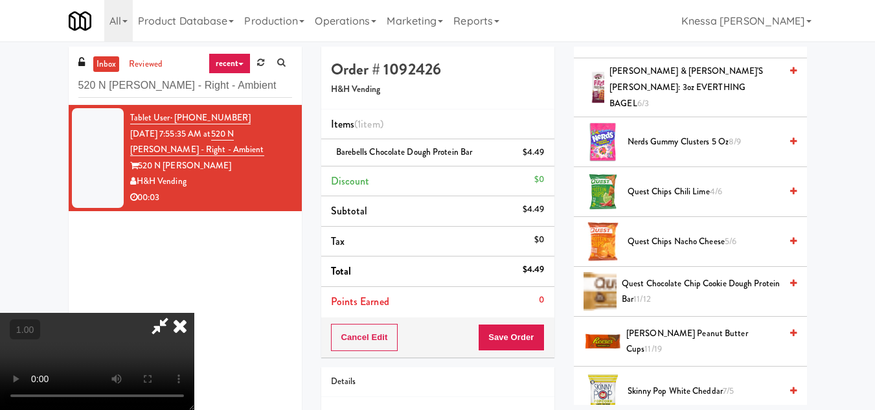
scroll to position [1036, 0]
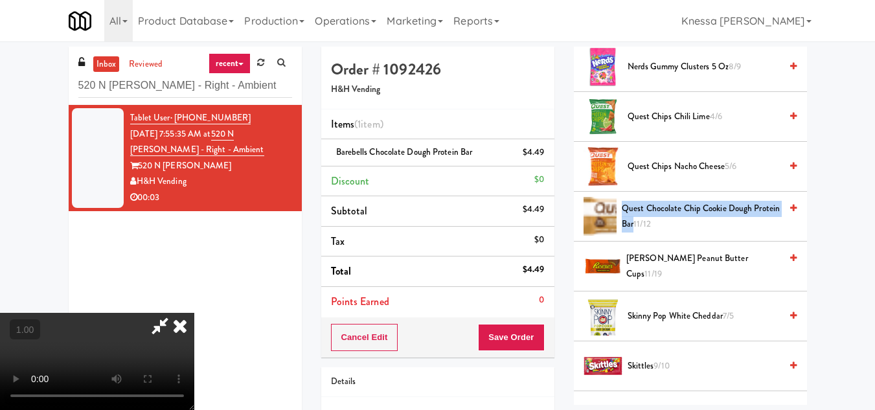
copy span "Quest Chocolate Chip Cookie Dough Protein Bar"
drag, startPoint x: 622, startPoint y: 225, endPoint x: 659, endPoint y: 247, distance: 43.2
click at [659, 232] on span "Quest Chocolate Chip Cookie Dough Protein Bar 11/12" at bounding box center [701, 217] width 159 height 32
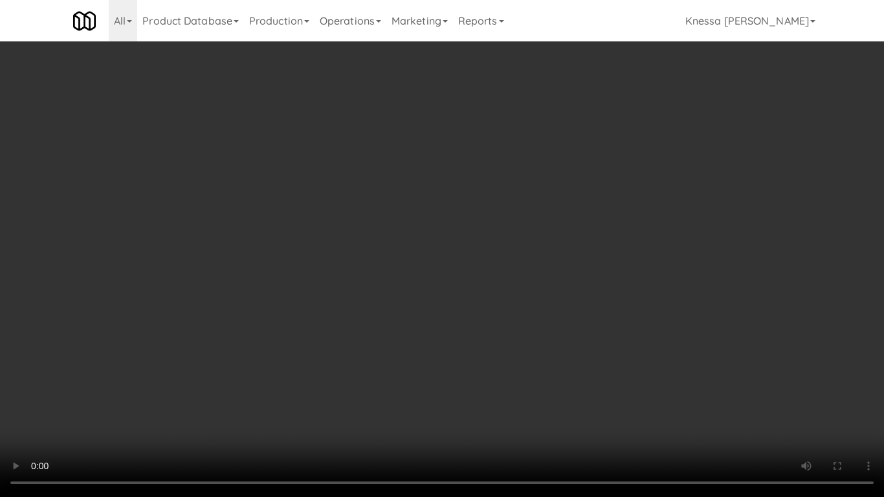
click at [315, 308] on video at bounding box center [442, 248] width 884 height 497
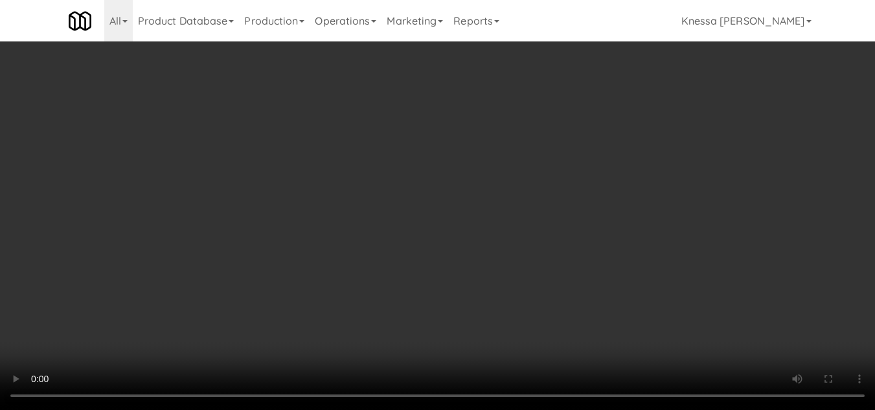
scroll to position [0, 0]
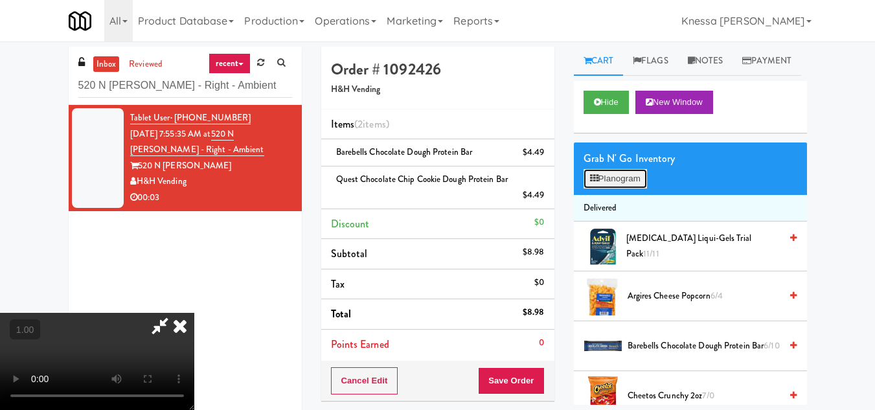
click at [609, 188] on button "Planogram" at bounding box center [614, 178] width 63 height 19
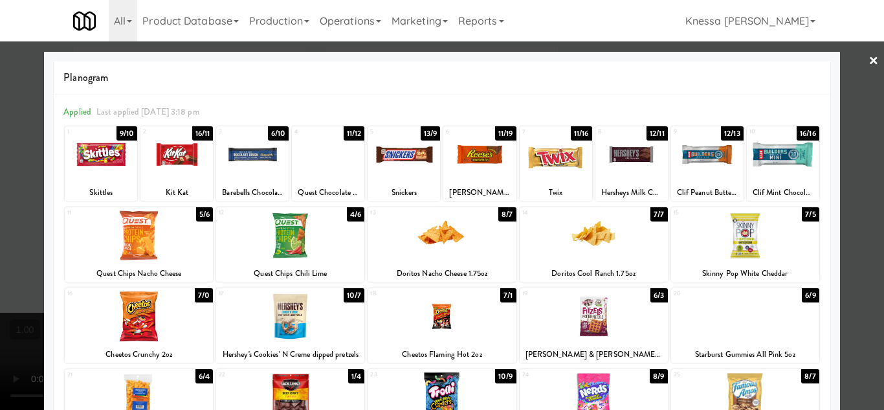
click at [864, 278] on div at bounding box center [442, 205] width 884 height 410
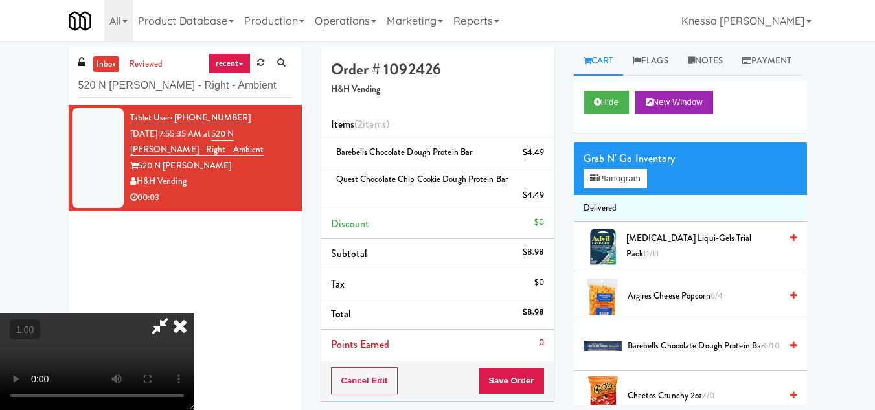
click at [194, 313] on icon at bounding box center [180, 326] width 28 height 26
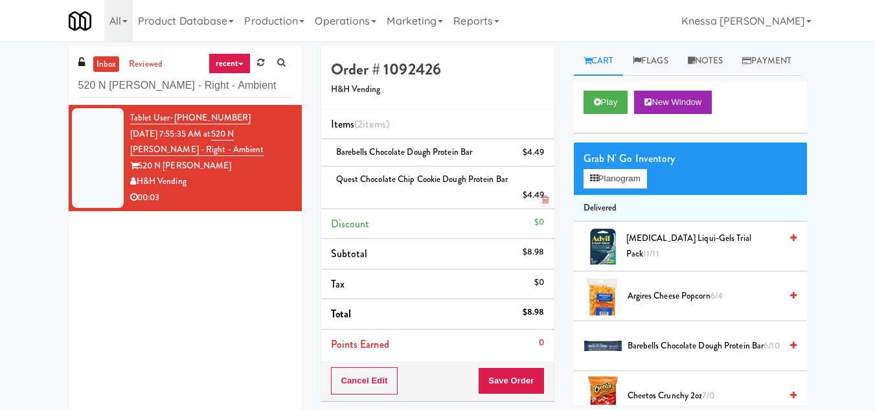
click at [542, 196] on icon at bounding box center [545, 200] width 6 height 8
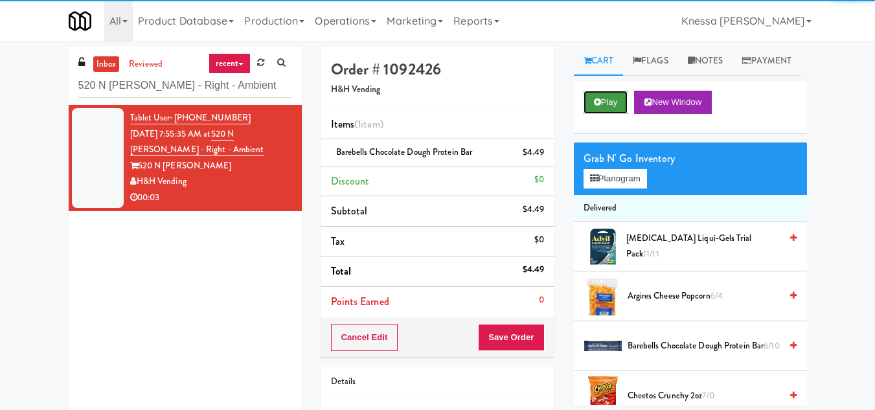
click at [612, 114] on button "Play" at bounding box center [605, 102] width 45 height 23
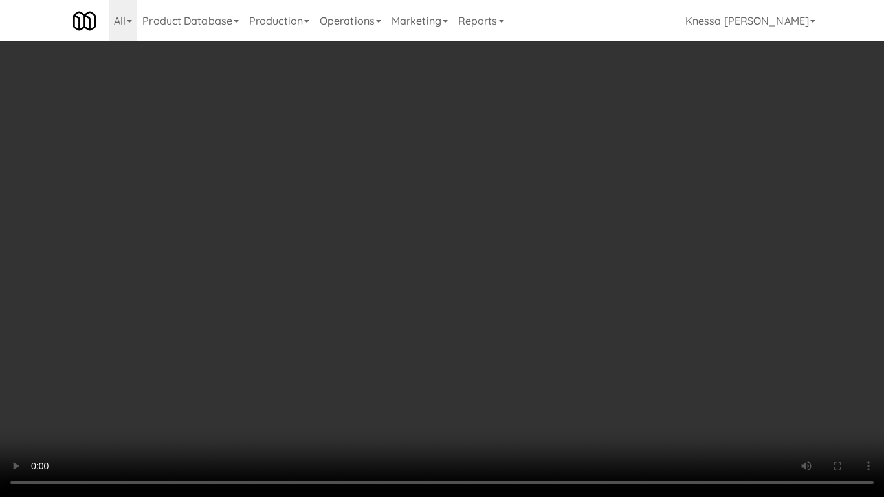
click at [485, 347] on video at bounding box center [442, 248] width 884 height 497
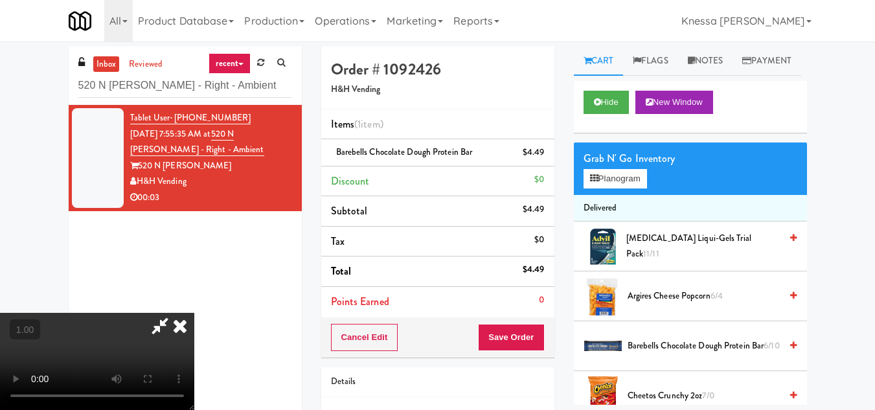
click at [194, 313] on icon at bounding box center [180, 326] width 28 height 26
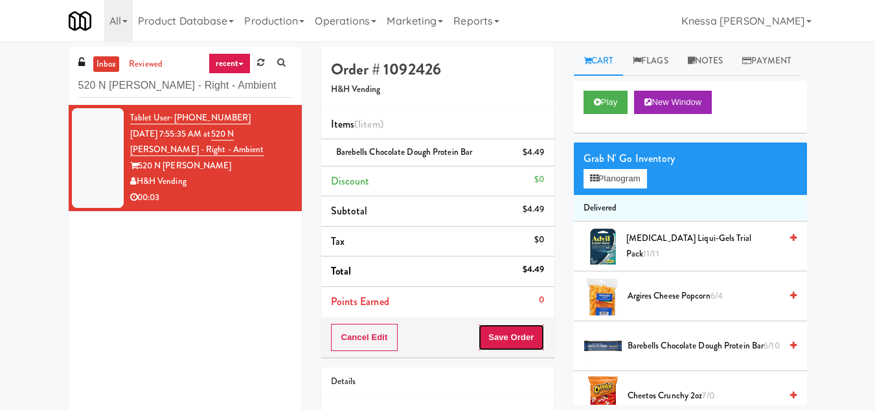
click at [509, 341] on button "Save Order" at bounding box center [511, 337] width 66 height 27
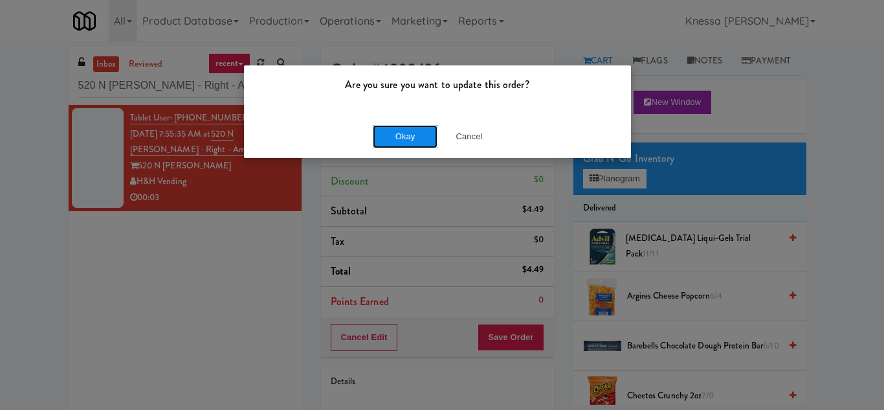
click at [419, 131] on button "Okay" at bounding box center [405, 136] width 65 height 23
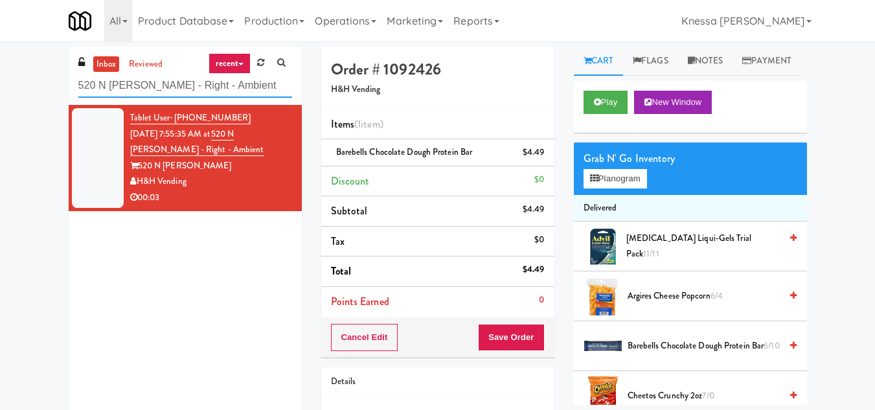
click at [150, 84] on input "520 N [PERSON_NAME] - Right - Ambient" at bounding box center [185, 86] width 214 height 24
paste input "The Waters, Breakroom Cooler"
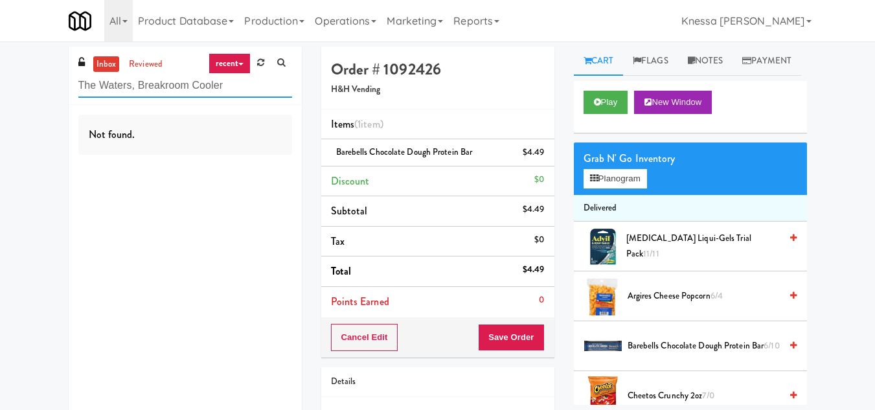
click at [136, 89] on input "The Waters, Breakroom Cooler" at bounding box center [185, 86] width 214 height 24
paste input "Mo - Fridge"
paste input "apestry Station [GEOGRAPHIC_DATA]-Combo"
click at [151, 94] on input "Tapestry Station [GEOGRAPHIC_DATA]-[GEOGRAPHIC_DATA]" at bounding box center [185, 86] width 214 height 24
paste input "Couture Pantry"
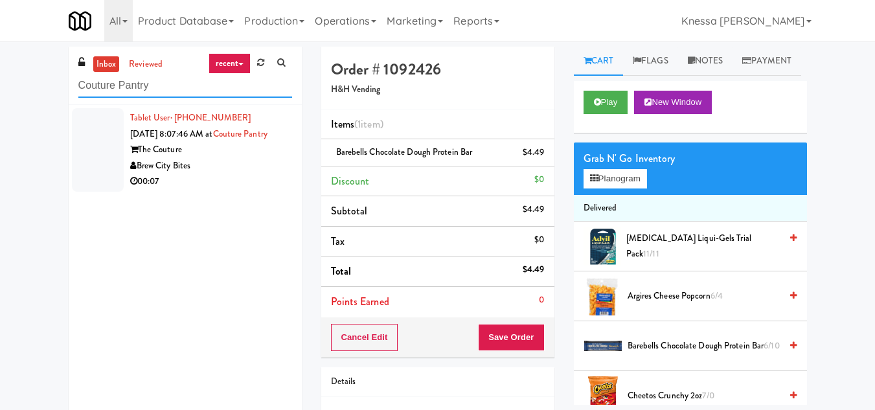
type input "Couture Pantry"
click at [208, 190] on div "00:07" at bounding box center [211, 182] width 162 height 16
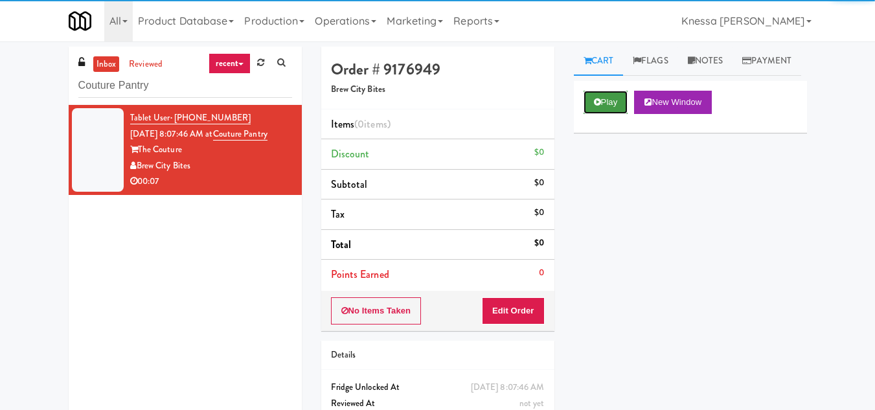
click at [597, 106] on icon at bounding box center [597, 102] width 7 height 8
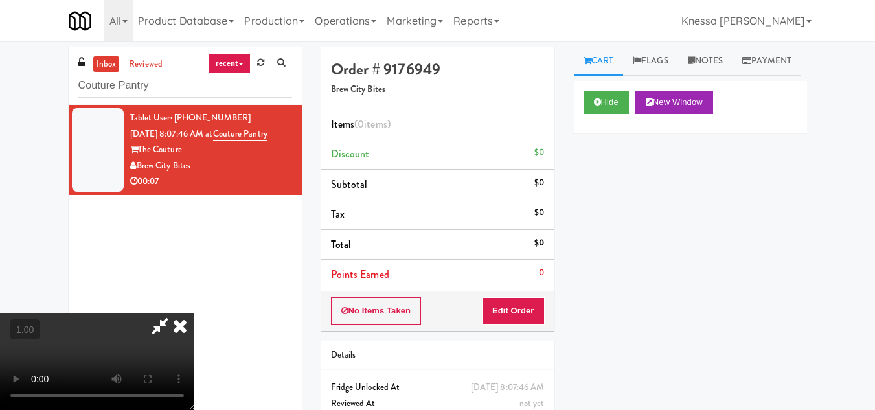
scroll to position [27, 0]
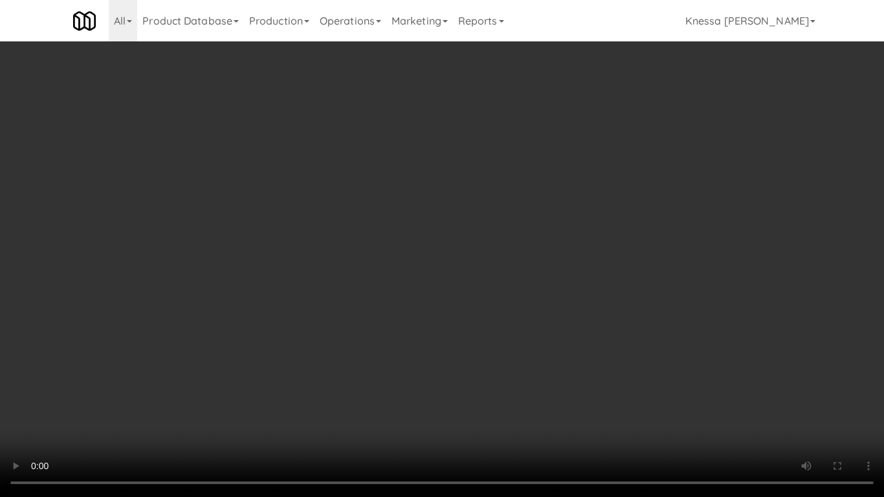
click at [397, 298] on video at bounding box center [442, 248] width 884 height 497
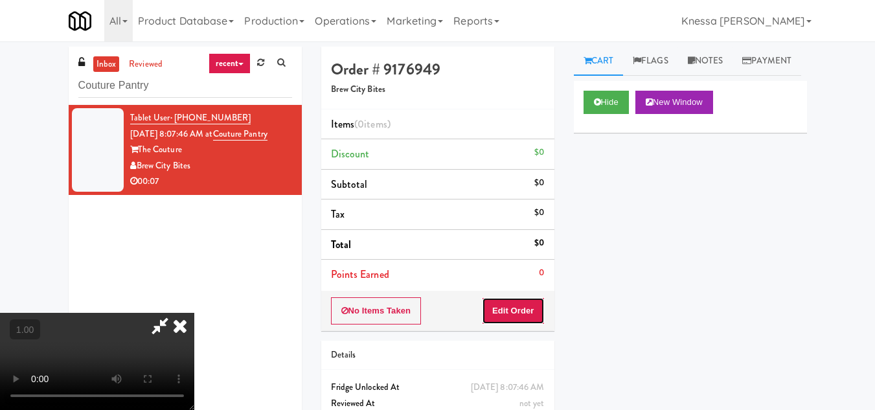
click at [539, 308] on button "Edit Order" at bounding box center [513, 310] width 63 height 27
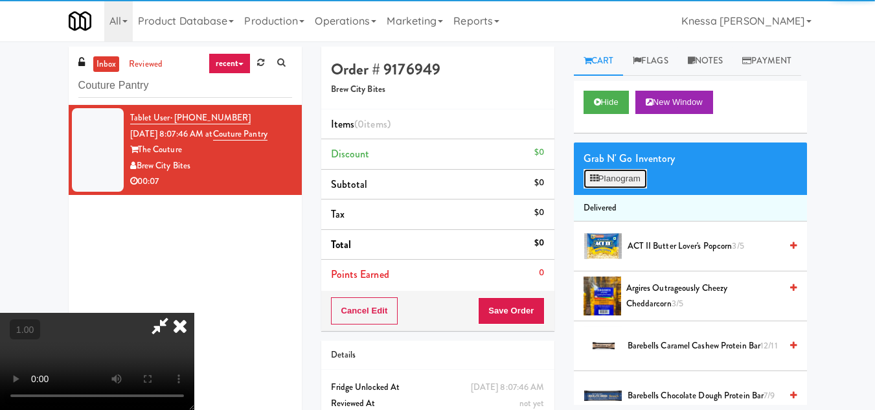
click at [612, 188] on button "Planogram" at bounding box center [614, 178] width 63 height 19
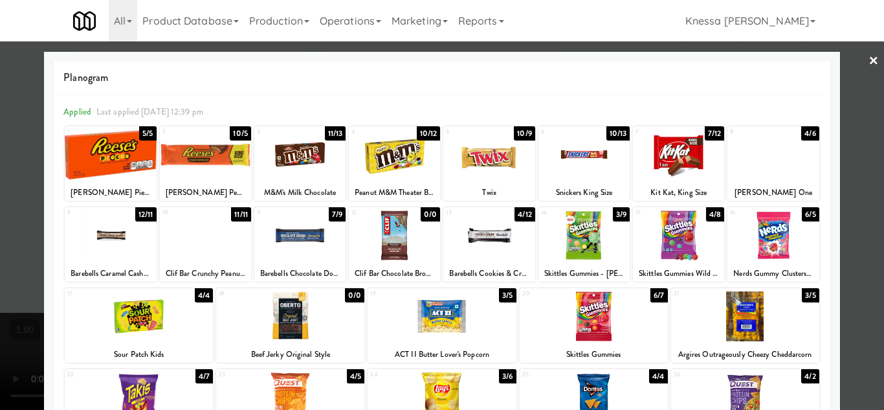
click at [293, 247] on div at bounding box center [299, 235] width 91 height 50
click at [869, 55] on link "×" at bounding box center [874, 61] width 10 height 40
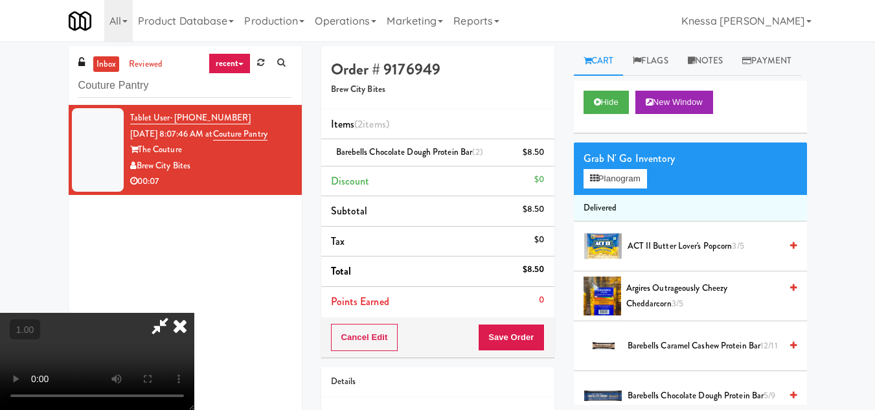
scroll to position [27, 0]
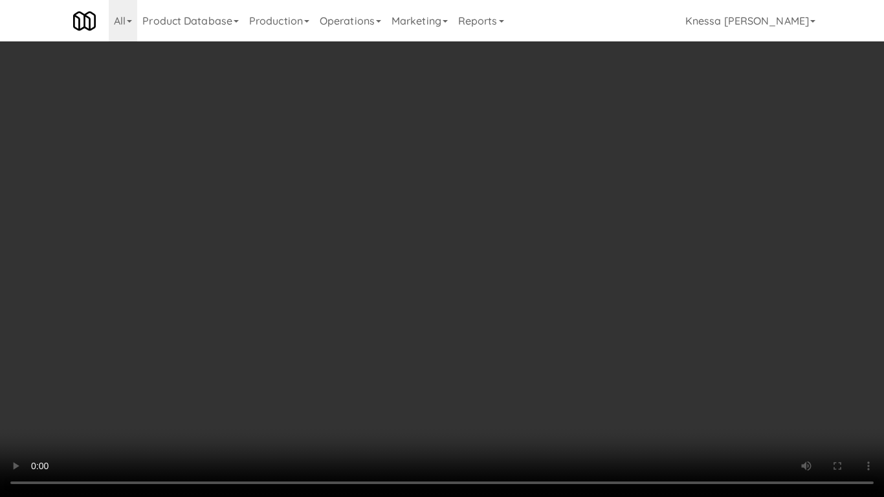
click at [381, 240] on video at bounding box center [442, 248] width 884 height 497
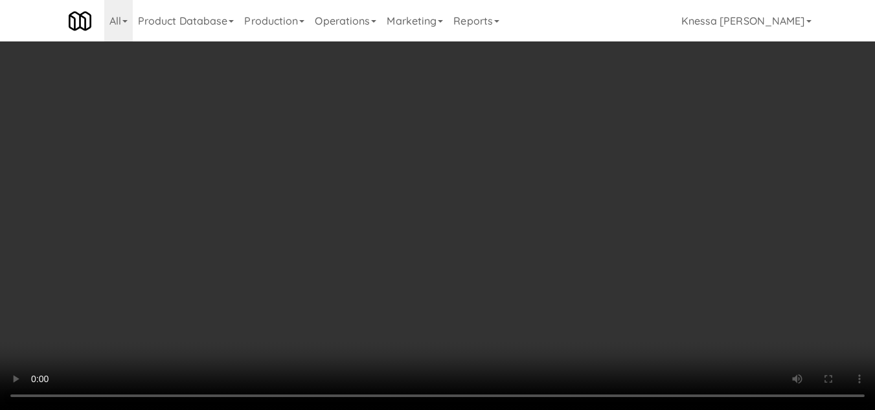
scroll to position [0, 0]
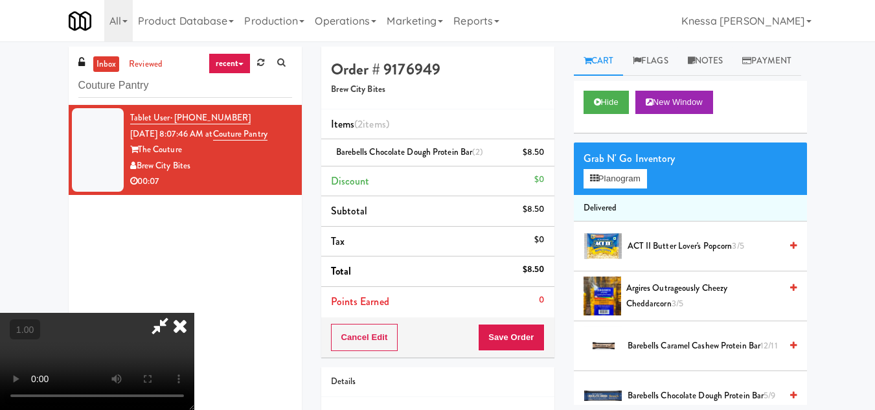
click at [194, 313] on icon at bounding box center [180, 326] width 28 height 26
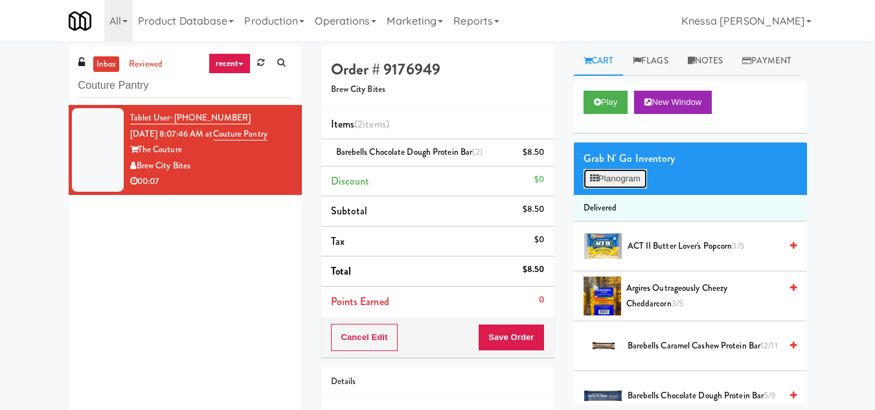
click at [623, 188] on button "Planogram" at bounding box center [614, 178] width 63 height 19
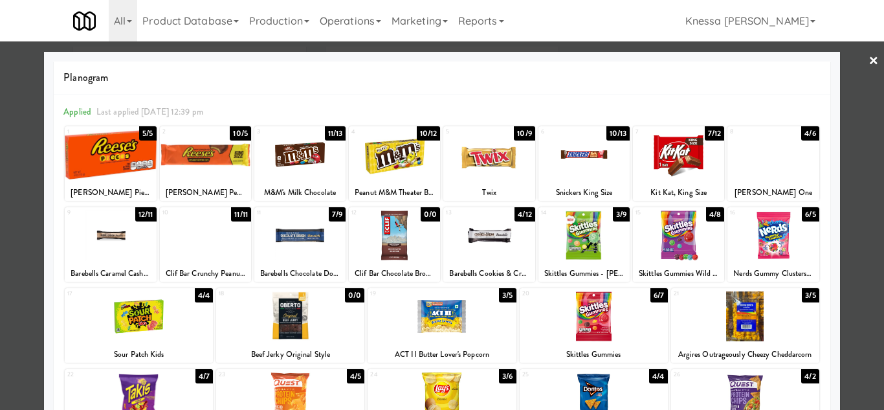
click at [869, 54] on link "×" at bounding box center [874, 61] width 10 height 40
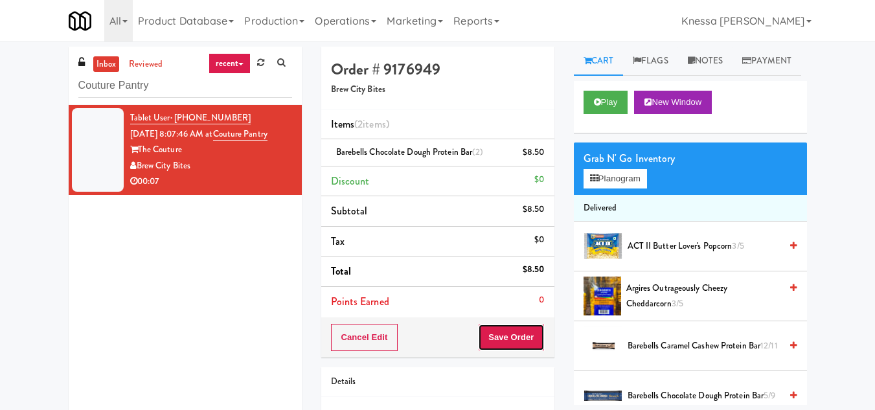
click at [495, 345] on button "Save Order" at bounding box center [511, 337] width 66 height 27
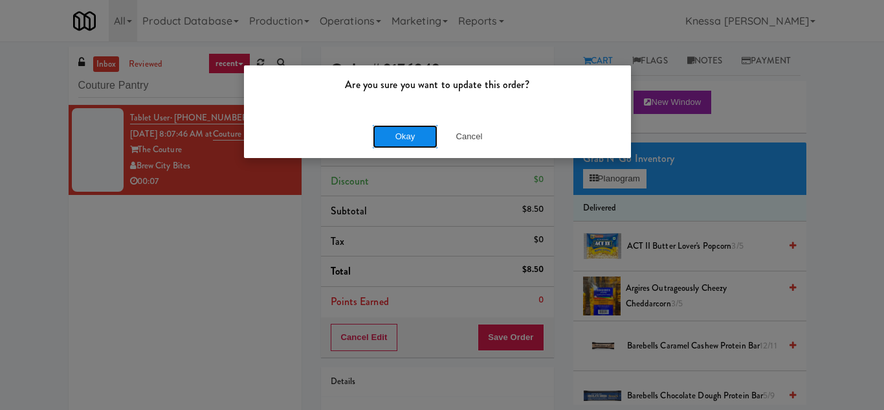
click at [395, 137] on button "Okay" at bounding box center [405, 136] width 65 height 23
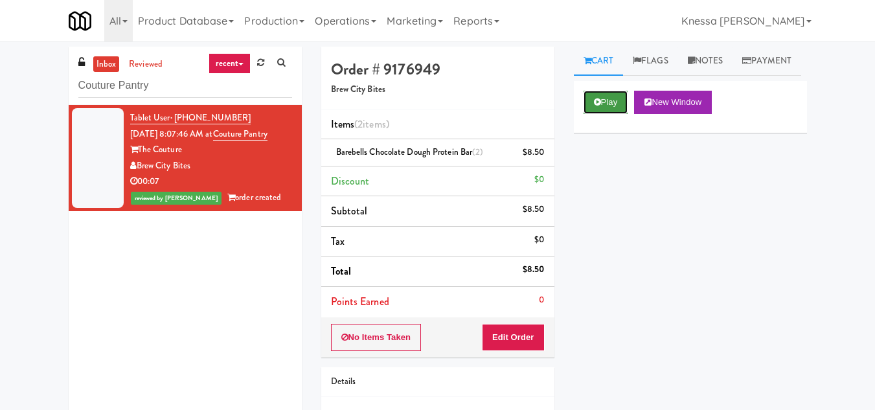
click at [603, 114] on button "Play" at bounding box center [605, 102] width 45 height 23
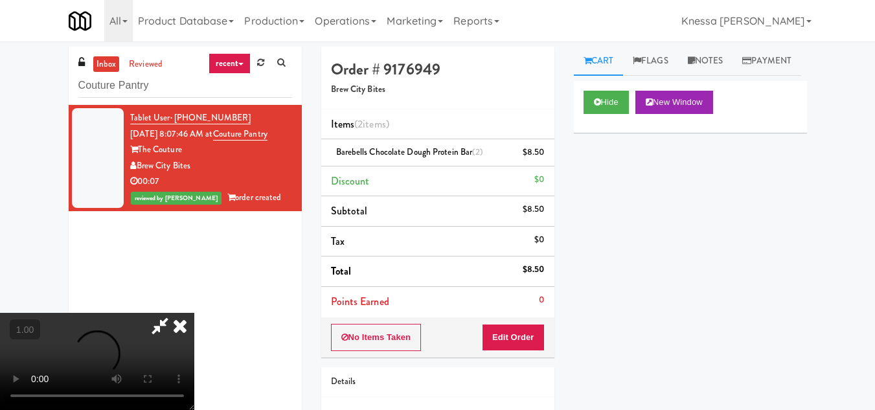
scroll to position [27, 0]
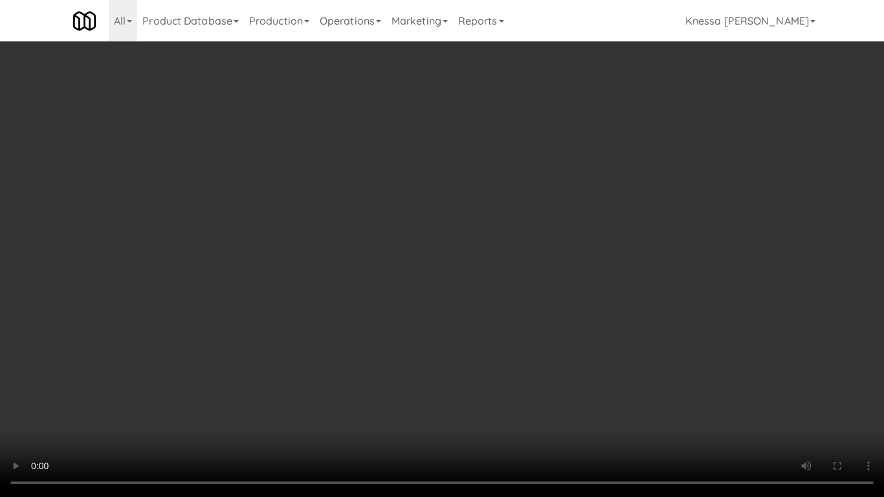
click at [446, 297] on video at bounding box center [442, 248] width 884 height 497
click at [464, 242] on video at bounding box center [442, 248] width 884 height 497
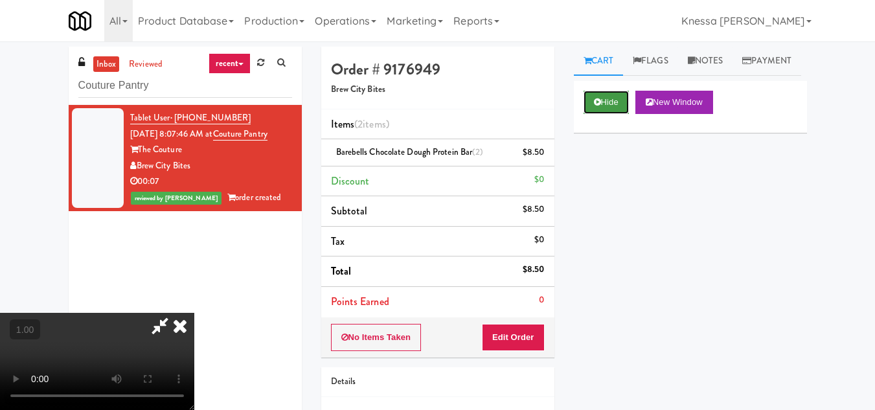
click at [602, 114] on button "Hide" at bounding box center [605, 102] width 45 height 23
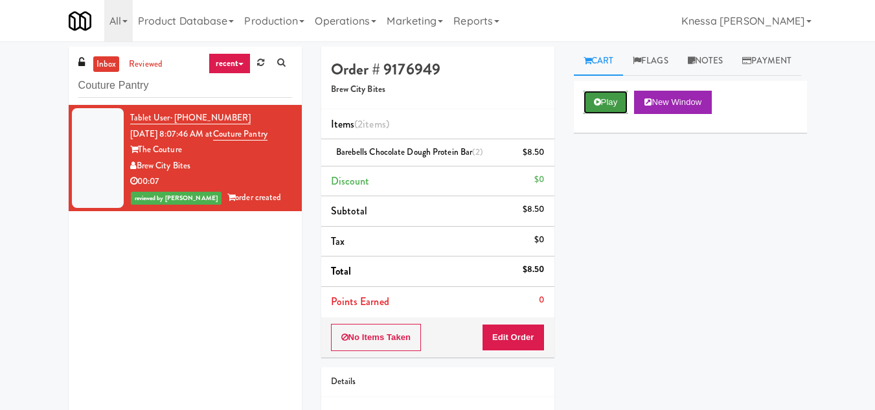
scroll to position [0, 0]
click at [602, 114] on button "Play" at bounding box center [605, 102] width 45 height 23
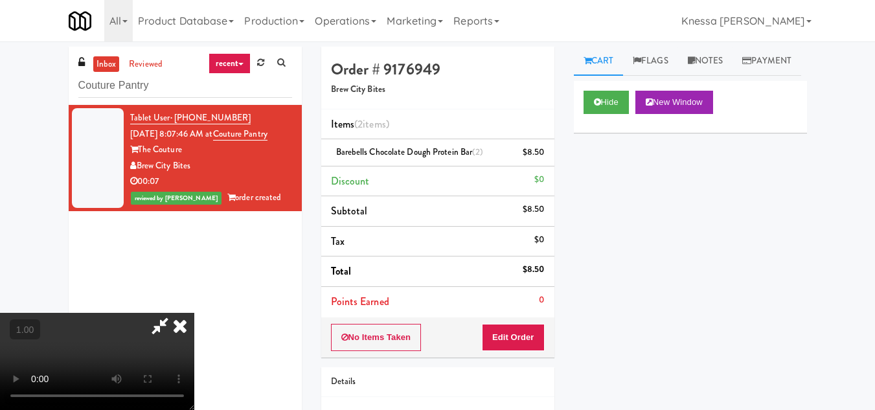
click at [194, 313] on icon at bounding box center [180, 326] width 28 height 26
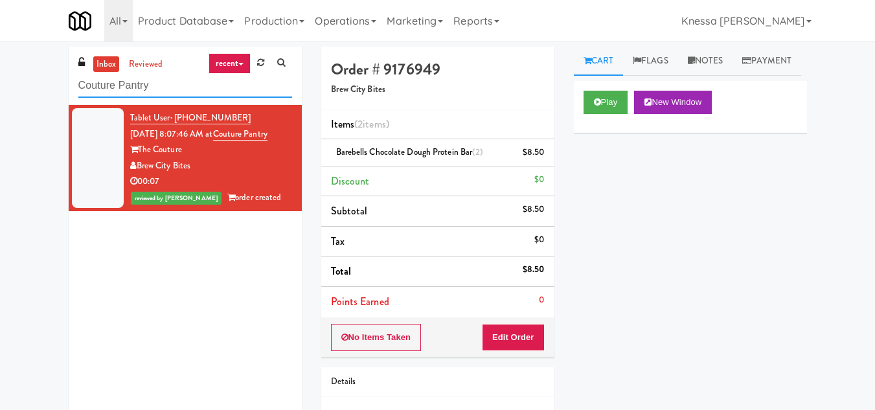
click at [124, 81] on input "Couture Pantry" at bounding box center [185, 86] width 214 height 24
paste input "[GEOGRAPHIC_DATA] 1 H1 Fridge 1"
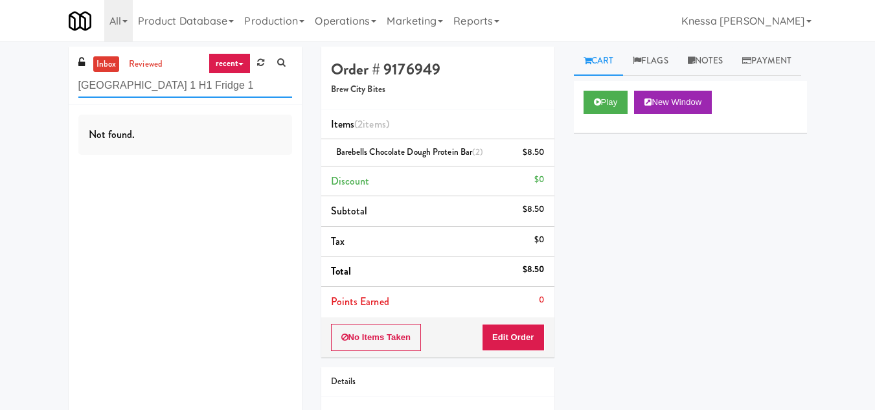
type input "[GEOGRAPHIC_DATA] 1 H1 Fridge 1"
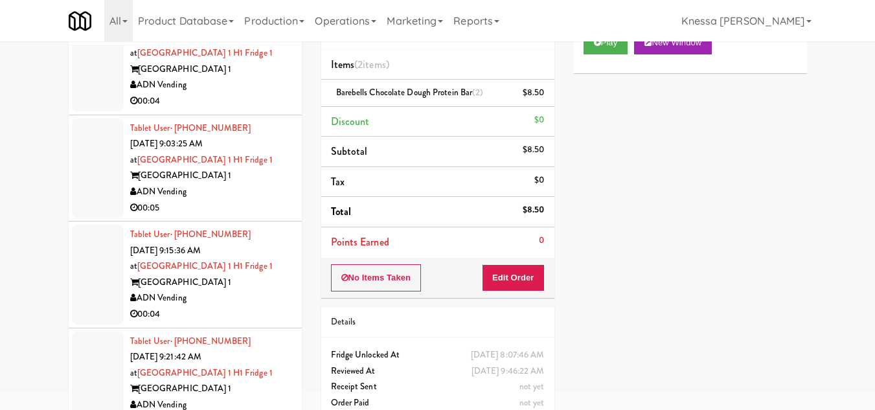
scroll to position [93, 0]
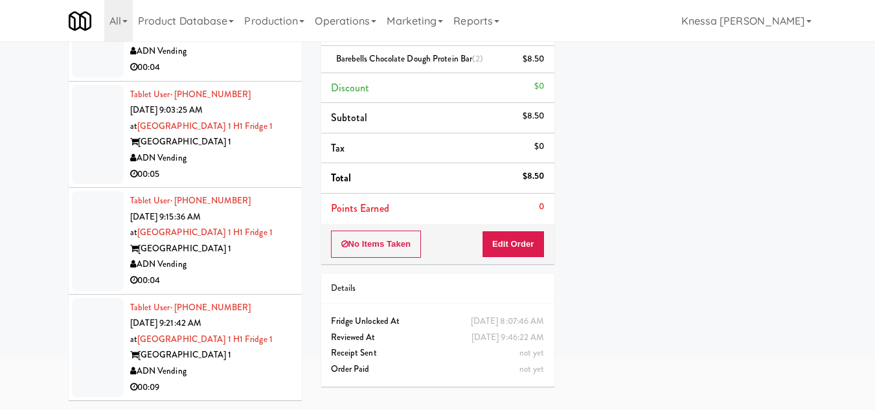
click at [249, 346] on div "Tablet User · (980) 680-7509 [DATE] 9:21:42 AM at [GEOGRAPHIC_DATA] 1 [GEOGRAPH…" at bounding box center [211, 348] width 162 height 96
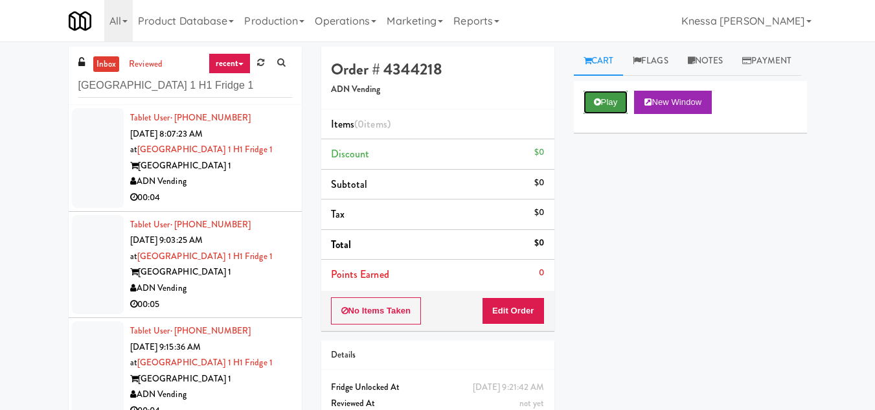
click at [614, 114] on button "Play" at bounding box center [605, 102] width 45 height 23
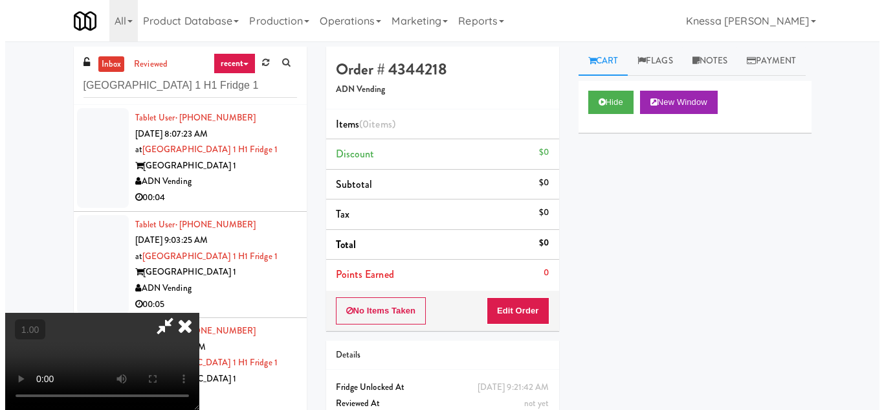
scroll to position [27, 0]
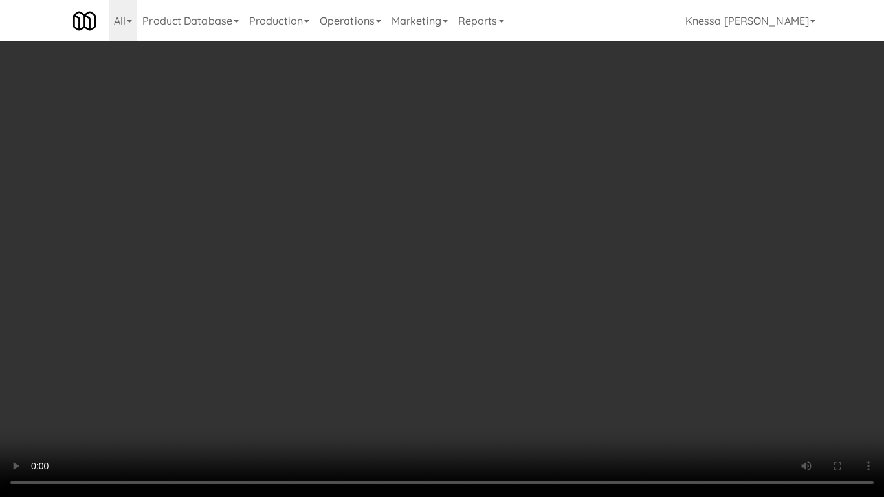
click at [451, 314] on video at bounding box center [442, 248] width 884 height 497
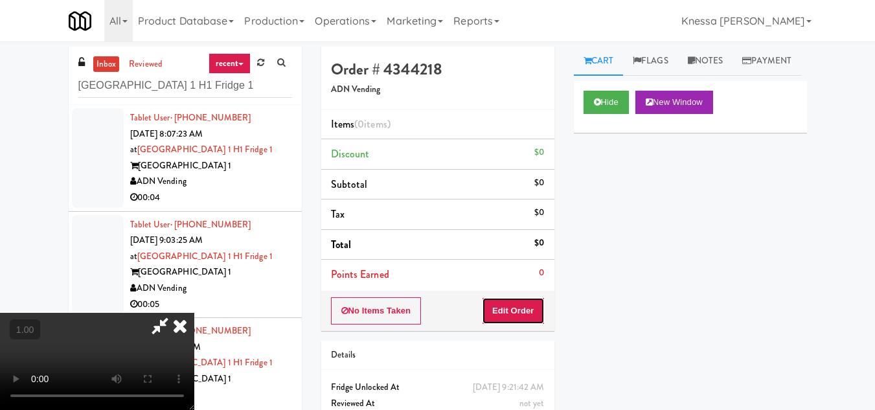
click at [534, 307] on button "Edit Order" at bounding box center [513, 310] width 63 height 27
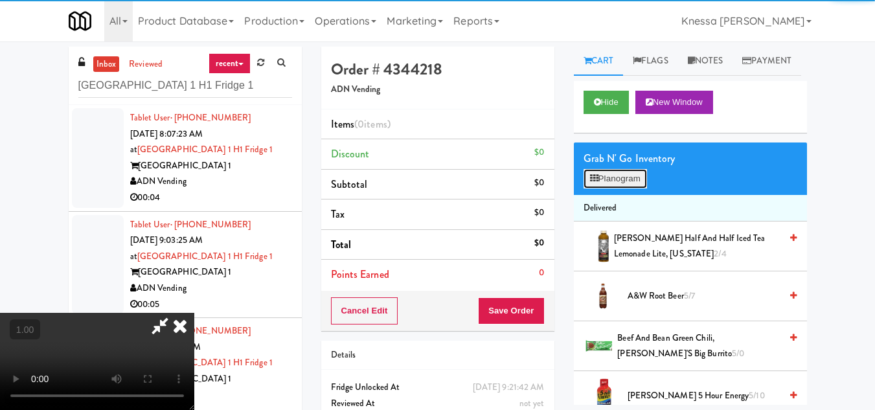
click at [619, 188] on button "Planogram" at bounding box center [614, 178] width 63 height 19
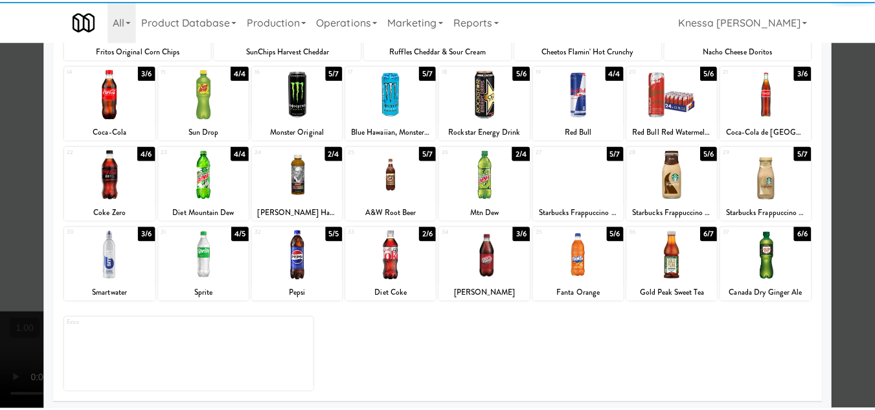
scroll to position [226, 0]
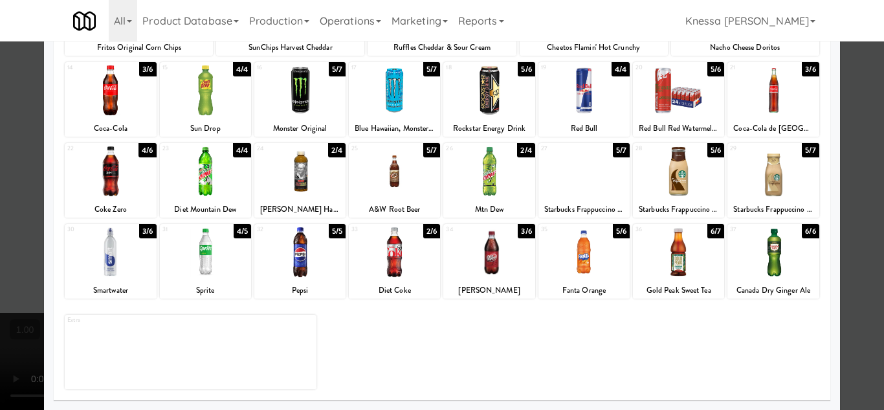
click at [397, 179] on div at bounding box center [394, 171] width 91 height 50
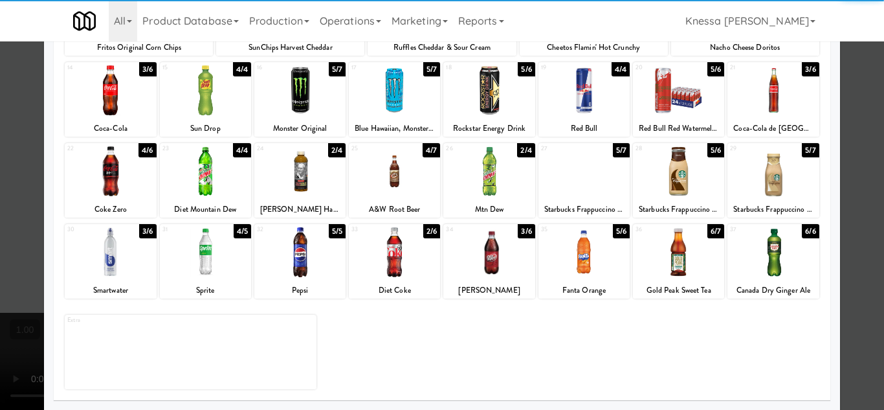
click at [861, 307] on div at bounding box center [442, 205] width 884 height 410
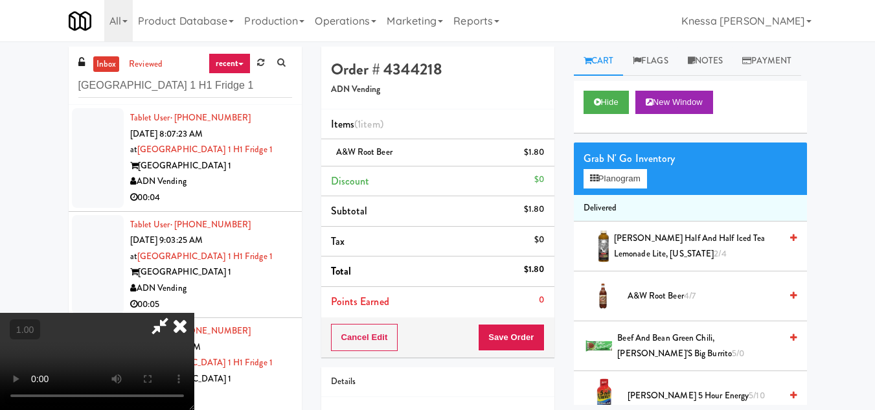
scroll to position [27, 0]
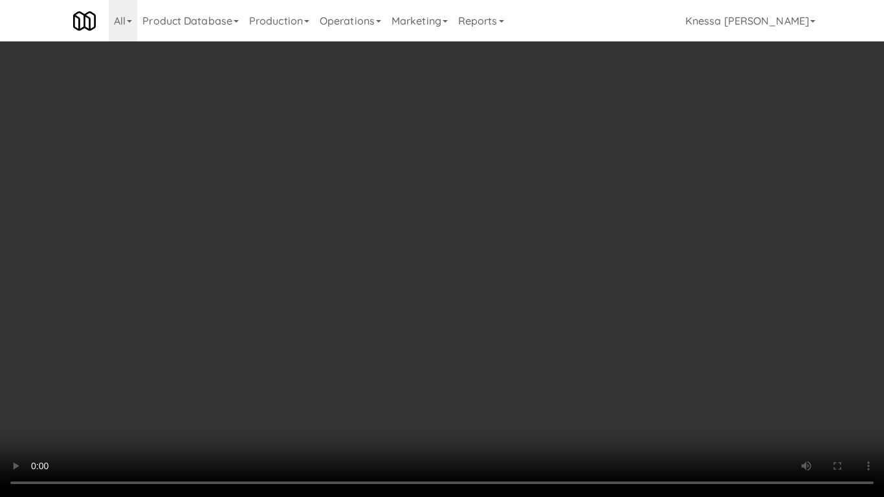
click at [466, 319] on video at bounding box center [442, 248] width 884 height 497
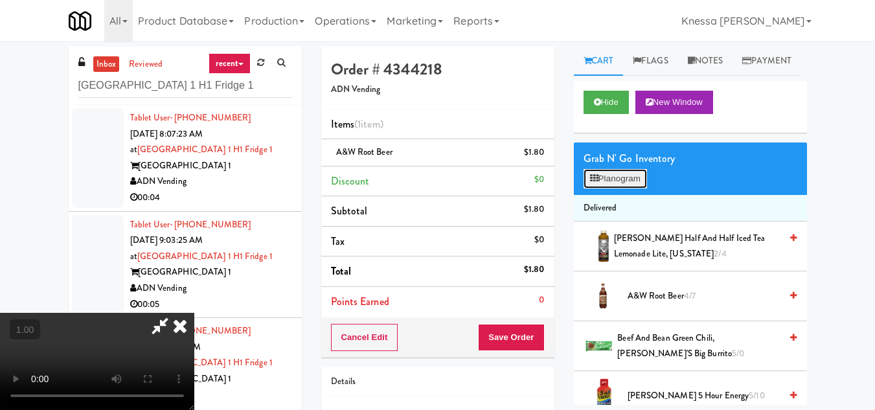
click at [595, 183] on icon at bounding box center [594, 178] width 8 height 8
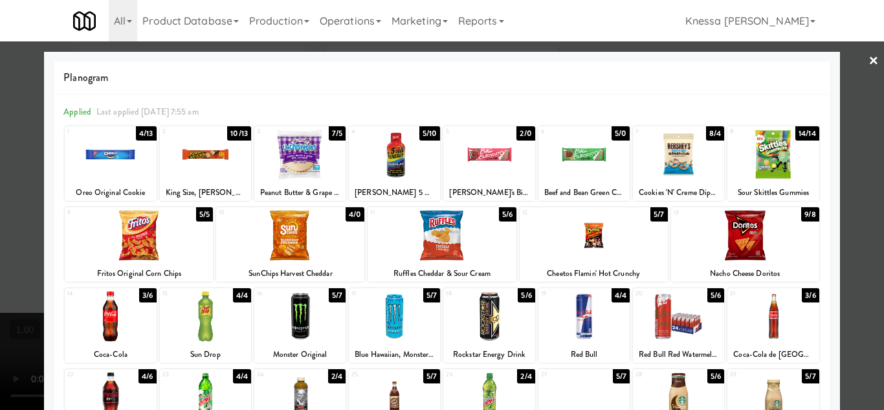
drag, startPoint x: 139, startPoint y: 249, endPoint x: 21, endPoint y: 246, distance: 117.9
click at [138, 249] on div at bounding box center [139, 235] width 148 height 50
click at [8, 251] on div at bounding box center [442, 205] width 884 height 410
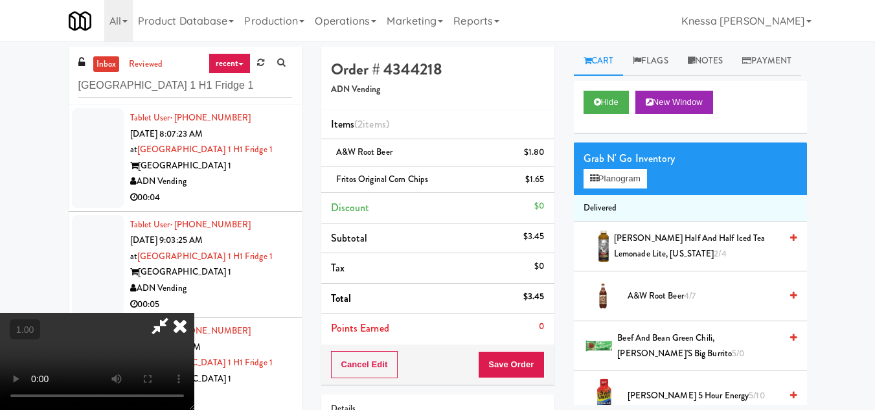
click at [194, 313] on icon at bounding box center [180, 326] width 28 height 26
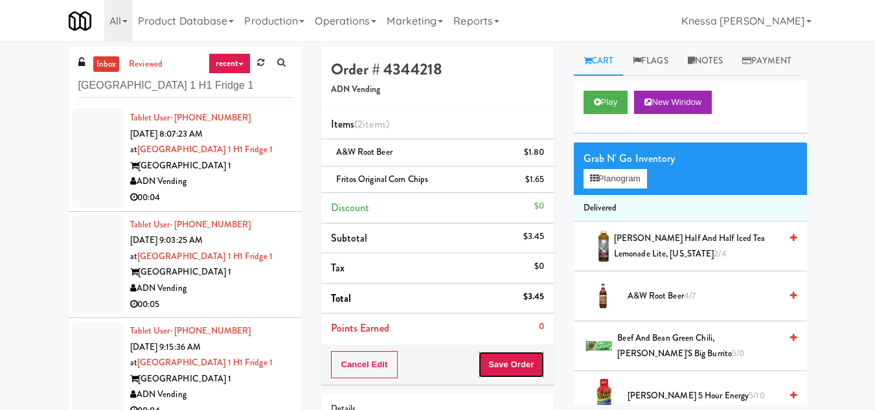
click at [521, 358] on button "Save Order" at bounding box center [511, 364] width 66 height 27
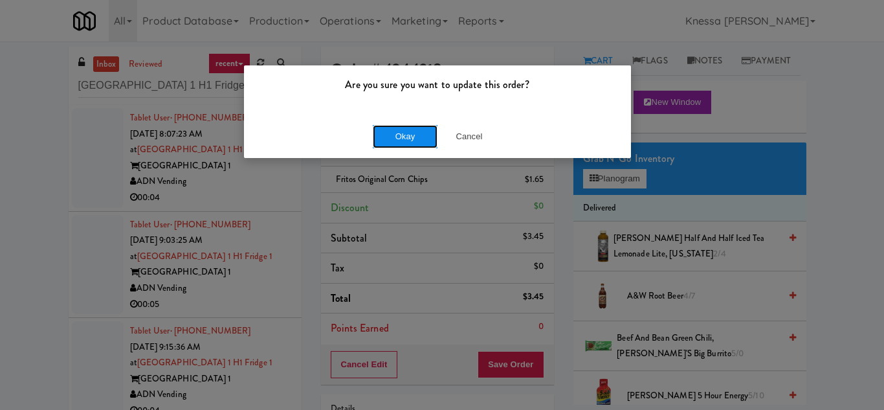
click at [412, 141] on button "Okay" at bounding box center [405, 136] width 65 height 23
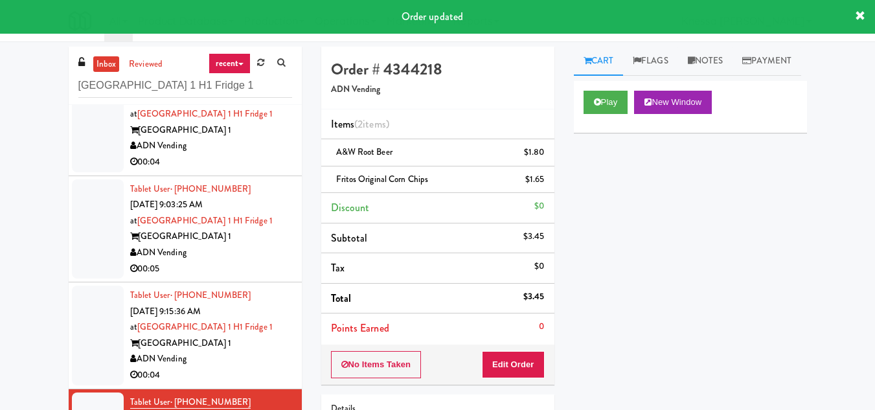
scroll to position [53, 0]
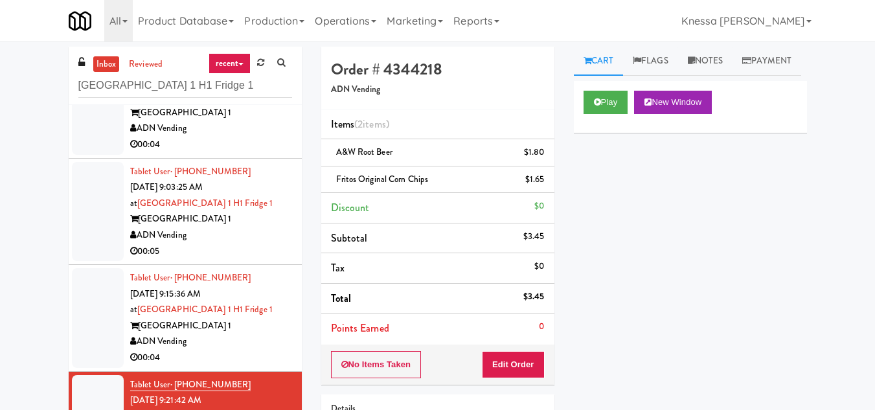
click at [242, 328] on div "[GEOGRAPHIC_DATA] 1" at bounding box center [211, 326] width 162 height 16
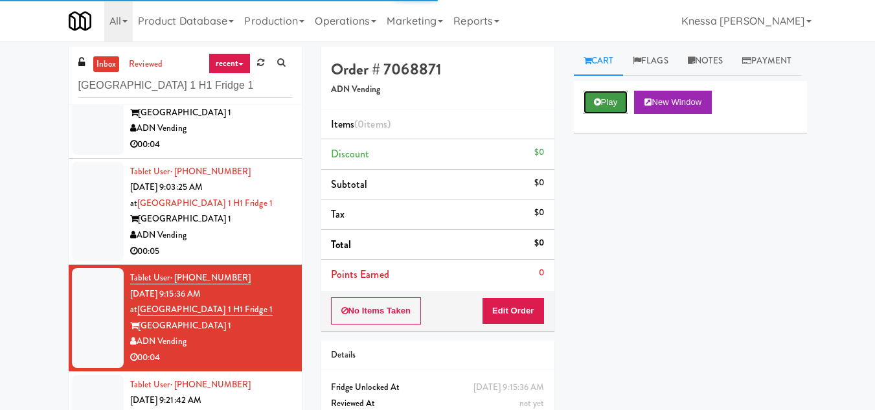
click at [607, 114] on button "Play" at bounding box center [605, 102] width 45 height 23
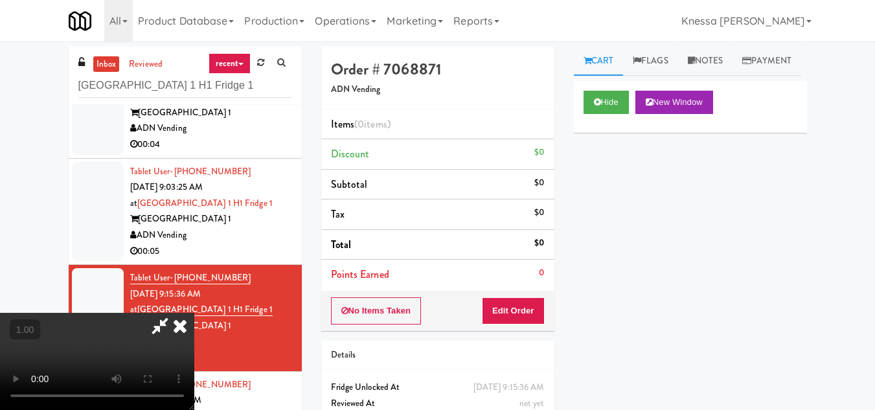
scroll to position [27, 0]
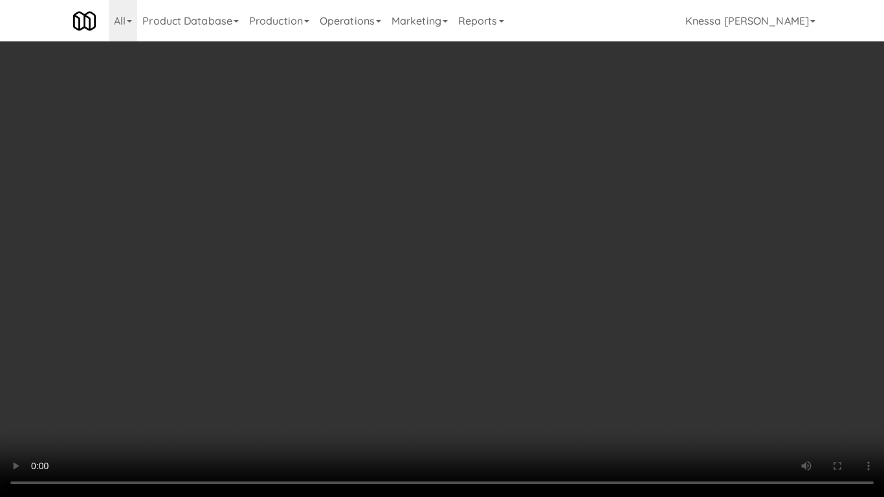
click at [437, 325] on video at bounding box center [442, 248] width 884 height 497
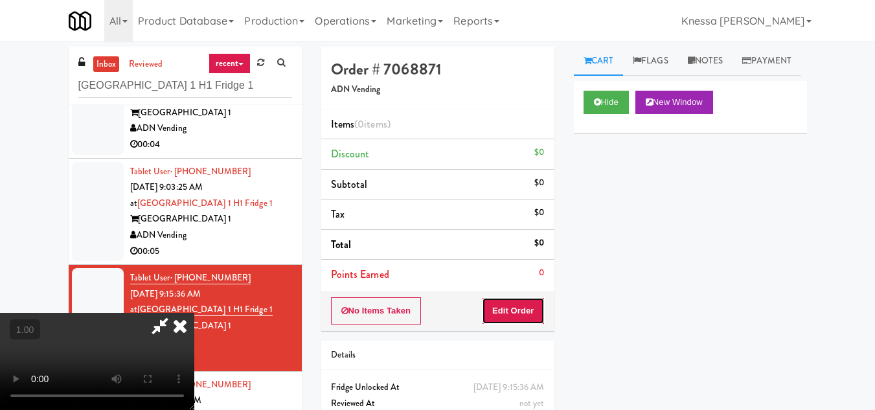
click at [528, 310] on button "Edit Order" at bounding box center [513, 310] width 63 height 27
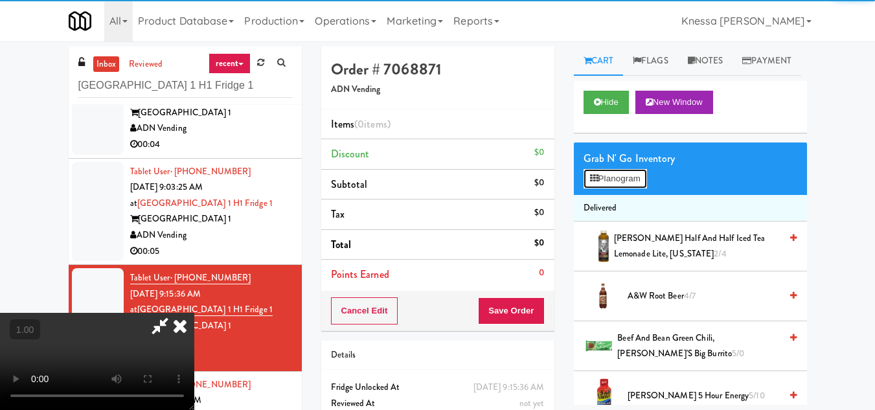
click at [629, 188] on button "Planogram" at bounding box center [614, 178] width 63 height 19
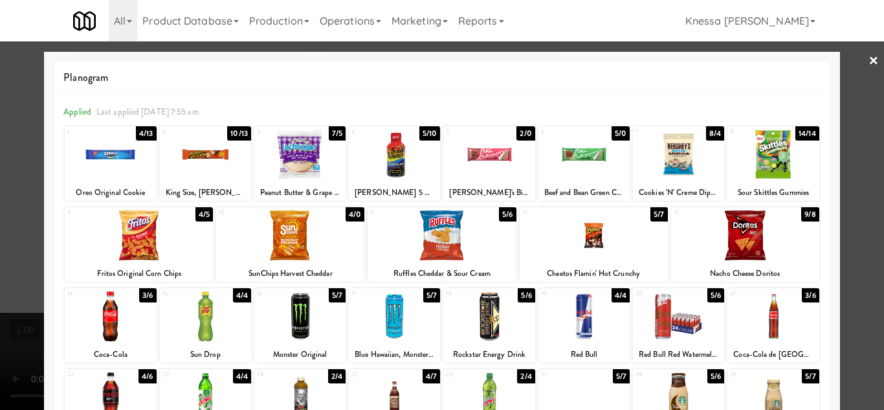
click at [291, 166] on div at bounding box center [299, 154] width 91 height 50
click at [846, 271] on div at bounding box center [442, 205] width 884 height 410
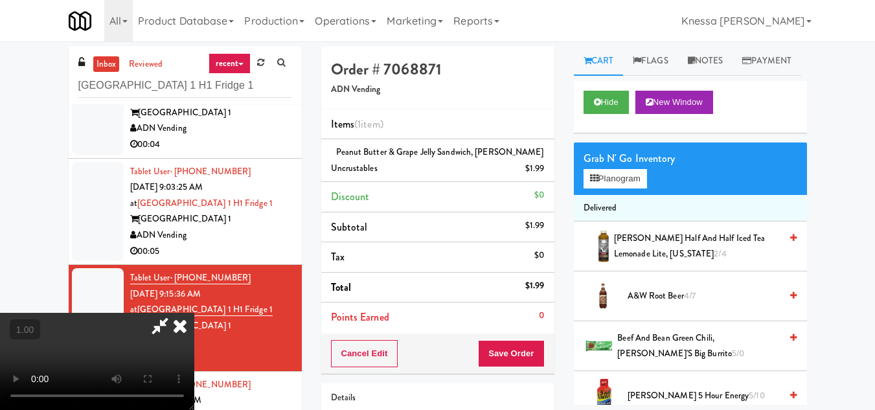
scroll to position [156, 0]
click at [194, 313] on video at bounding box center [97, 361] width 194 height 97
click at [194, 313] on icon at bounding box center [180, 326] width 28 height 26
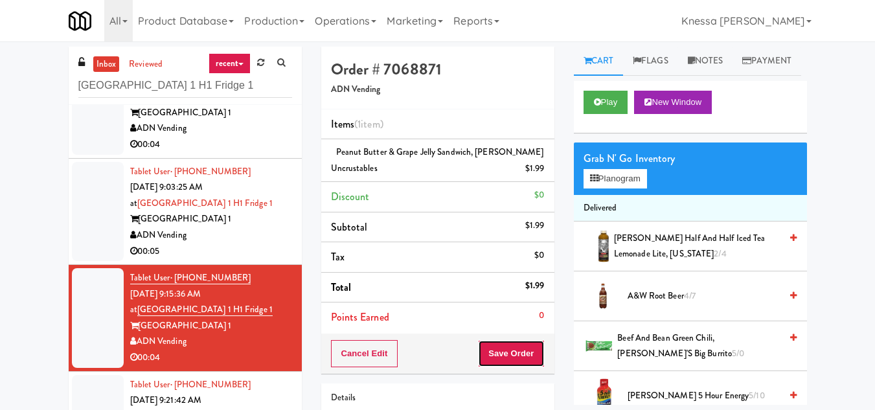
click at [525, 357] on button "Save Order" at bounding box center [511, 353] width 66 height 27
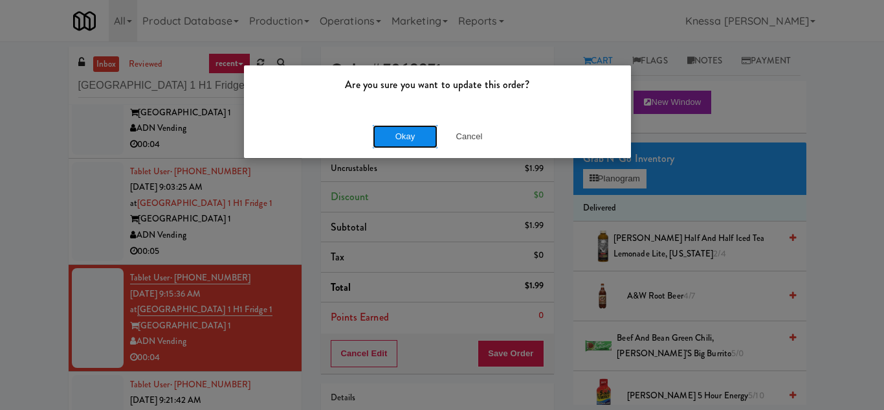
click at [423, 137] on button "Okay" at bounding box center [405, 136] width 65 height 23
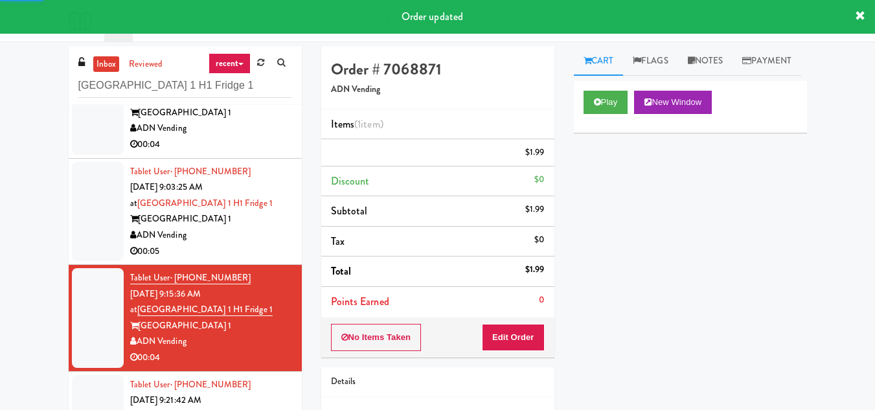
click at [245, 229] on div "ADN Vending" at bounding box center [211, 235] width 162 height 16
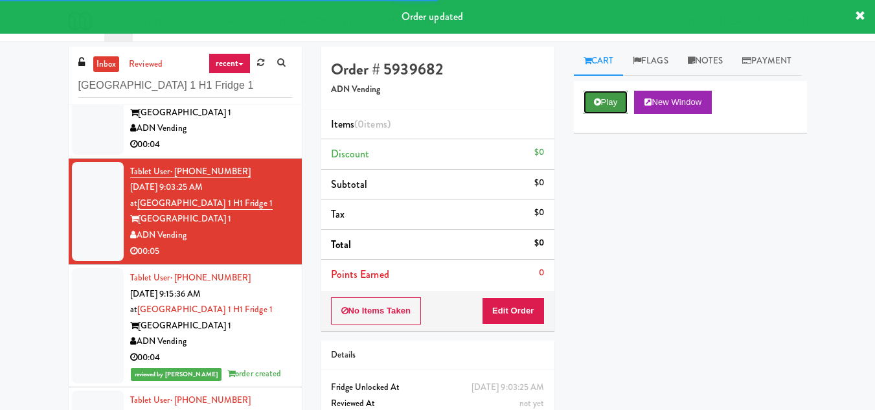
click at [592, 114] on button "Play" at bounding box center [605, 102] width 45 height 23
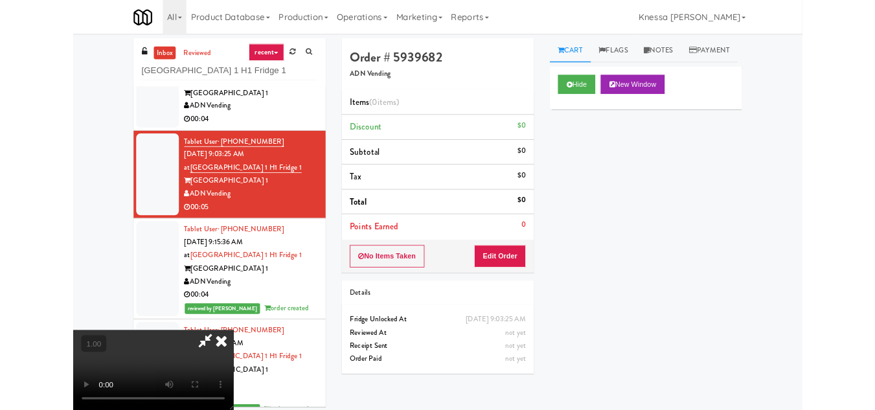
scroll to position [27, 0]
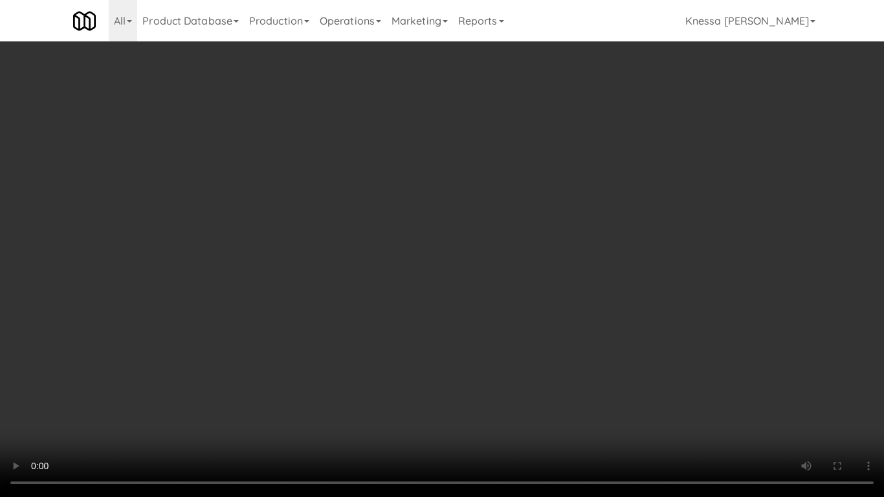
click at [420, 294] on video at bounding box center [442, 248] width 884 height 497
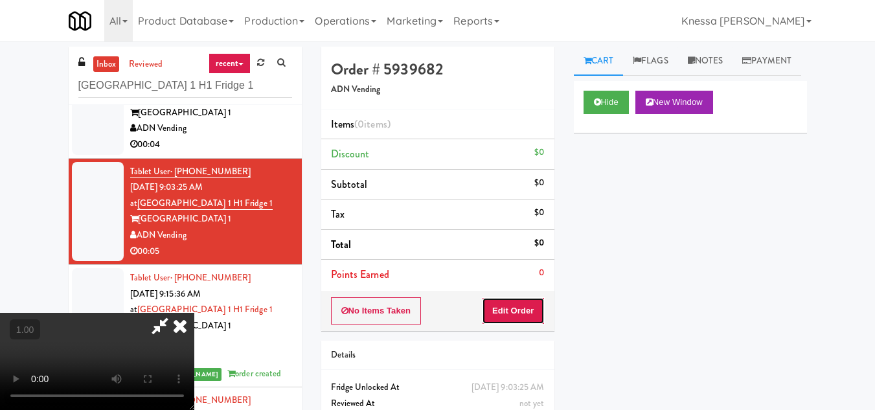
drag, startPoint x: 534, startPoint y: 306, endPoint x: 560, endPoint y: 238, distance: 73.0
click at [534, 306] on button "Edit Order" at bounding box center [513, 310] width 63 height 27
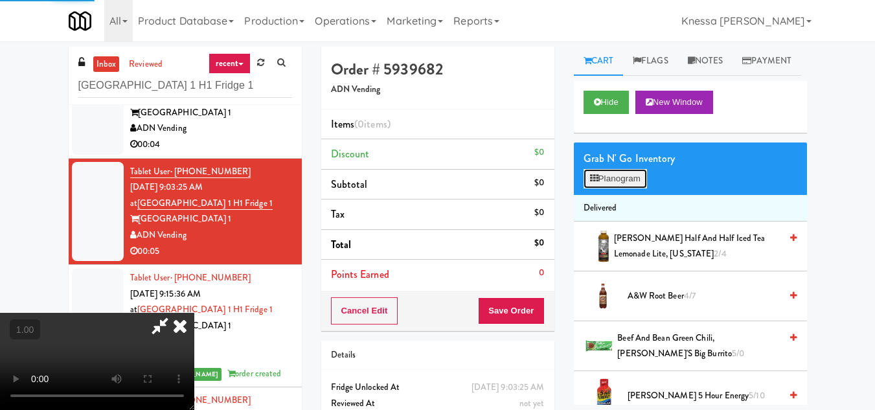
click at [596, 188] on button "Planogram" at bounding box center [614, 178] width 63 height 19
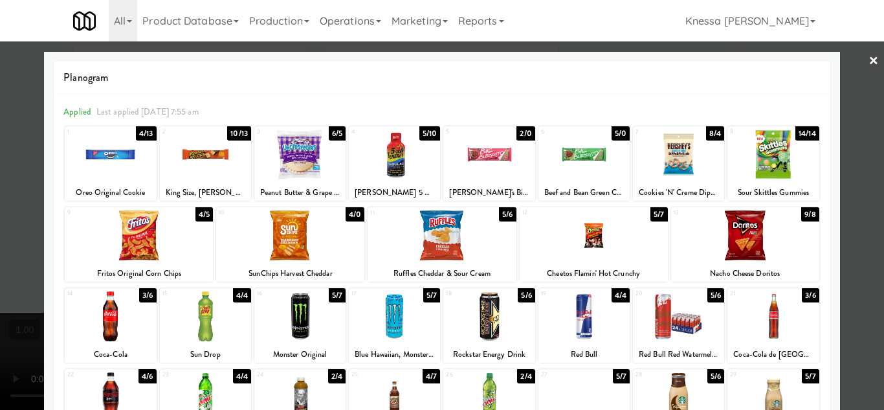
click at [577, 241] on div at bounding box center [594, 235] width 148 height 50
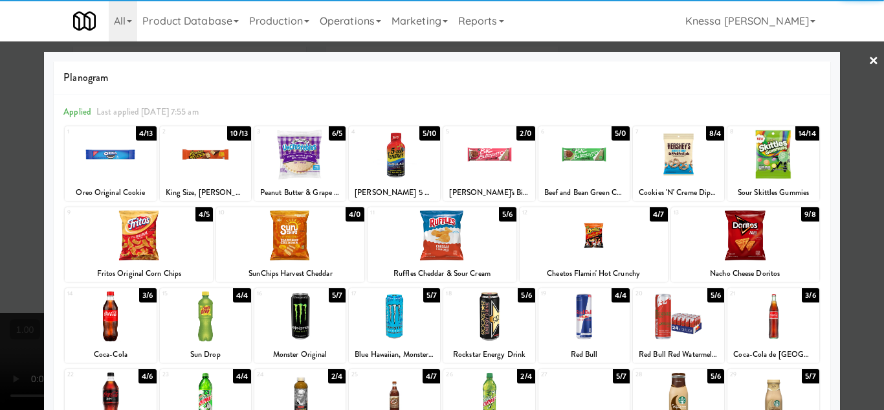
click at [861, 302] on div at bounding box center [442, 205] width 884 height 410
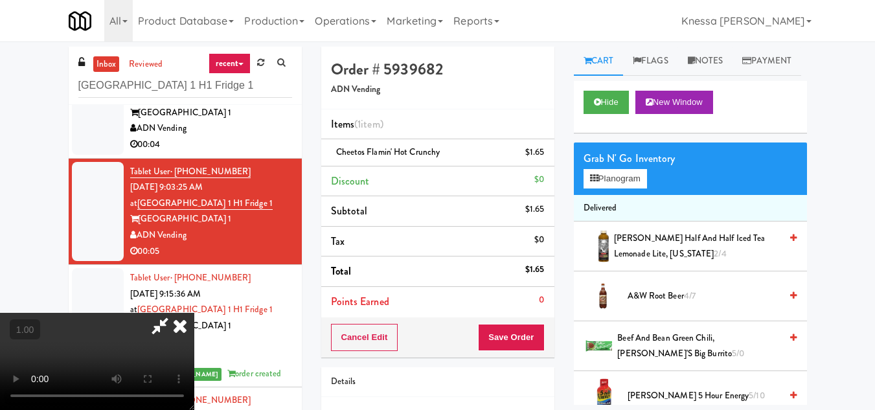
scroll to position [27, 0]
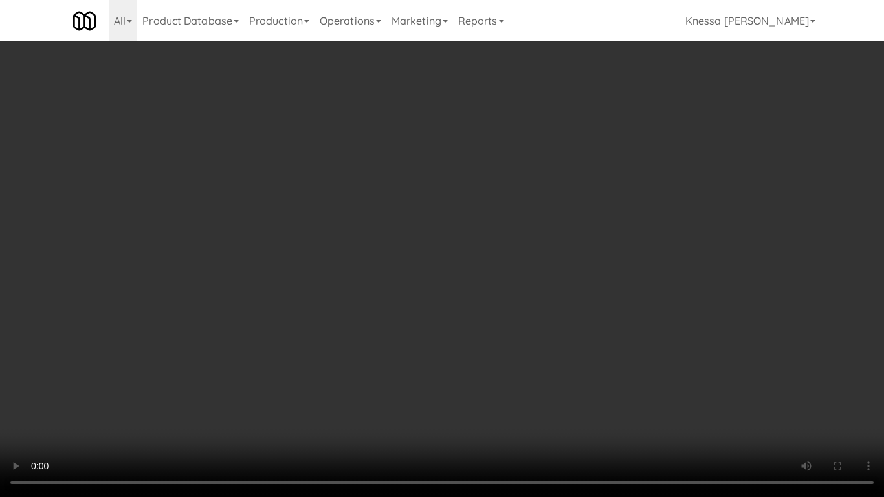
click at [432, 341] on video at bounding box center [442, 248] width 884 height 497
click at [383, 343] on video at bounding box center [442, 248] width 884 height 497
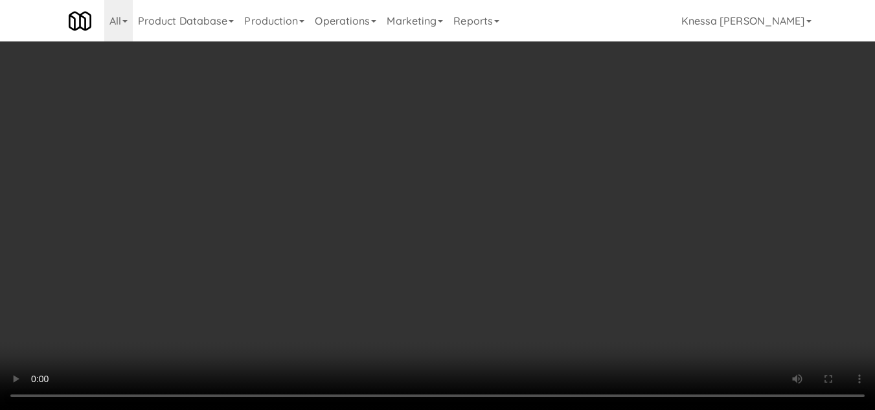
scroll to position [0, 0]
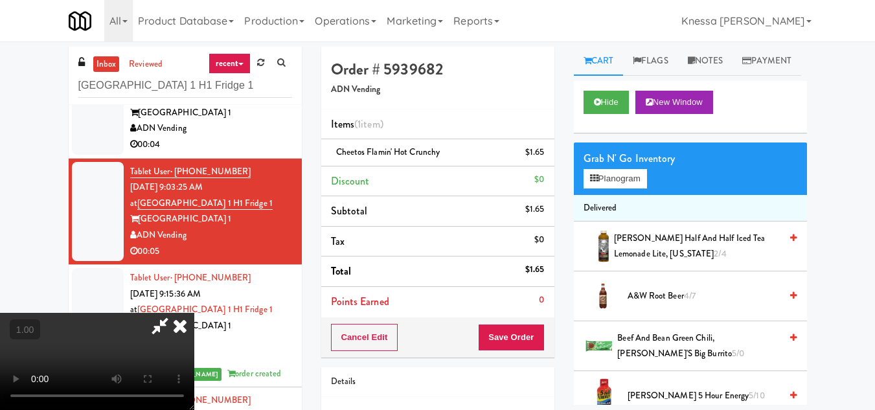
click at [194, 313] on icon at bounding box center [180, 326] width 28 height 26
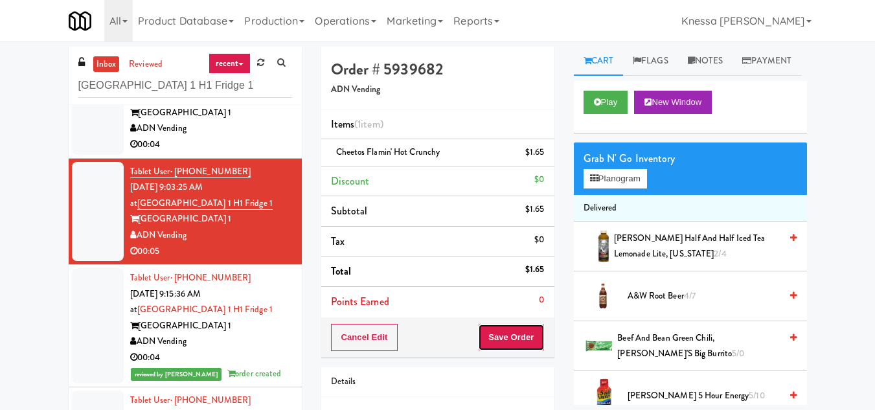
click at [515, 335] on button "Save Order" at bounding box center [511, 337] width 66 height 27
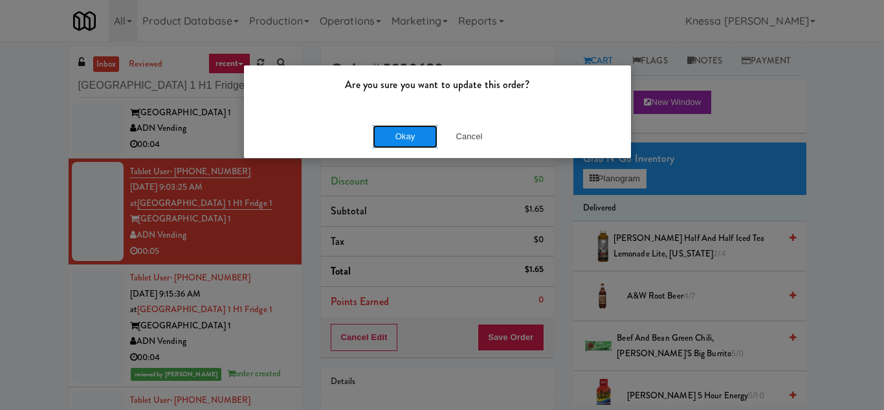
click at [421, 136] on button "Okay" at bounding box center [405, 136] width 65 height 23
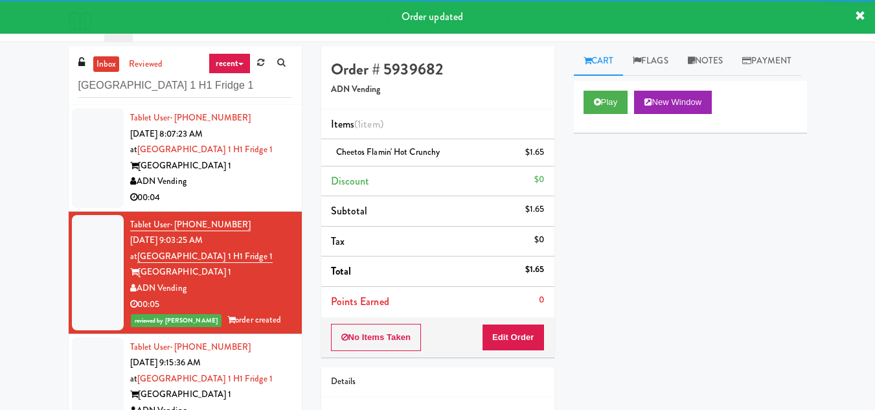
click at [229, 175] on div "ADN Vending" at bounding box center [211, 182] width 162 height 16
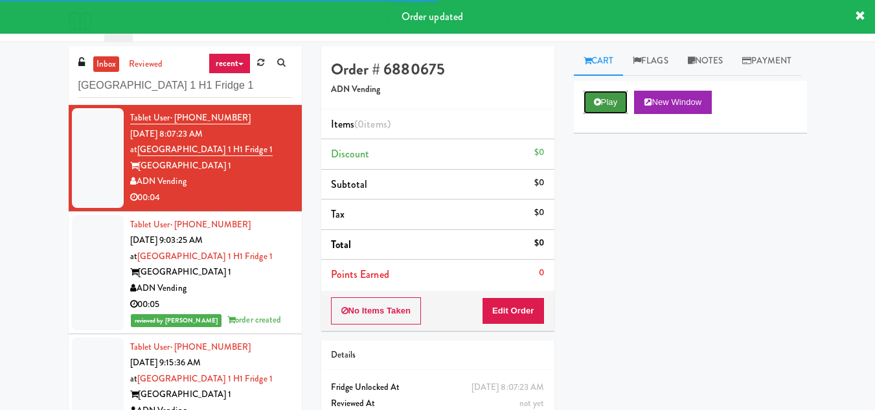
click at [605, 114] on button "Play" at bounding box center [605, 102] width 45 height 23
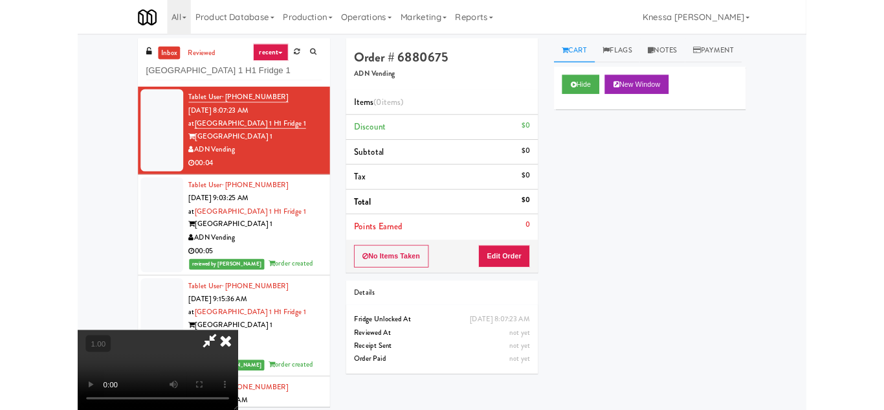
scroll to position [27, 0]
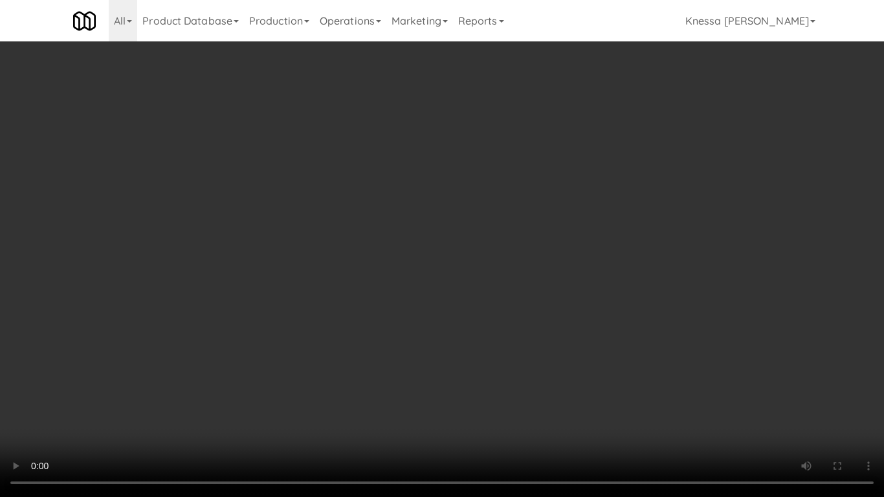
click at [436, 323] on video at bounding box center [442, 248] width 884 height 497
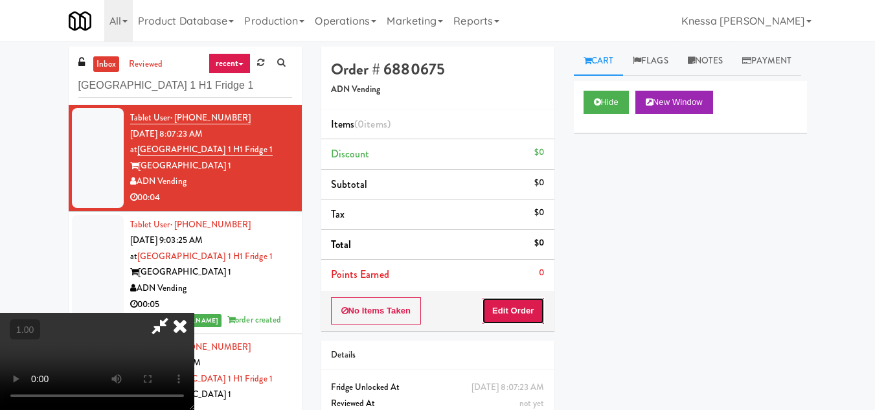
drag, startPoint x: 526, startPoint y: 308, endPoint x: 541, endPoint y: 276, distance: 34.8
click at [526, 308] on button "Edit Order" at bounding box center [513, 310] width 63 height 27
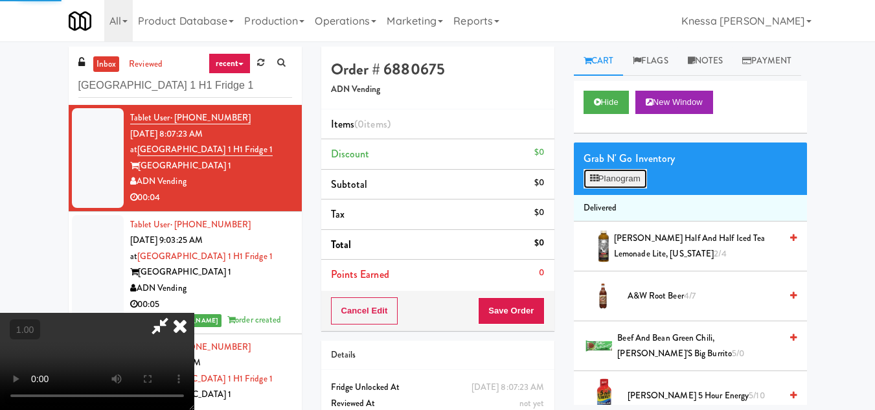
click at [605, 188] on button "Planogram" at bounding box center [614, 178] width 63 height 19
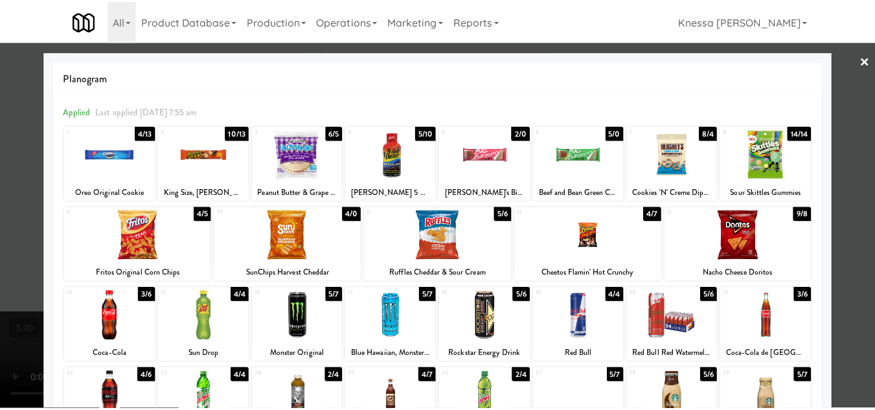
scroll to position [194, 0]
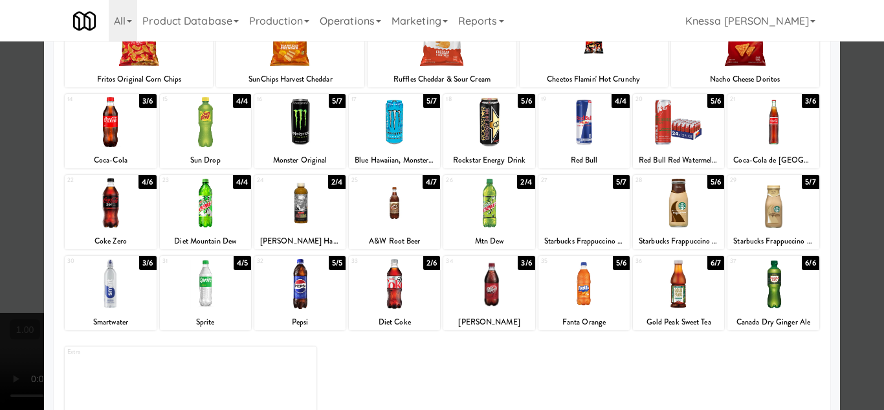
click at [21, 285] on div at bounding box center [442, 205] width 884 height 410
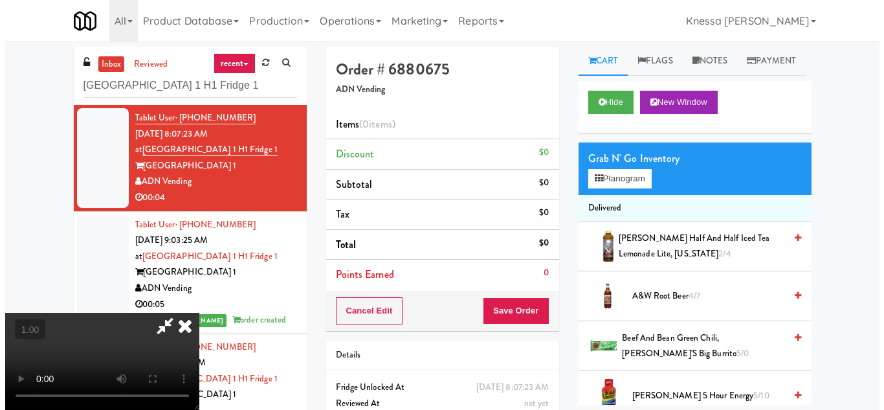
scroll to position [156, 0]
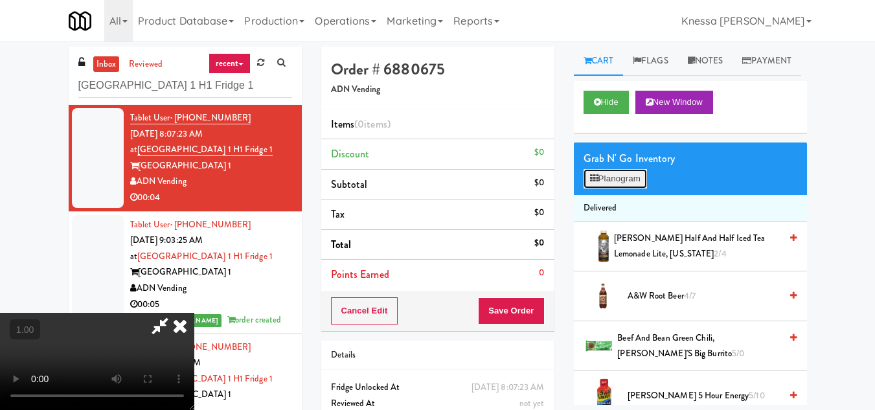
click at [612, 188] on button "Planogram" at bounding box center [614, 178] width 63 height 19
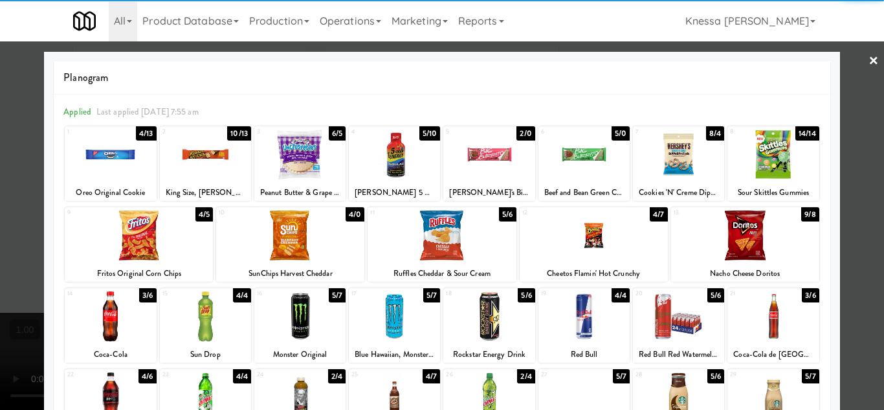
click at [110, 312] on div at bounding box center [110, 316] width 91 height 50
click at [24, 307] on div at bounding box center [442, 205] width 884 height 410
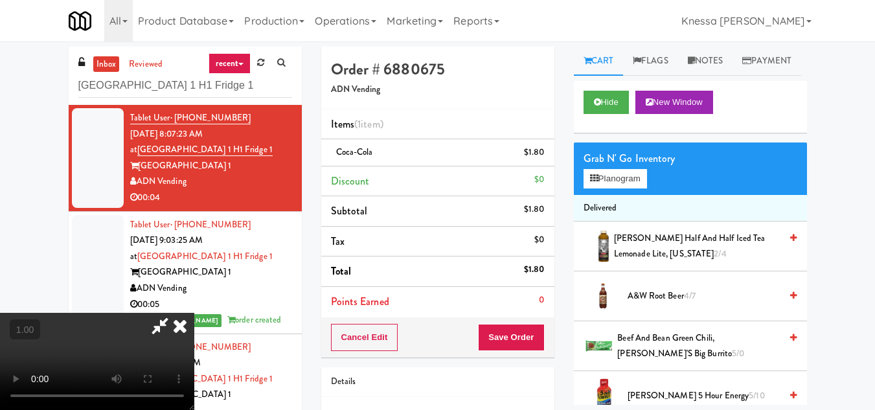
click at [194, 313] on video at bounding box center [97, 361] width 194 height 97
click at [194, 313] on icon at bounding box center [180, 326] width 28 height 26
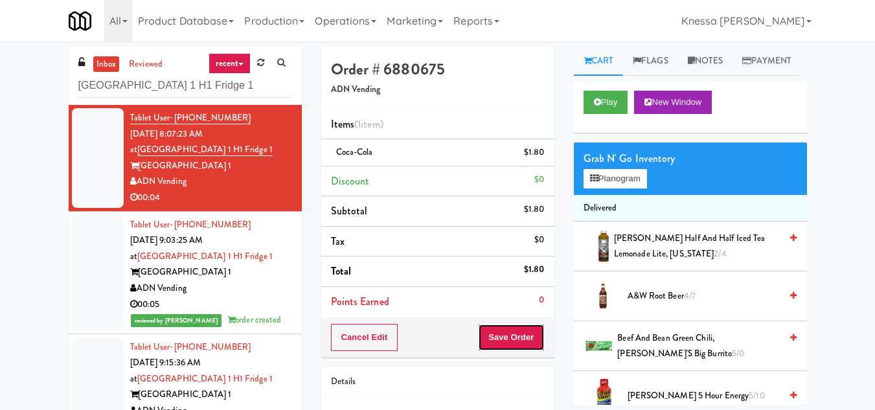
click at [511, 346] on button "Save Order" at bounding box center [511, 337] width 66 height 27
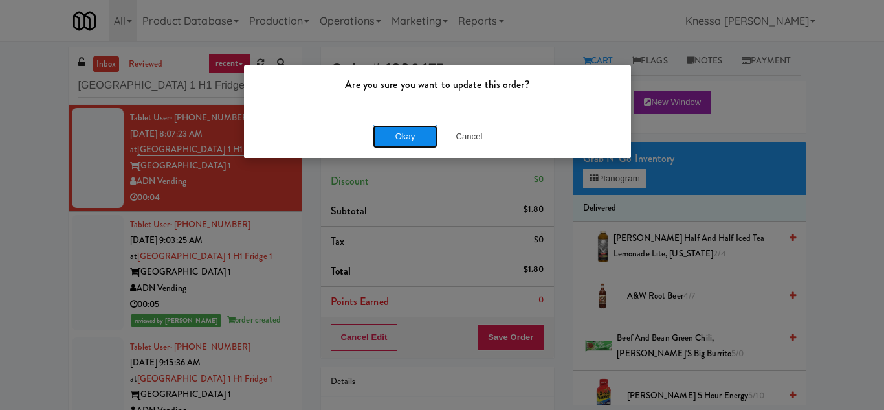
click at [413, 133] on button "Okay" at bounding box center [405, 136] width 65 height 23
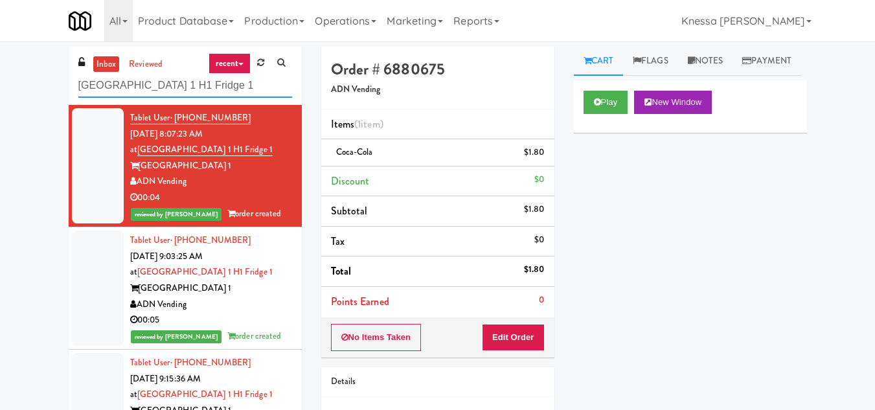
click at [129, 84] on input "[GEOGRAPHIC_DATA] 1 H1 Fridge 1" at bounding box center [185, 86] width 214 height 24
paste input "Elara - Cooler - Right"
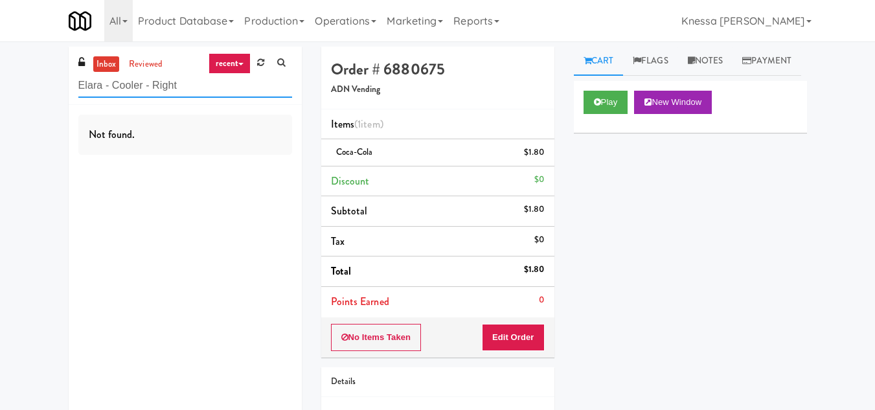
click at [122, 81] on input "Elara - Cooler - Right" at bounding box center [185, 86] width 214 height 24
paste input "(Food, Snack & Drink) [GEOGRAPHIC_DATA] - Cooler"
type input "(Food, Snack & Drink) [GEOGRAPHIC_DATA] - Cooler"
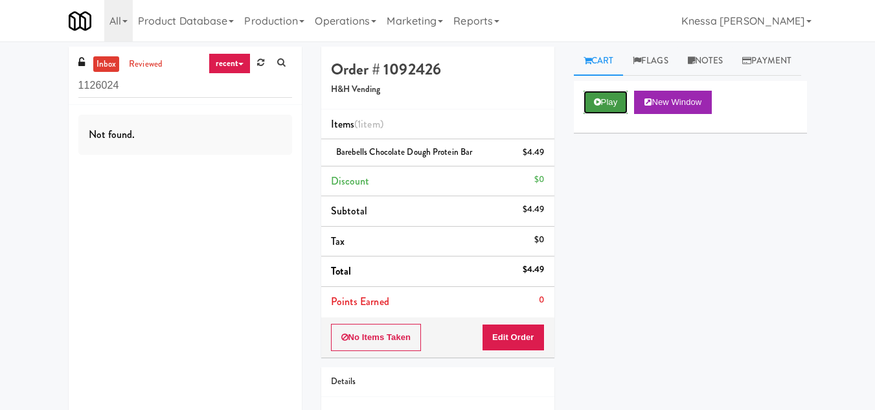
click at [606, 114] on button "Play" at bounding box center [605, 102] width 45 height 23
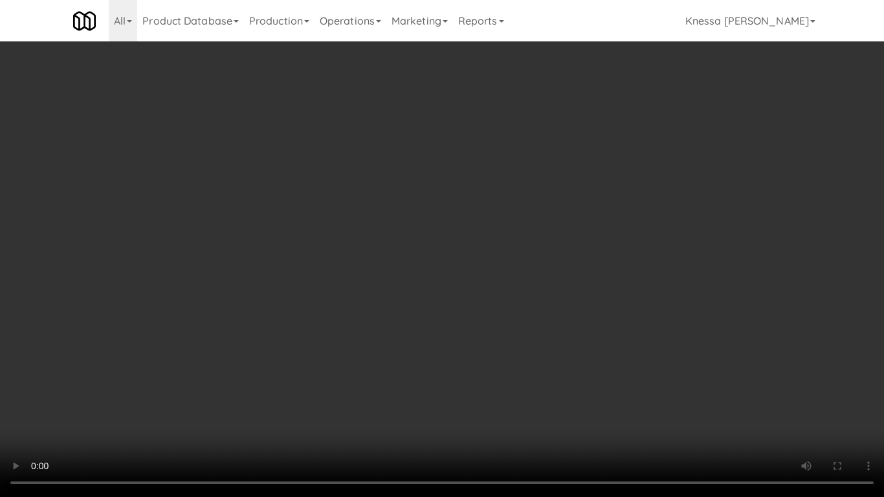
click at [421, 282] on video at bounding box center [442, 248] width 884 height 497
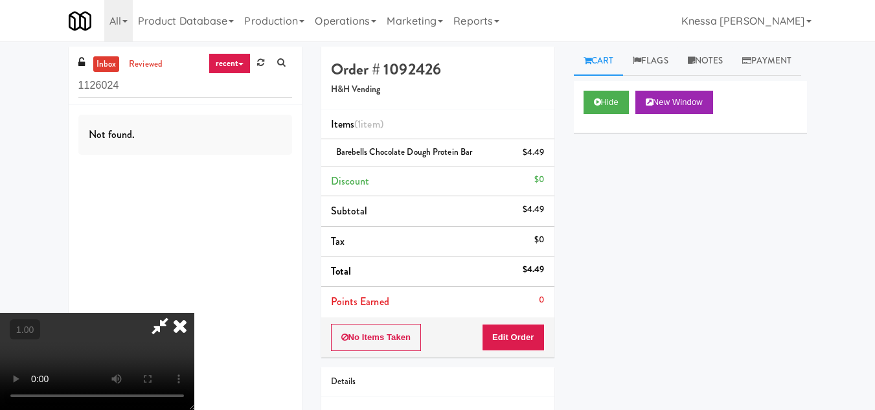
click at [194, 313] on icon at bounding box center [180, 326] width 28 height 26
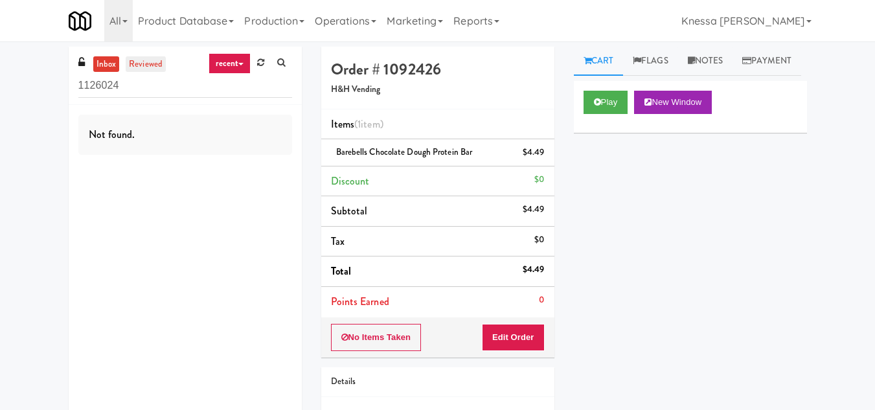
click at [140, 65] on link "reviewed" at bounding box center [146, 64] width 40 height 16
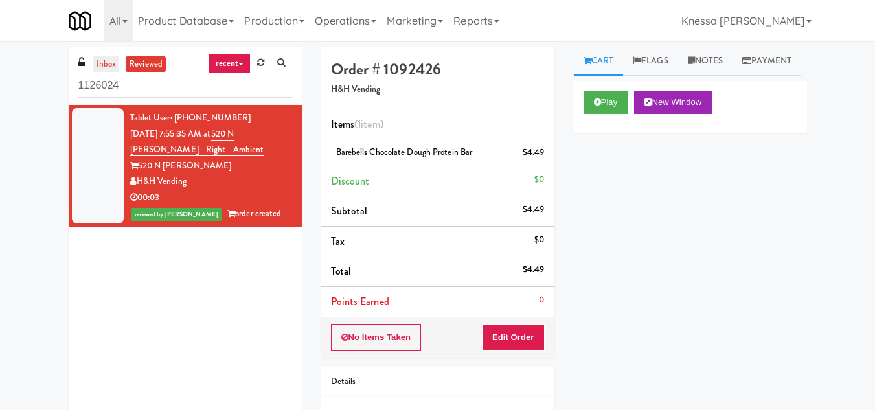
click at [102, 63] on link "inbox" at bounding box center [106, 64] width 27 height 16
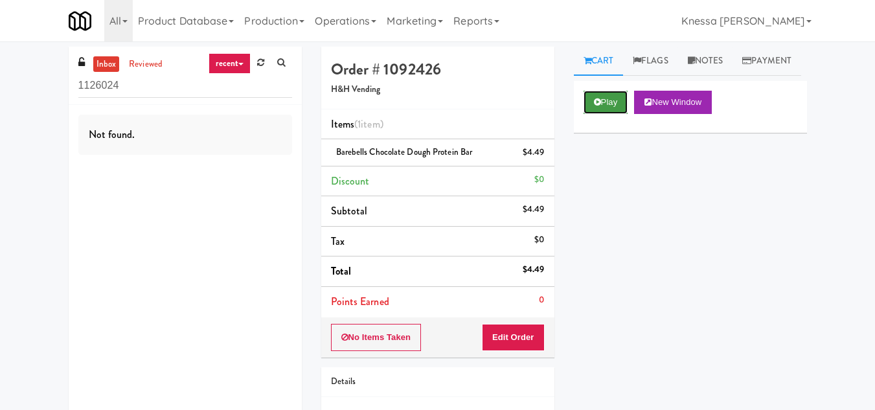
click at [605, 114] on button "Play" at bounding box center [605, 102] width 45 height 23
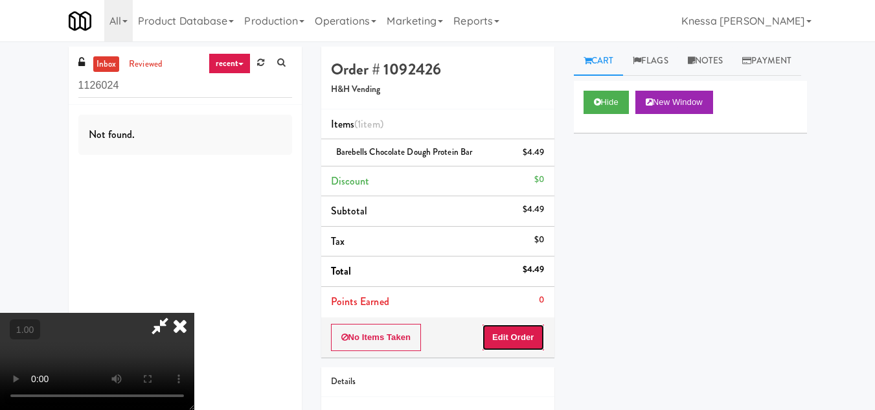
click at [532, 339] on button "Edit Order" at bounding box center [513, 337] width 63 height 27
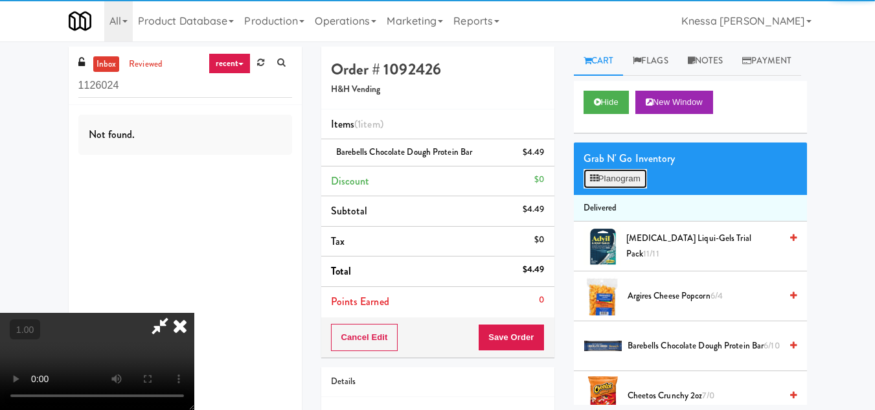
click at [612, 188] on button "Planogram" at bounding box center [614, 178] width 63 height 19
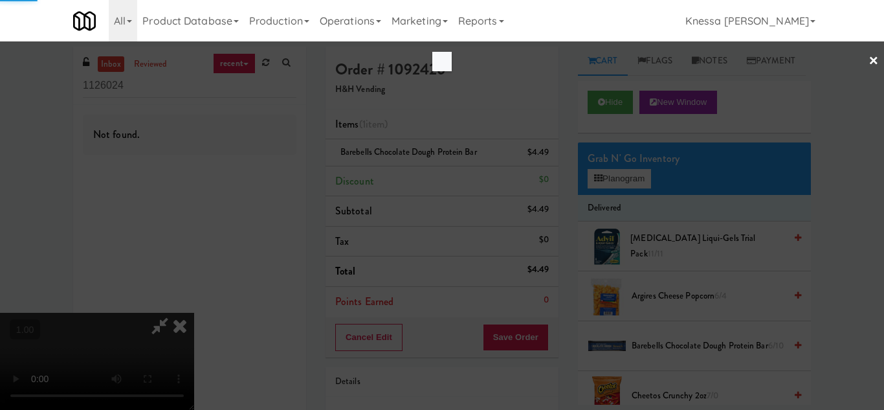
click at [403, 243] on div at bounding box center [442, 205] width 884 height 410
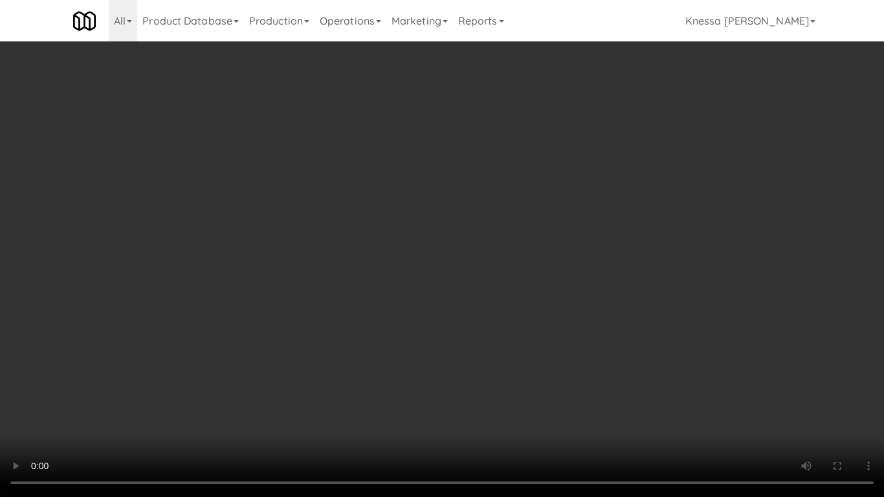
click at [403, 325] on video at bounding box center [442, 248] width 884 height 497
click at [399, 309] on video at bounding box center [442, 248] width 884 height 497
click at [339, 302] on video at bounding box center [442, 248] width 884 height 497
click at [295, 330] on video at bounding box center [442, 248] width 884 height 497
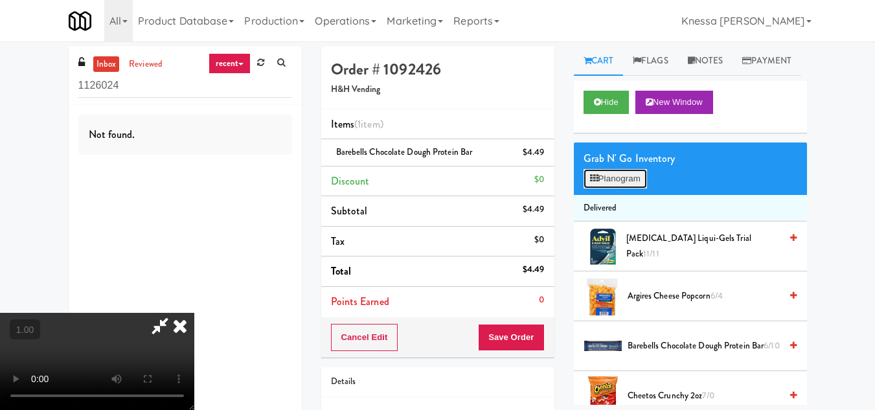
click at [633, 188] on button "Planogram" at bounding box center [614, 178] width 63 height 19
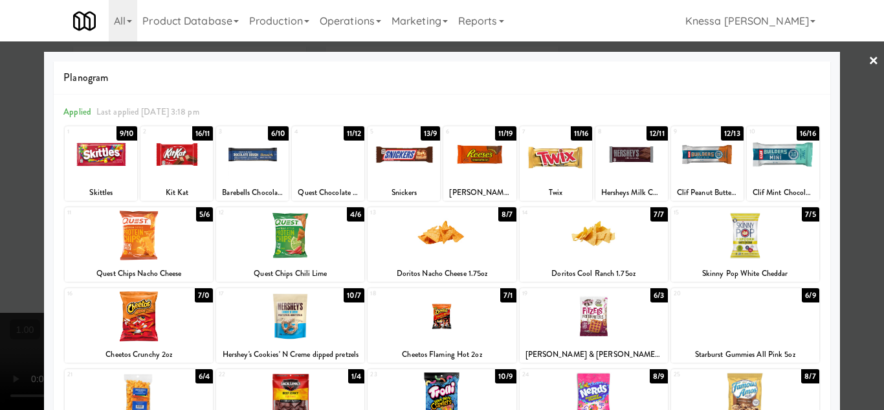
click at [864, 259] on div at bounding box center [442, 205] width 884 height 410
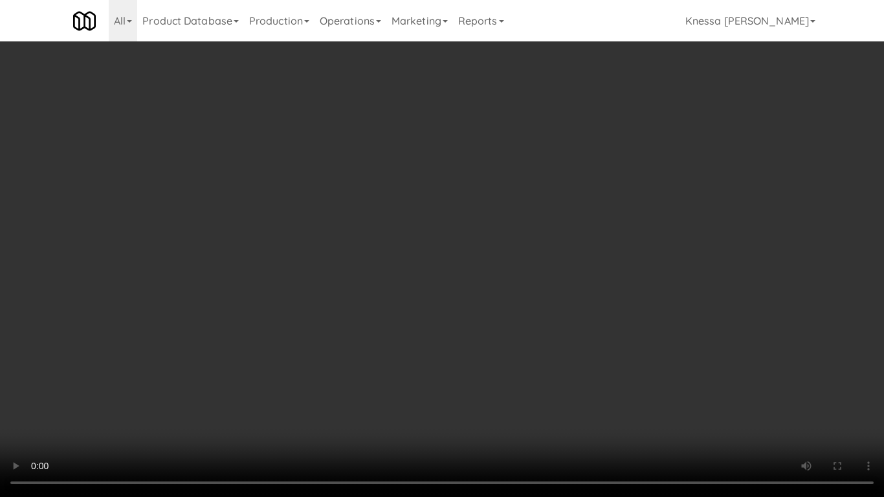
click at [223, 256] on video at bounding box center [442, 248] width 884 height 497
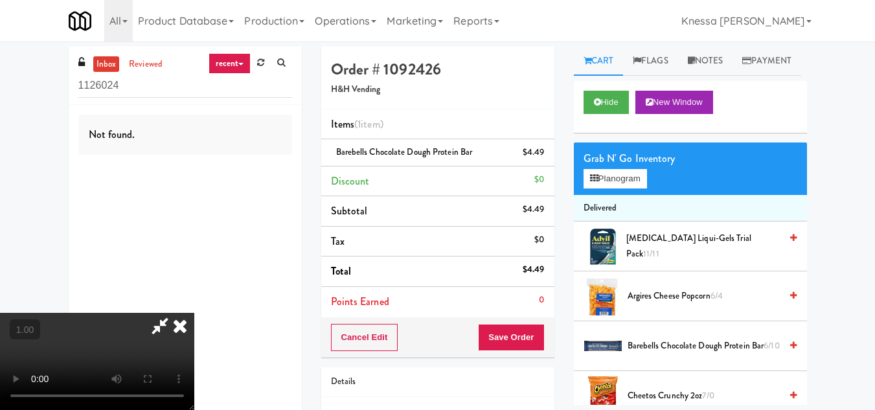
click at [194, 313] on icon at bounding box center [180, 326] width 28 height 26
